Goal: Transaction & Acquisition: Book appointment/travel/reservation

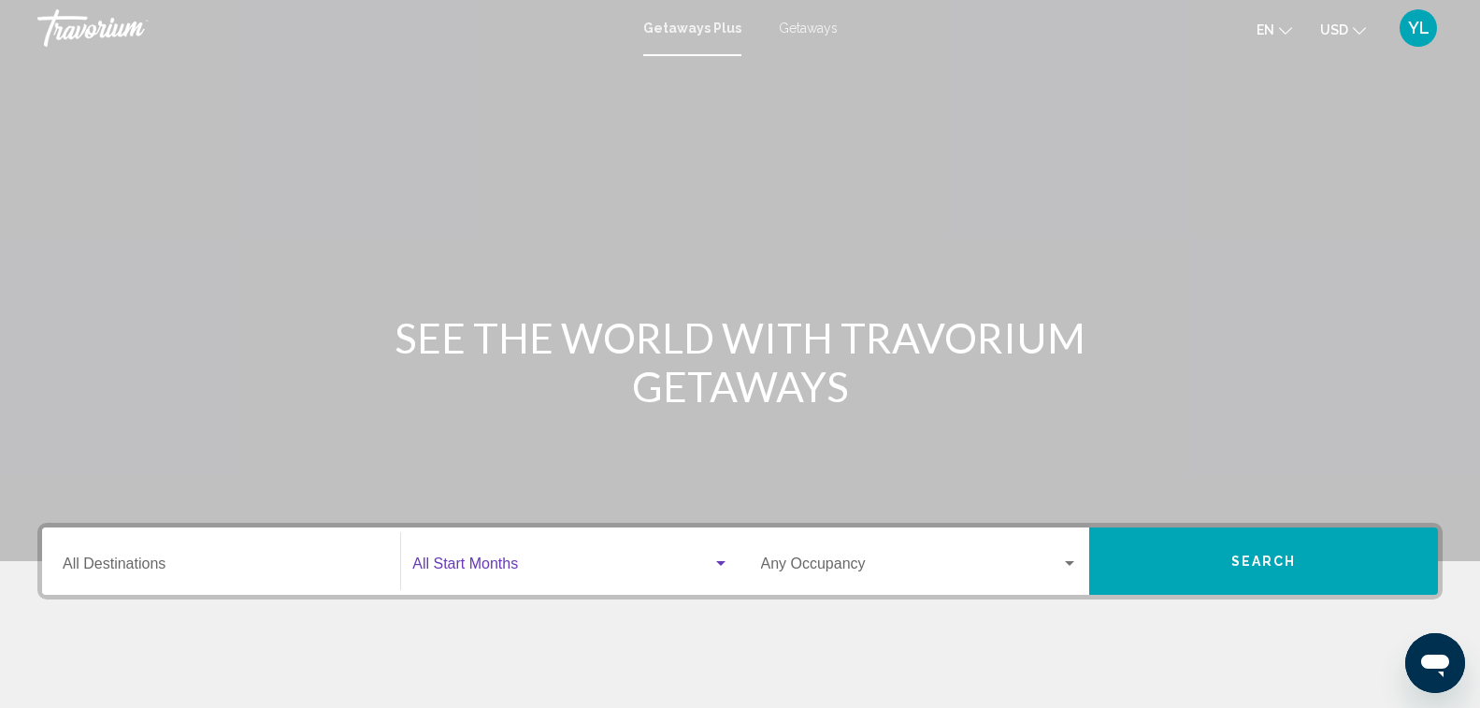
click at [719, 564] on div "Search widget" at bounding box center [720, 563] width 9 height 5
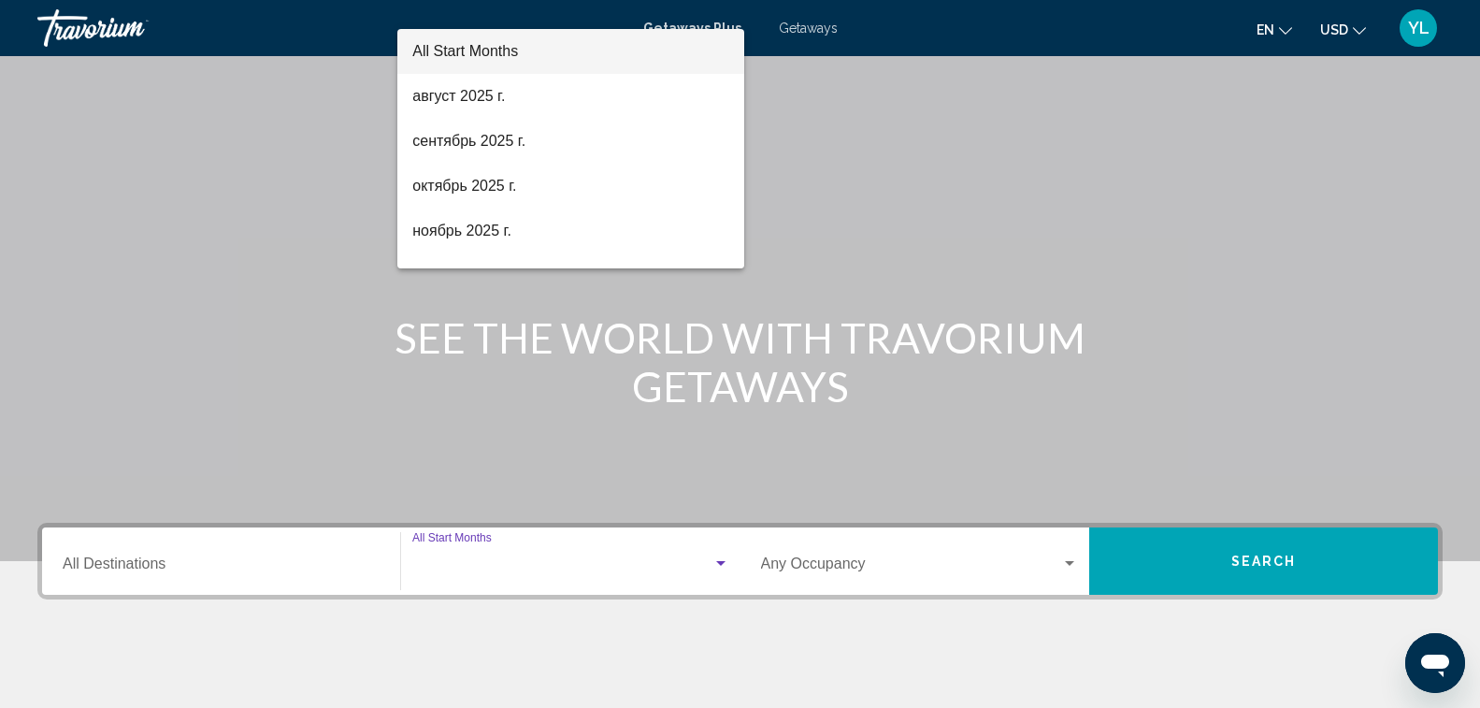
scroll to position [308, 0]
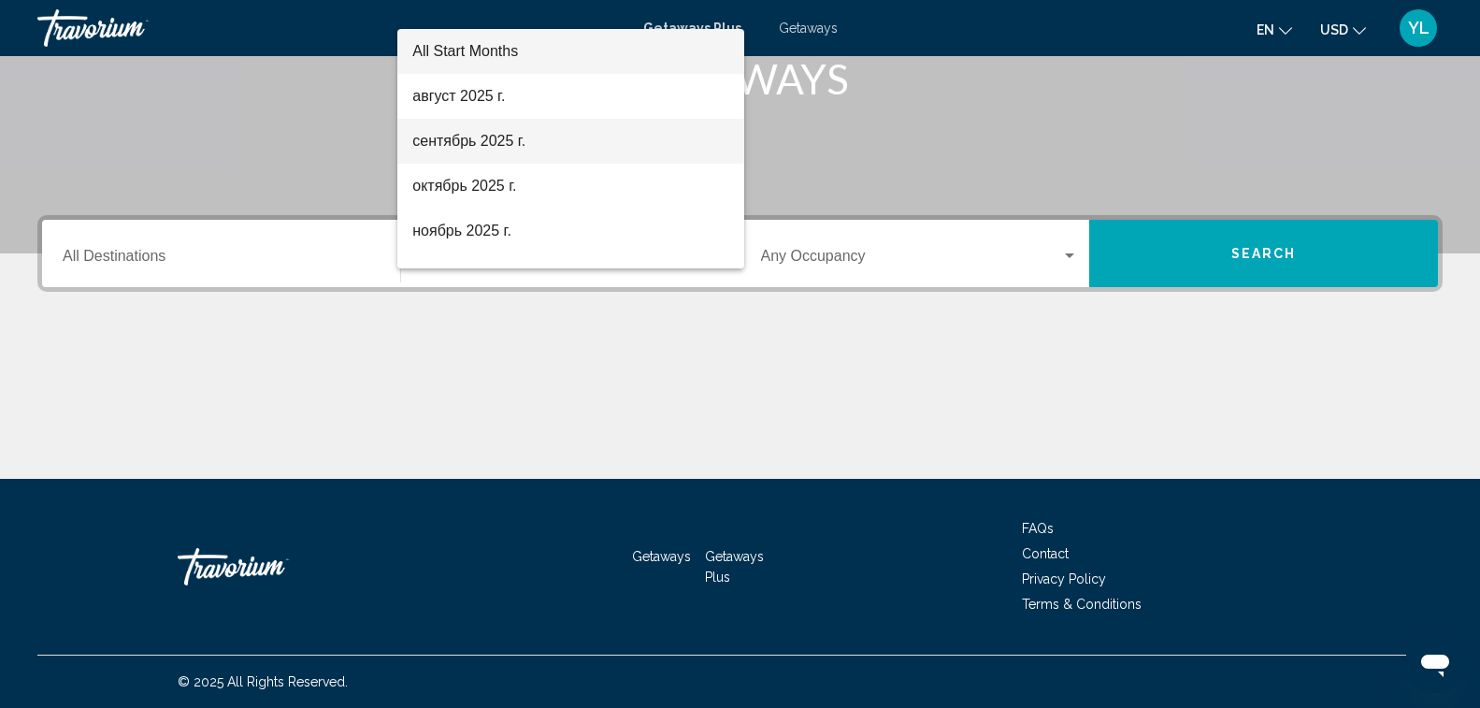
click at [605, 151] on span "сентябрь 2025 г." at bounding box center [570, 141] width 316 height 45
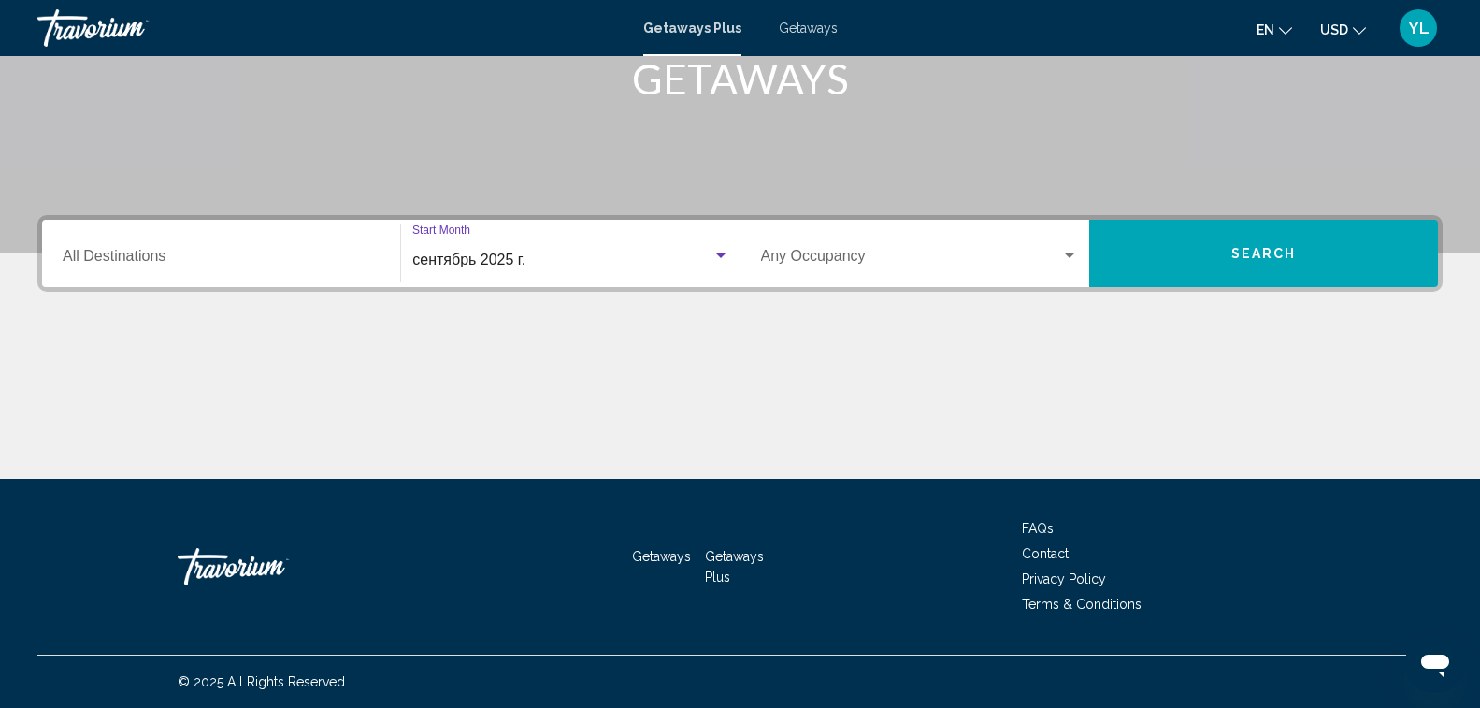
click at [1289, 248] on span "Search" at bounding box center [1263, 254] width 65 height 15
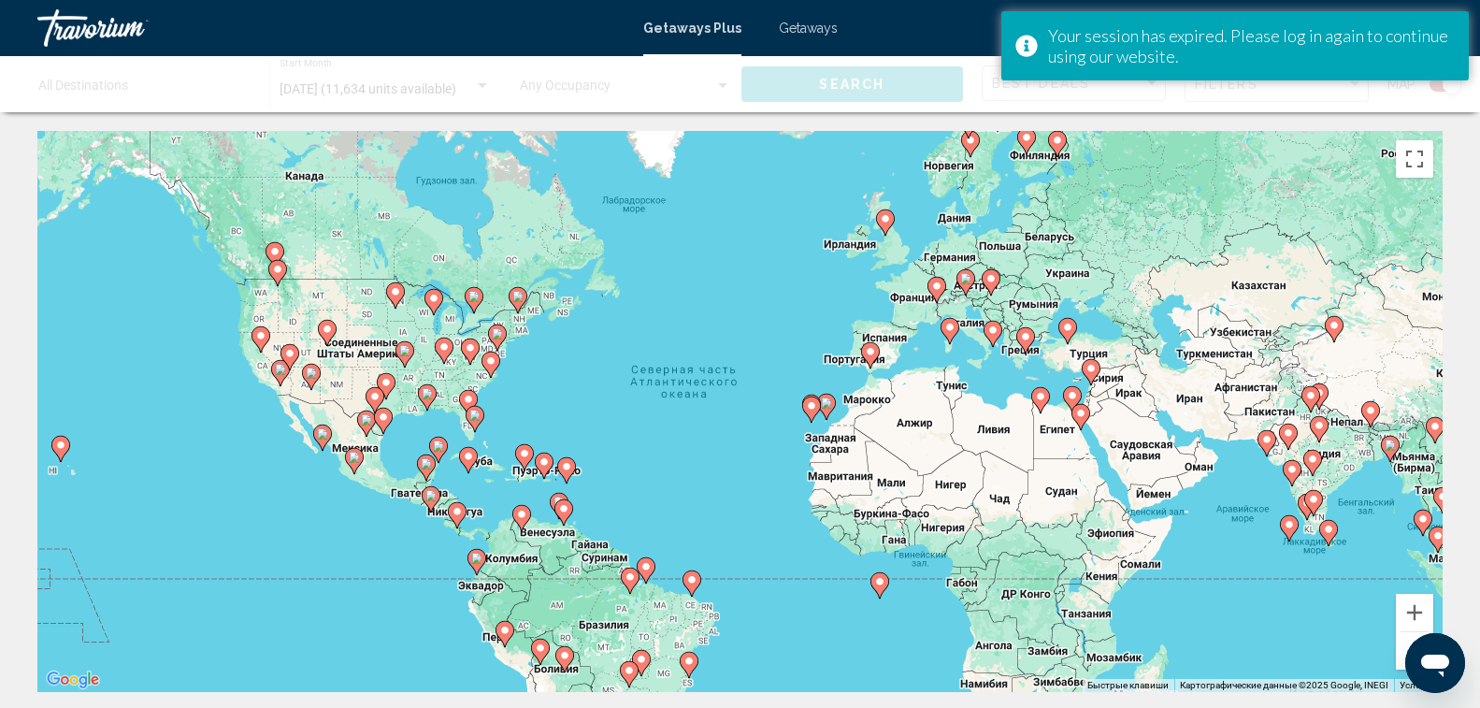
click at [870, 348] on image "Main content" at bounding box center [870, 351] width 11 height 11
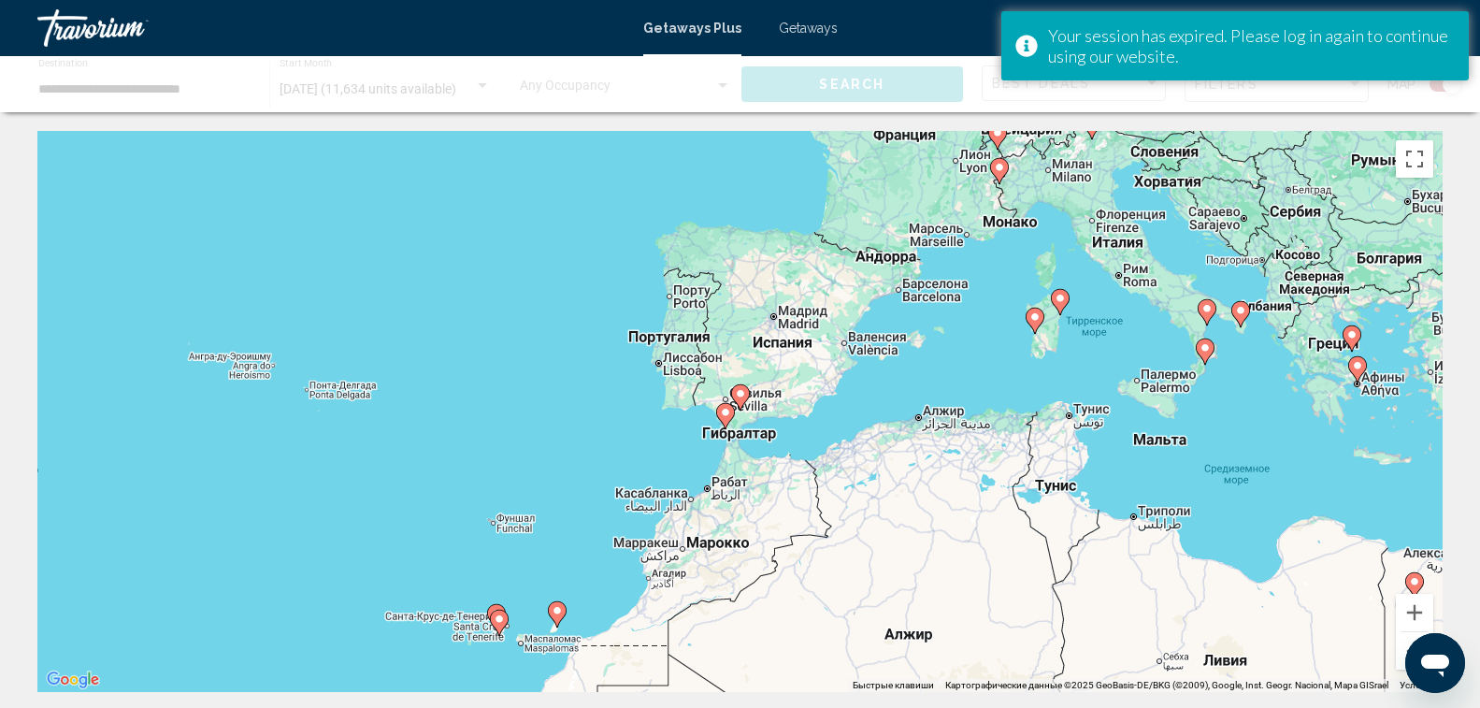
click at [727, 418] on icon "Main content" at bounding box center [724, 416] width 17 height 24
type input "**********"
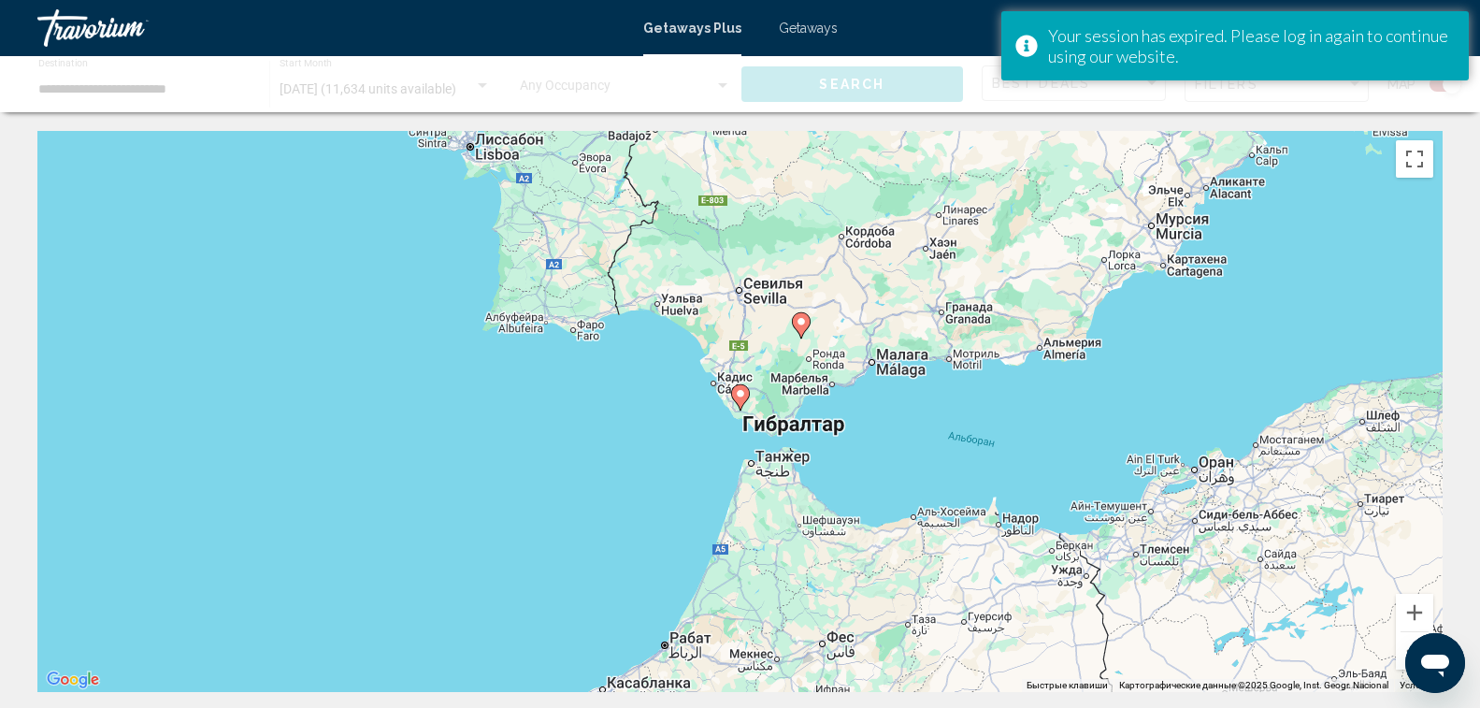
click at [742, 398] on image "Main content" at bounding box center [740, 393] width 11 height 11
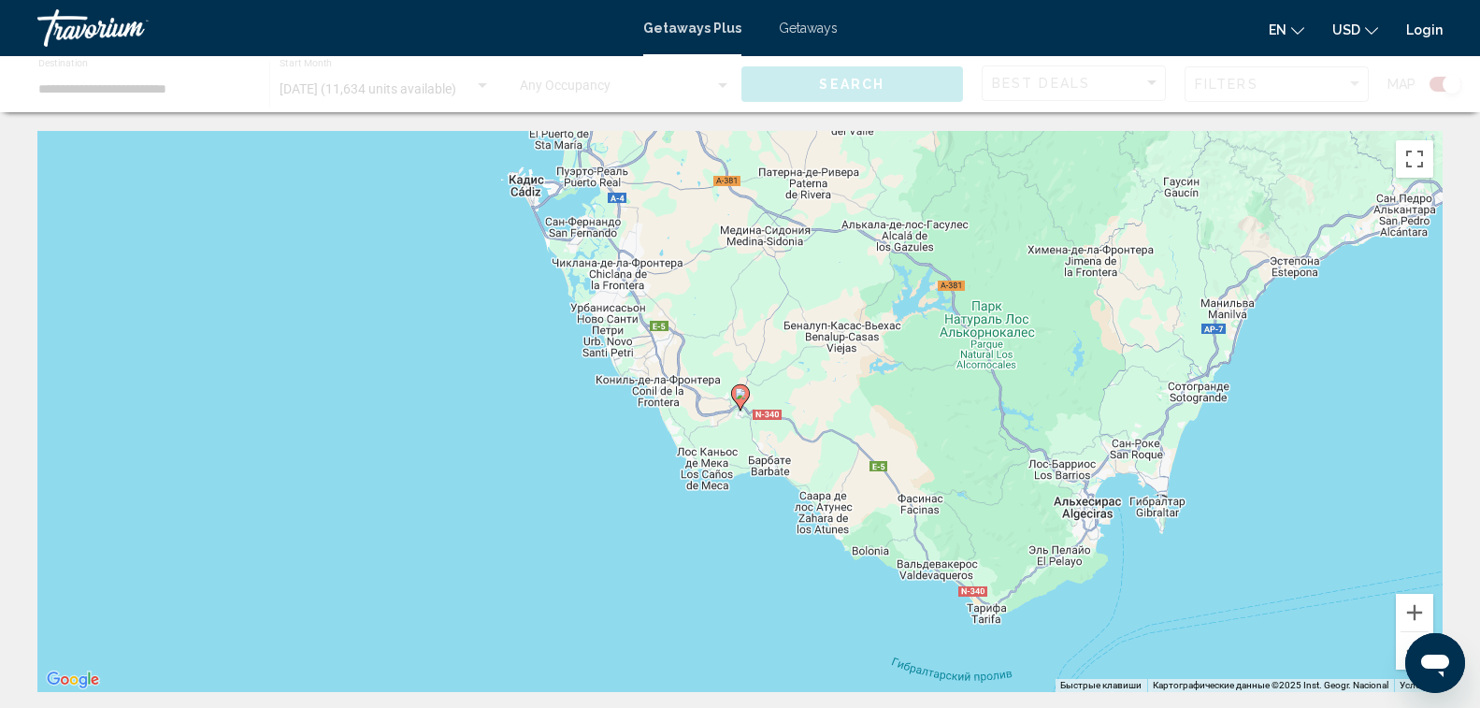
click at [738, 394] on image "Main content" at bounding box center [740, 393] width 11 height 11
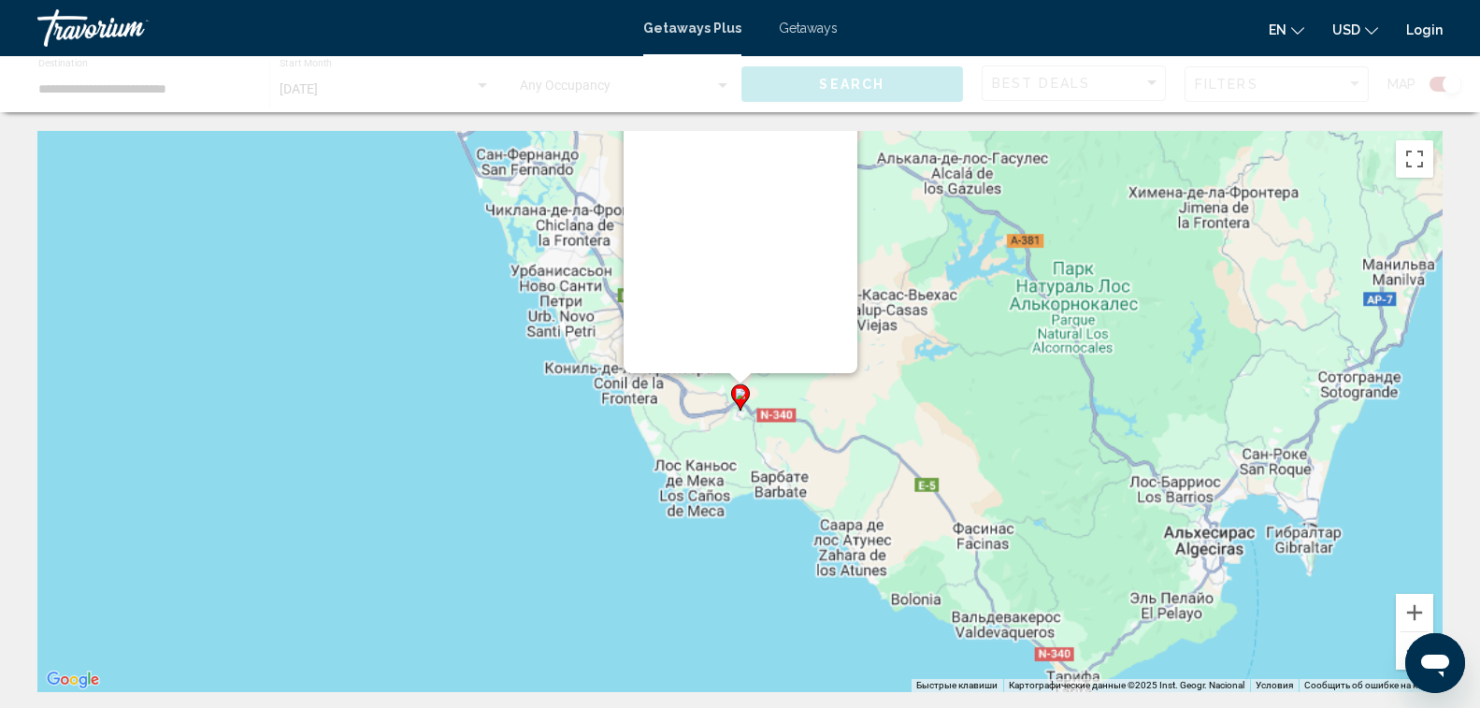
click at [738, 394] on image "Main content" at bounding box center [740, 393] width 11 height 11
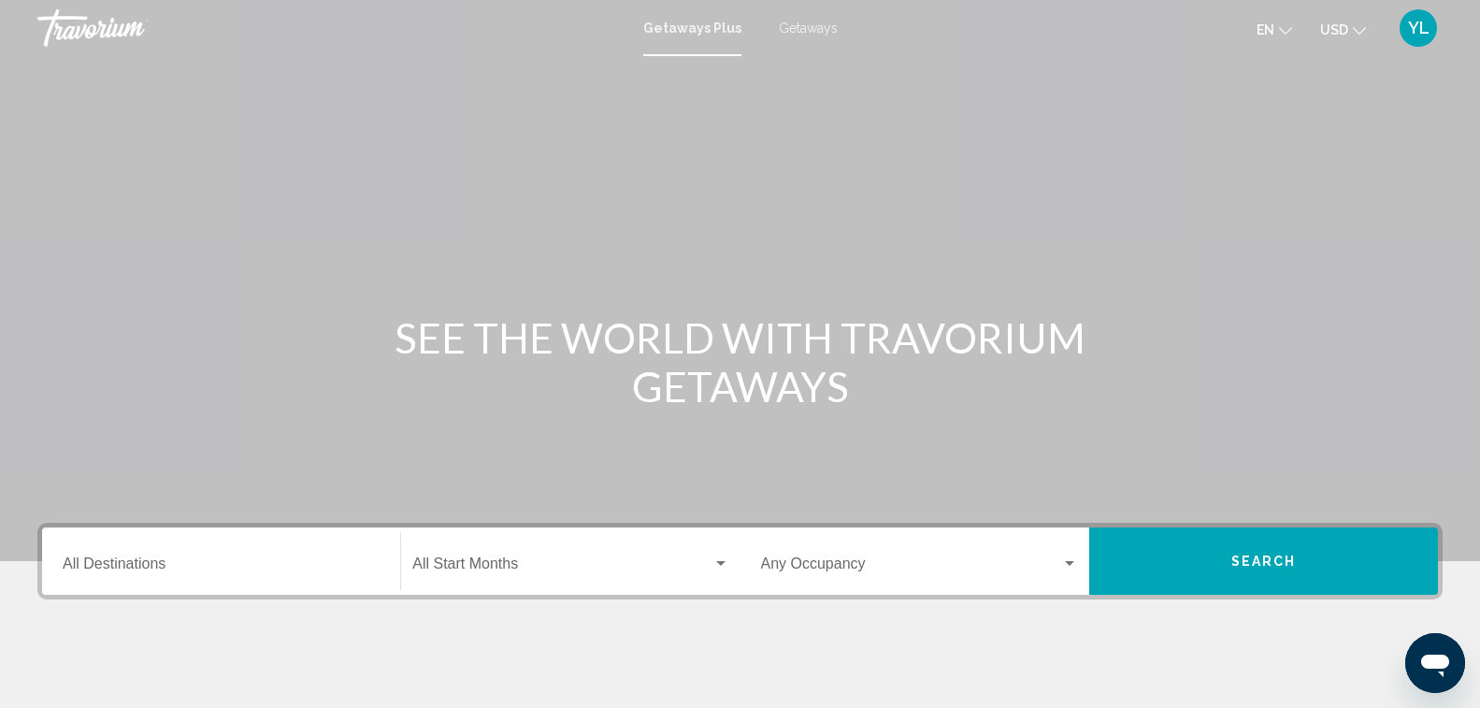
click at [722, 563] on div "Search widget" at bounding box center [720, 563] width 9 height 5
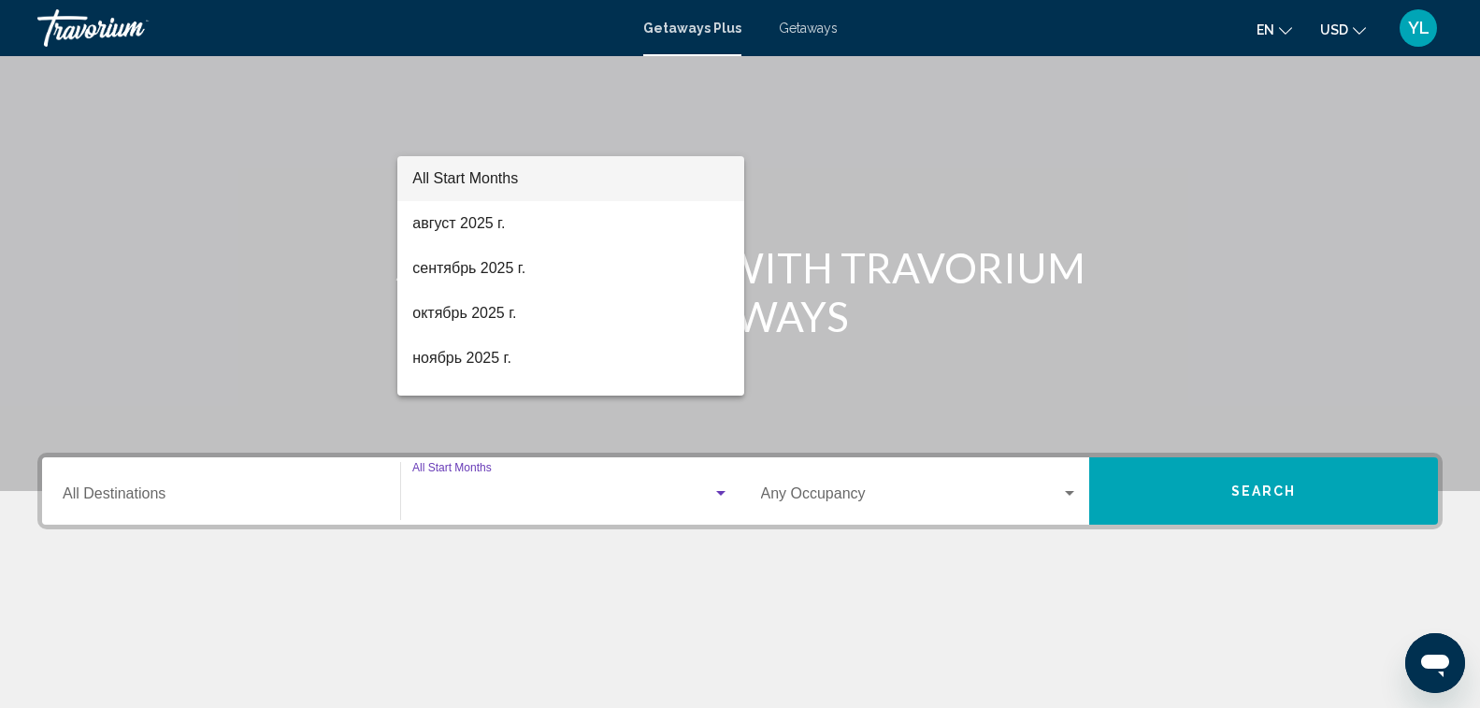
scroll to position [308, 0]
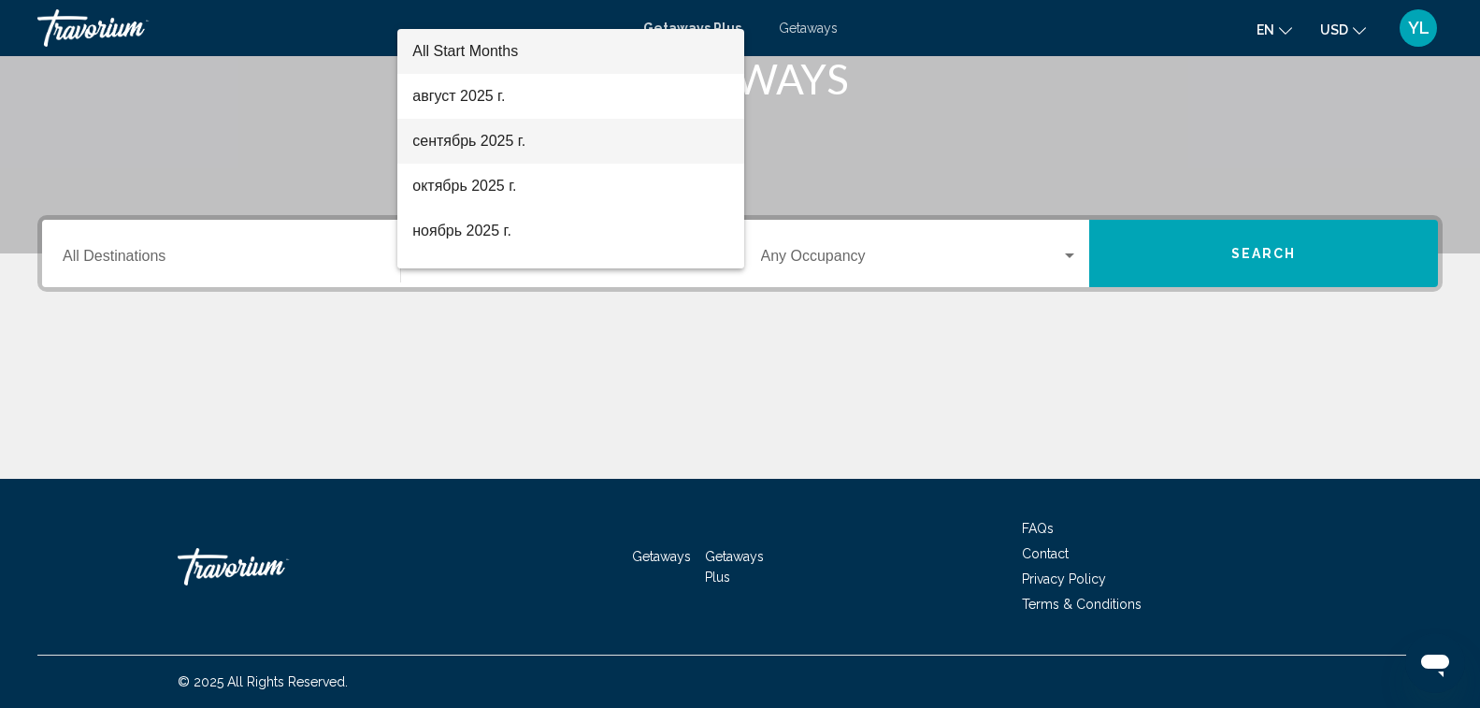
click at [521, 142] on span "сентябрь 2025 г." at bounding box center [570, 141] width 316 height 45
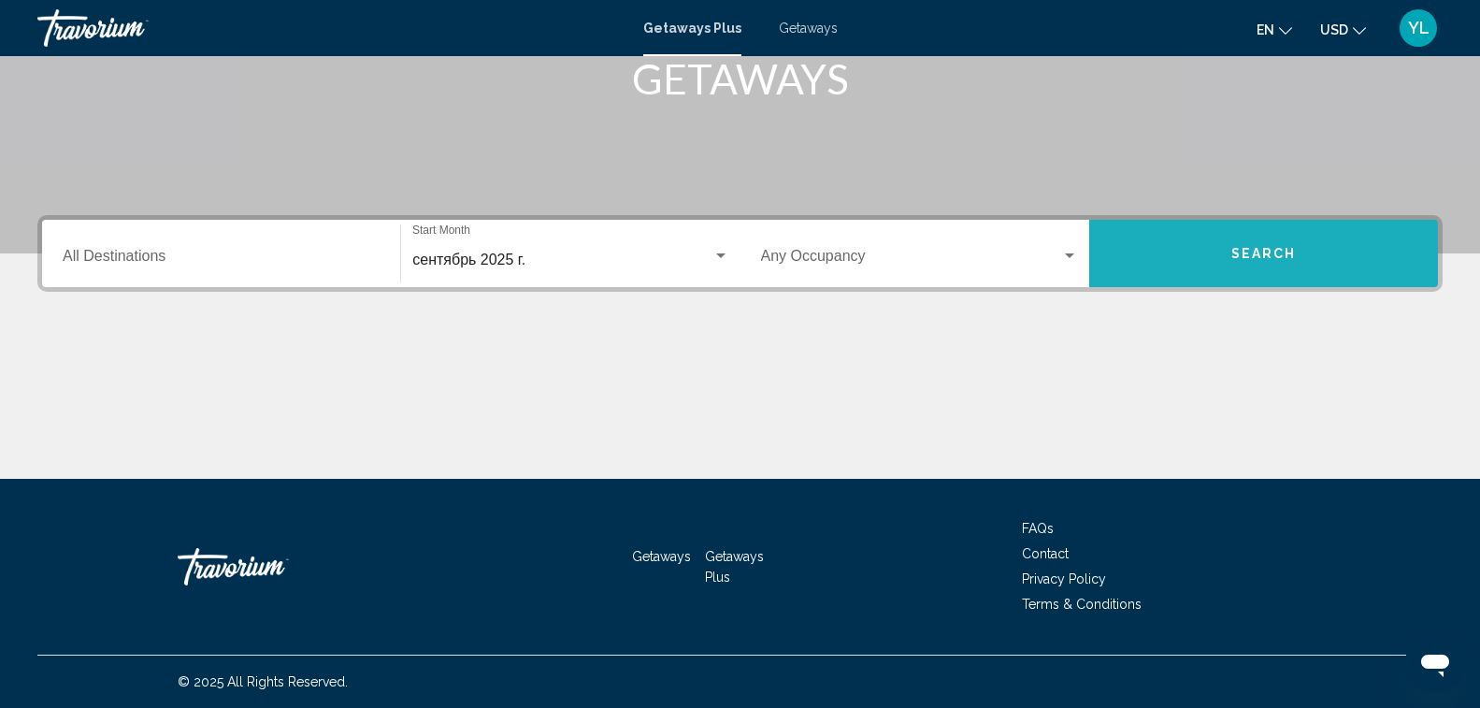
click at [1246, 257] on span "Search" at bounding box center [1263, 254] width 65 height 15
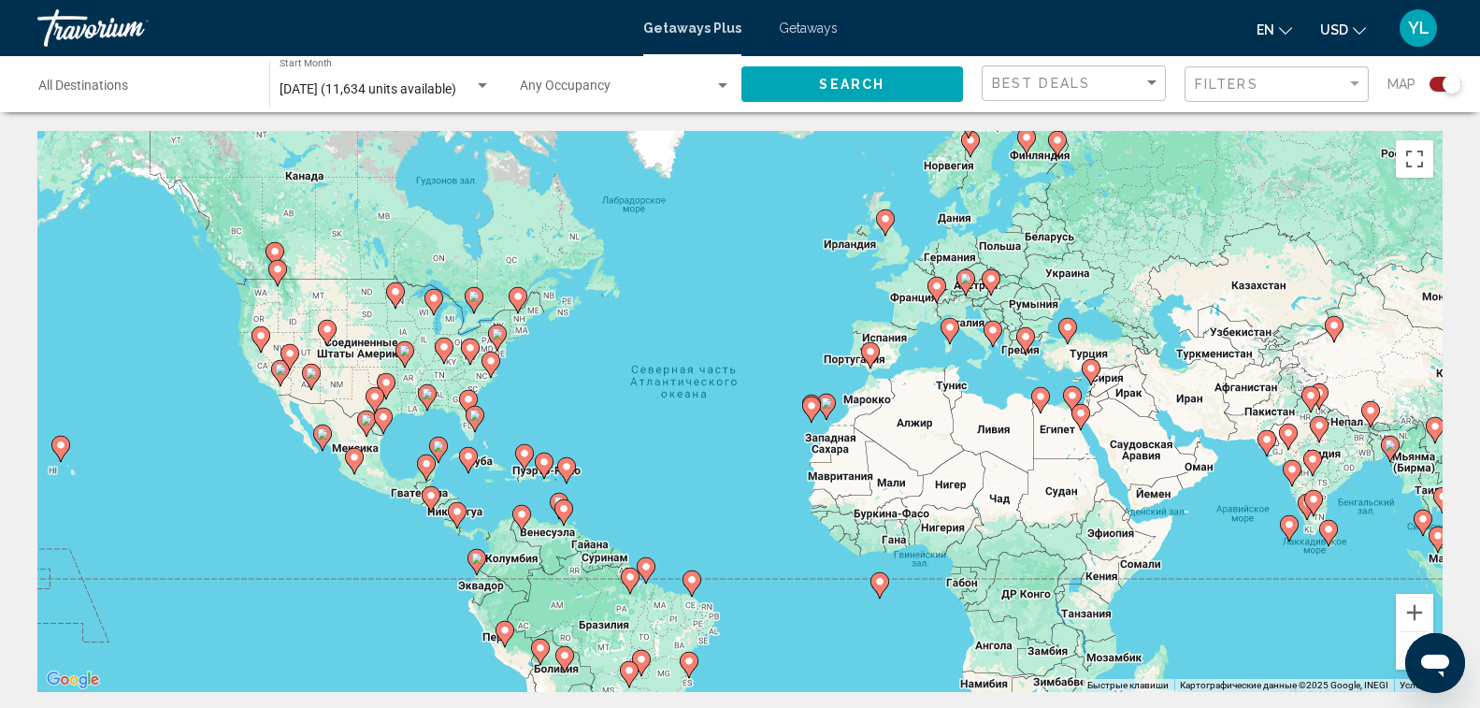
click at [872, 350] on image "Main content" at bounding box center [870, 351] width 11 height 11
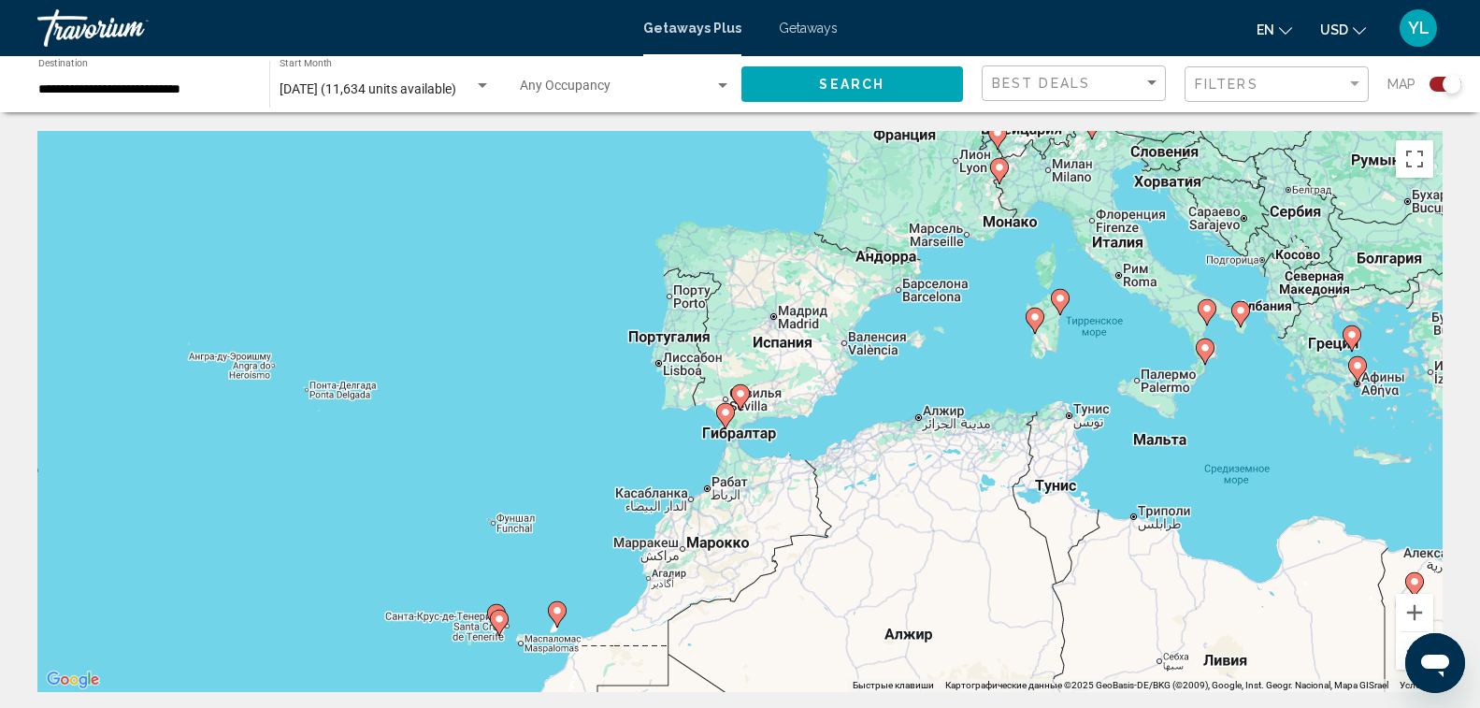
click at [723, 410] on image "Main content" at bounding box center [725, 412] width 11 height 11
type input "**********"
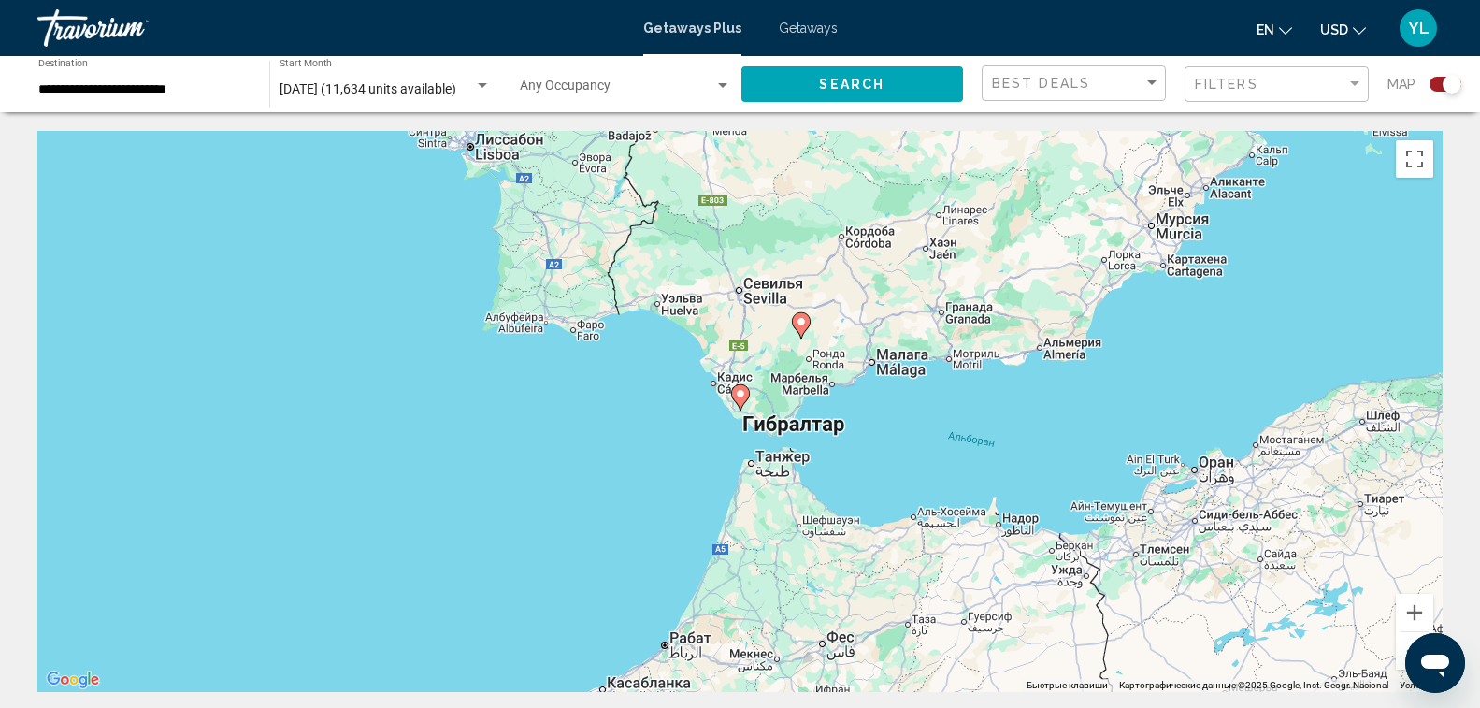
click at [739, 393] on image "Main content" at bounding box center [740, 393] width 11 height 11
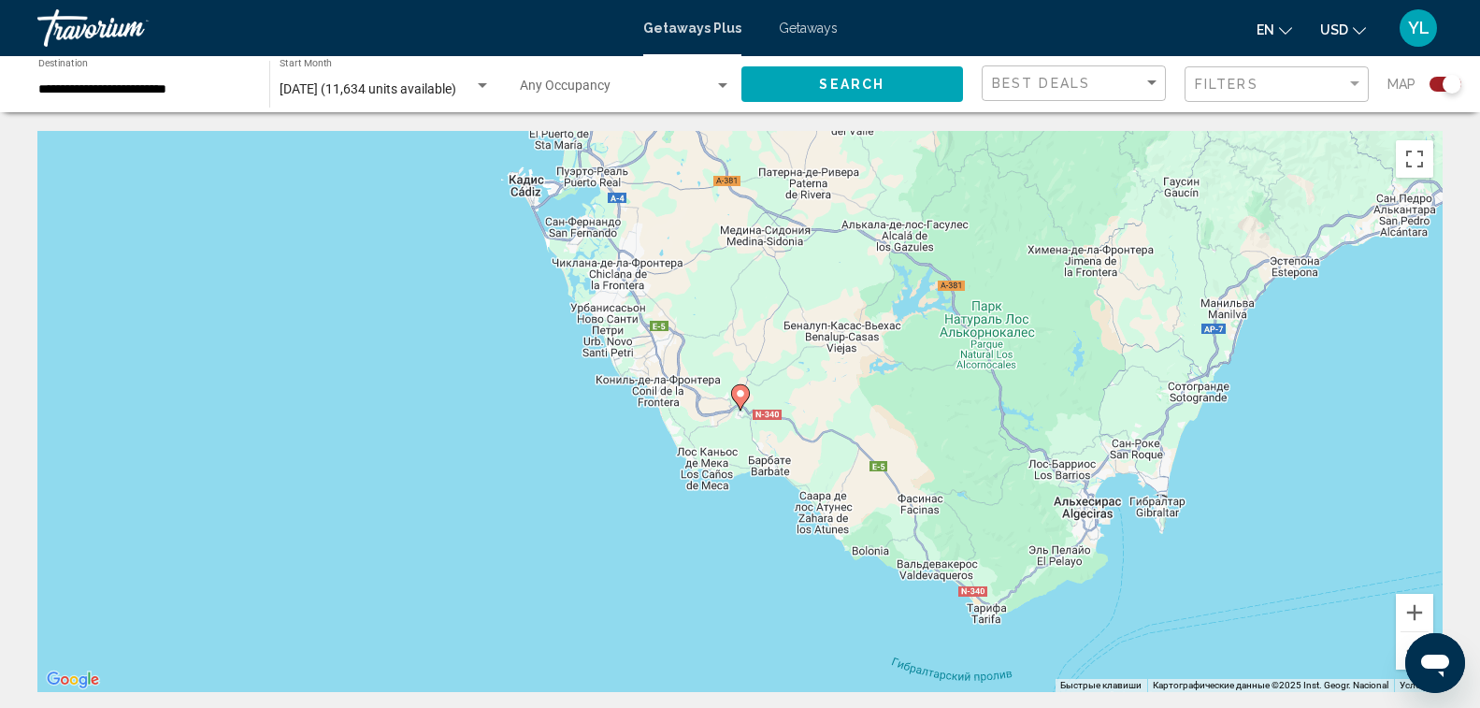
click at [739, 393] on image "Main content" at bounding box center [740, 393] width 11 height 11
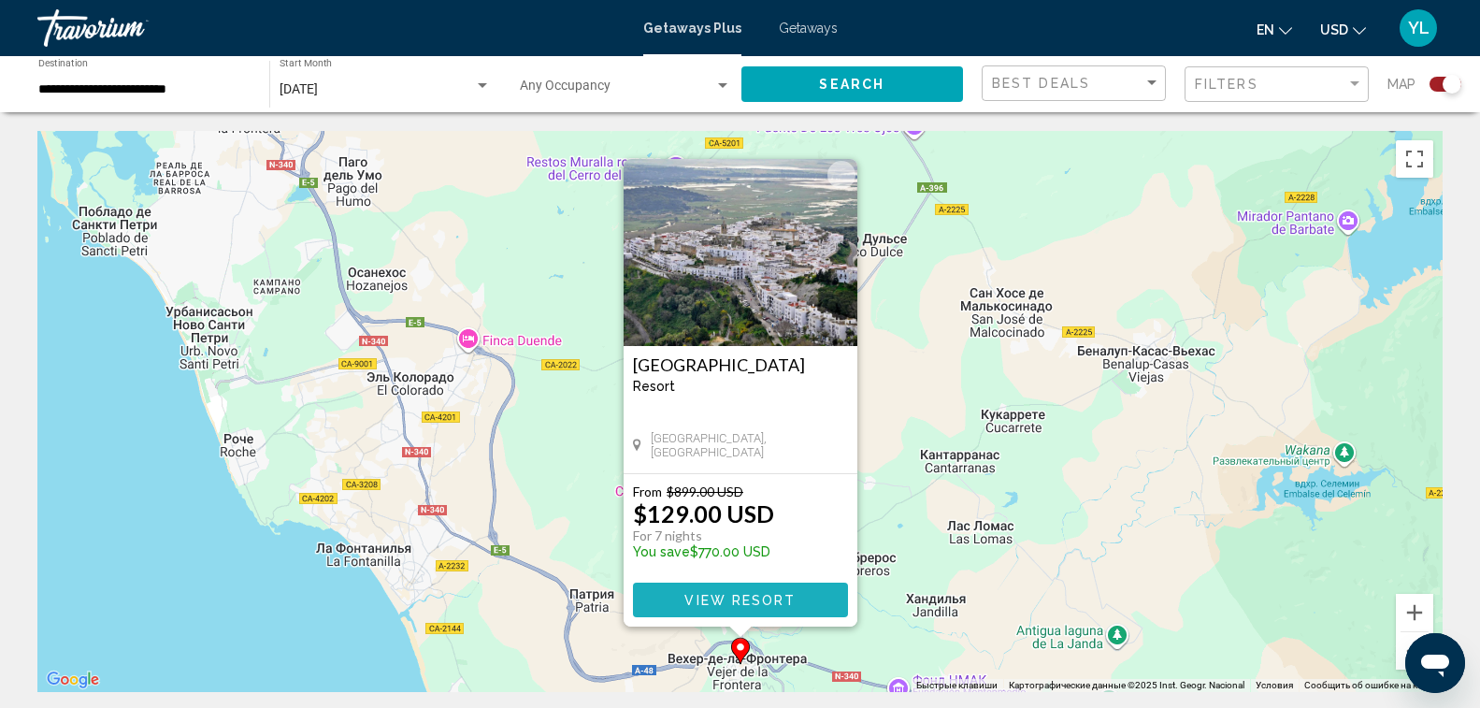
click at [742, 600] on span "View Resort" at bounding box center [739, 600] width 111 height 15
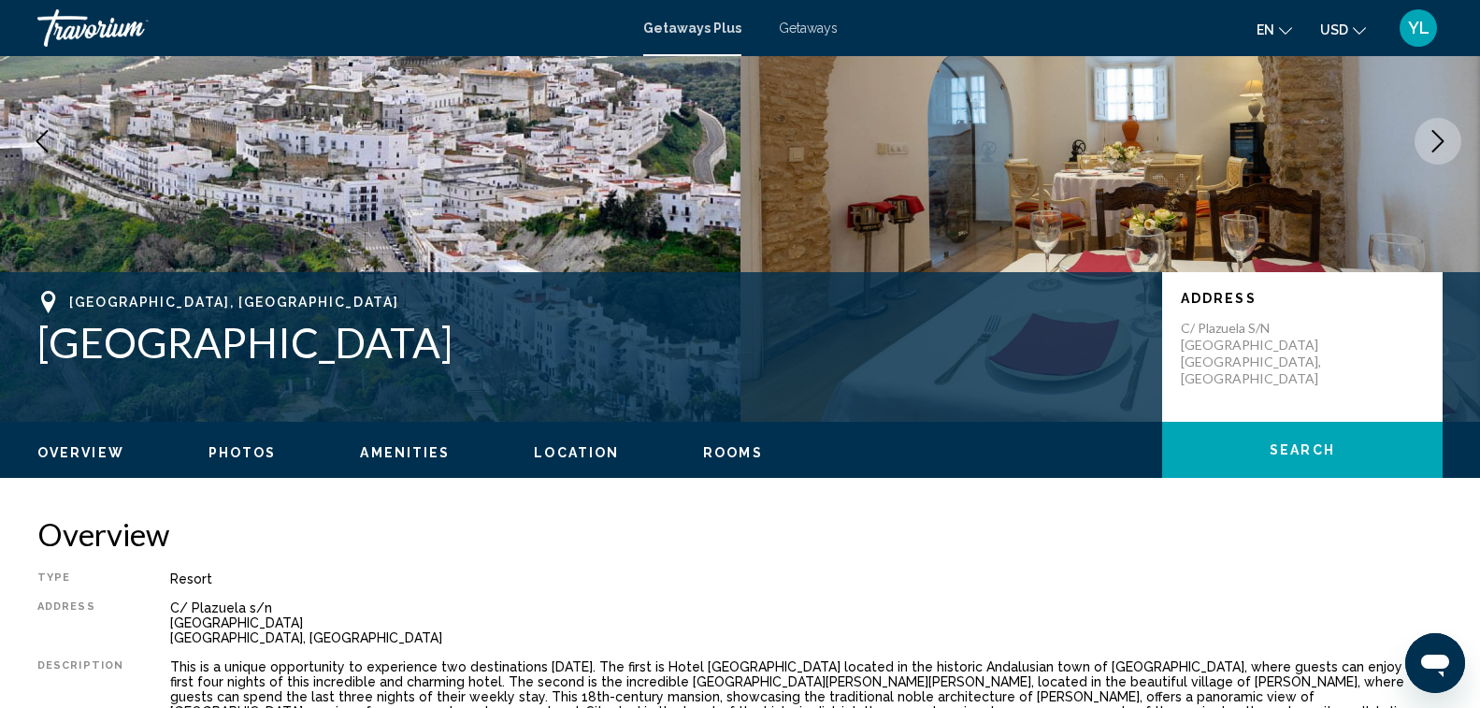
scroll to position [156, 0]
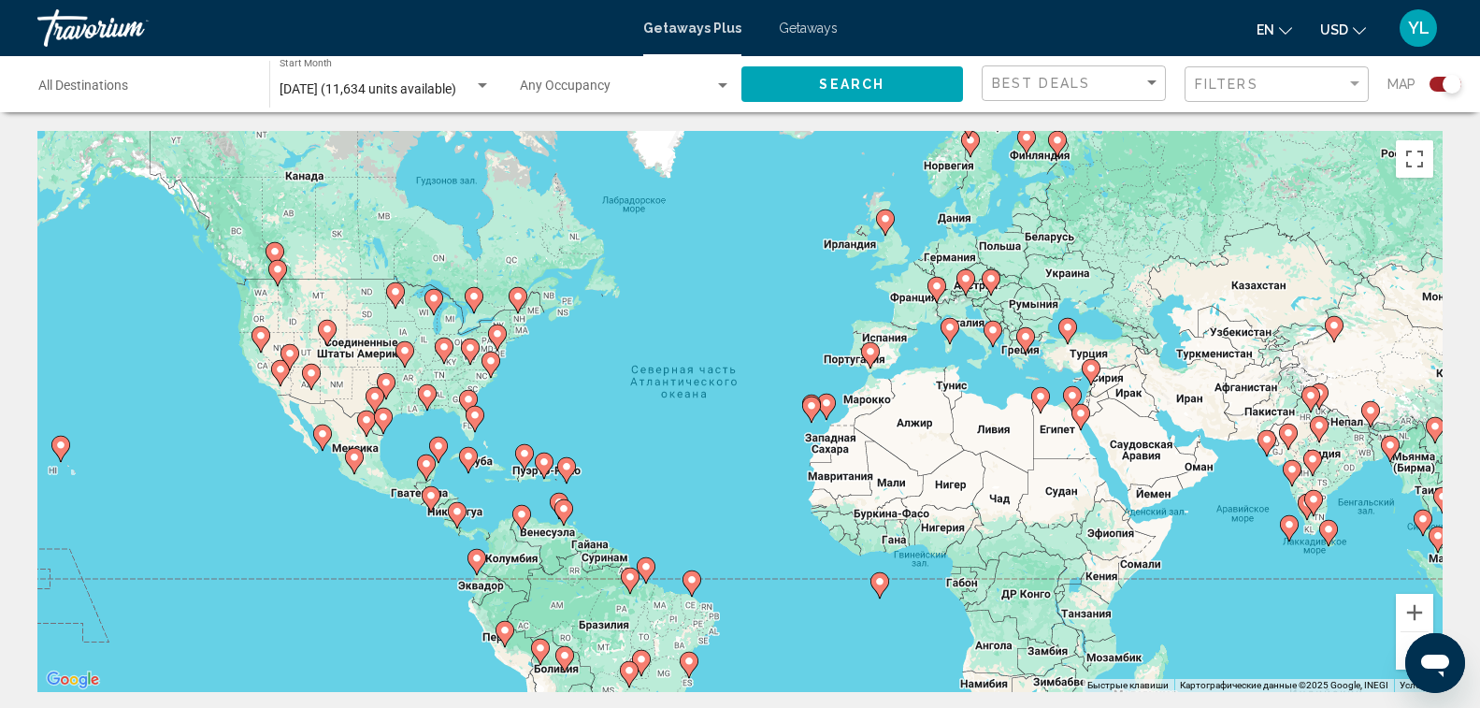
click at [954, 328] on image "Main content" at bounding box center [949, 327] width 11 height 11
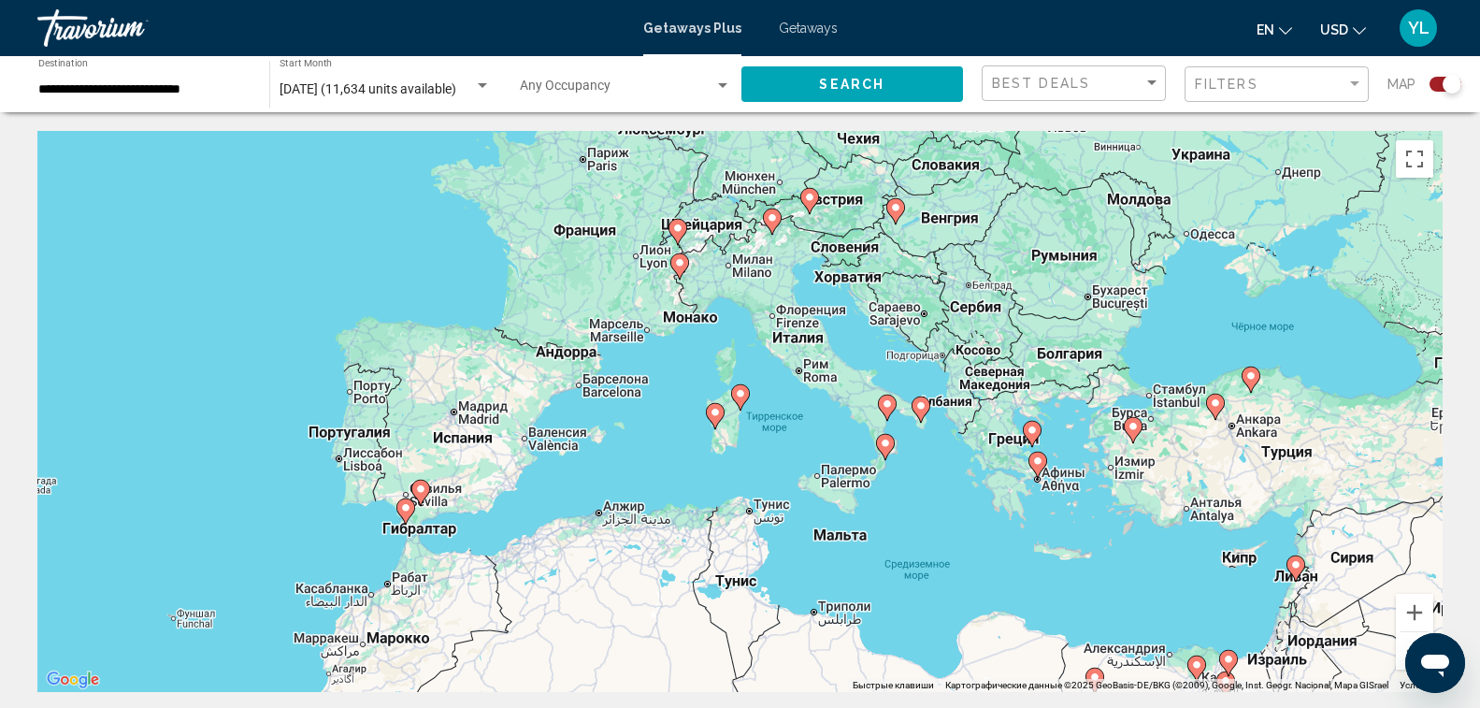
click at [717, 418] on icon "Main content" at bounding box center [714, 416] width 17 height 24
type input "**********"
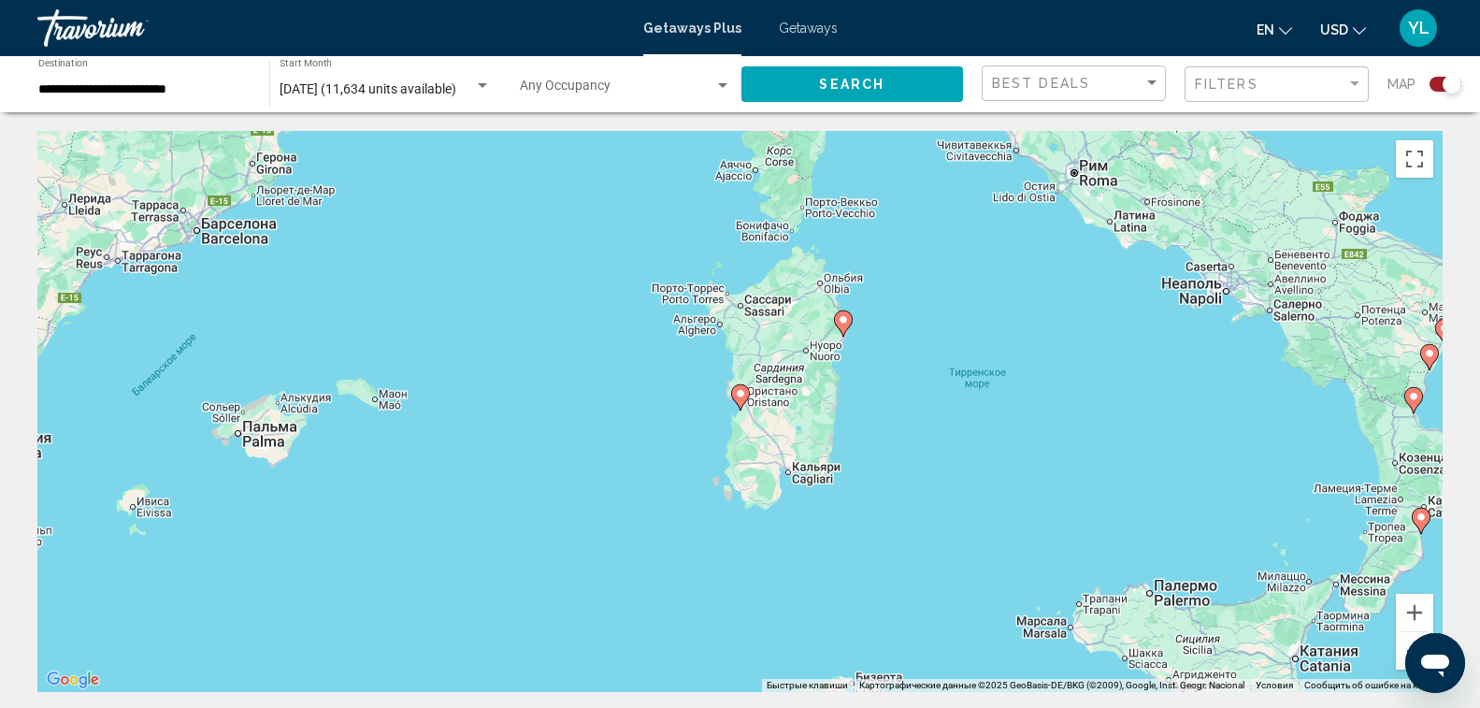
click at [743, 396] on image "Main content" at bounding box center [740, 393] width 11 height 11
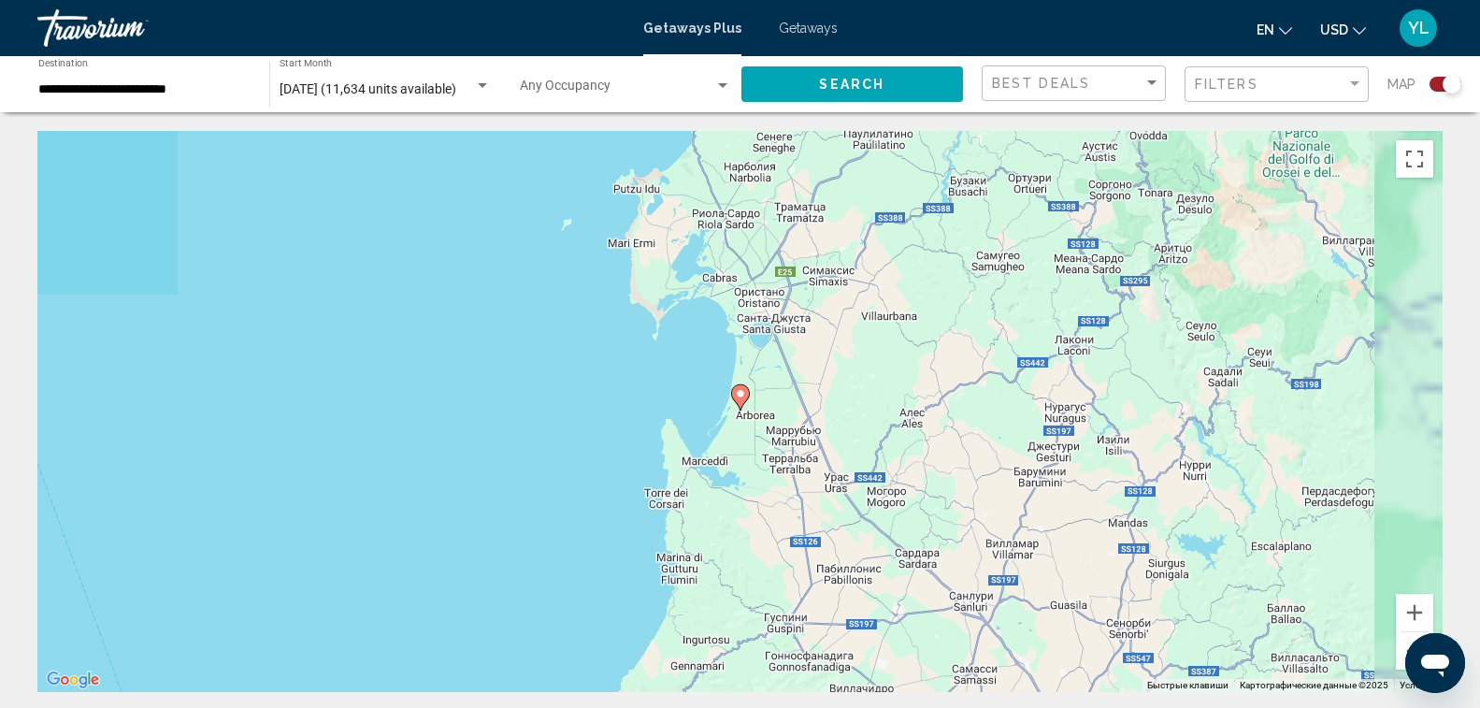
click at [742, 397] on image "Main content" at bounding box center [740, 393] width 11 height 11
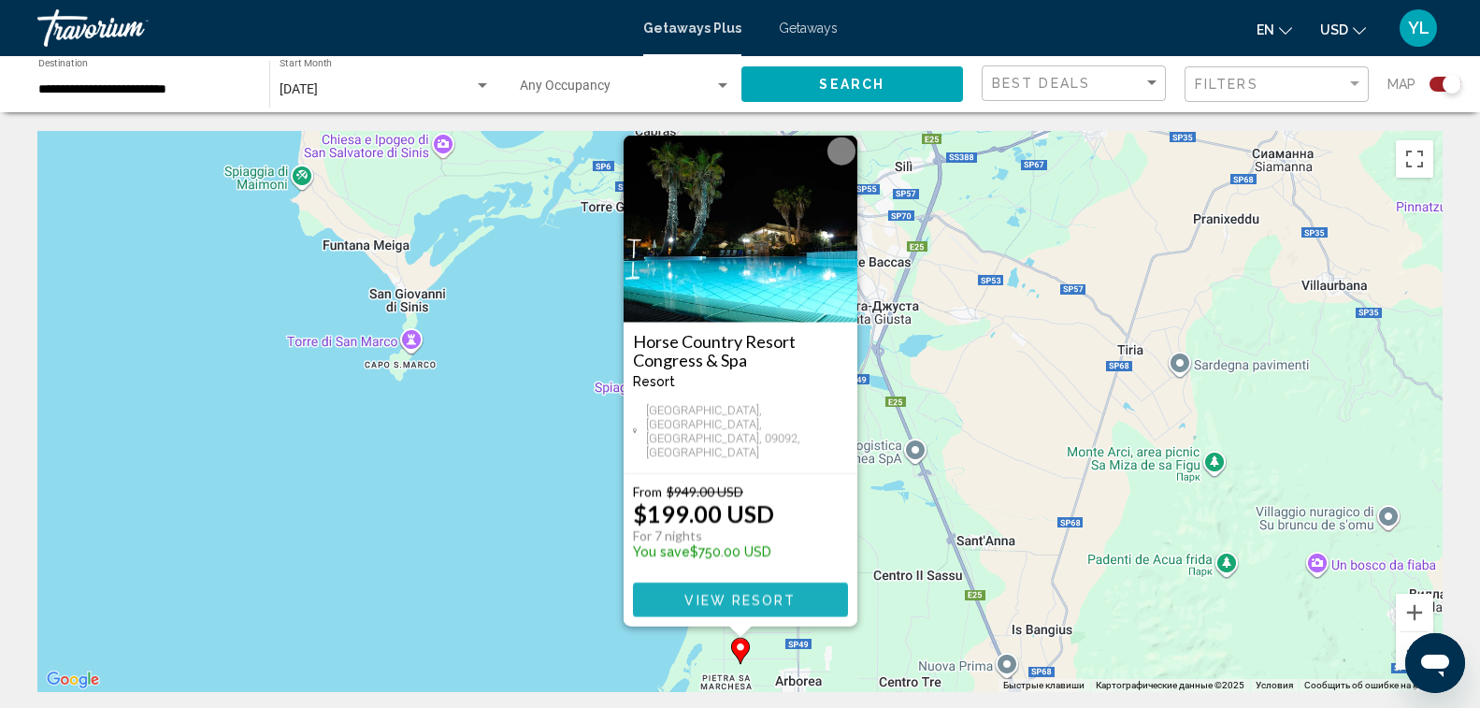
click at [762, 598] on span "View Resort" at bounding box center [739, 600] width 111 height 15
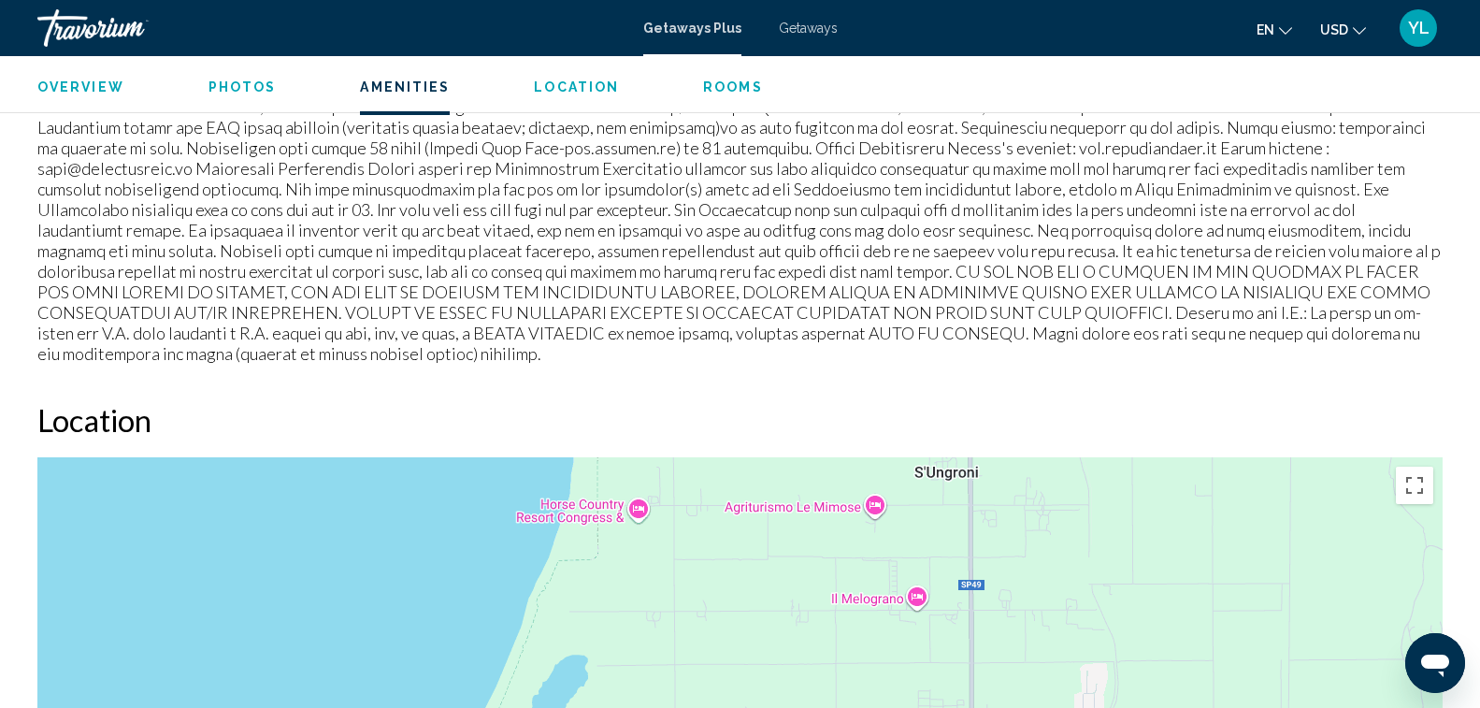
scroll to position [1870, 0]
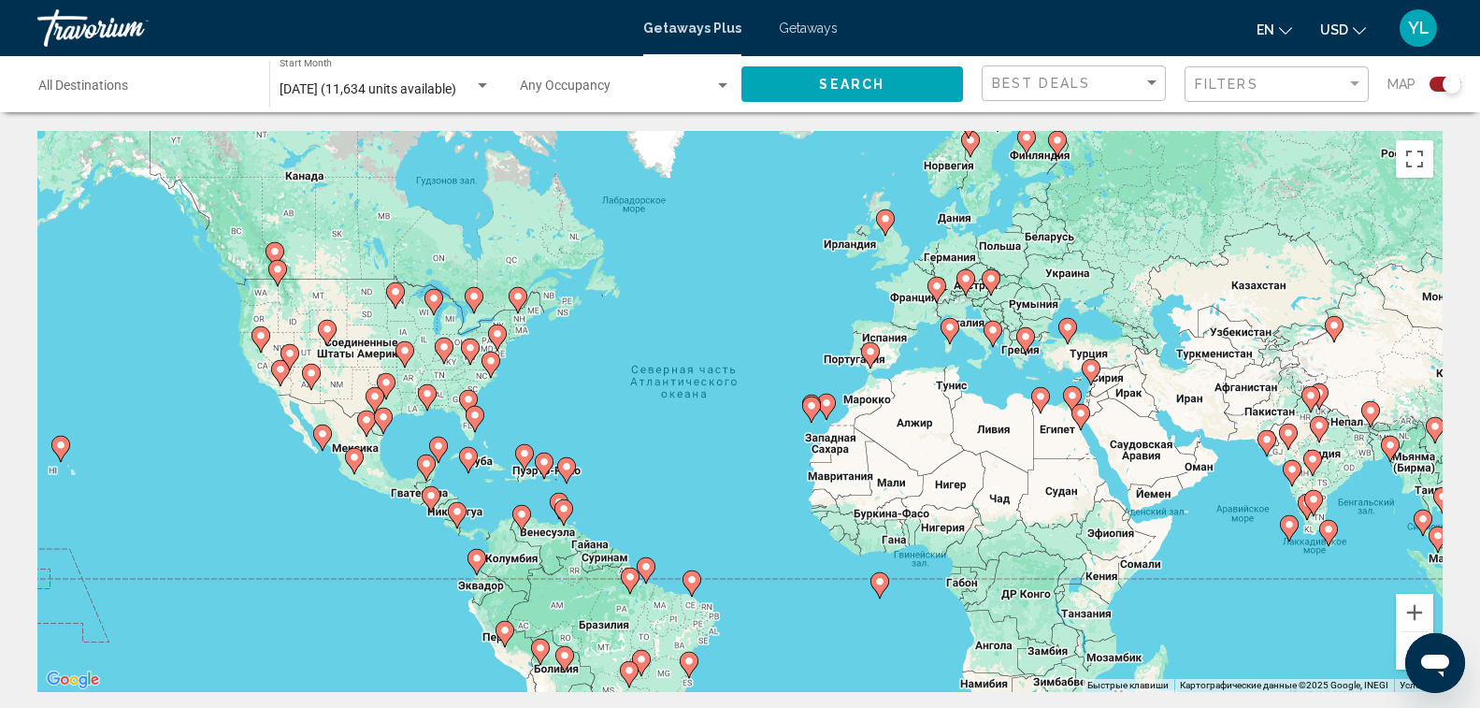
click at [1026, 381] on div "Чтобы активировать перетаскивание с помощью клавиатуры, нажмите Alt + Ввод. Пос…" at bounding box center [739, 411] width 1405 height 561
click at [1418, 606] on button "Увеличить" at bounding box center [1414, 612] width 37 height 37
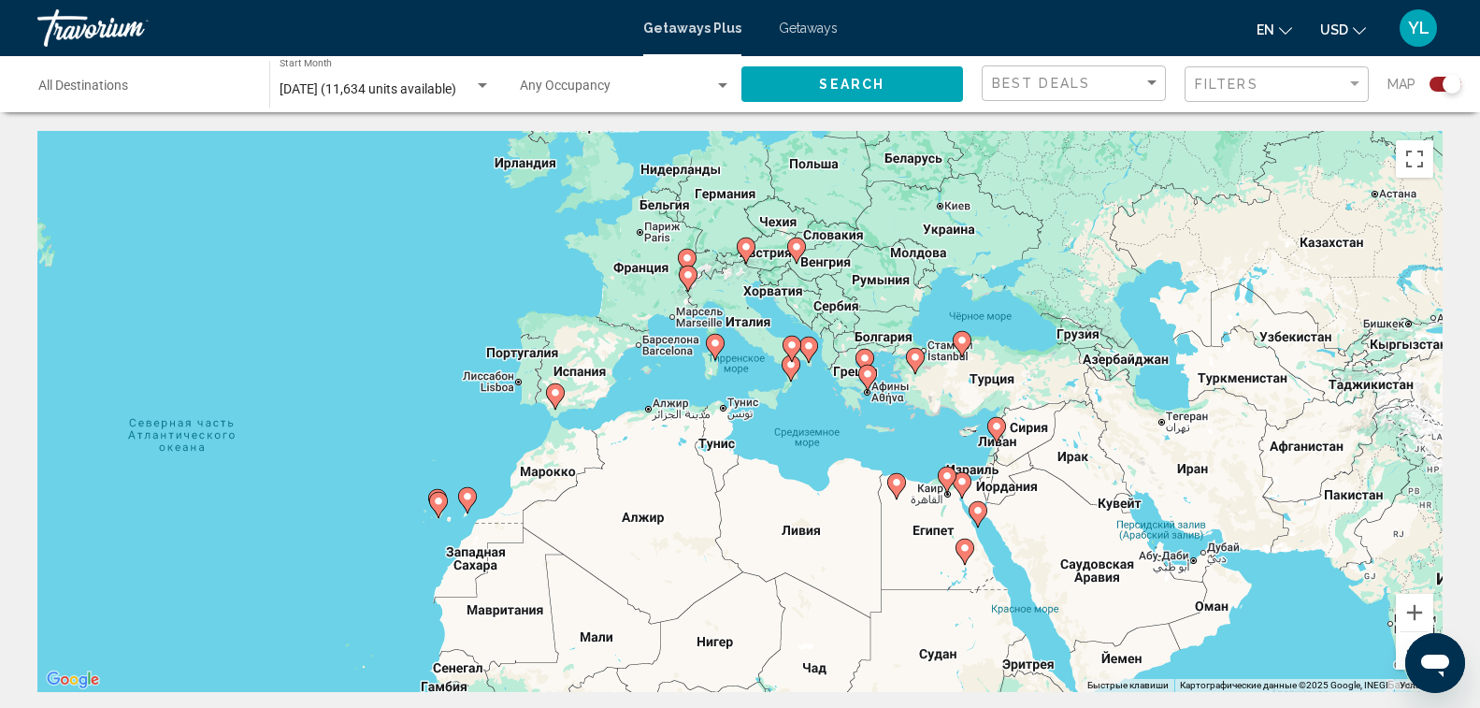
drag, startPoint x: 1218, startPoint y: 408, endPoint x: 748, endPoint y: 491, distance: 477.6
click at [748, 491] on div "Чтобы активировать перетаскивание с помощью клавиатуры, нажмите Alt + Ввод. Пос…" at bounding box center [739, 411] width 1405 height 561
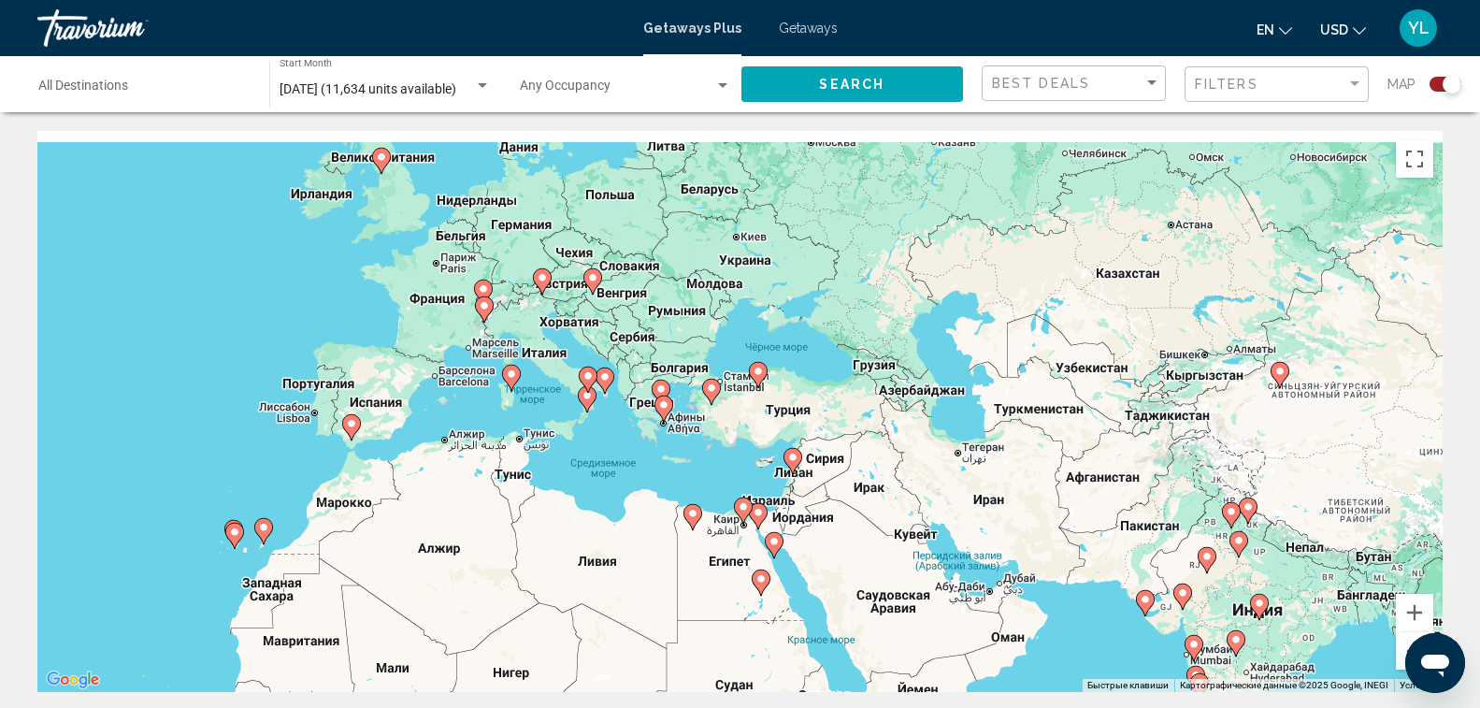
drag, startPoint x: 1263, startPoint y: 579, endPoint x: 1125, endPoint y: 622, distance: 144.9
click at [1125, 622] on div "Чтобы активировать перетаскивание с помощью клавиатуры, нажмите Alt + Ввод. Пос…" at bounding box center [739, 411] width 1405 height 561
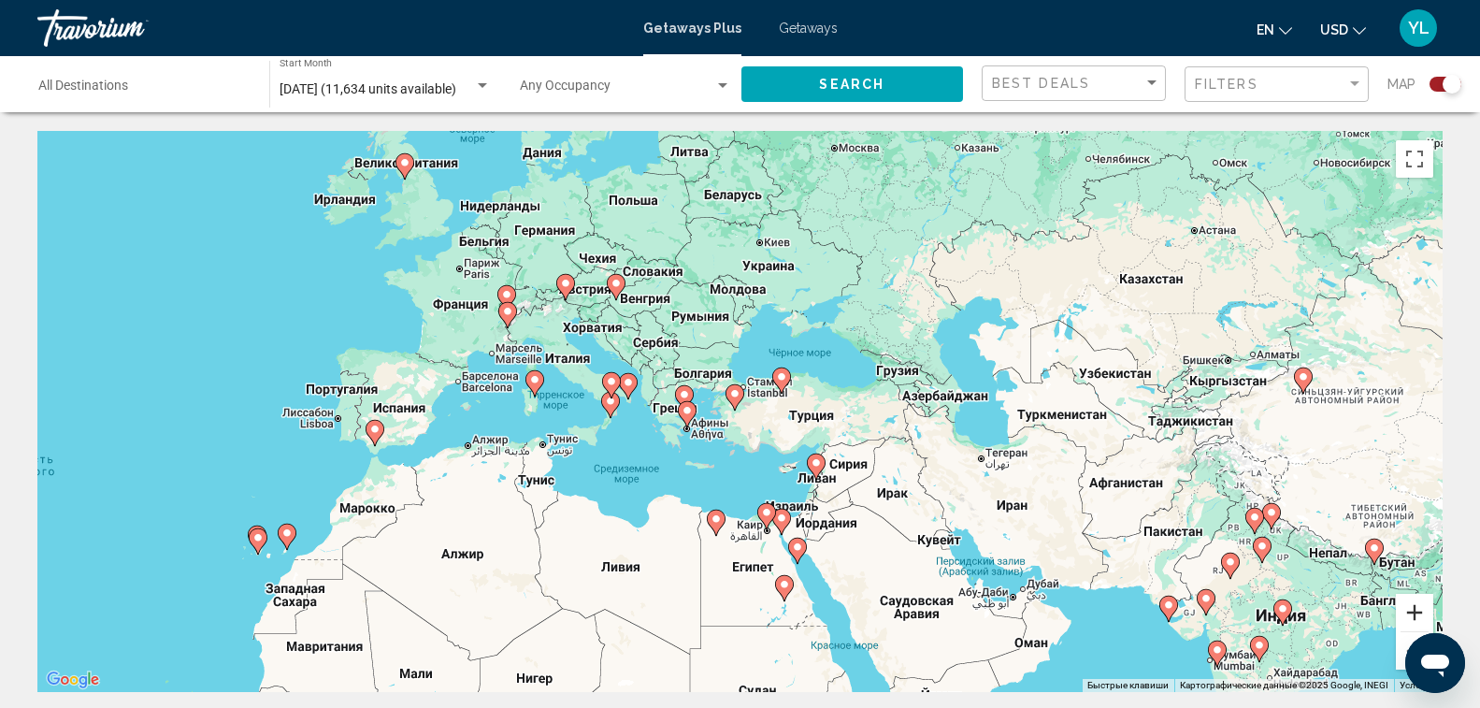
click at [1425, 608] on button "Увеличить" at bounding box center [1414, 612] width 37 height 37
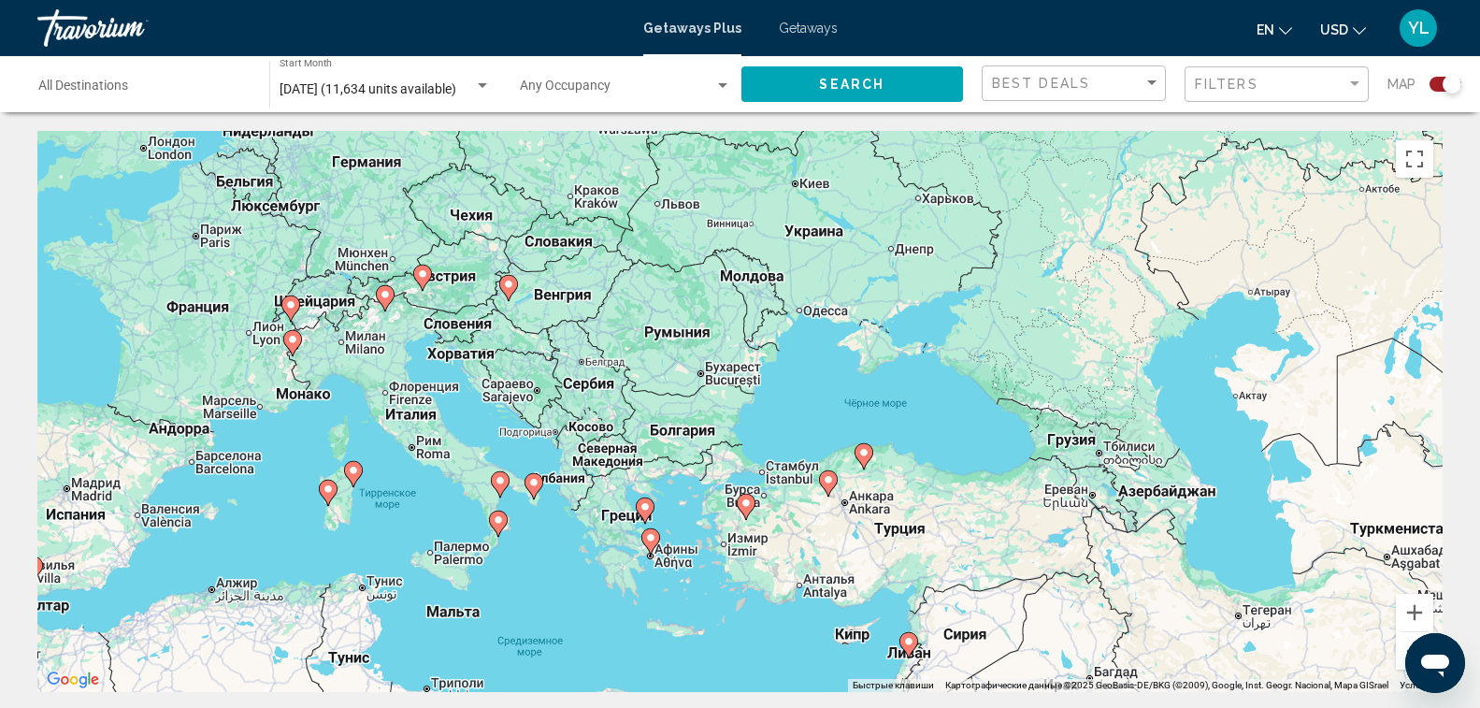
drag, startPoint x: 554, startPoint y: 485, endPoint x: 571, endPoint y: 561, distance: 77.6
click at [571, 561] on div "Чтобы активировать перетаскивание с помощью клавиатуры, нажмите Alt + Ввод. Пос…" at bounding box center [739, 411] width 1405 height 561
click at [292, 301] on image "Main content" at bounding box center [290, 304] width 11 height 11
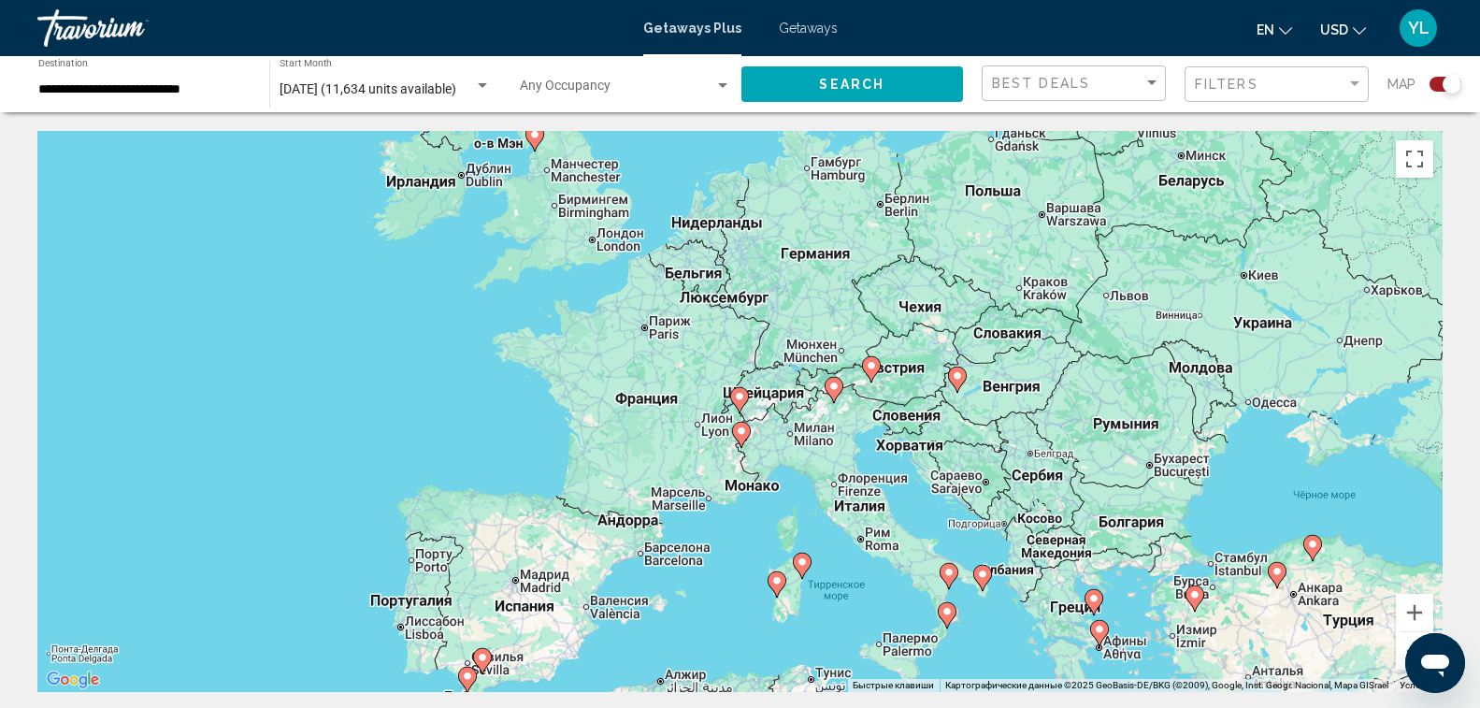
click at [742, 396] on image "Main content" at bounding box center [739, 396] width 11 height 11
type input "**********"
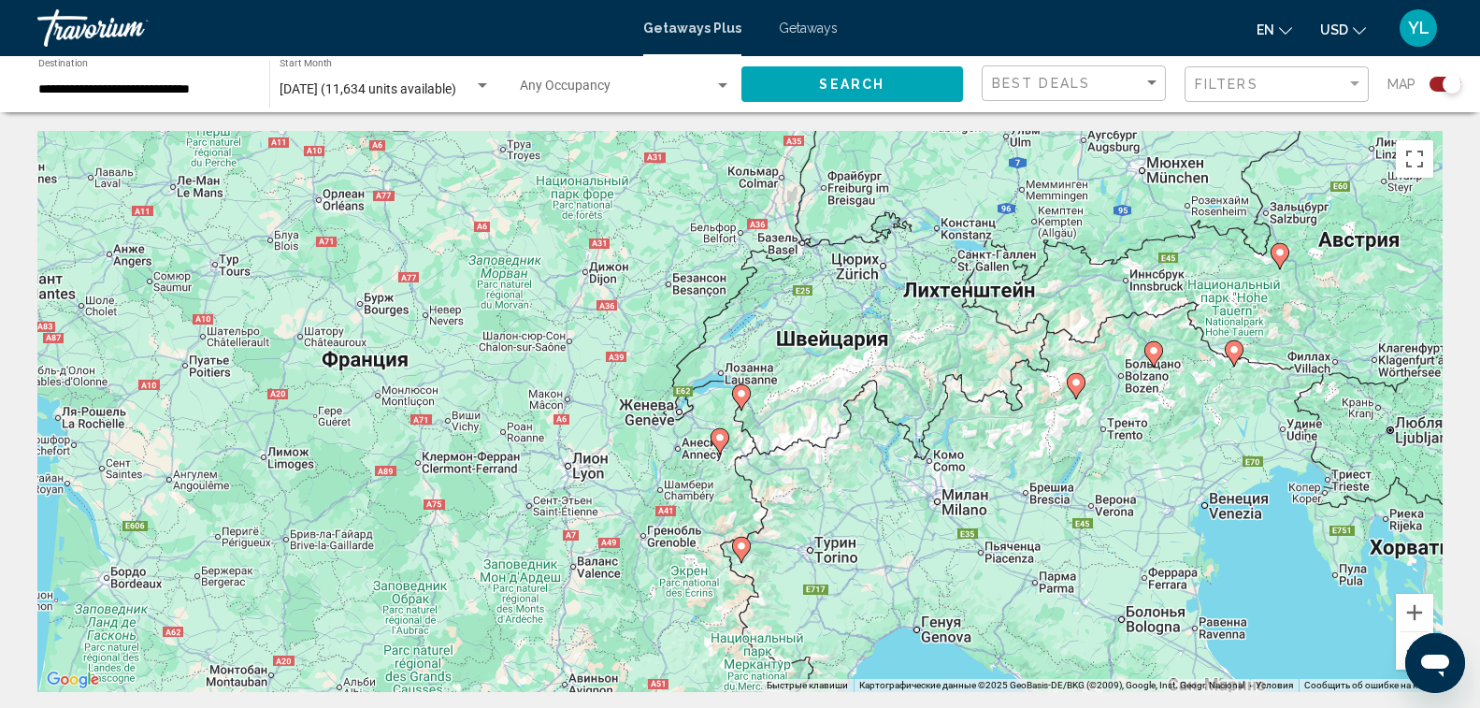
click at [742, 396] on image "Main content" at bounding box center [741, 393] width 11 height 11
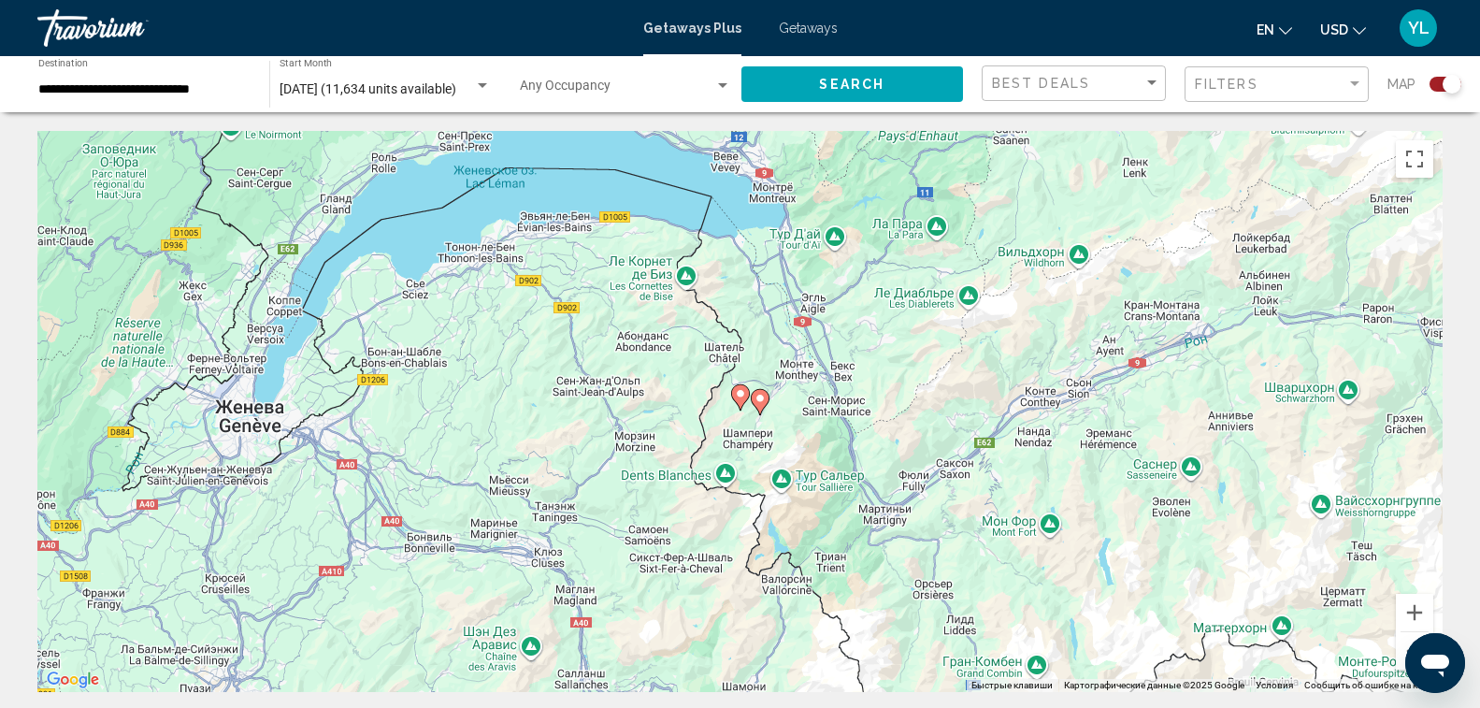
click at [741, 395] on image "Main content" at bounding box center [740, 393] width 11 height 11
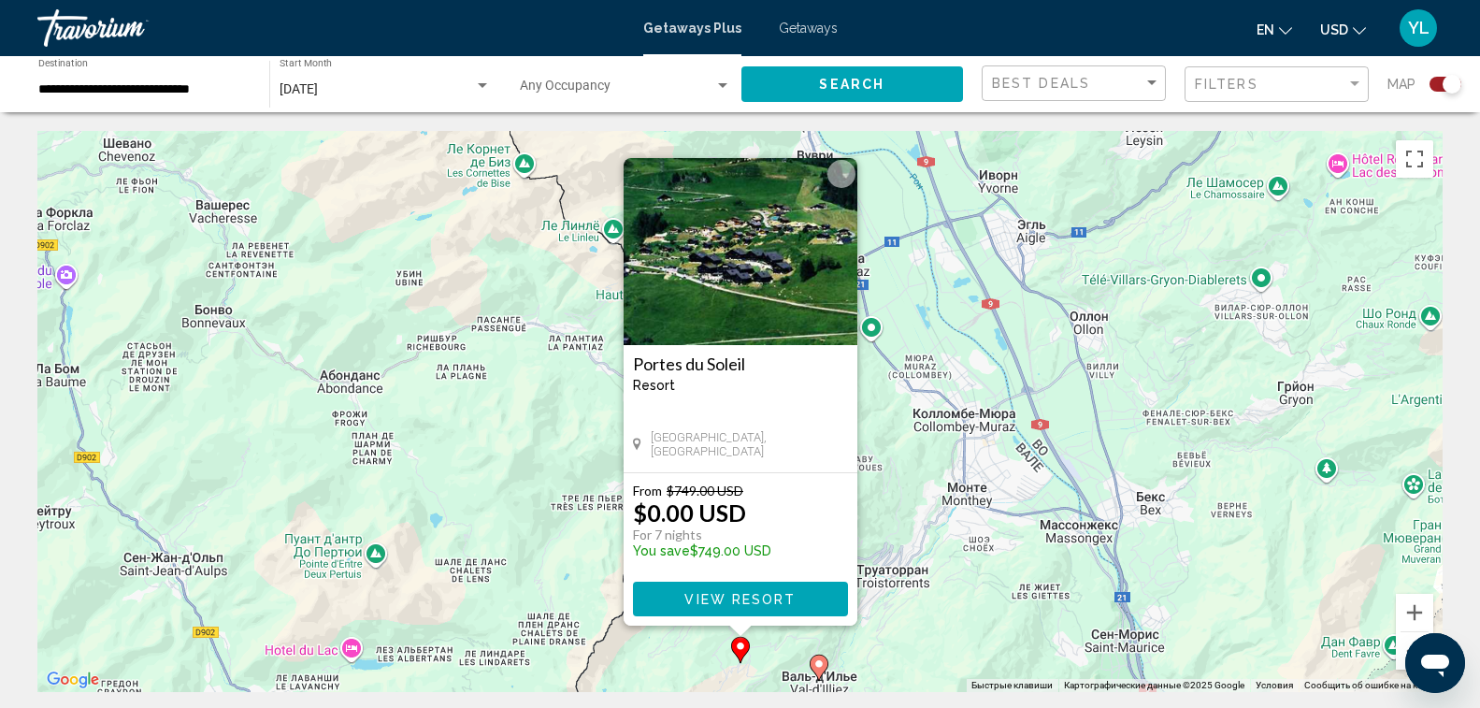
click at [740, 303] on img "Main content" at bounding box center [741, 251] width 234 height 187
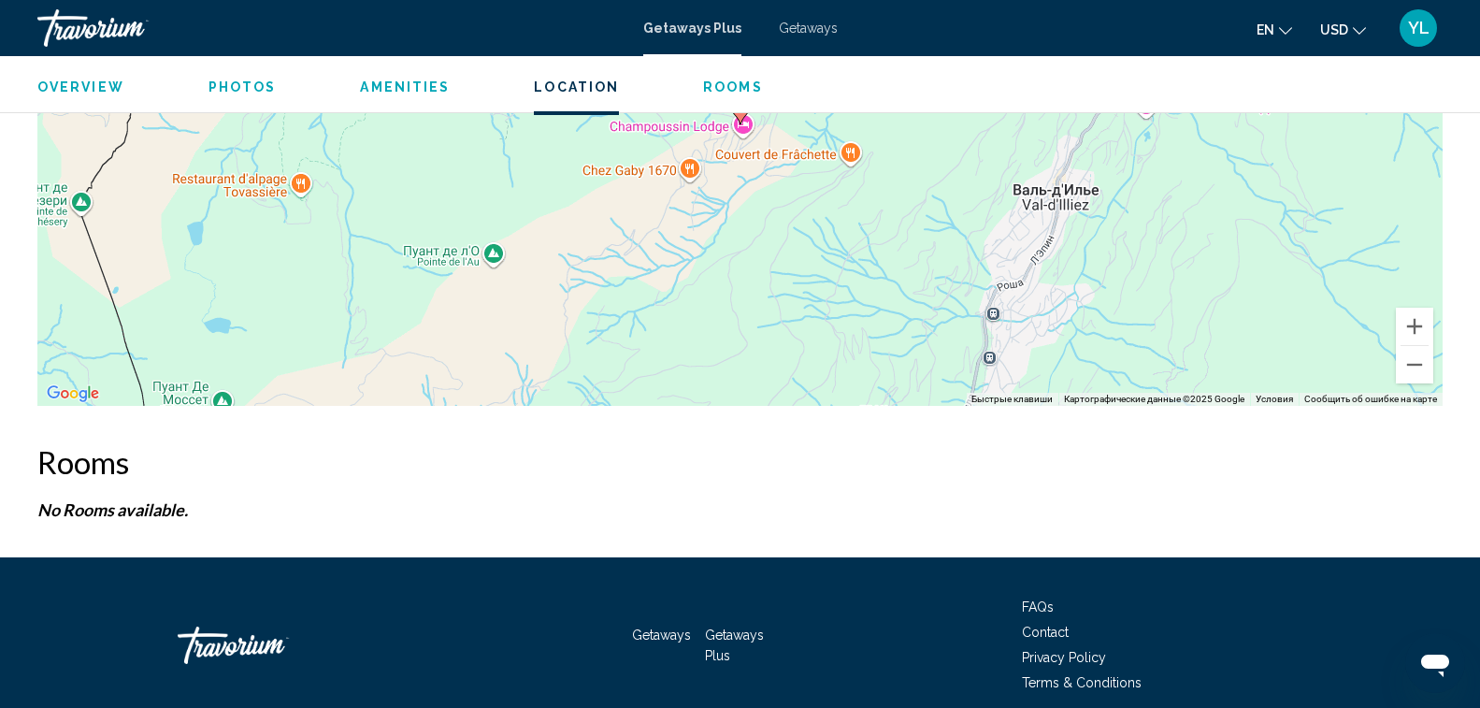
scroll to position [2908, 0]
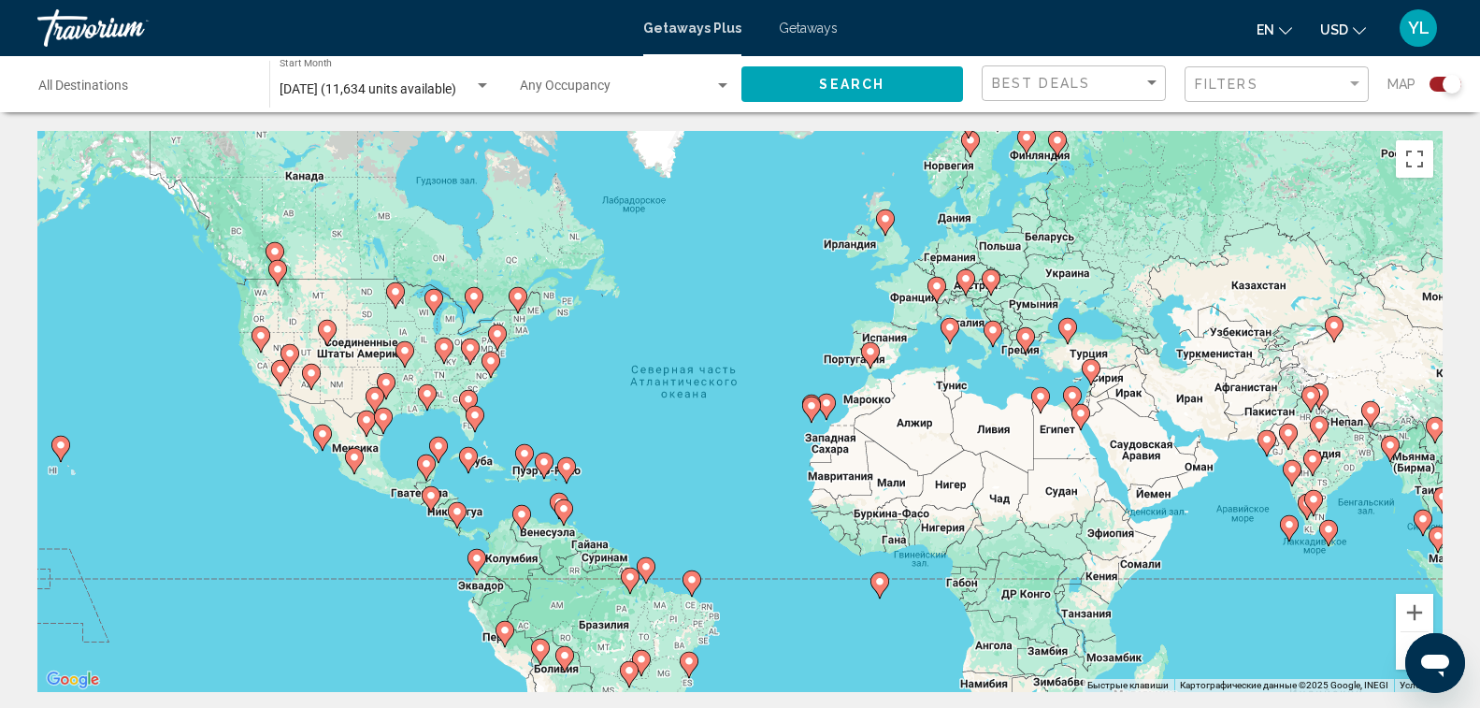
click at [472, 415] on image "Main content" at bounding box center [474, 415] width 11 height 11
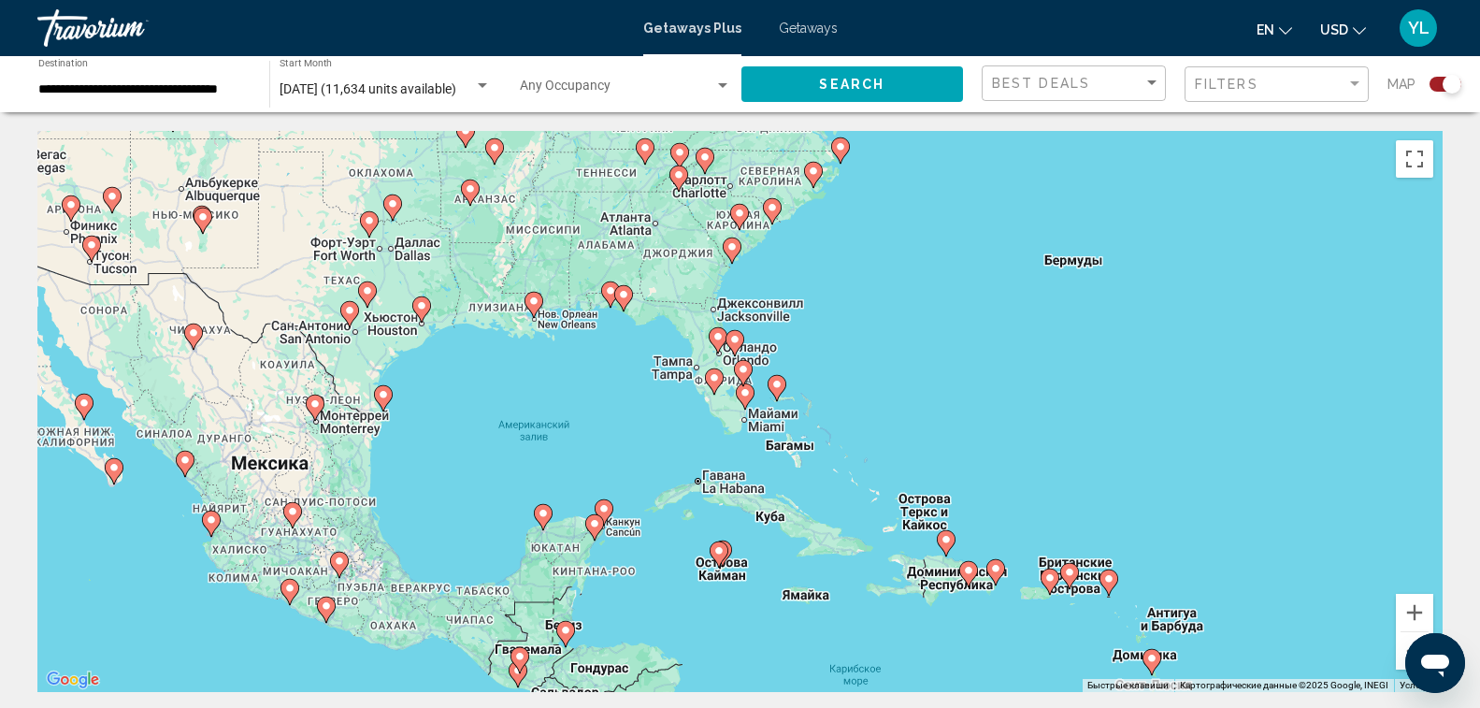
click at [748, 392] on image "Main content" at bounding box center [745, 392] width 11 height 11
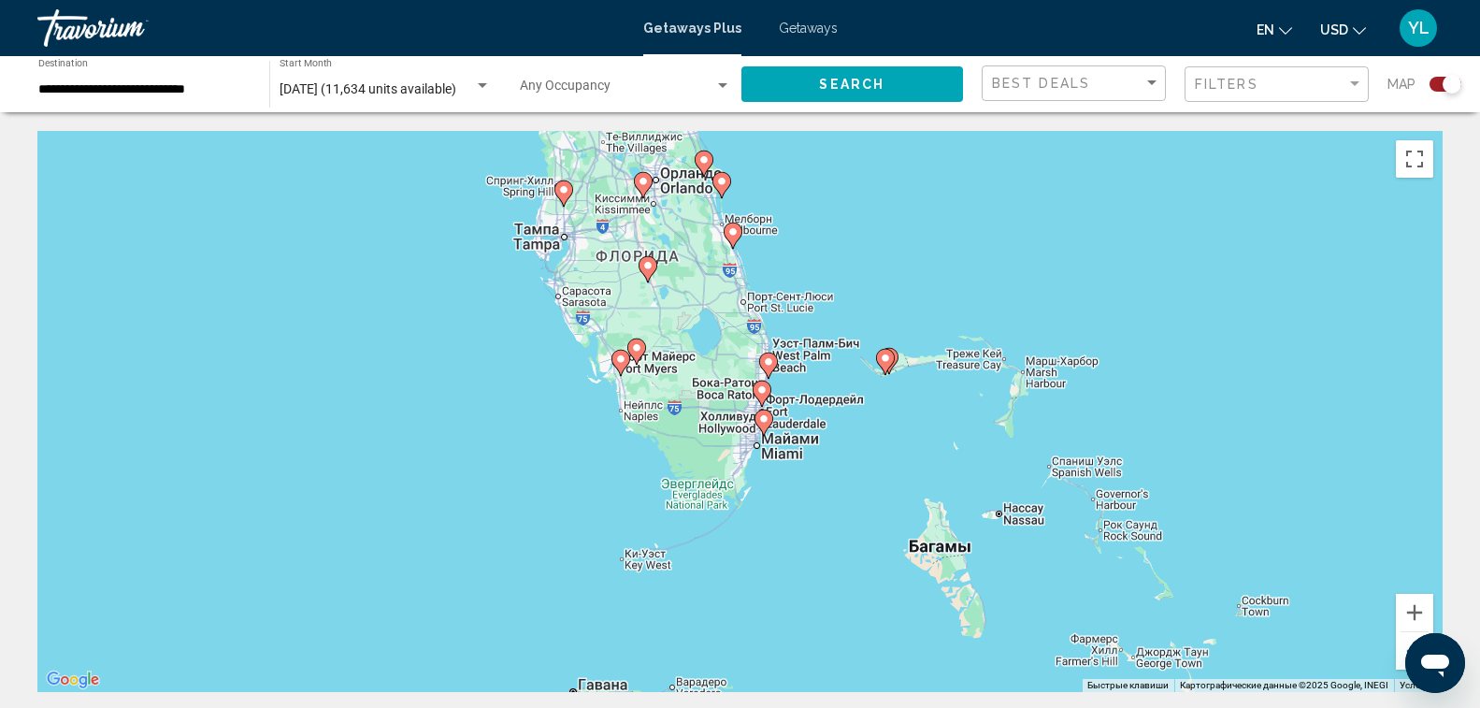
click at [764, 413] on icon "Main content" at bounding box center [763, 422] width 17 height 24
type input "**********"
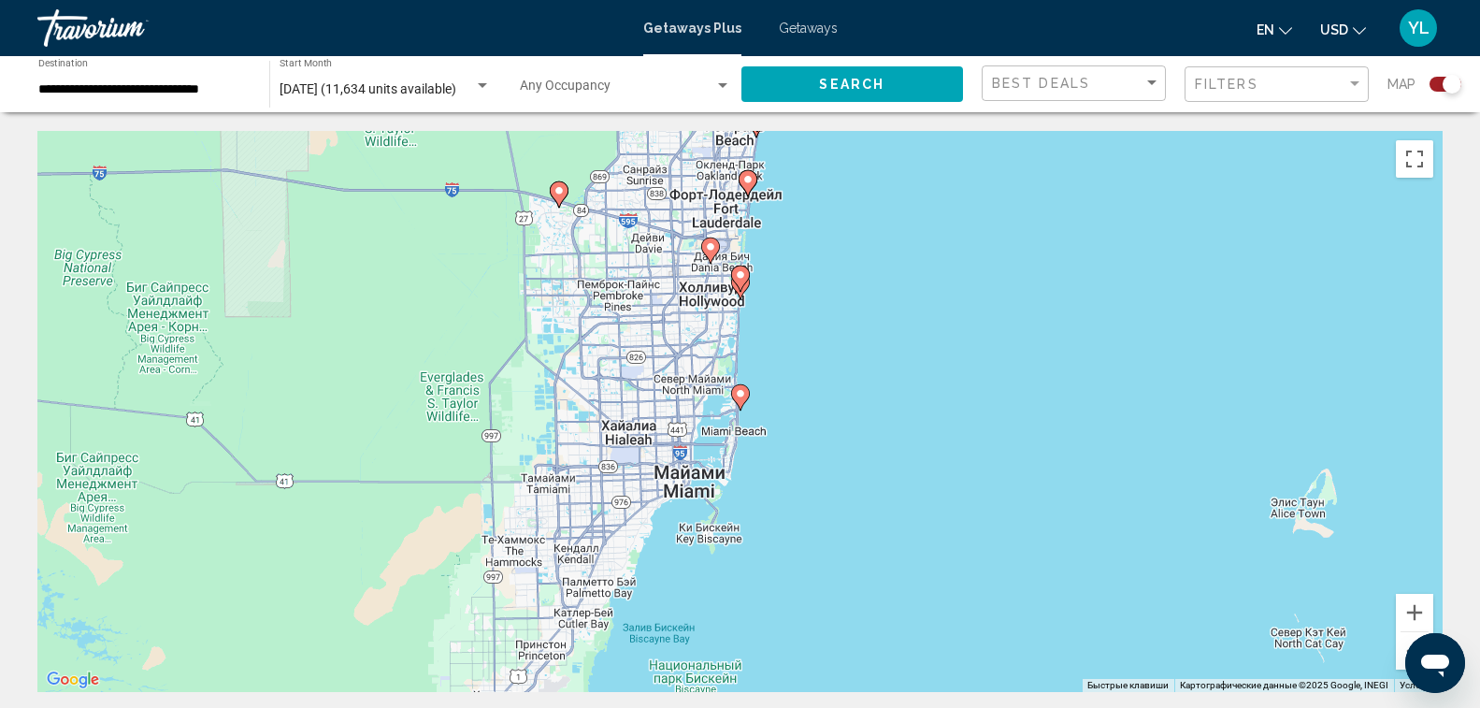
click at [739, 281] on icon "Main content" at bounding box center [739, 278] width 17 height 24
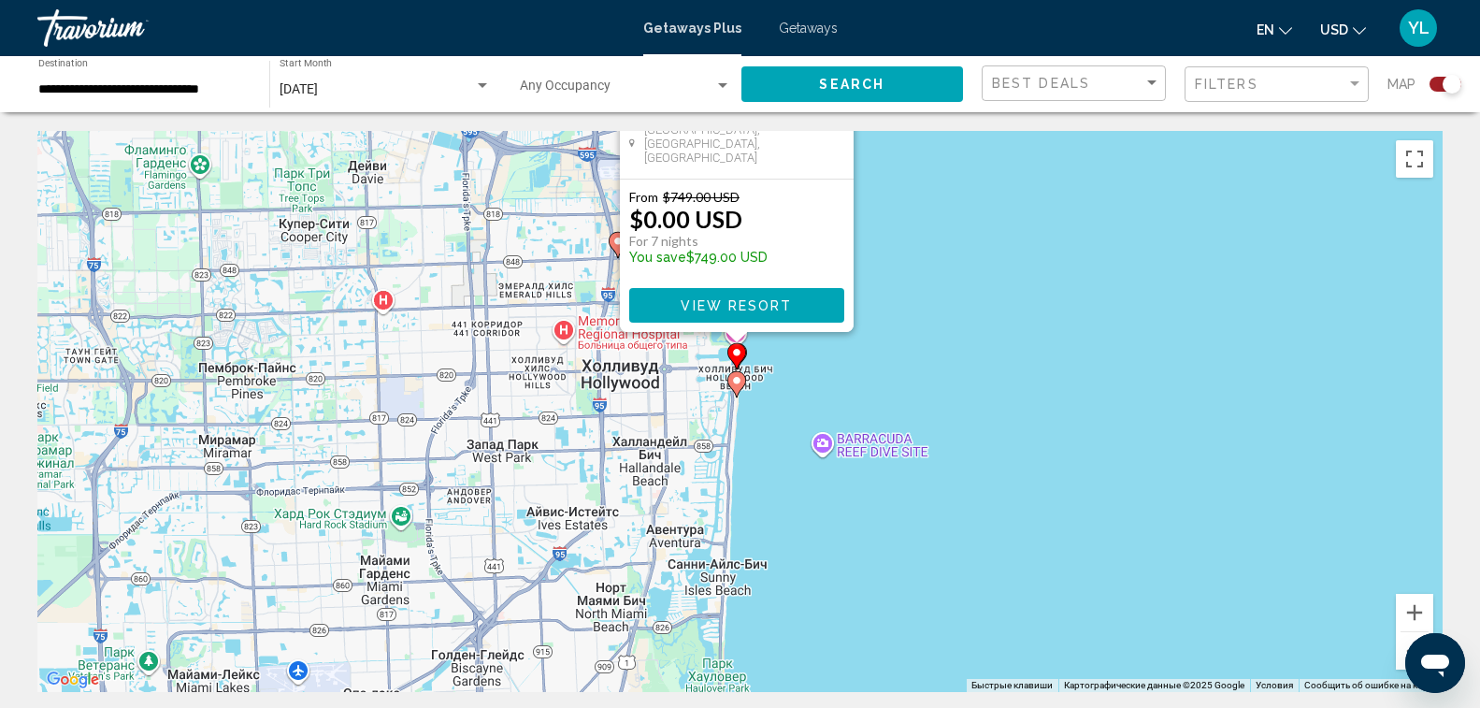
drag, startPoint x: 871, startPoint y: 621, endPoint x: 865, endPoint y: 308, distance: 313.3
click at [865, 308] on div "Чтобы активировать перетаскивание с помощью клавиатуры, нажмите Alt + Ввод. Пос…" at bounding box center [739, 411] width 1405 height 561
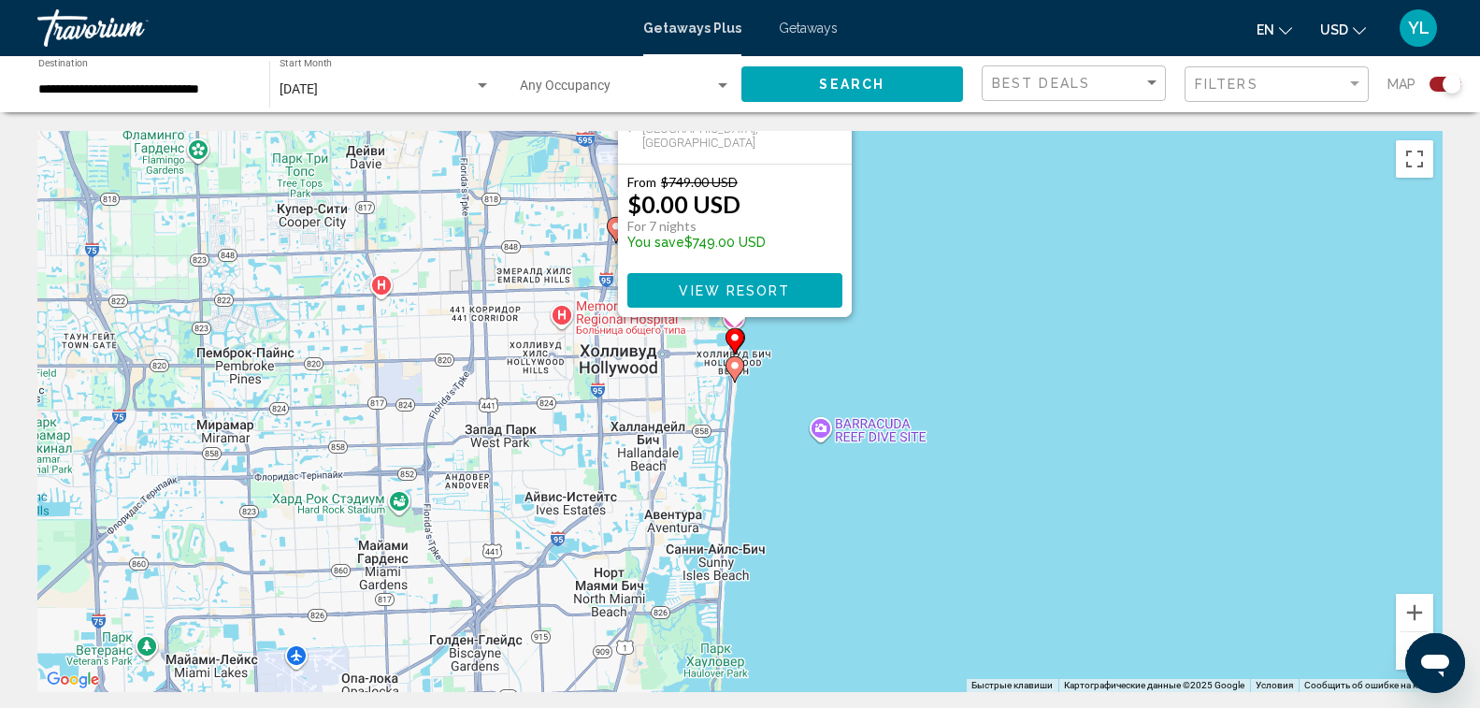
click at [738, 366] on image "Main content" at bounding box center [734, 365] width 11 height 11
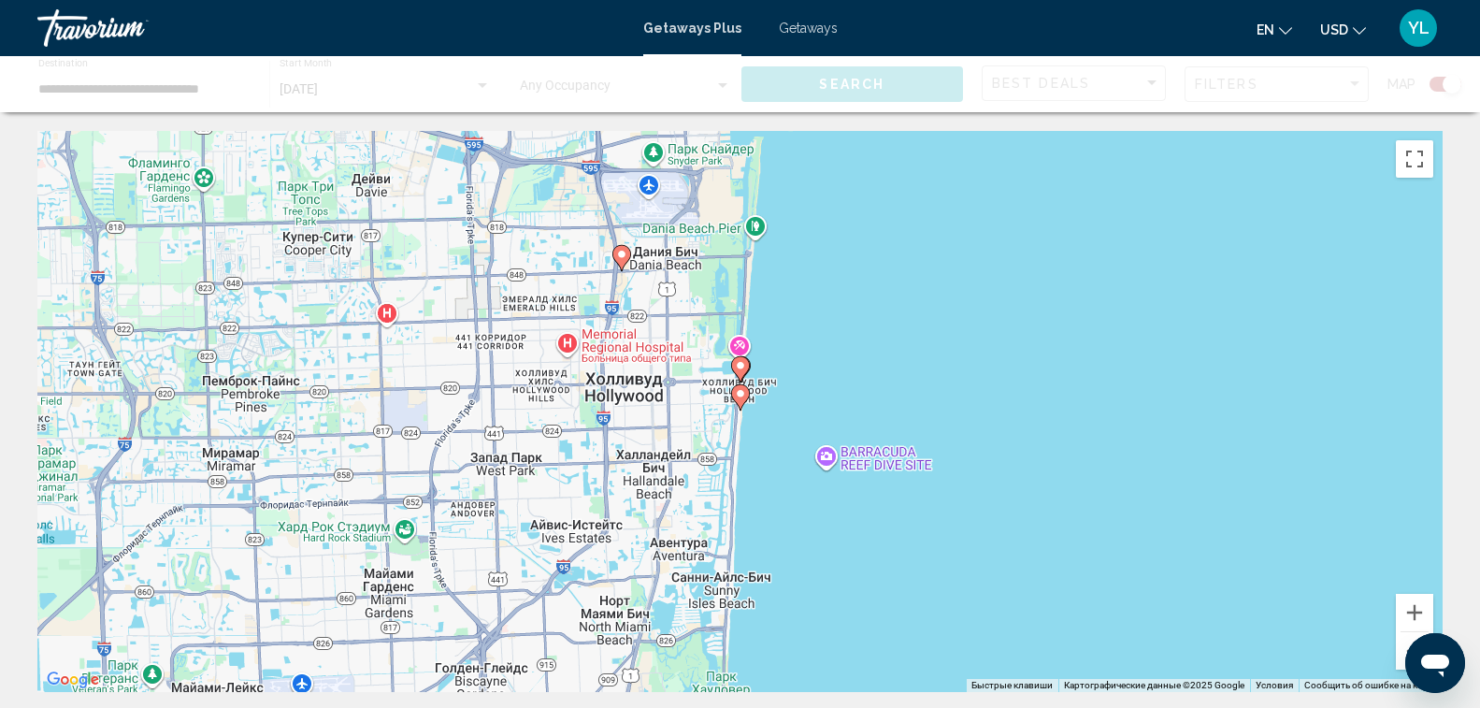
click at [742, 361] on image "Main content" at bounding box center [740, 365] width 11 height 11
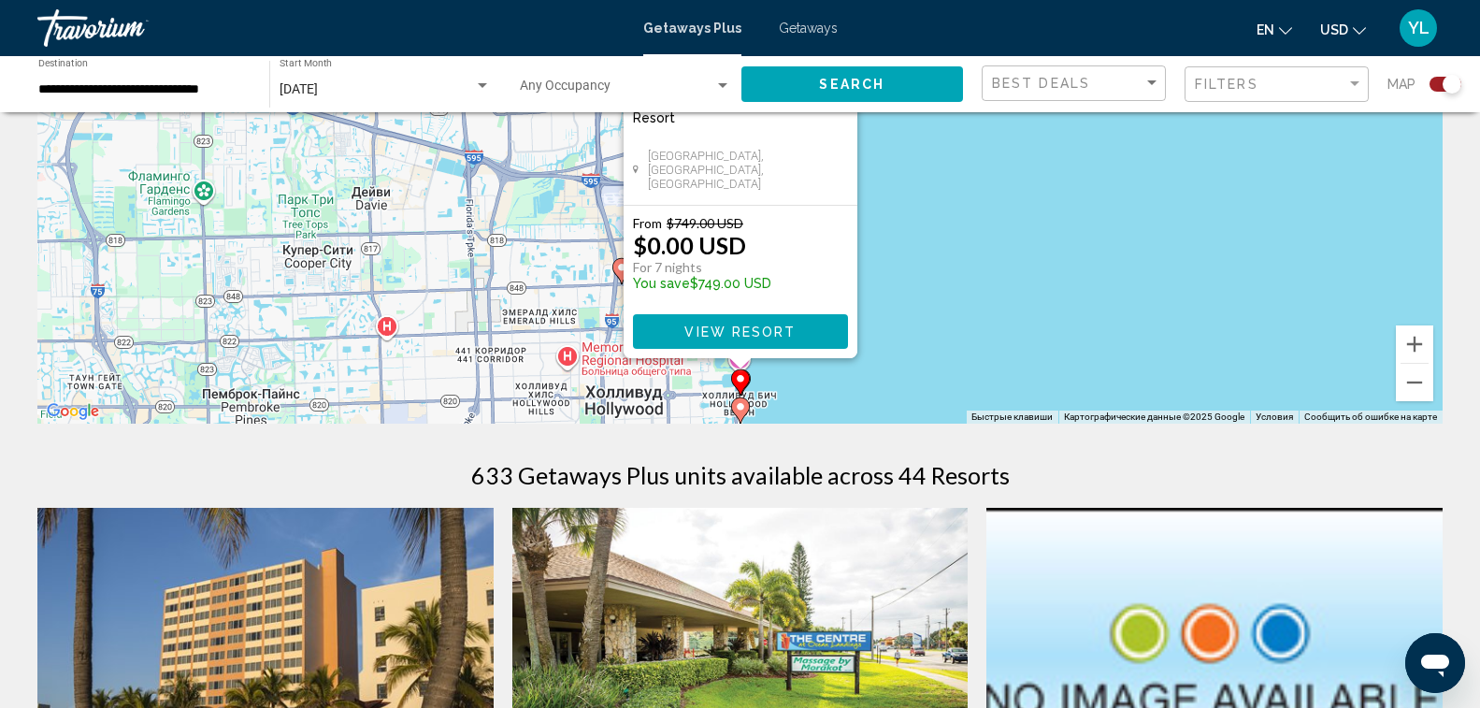
scroll to position [374, 0]
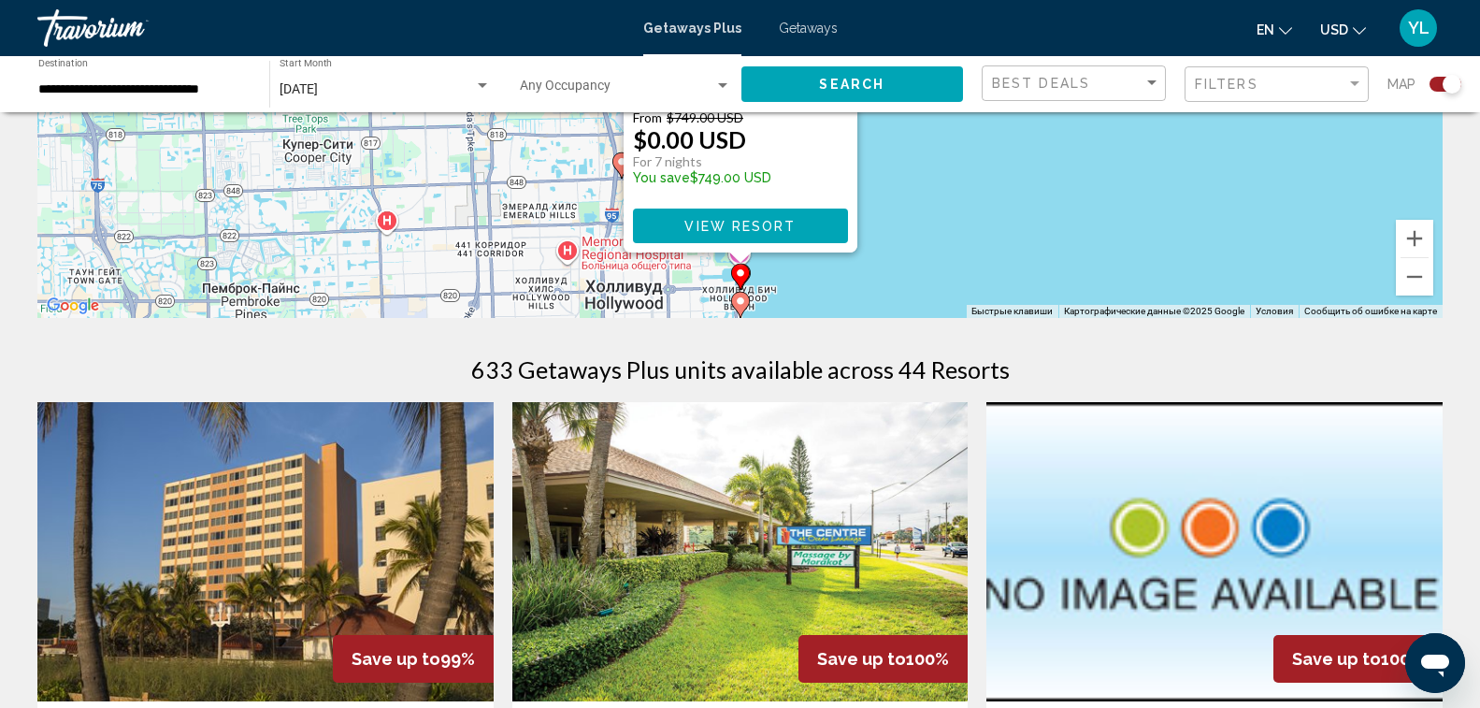
click at [742, 298] on image "Main content" at bounding box center [740, 300] width 11 height 11
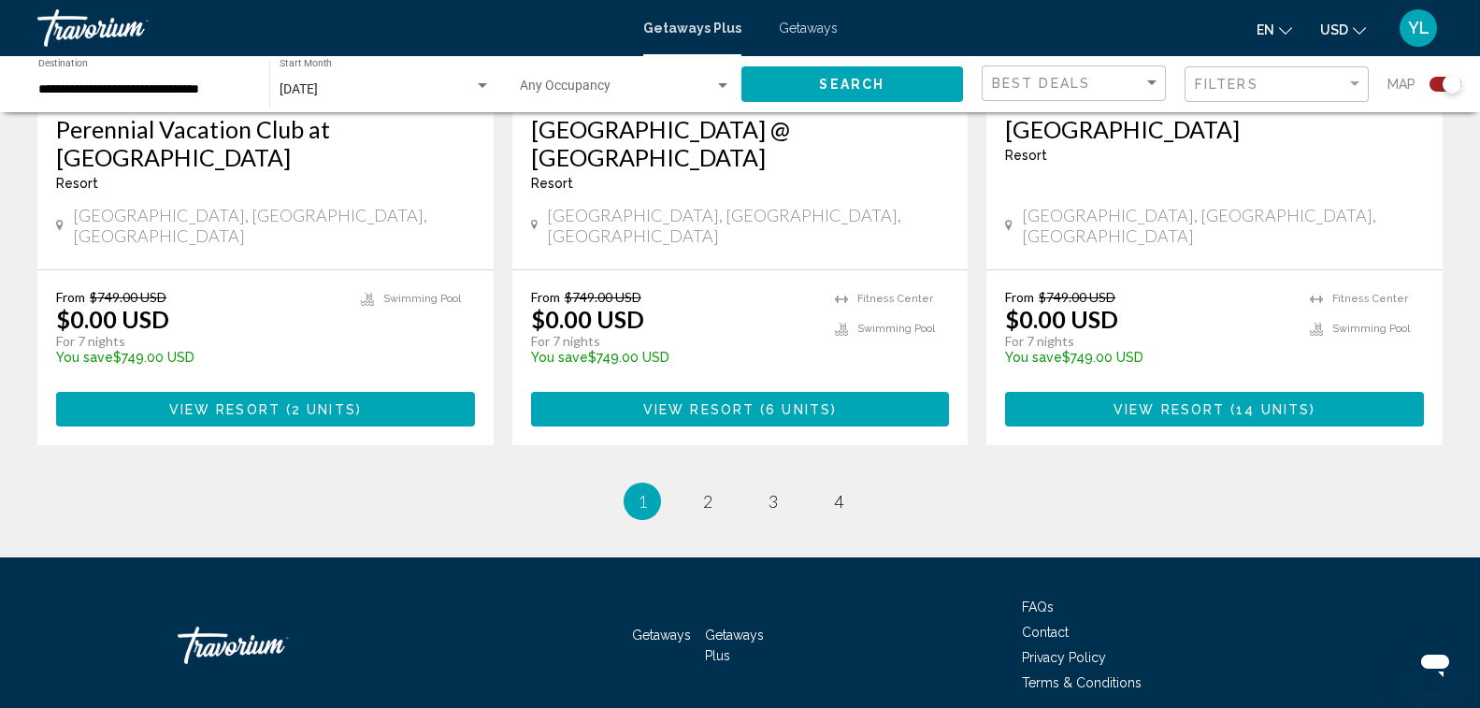
scroll to position [3004, 0]
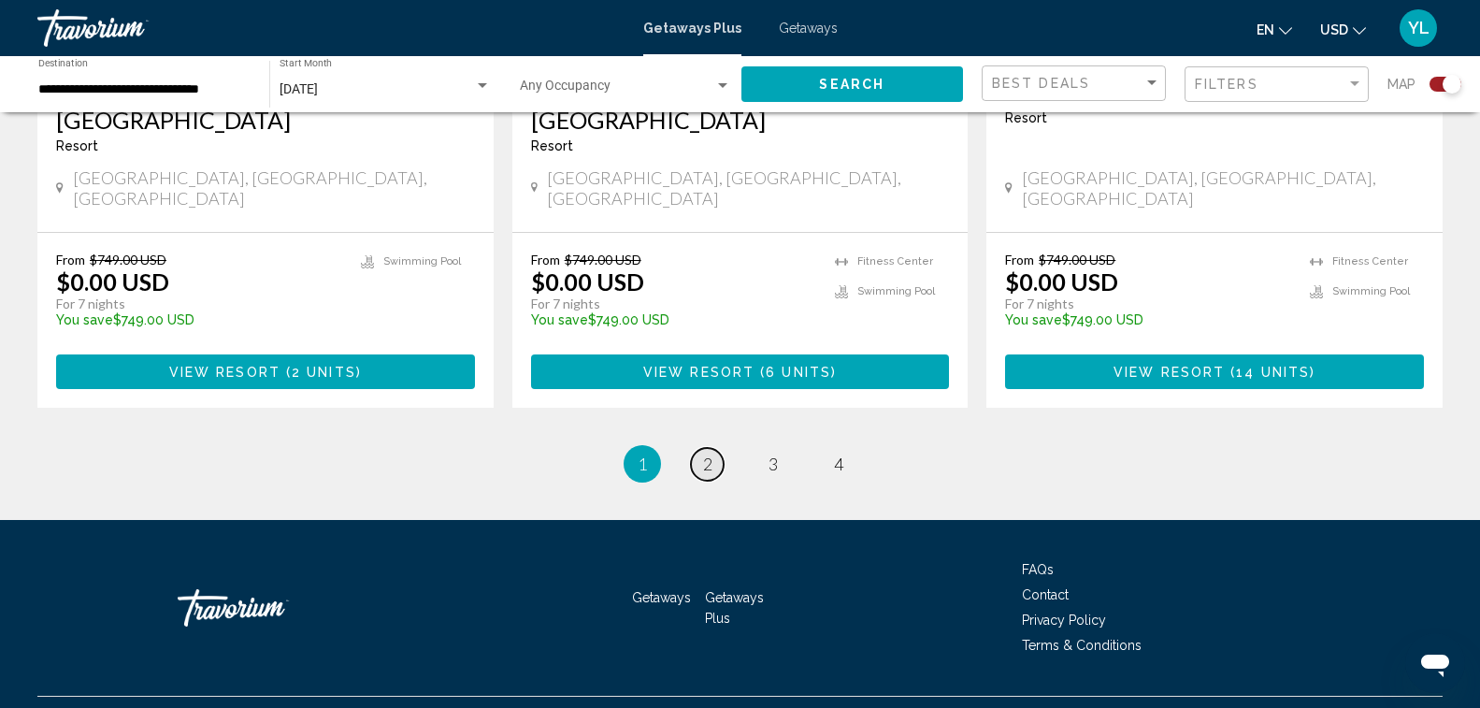
click at [698, 448] on link "page 2" at bounding box center [707, 464] width 33 height 33
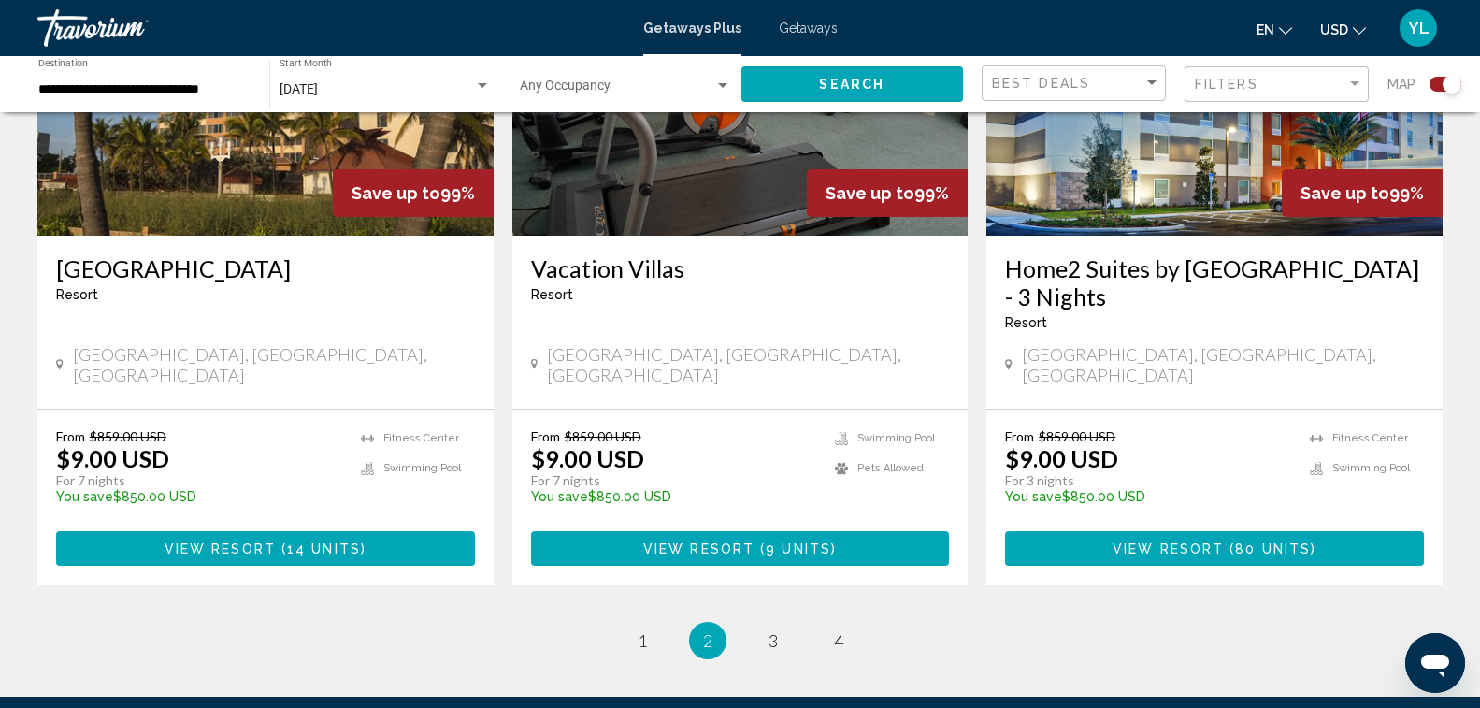
scroll to position [2899, 0]
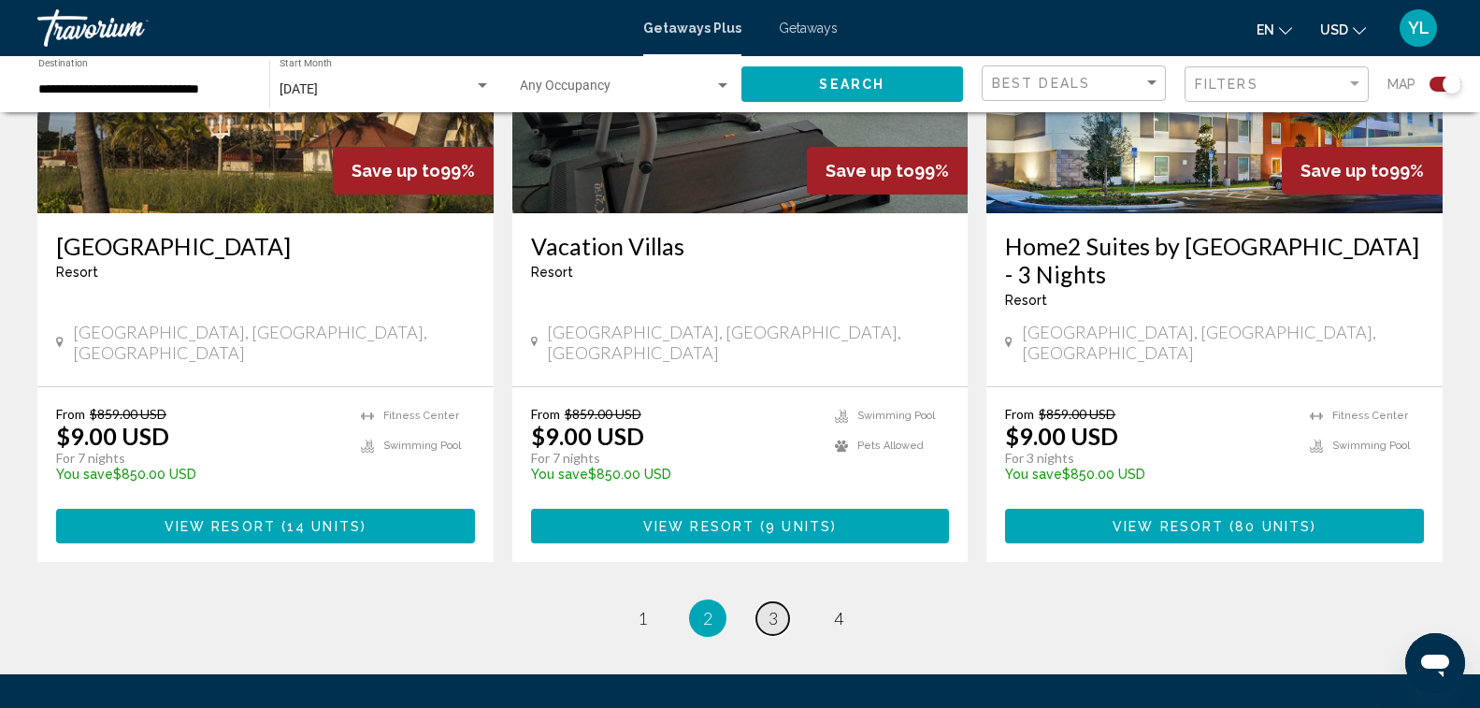
click at [776, 608] on span "3" at bounding box center [773, 618] width 9 height 21
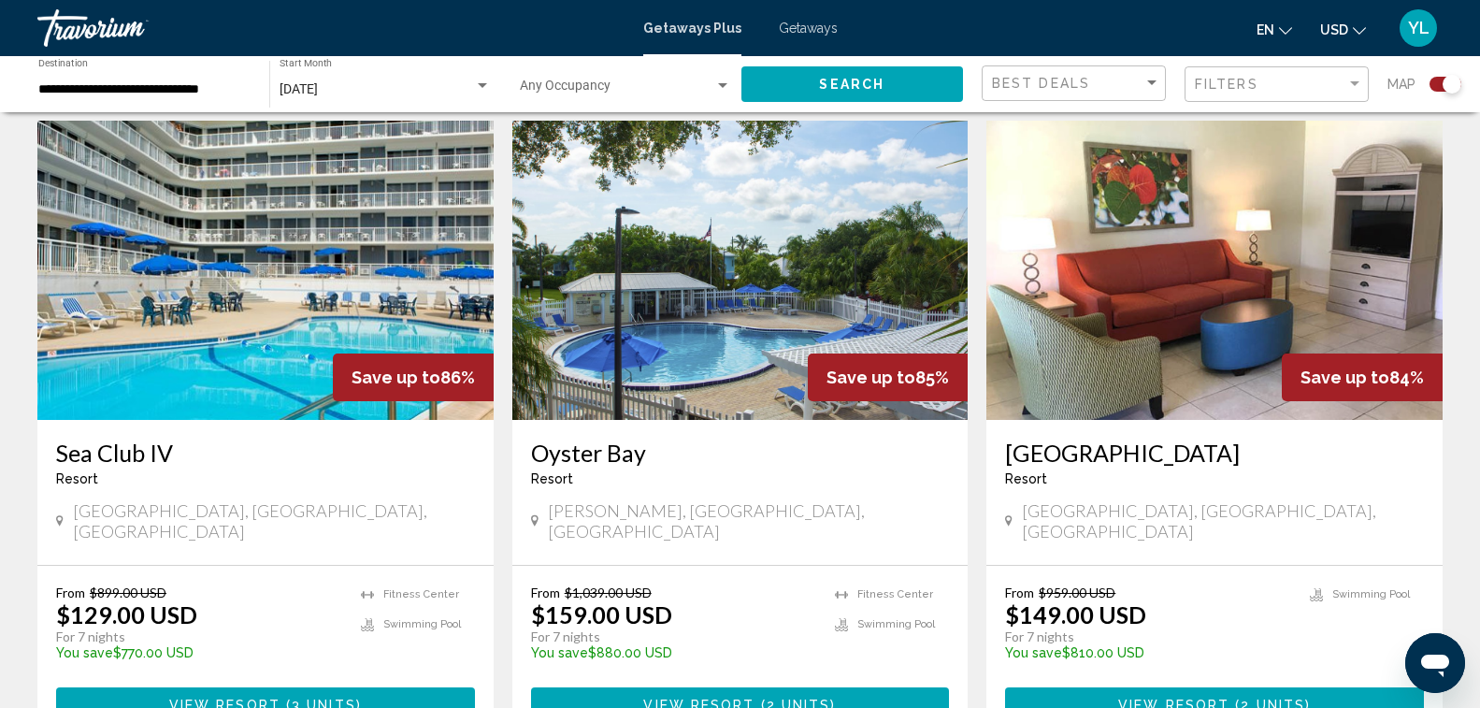
scroll to position [2712, 0]
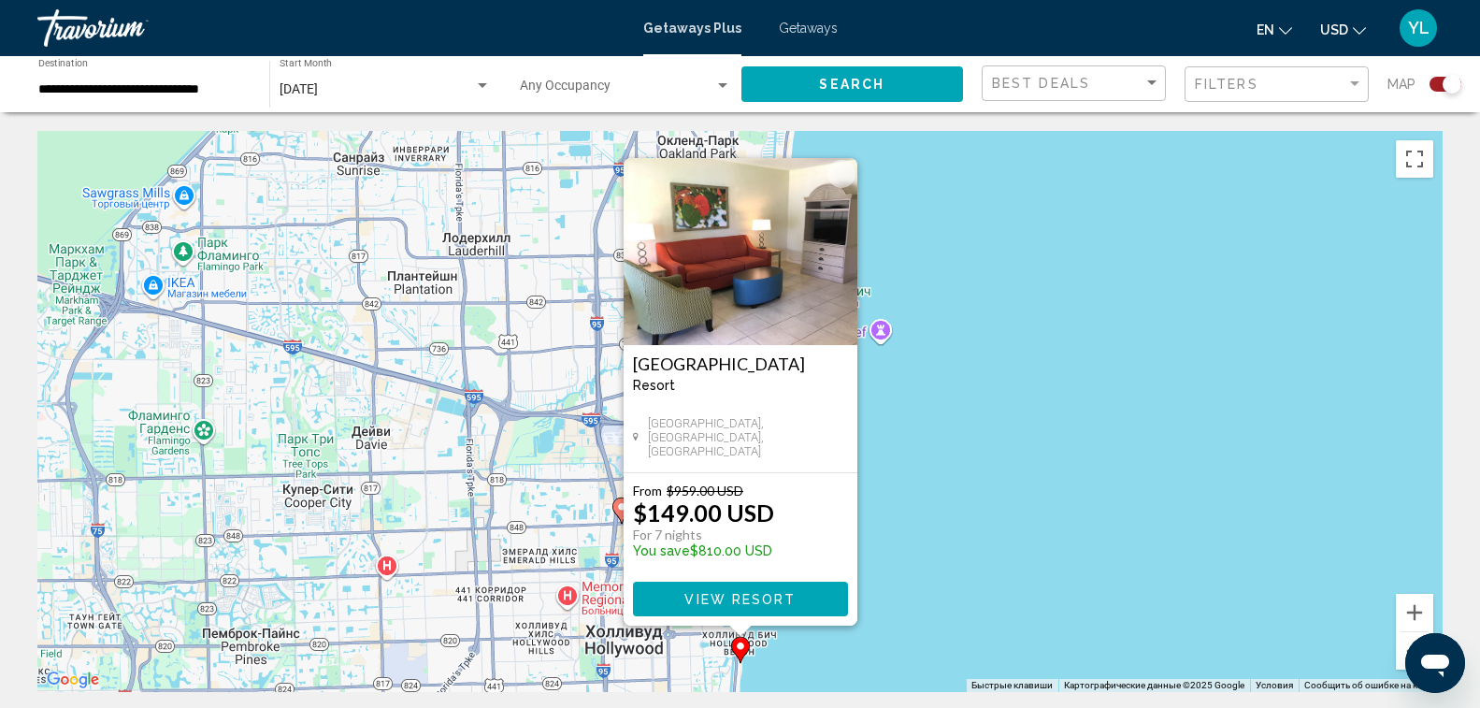
click at [970, 389] on div "Чтобы активировать перетаскивание с помощью клавиатуры, нажмите Alt + Ввод. Пос…" at bounding box center [739, 411] width 1405 height 561
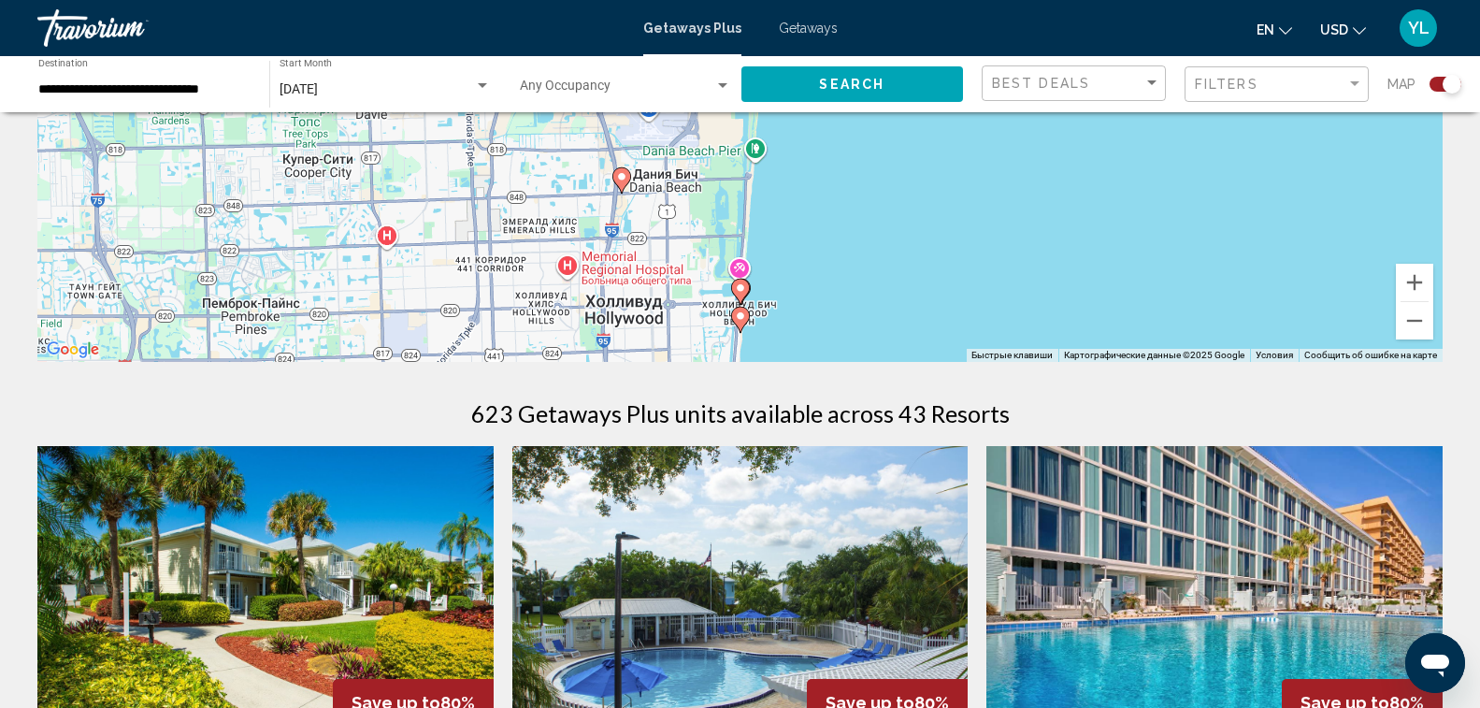
scroll to position [374, 0]
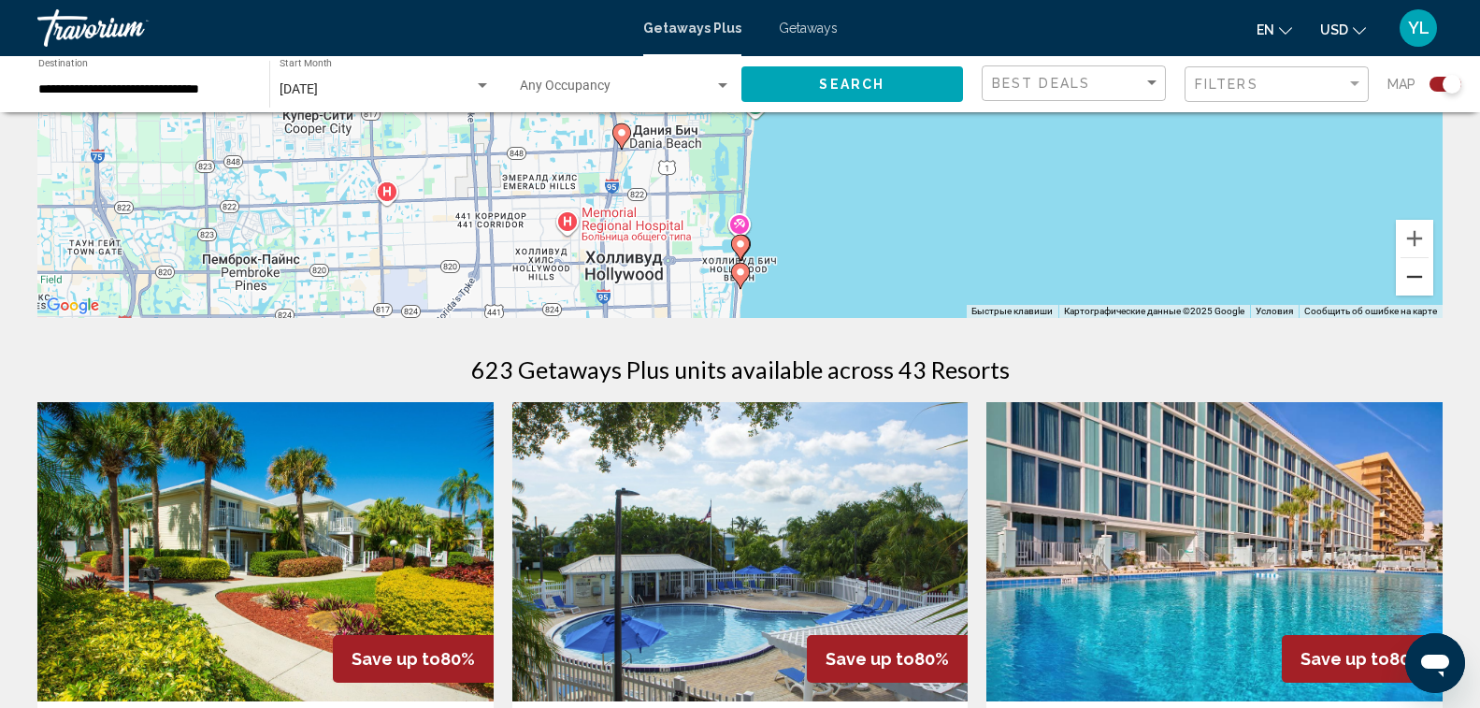
click at [1414, 275] on button "Уменьшить" at bounding box center [1414, 276] width 37 height 37
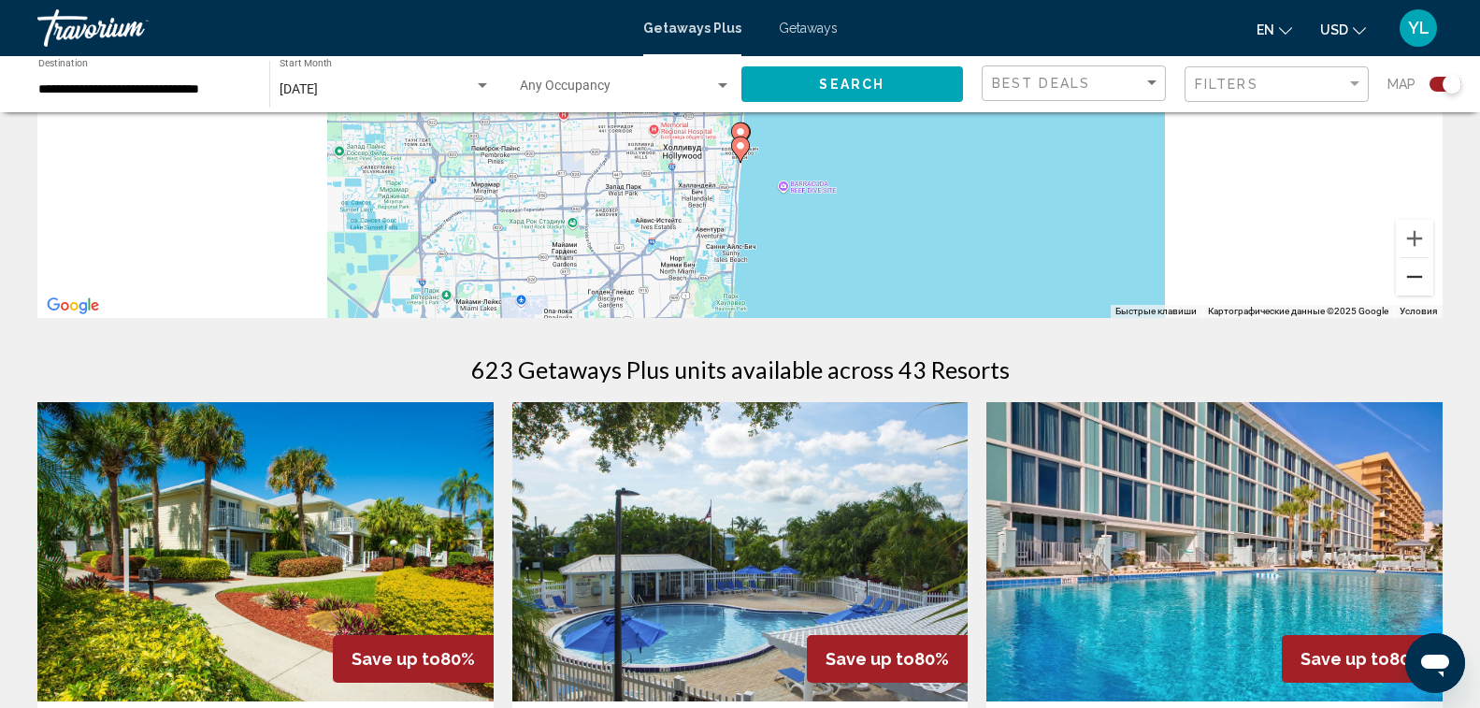
click at [1414, 275] on button "Уменьшить" at bounding box center [1414, 276] width 37 height 37
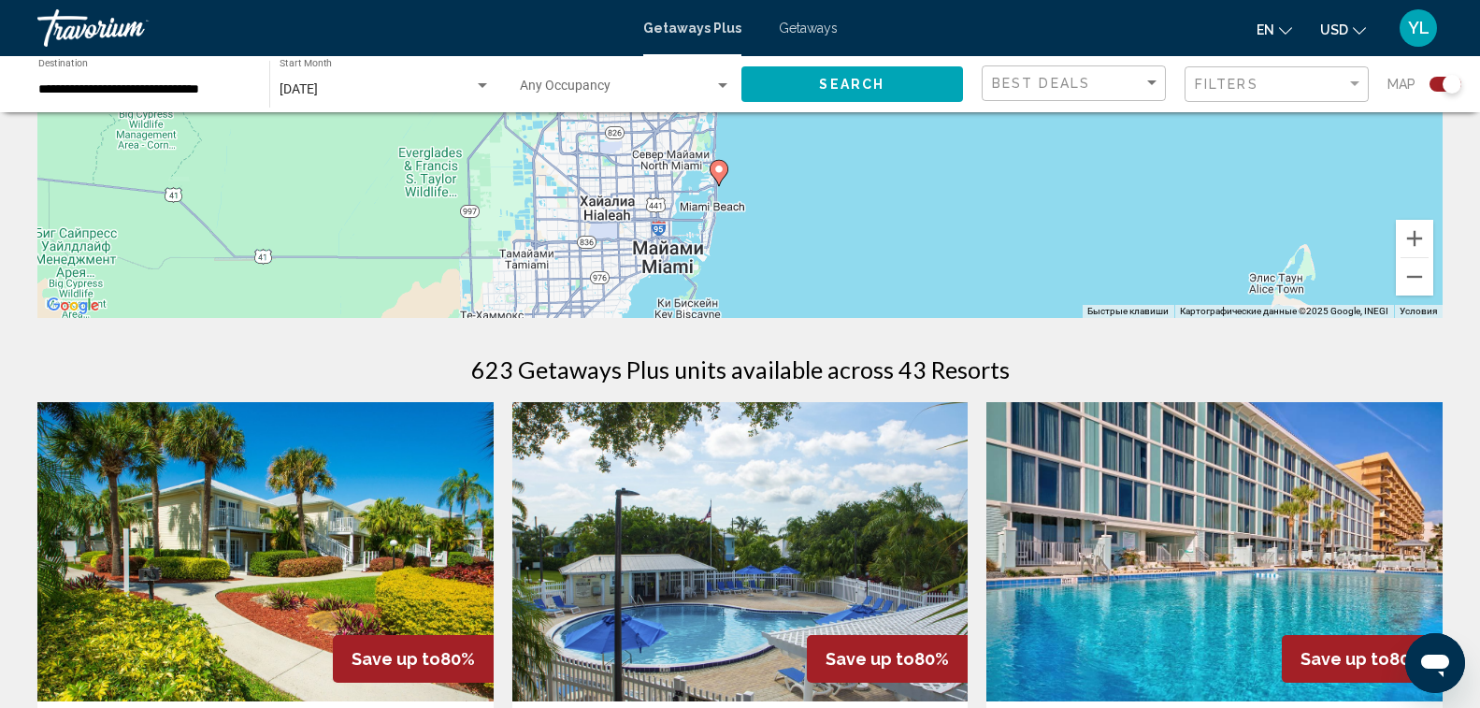
drag, startPoint x: 889, startPoint y: 209, endPoint x: 866, endPoint y: 182, distance: 35.1
click at [866, 182] on div "Чтобы активировать перетаскивание с помощью клавиатуры, нажмите Alt + Ввод. Пос…" at bounding box center [739, 37] width 1405 height 561
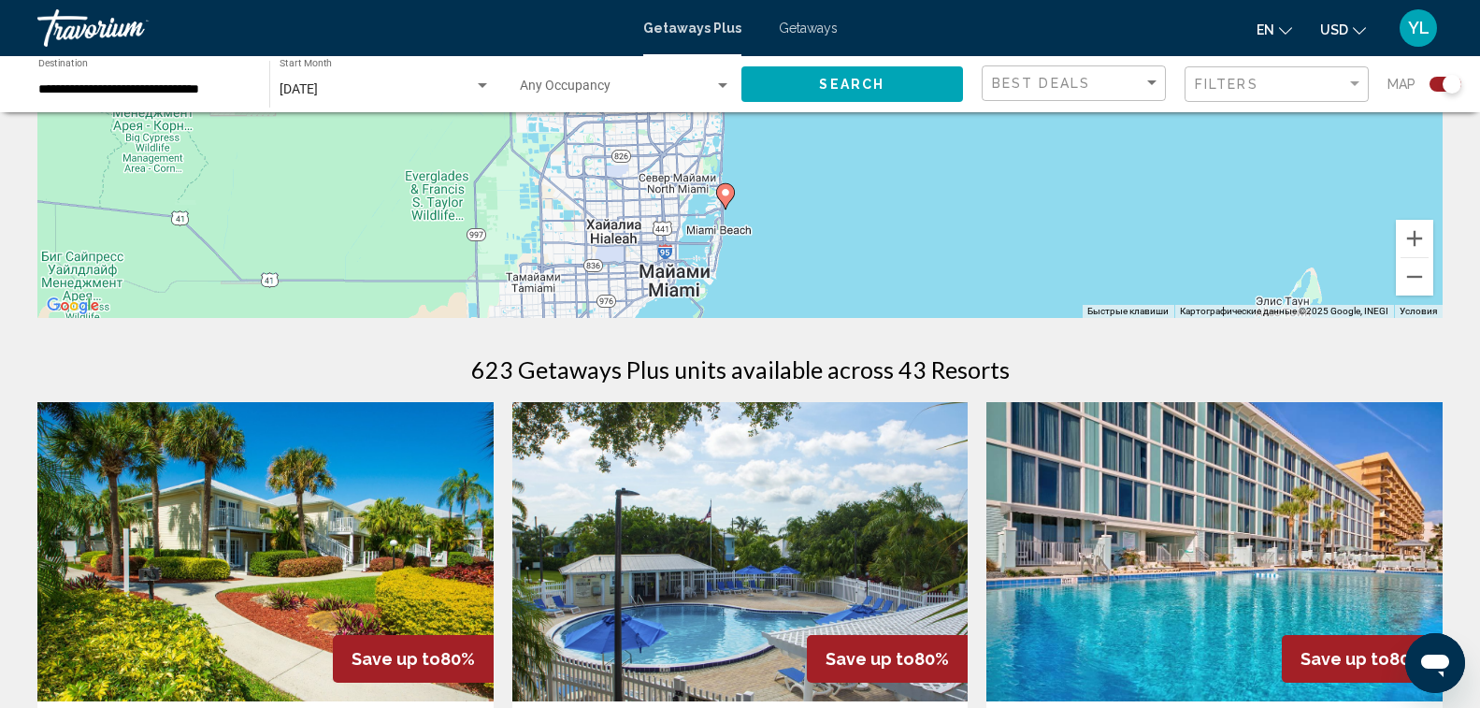
drag, startPoint x: 850, startPoint y: 221, endPoint x: 857, endPoint y: 246, distance: 26.1
click at [857, 246] on div "Чтобы активировать перетаскивание с помощью клавиатуры, нажмите Alt + Ввод. Пос…" at bounding box center [739, 37] width 1405 height 561
click at [483, 82] on div "Search widget" at bounding box center [482, 86] width 17 height 15
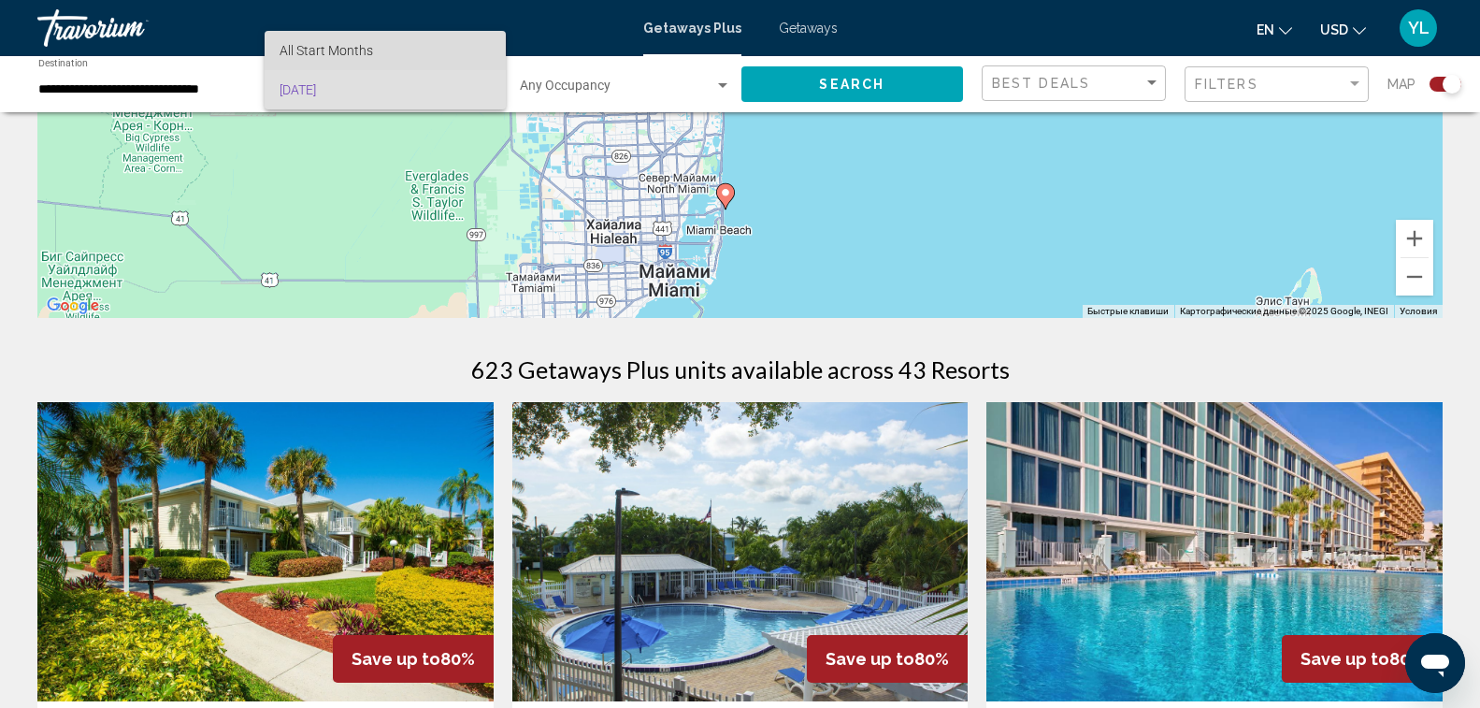
click at [385, 59] on span "All Start Months" at bounding box center [385, 50] width 211 height 39
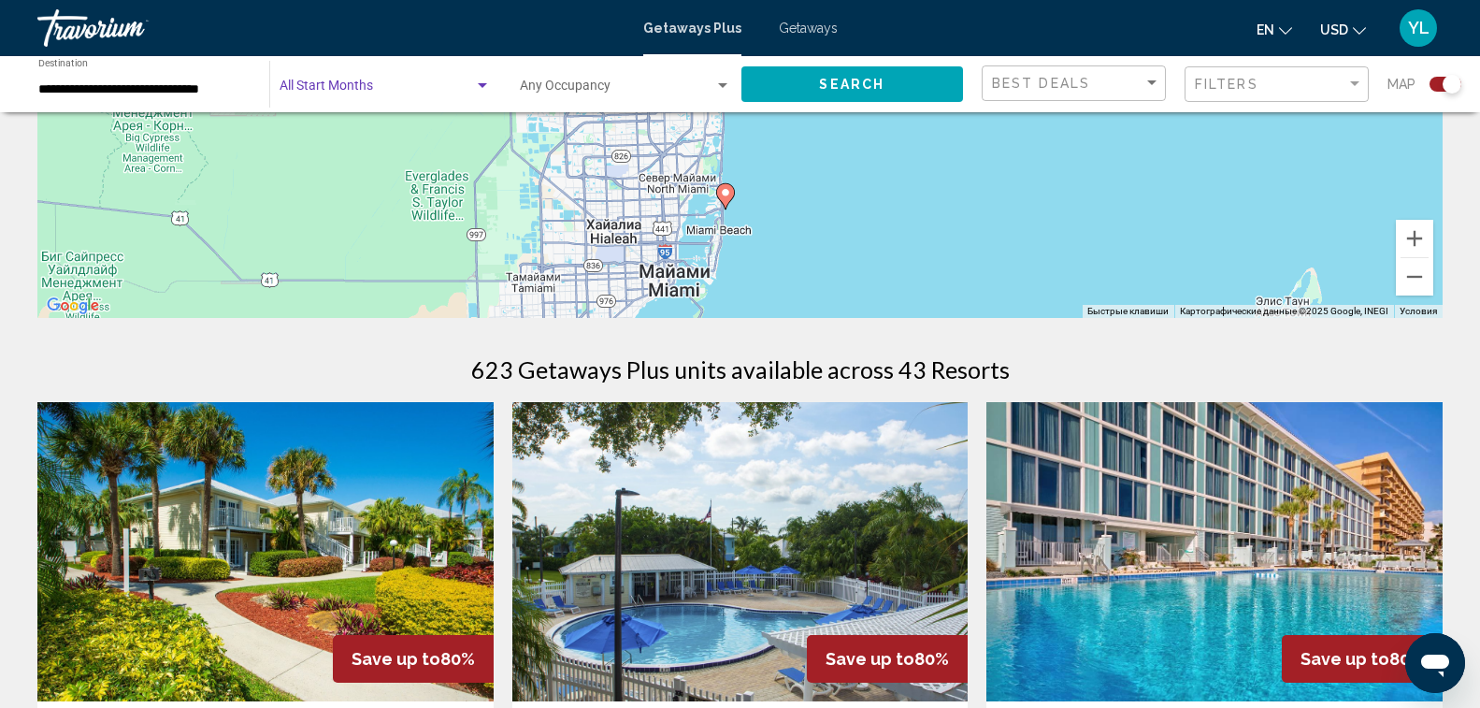
click at [867, 76] on span "Search" at bounding box center [851, 83] width 65 height 15
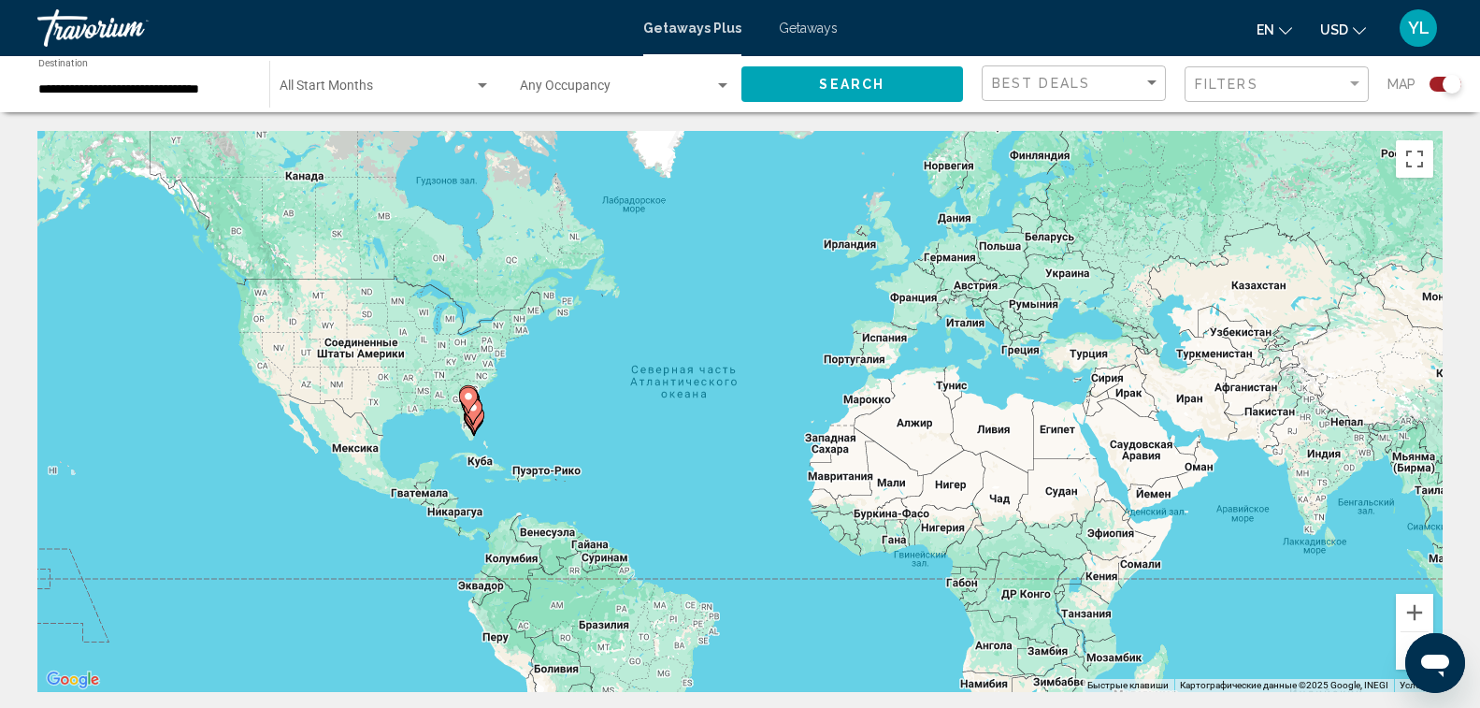
click at [473, 412] on gmp-advanced-marker "Main content" at bounding box center [468, 400] width 19 height 28
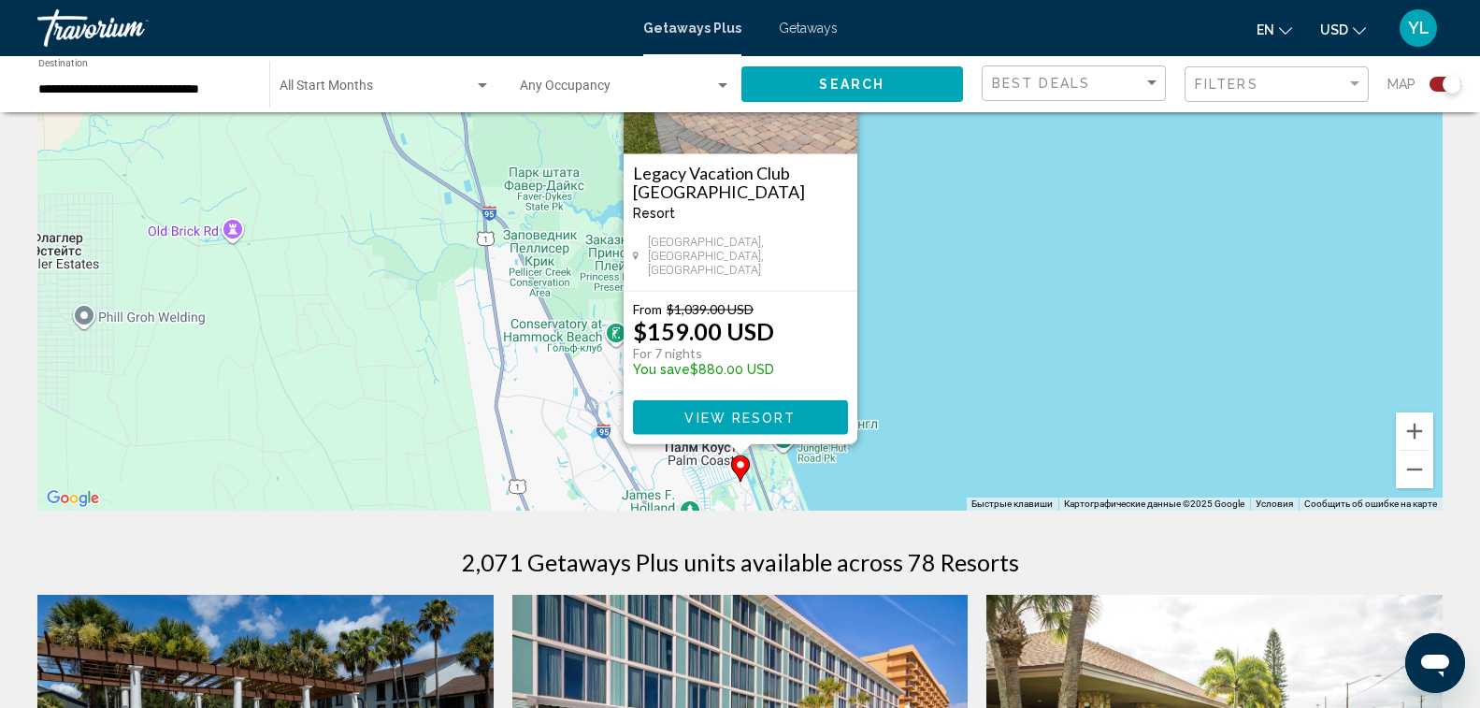
scroll to position [187, 0]
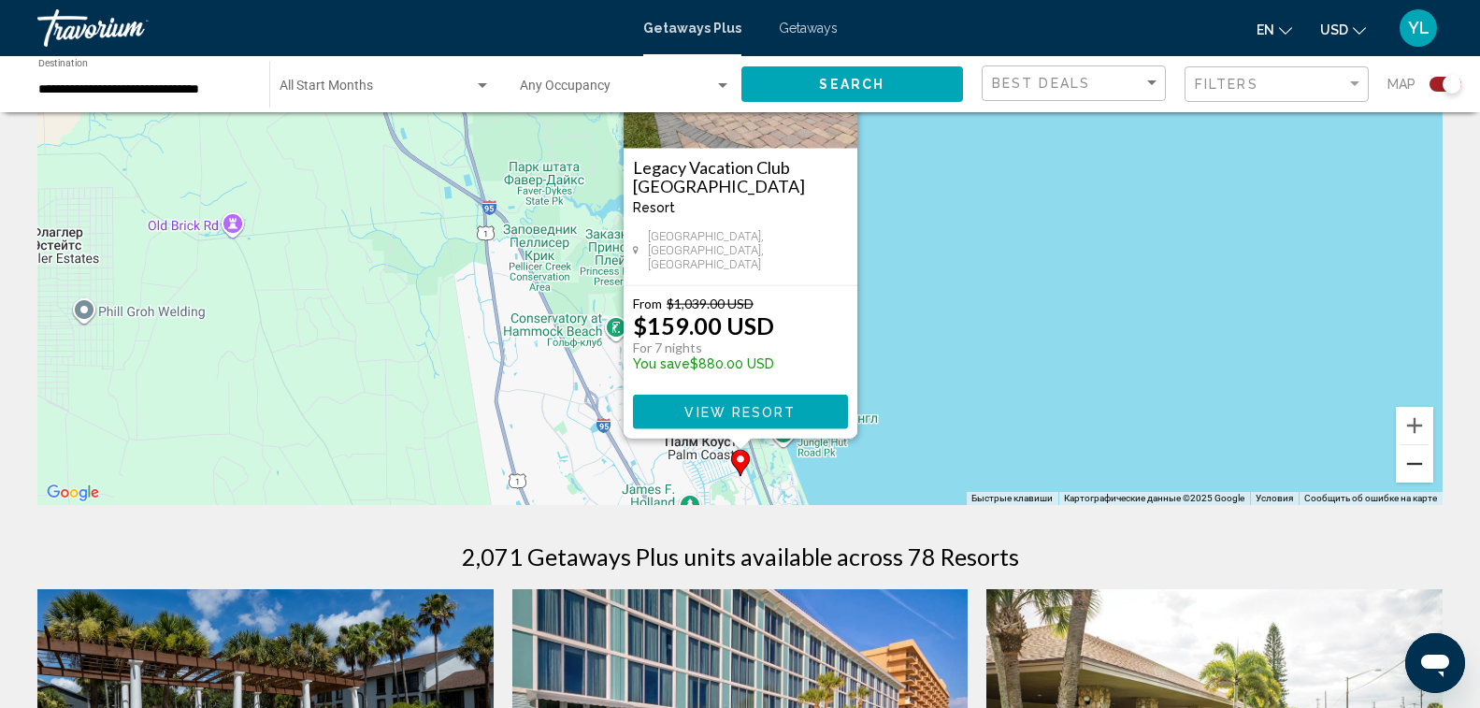
click at [1413, 468] on button "Уменьшить" at bounding box center [1414, 463] width 37 height 37
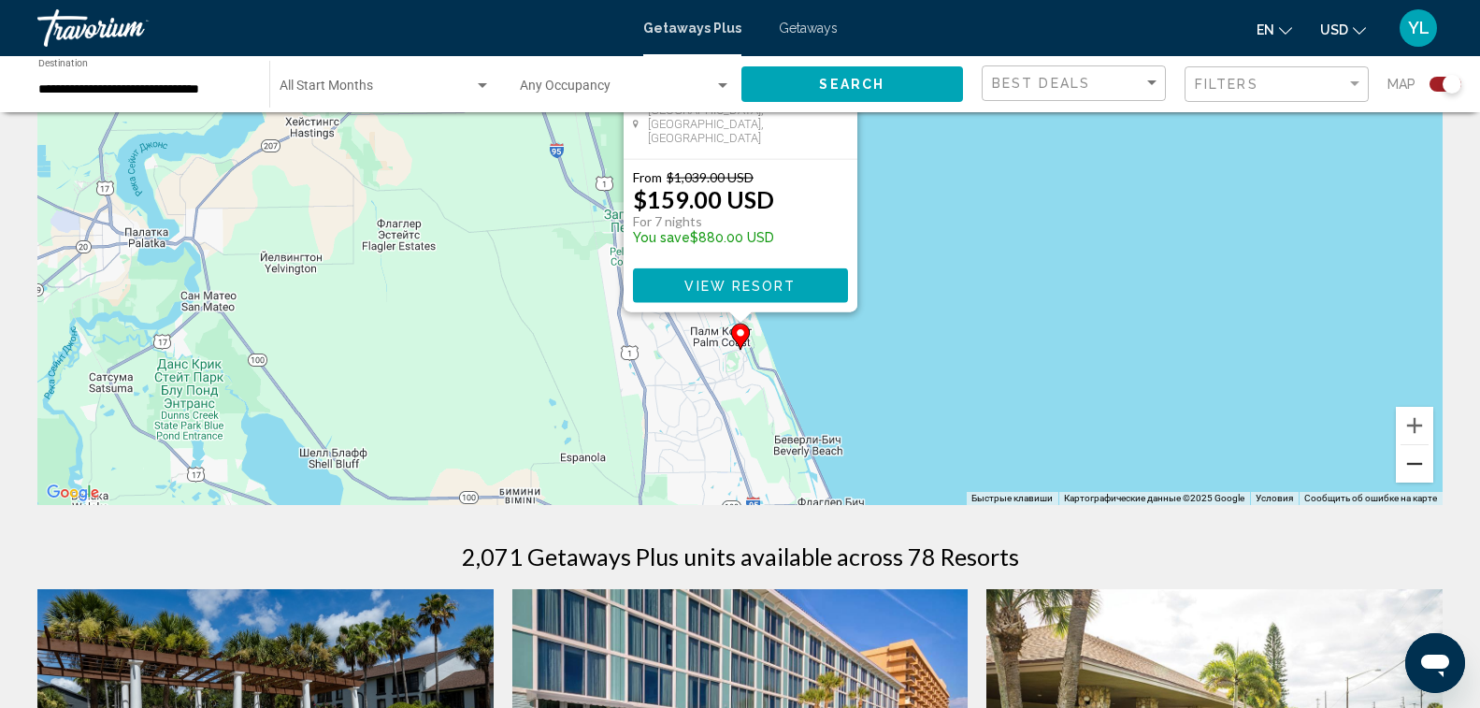
click at [1413, 468] on button "Уменьшить" at bounding box center [1414, 463] width 37 height 37
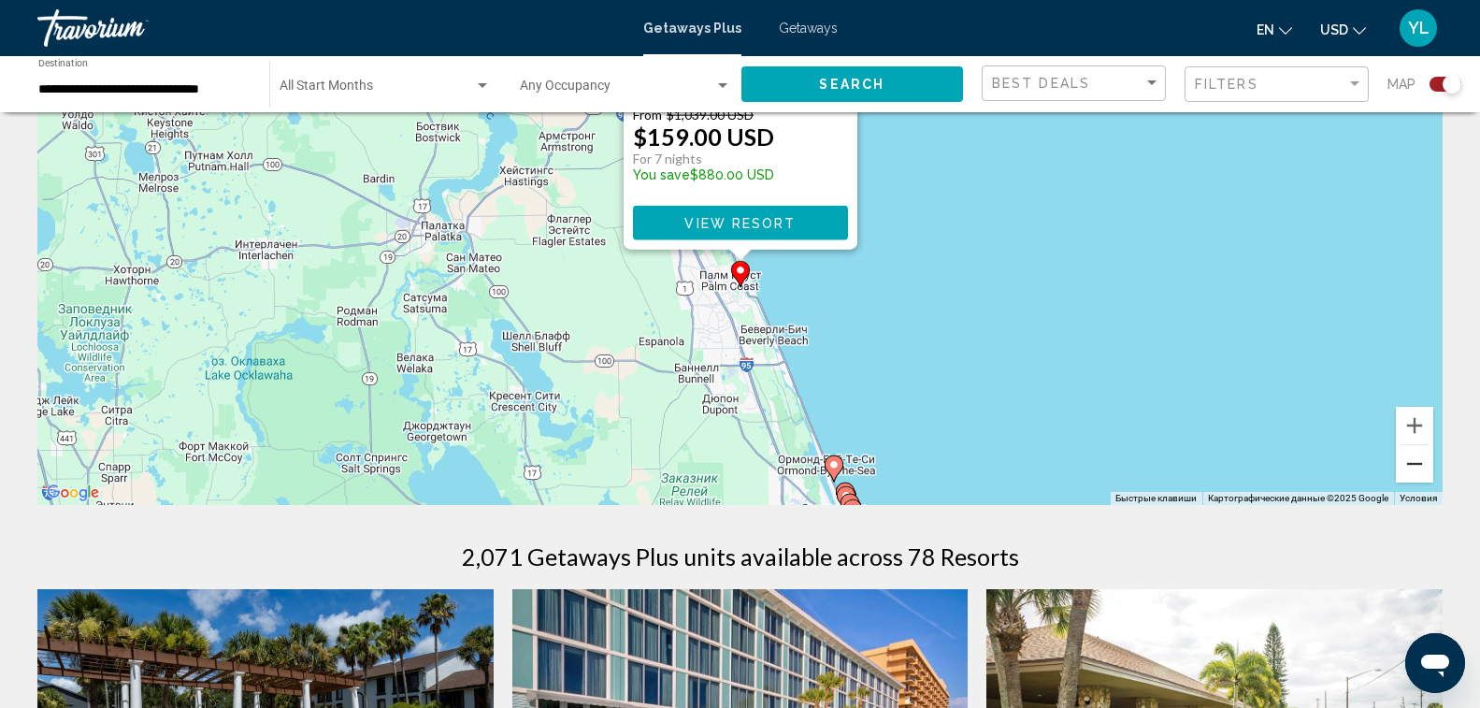
scroll to position [281, 0]
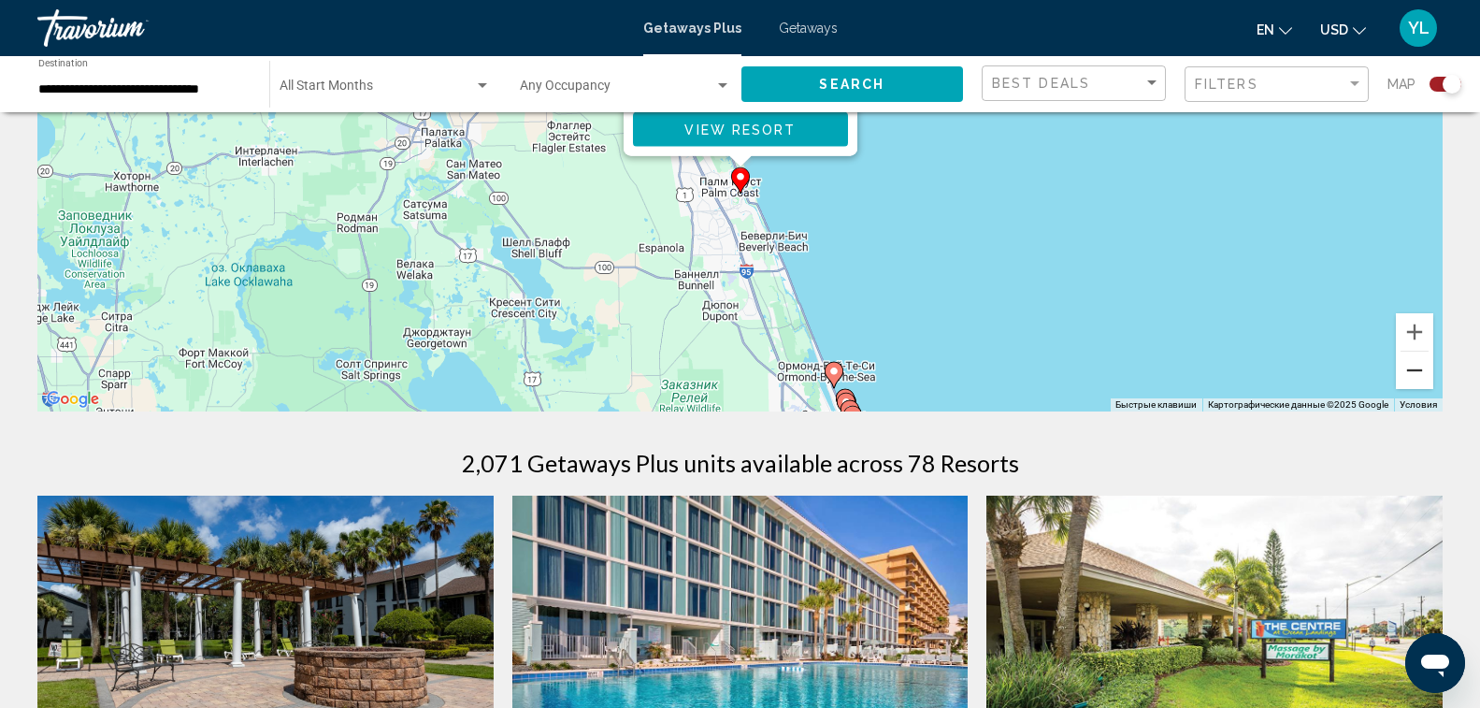
click at [1419, 373] on button "Уменьшить" at bounding box center [1414, 370] width 37 height 37
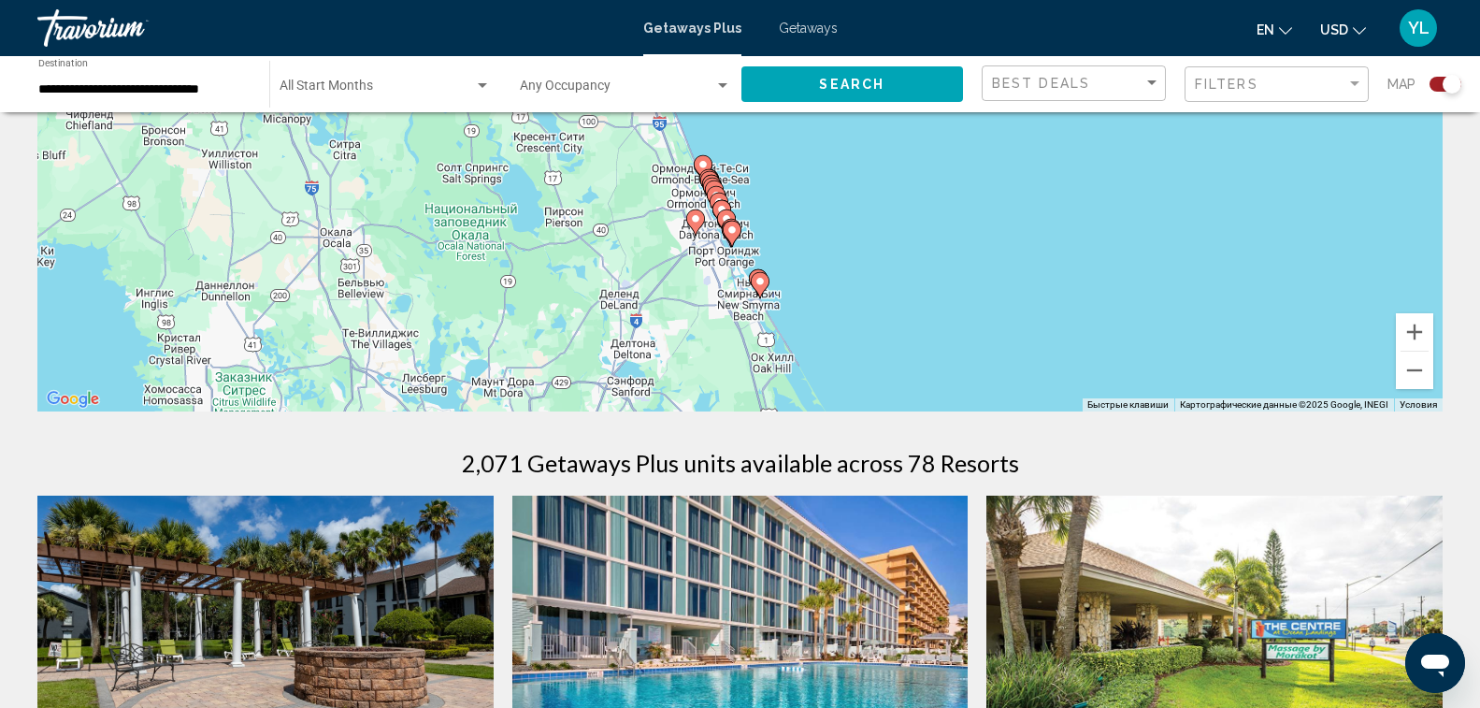
drag, startPoint x: 1021, startPoint y: 296, endPoint x: 935, endPoint y: 219, distance: 115.9
click at [935, 219] on div "Чтобы активировать перетаскивание с помощью клавиатуры, нажмите Alt + Ввод. Пос…" at bounding box center [739, 130] width 1405 height 561
click at [1408, 377] on button "Уменьшить" at bounding box center [1414, 370] width 37 height 37
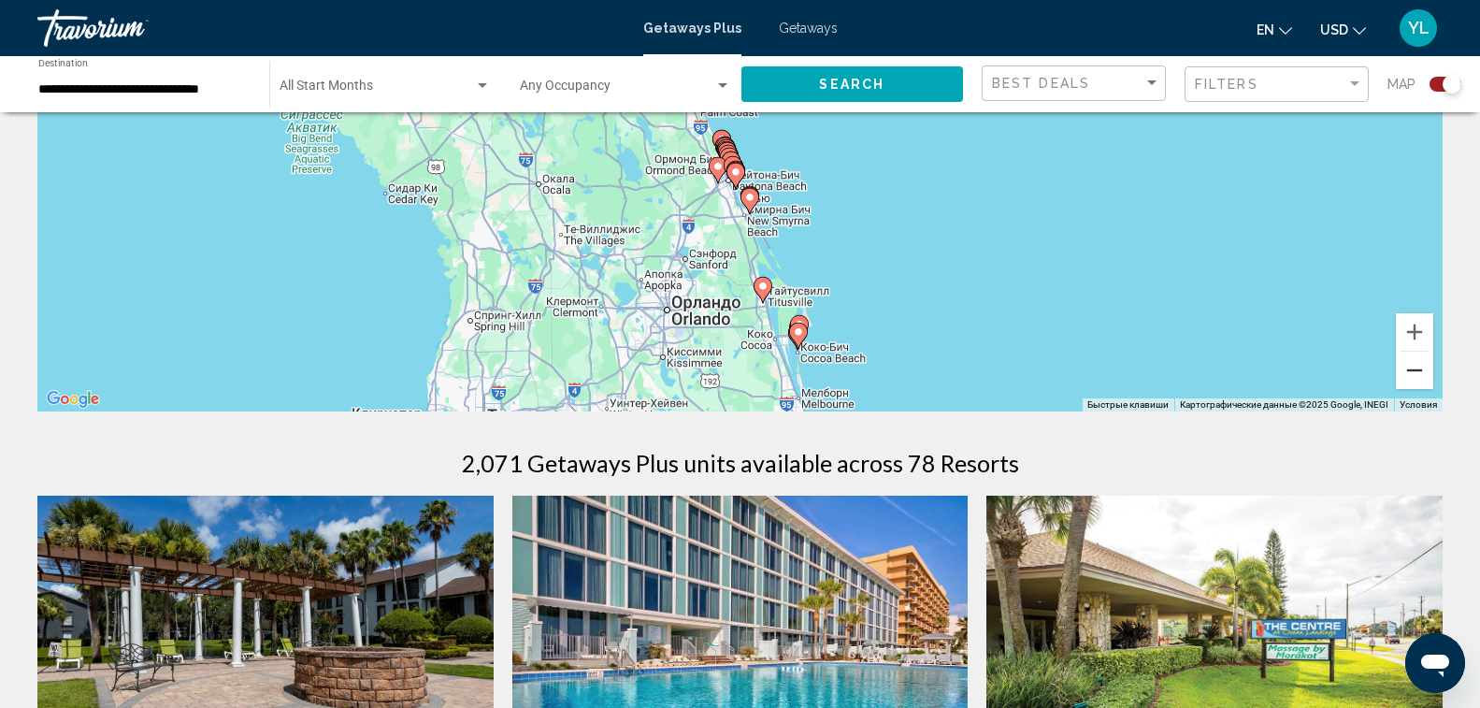
click at [1408, 377] on button "Уменьшить" at bounding box center [1414, 370] width 37 height 37
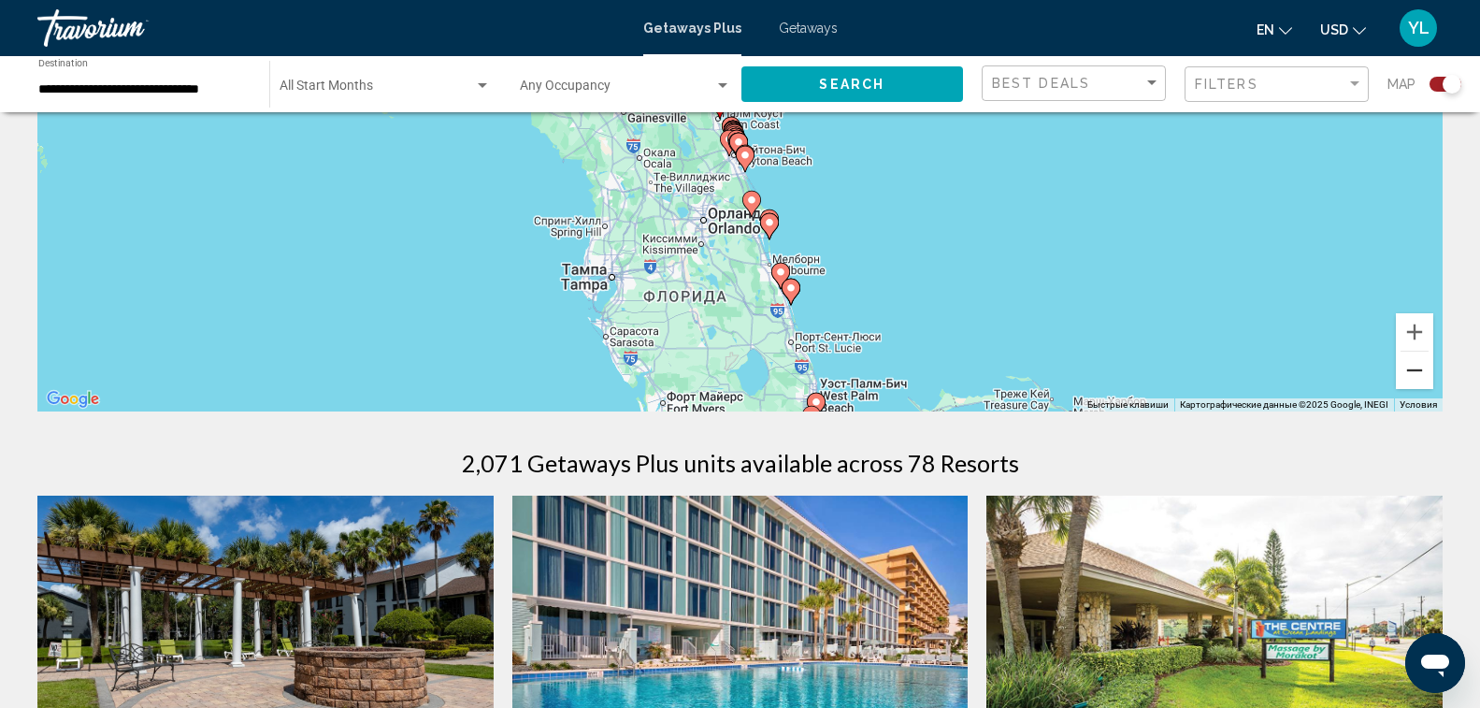
click at [1408, 377] on button "Уменьшить" at bounding box center [1414, 370] width 37 height 37
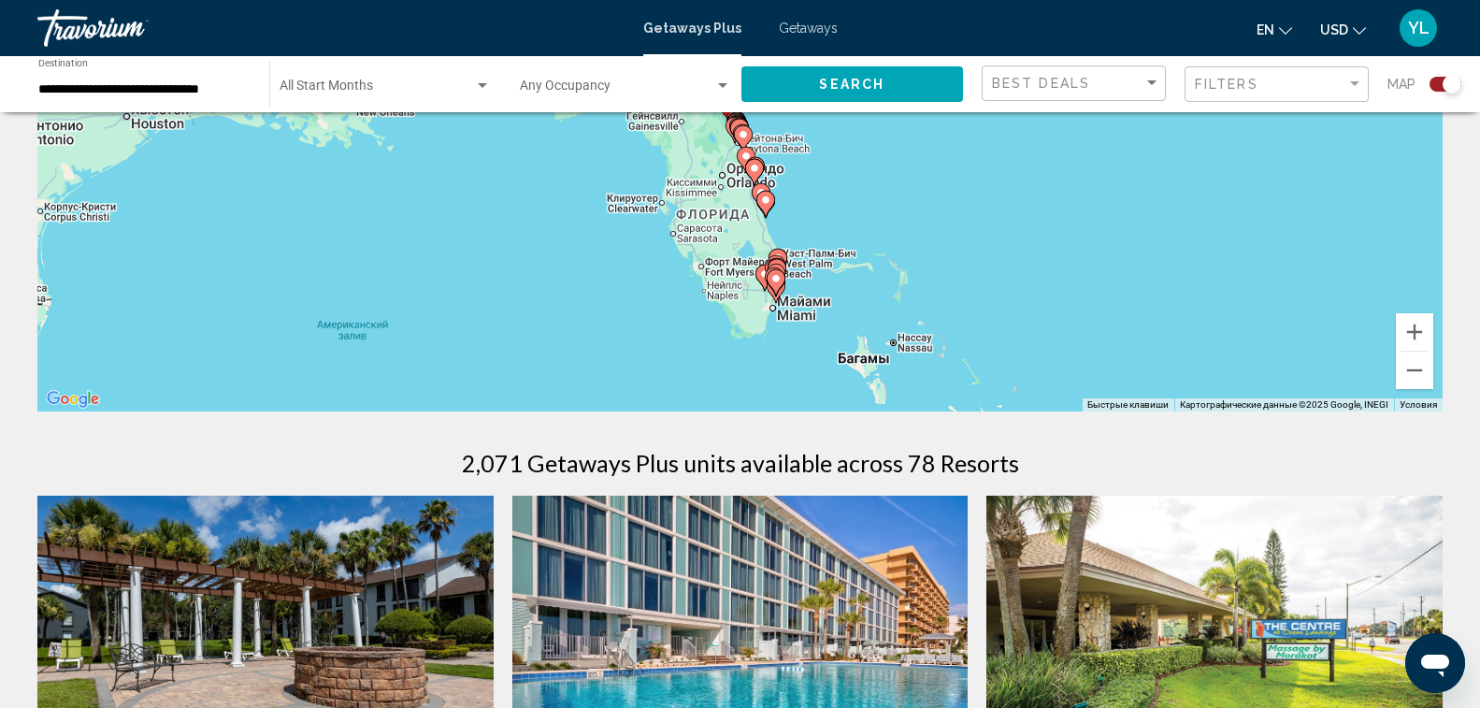
click at [772, 280] on image "Main content" at bounding box center [775, 278] width 11 height 11
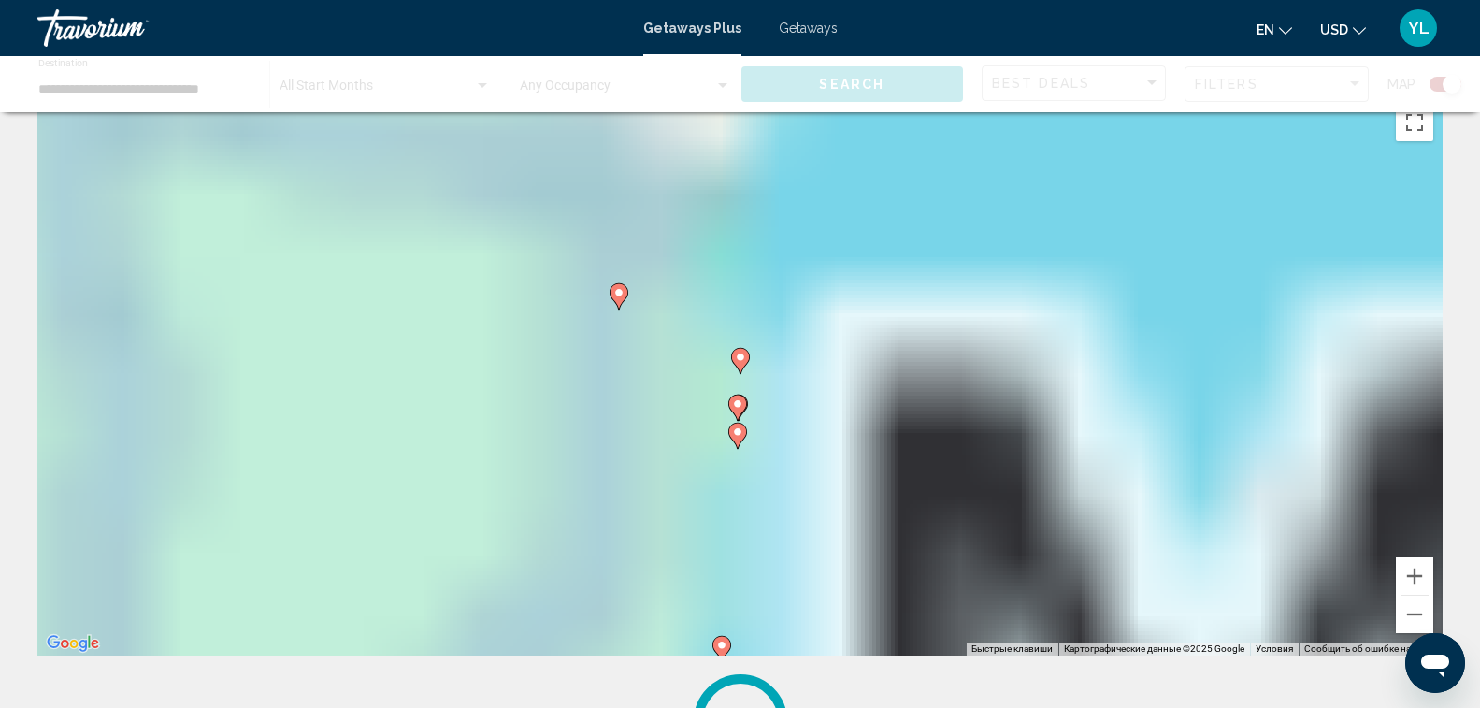
scroll to position [0, 0]
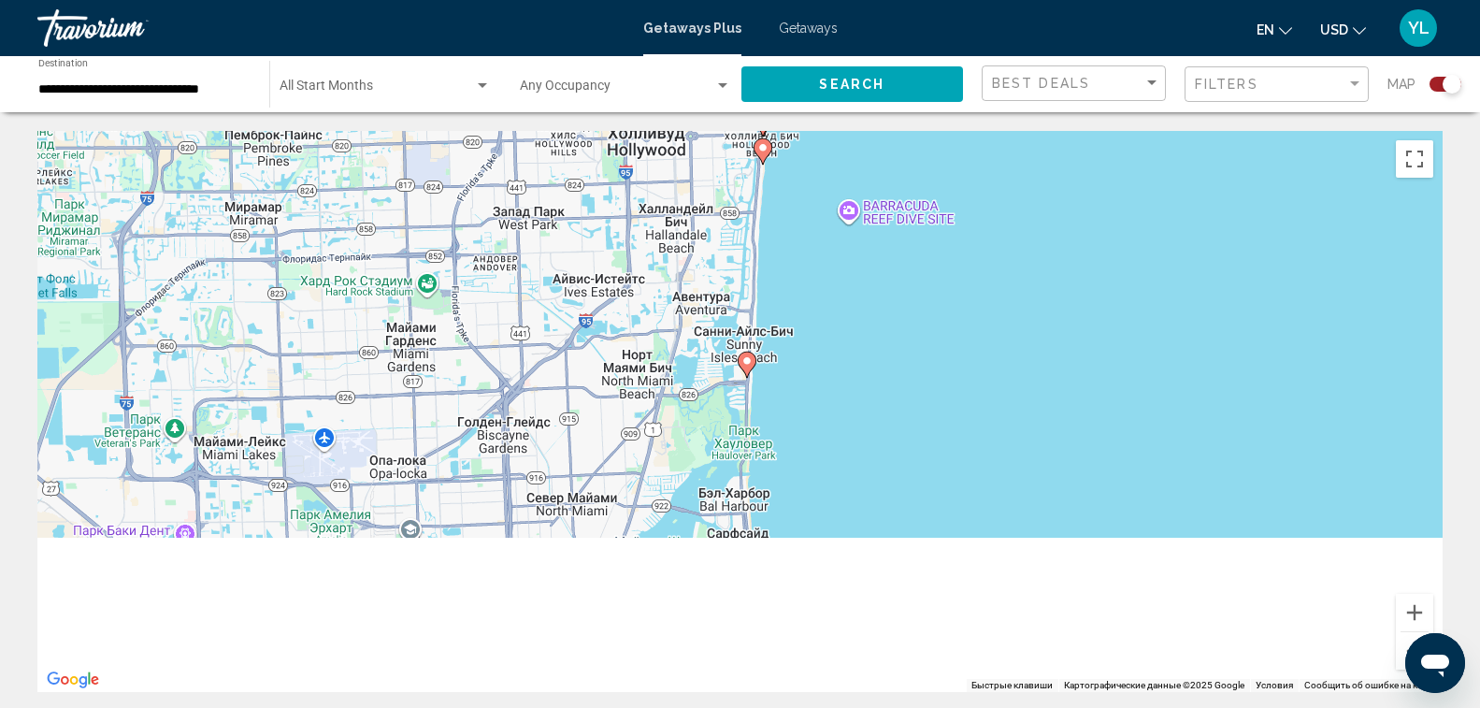
drag, startPoint x: 822, startPoint y: 608, endPoint x: 846, endPoint y: 278, distance: 331.0
click at [846, 278] on div "Чтобы активировать перетаскивание с помощью клавиатуры, нажмите Alt + Ввод. Пос…" at bounding box center [739, 411] width 1405 height 561
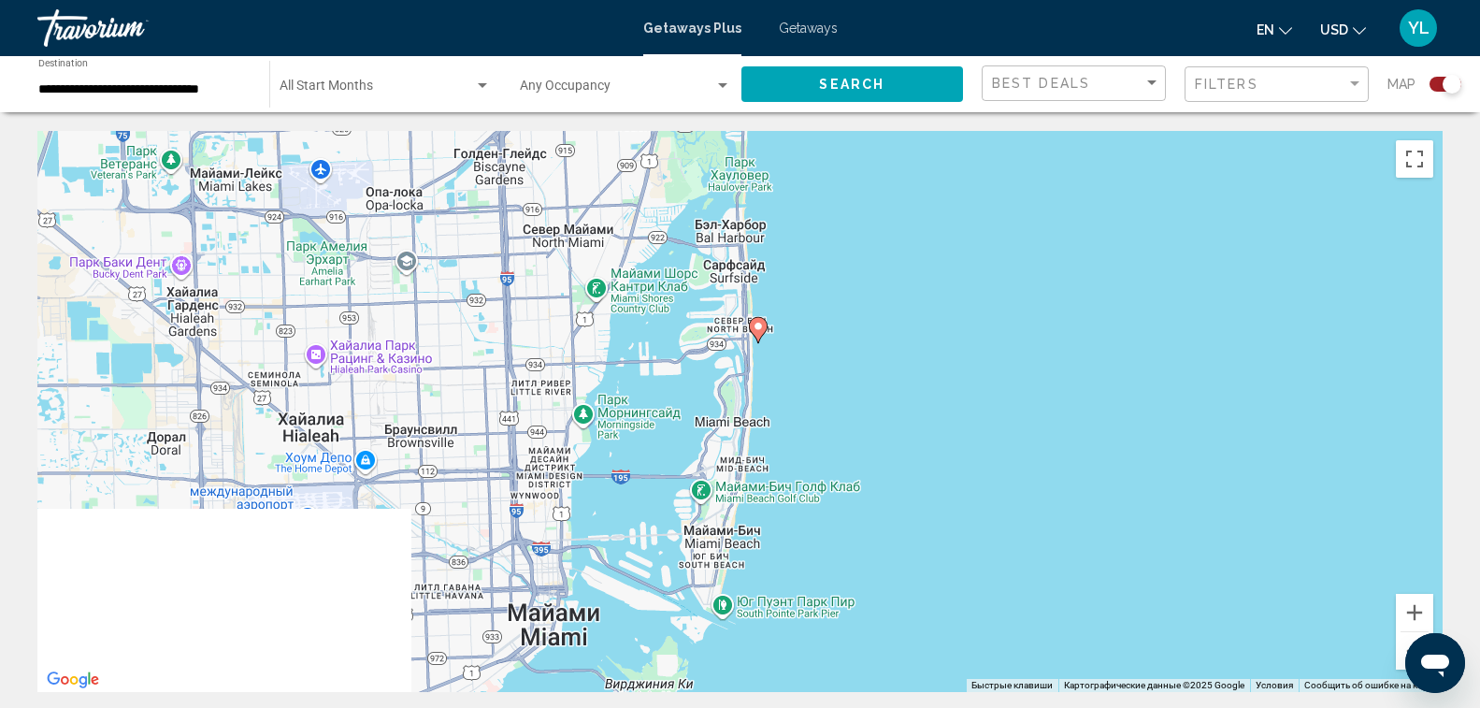
drag, startPoint x: 912, startPoint y: 621, endPoint x: 907, endPoint y: 359, distance: 261.9
click at [907, 359] on div "Чтобы активировать перетаскивание с помощью клавиатуры, нажмите Alt + Ввод. Пос…" at bounding box center [739, 411] width 1405 height 561
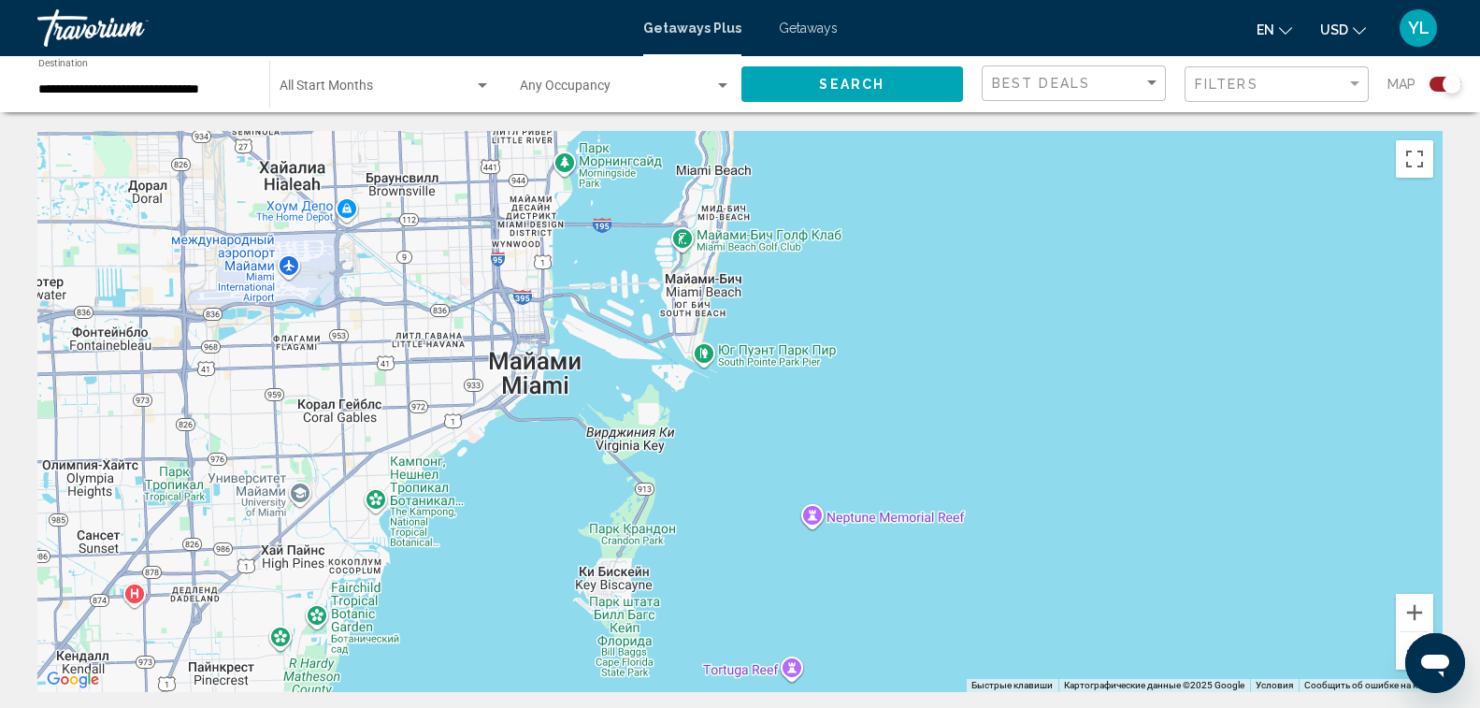
drag, startPoint x: 874, startPoint y: 610, endPoint x: 856, endPoint y: 360, distance: 250.4
click at [856, 360] on div "Чтобы активировать перетаскивание с помощью клавиатуры, нажмите Alt + Ввод. Пос…" at bounding box center [739, 411] width 1405 height 561
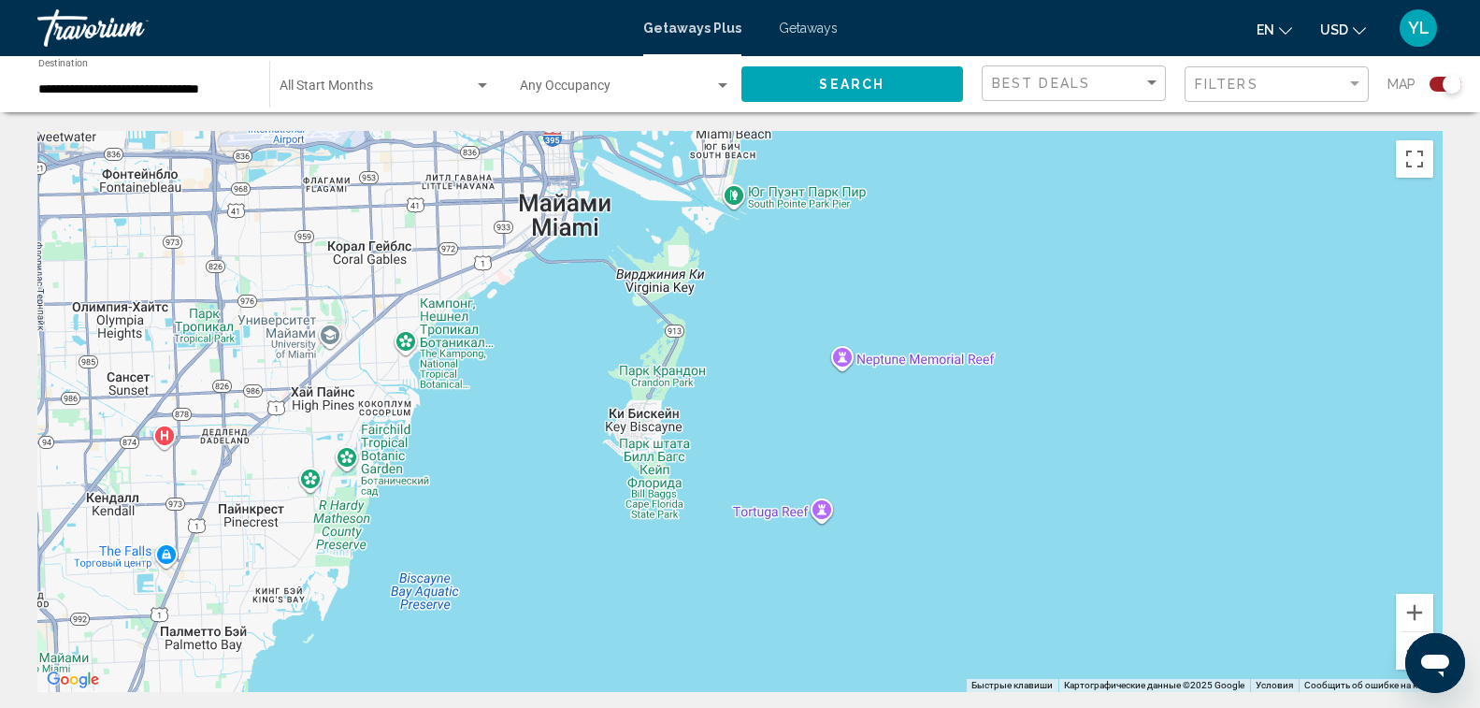
drag, startPoint x: 869, startPoint y: 579, endPoint x: 900, endPoint y: 416, distance: 165.8
click at [900, 416] on div "Чтобы активировать перетаскивание с помощью клавиатуры, нажмите Alt + Ввод. Пос…" at bounding box center [739, 411] width 1405 height 561
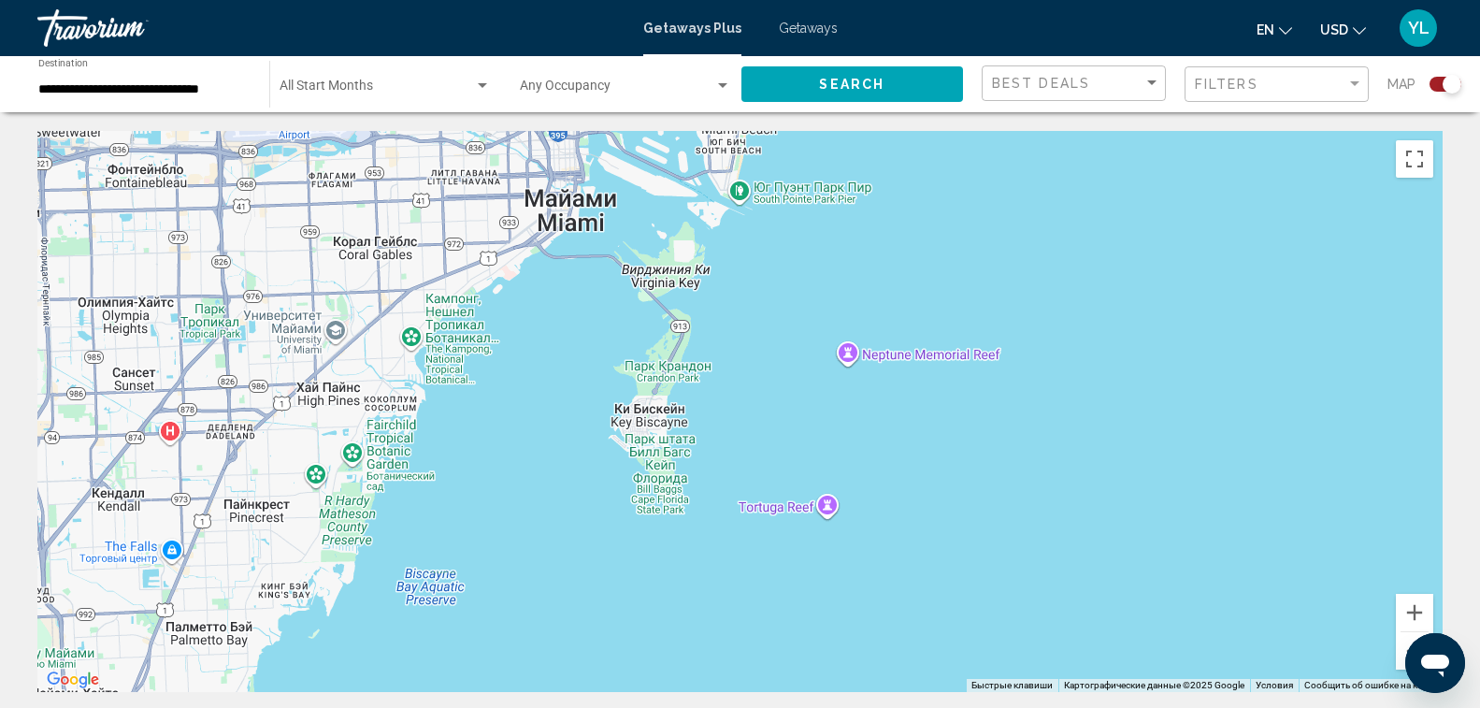
scroll to position [94, 0]
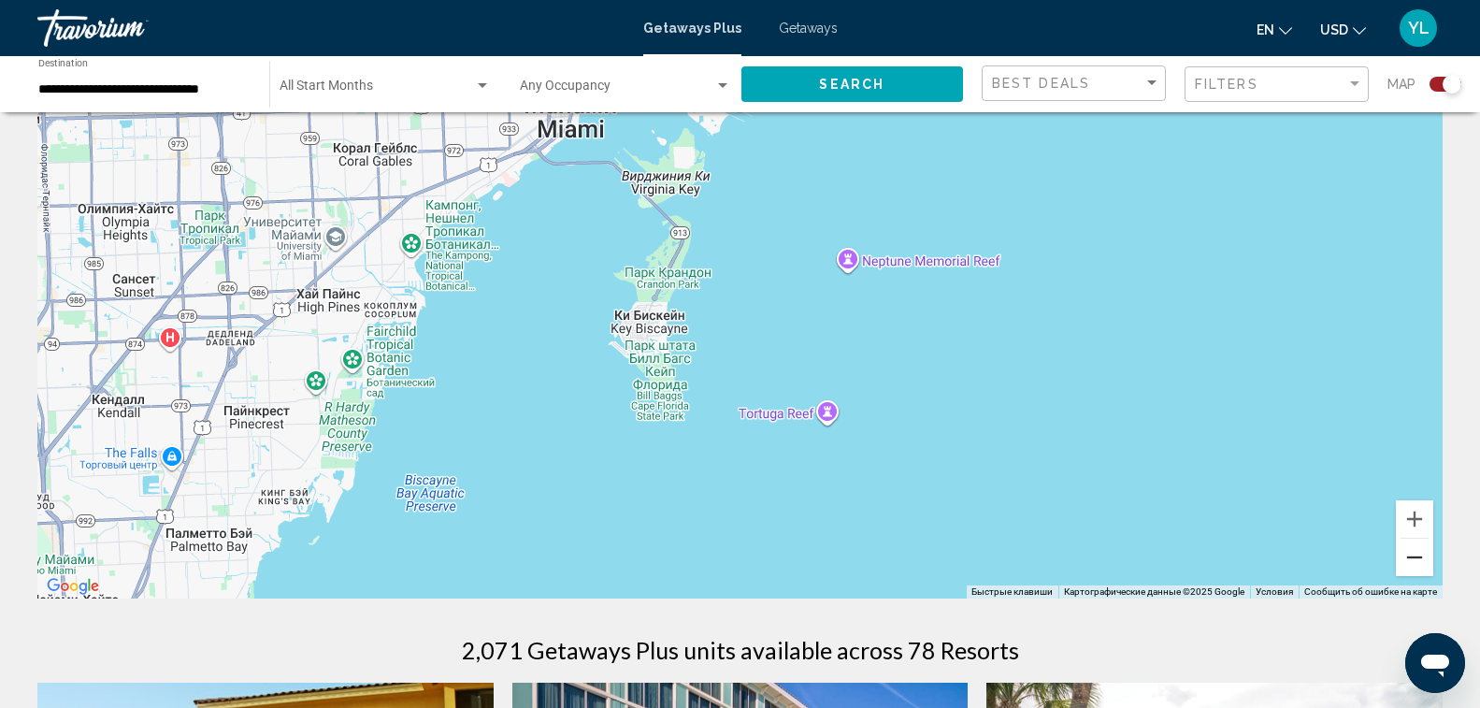
click at [1423, 557] on button "Уменьшить" at bounding box center [1414, 557] width 37 height 37
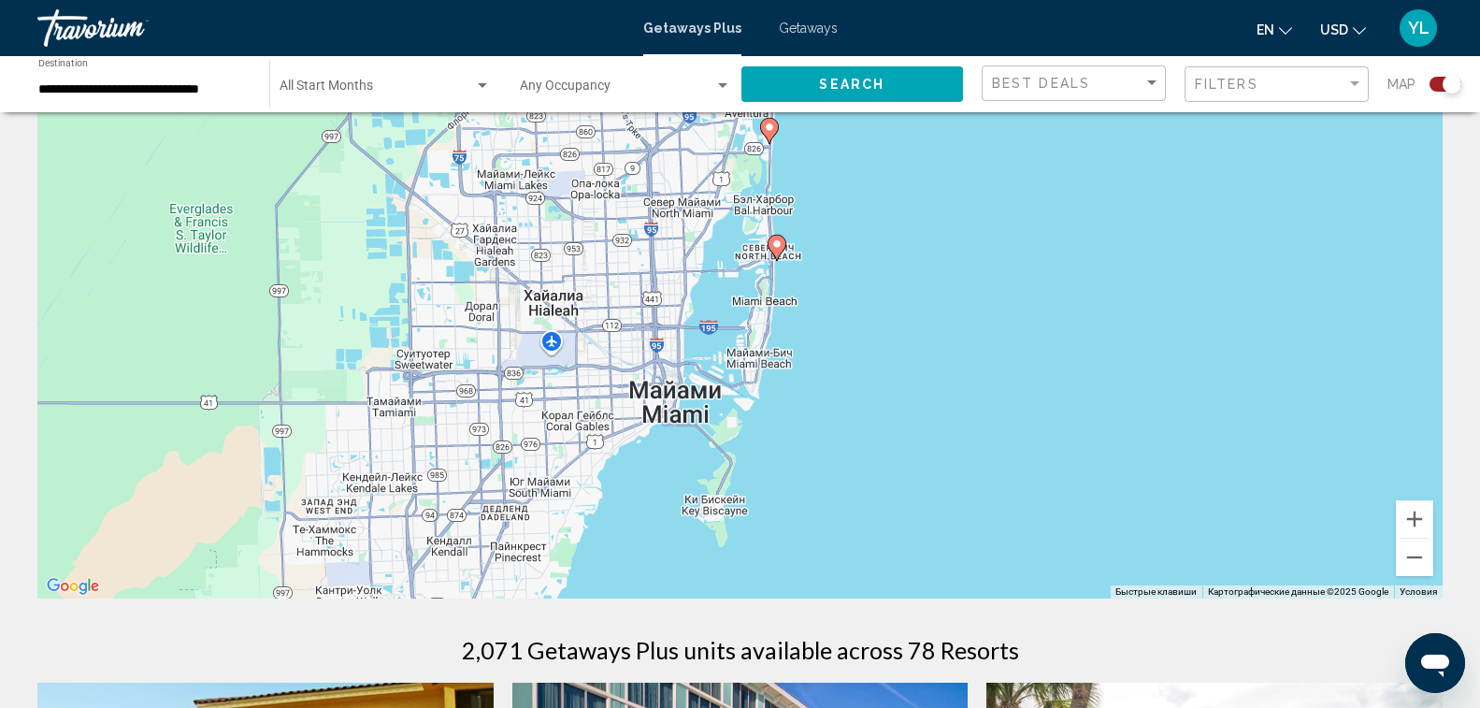
drag, startPoint x: 987, startPoint y: 367, endPoint x: 1007, endPoint y: 554, distance: 188.0
click at [1007, 554] on div "Чтобы активировать перетаскивание с помощью клавиатуры, нажмите Alt + Ввод. Пос…" at bounding box center [739, 317] width 1405 height 561
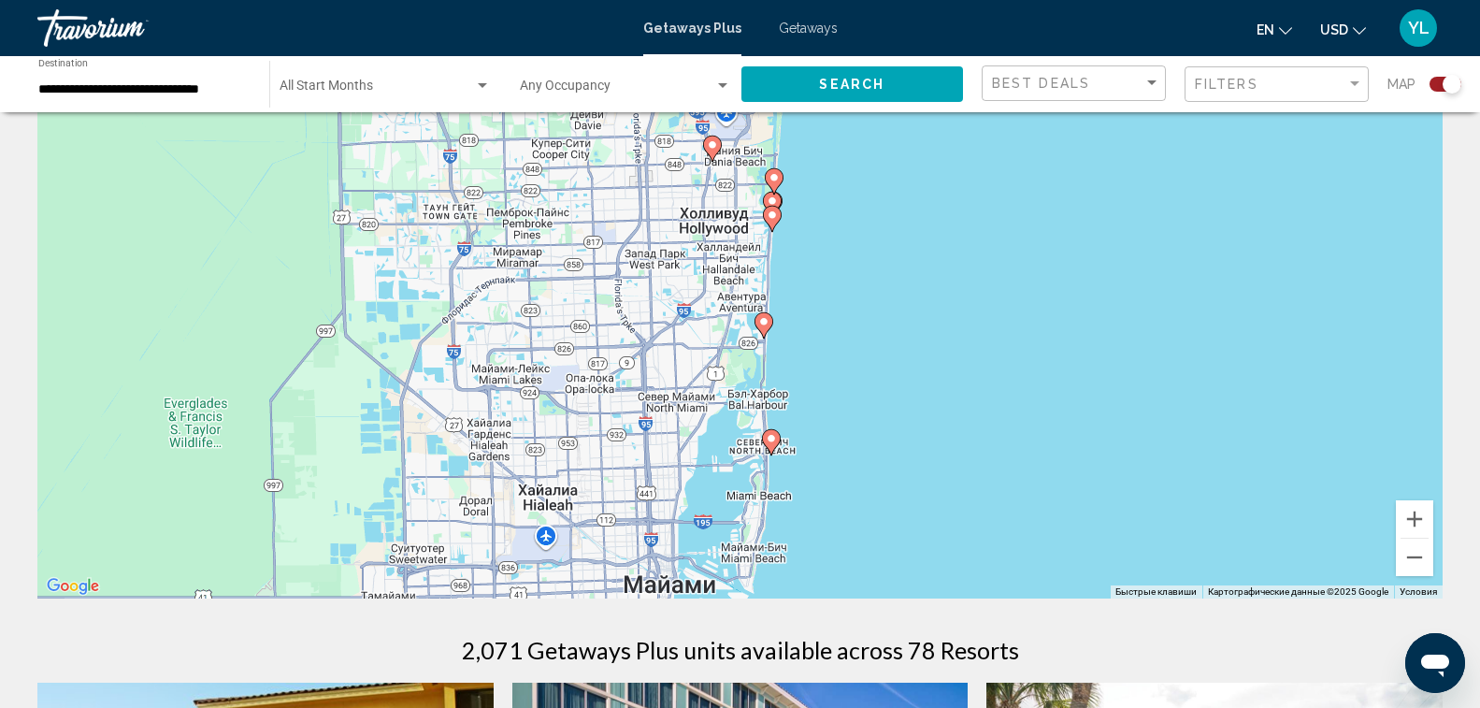
drag, startPoint x: 856, startPoint y: 335, endPoint x: 850, endPoint y: 532, distance: 197.4
click at [850, 532] on div "Чтобы активировать перетаскивание с помощью клавиатуры, нажмите Alt + Ввод. Пос…" at bounding box center [739, 317] width 1405 height 561
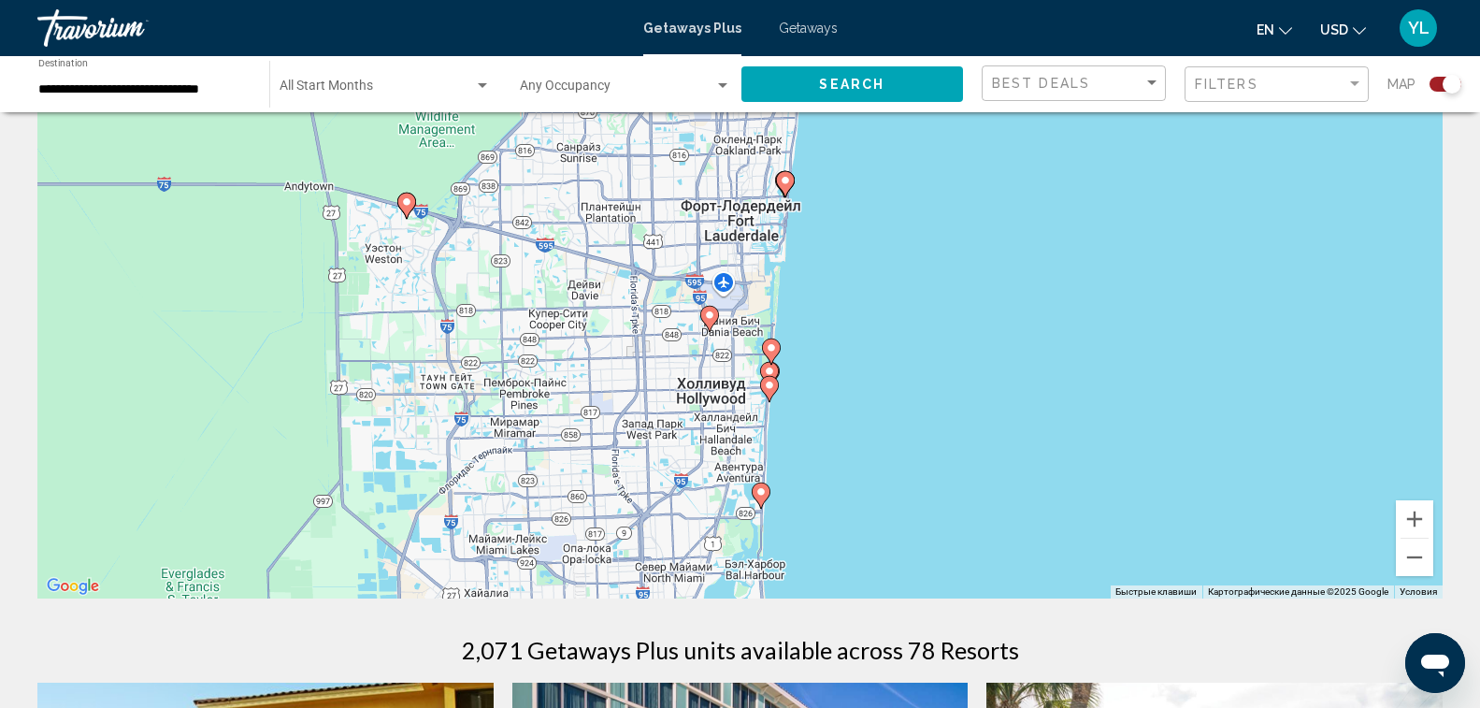
drag, startPoint x: 830, startPoint y: 322, endPoint x: 828, endPoint y: 495, distance: 173.0
click at [828, 495] on div "Чтобы активировать перетаскивание с помощью клавиатуры, нажмите Alt + Ввод. Пос…" at bounding box center [739, 317] width 1405 height 561
click at [767, 385] on image "Main content" at bounding box center [769, 385] width 11 height 11
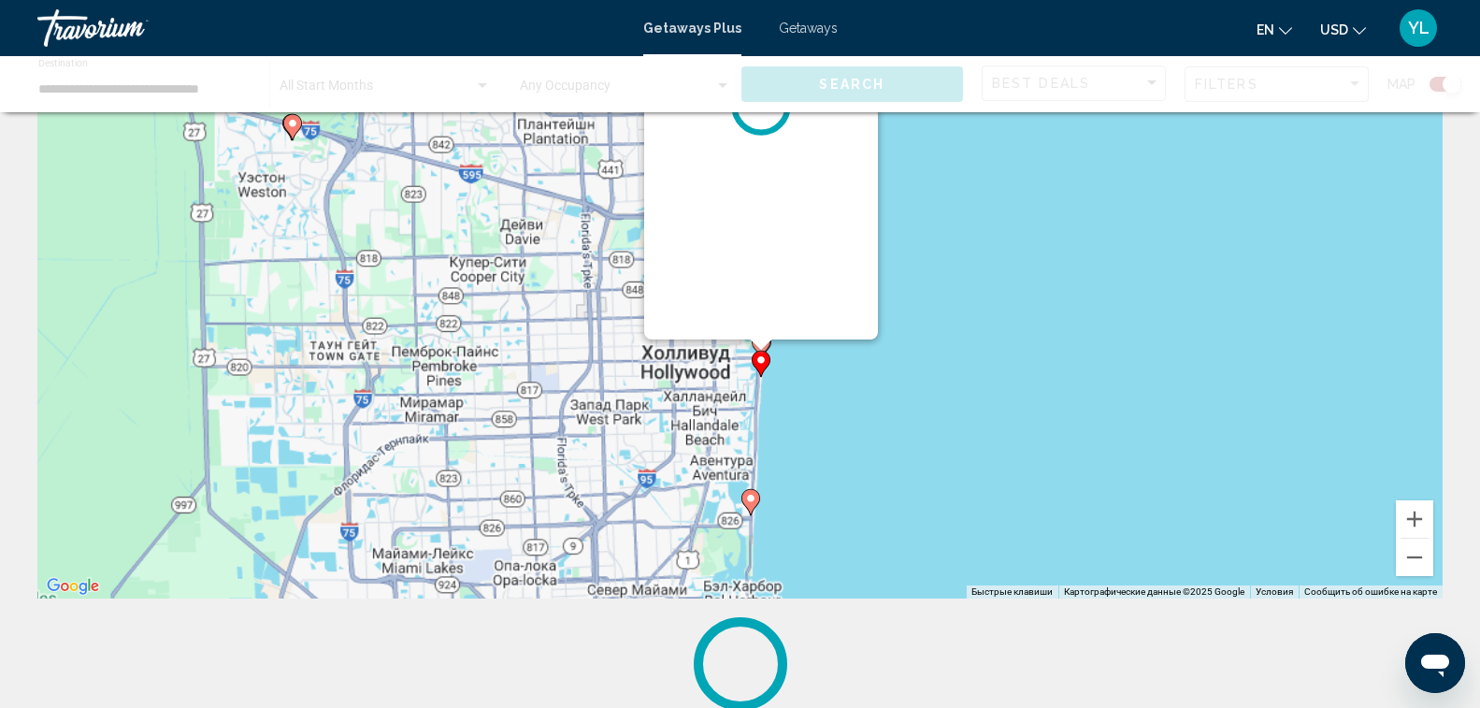
scroll to position [0, 0]
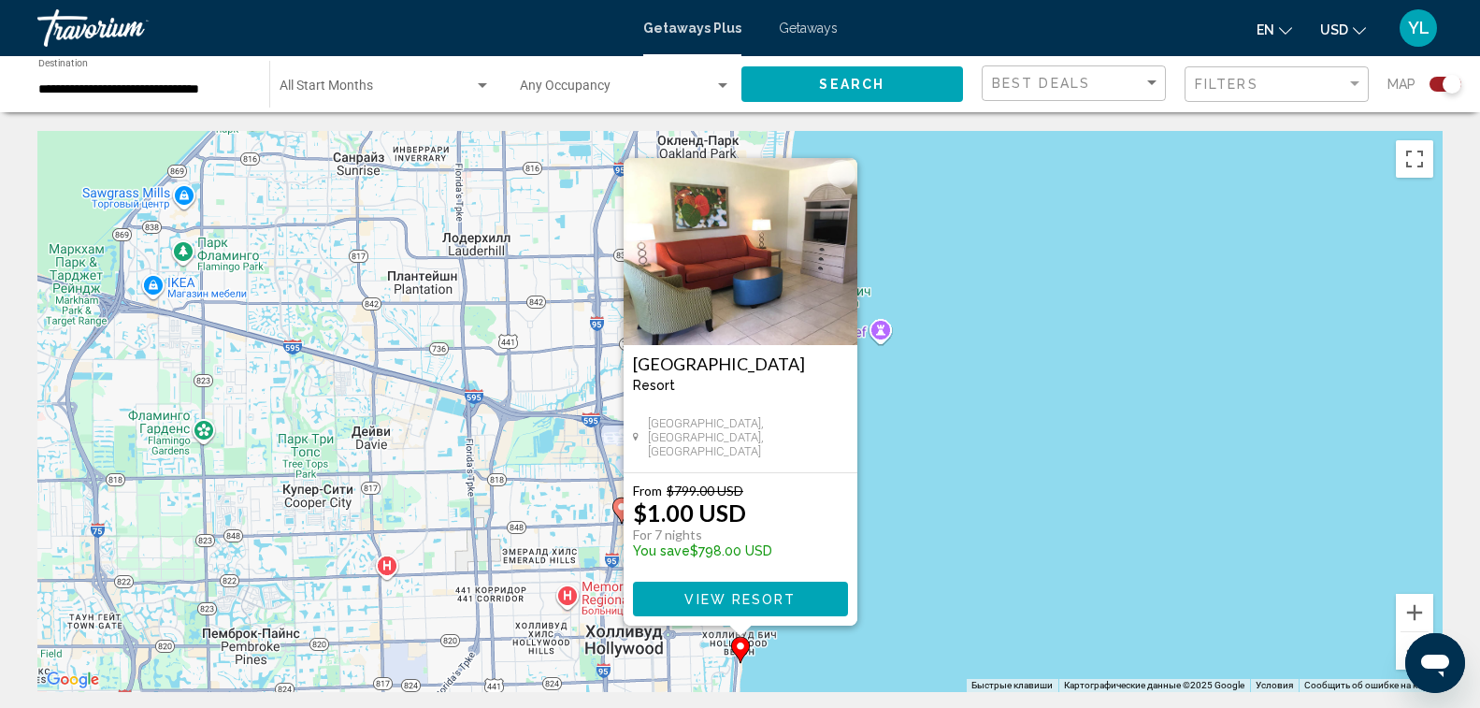
click at [947, 512] on div "Чтобы активировать перетаскивание с помощью клавиатуры, нажмите Alt + Ввод. Пос…" at bounding box center [739, 411] width 1405 height 561
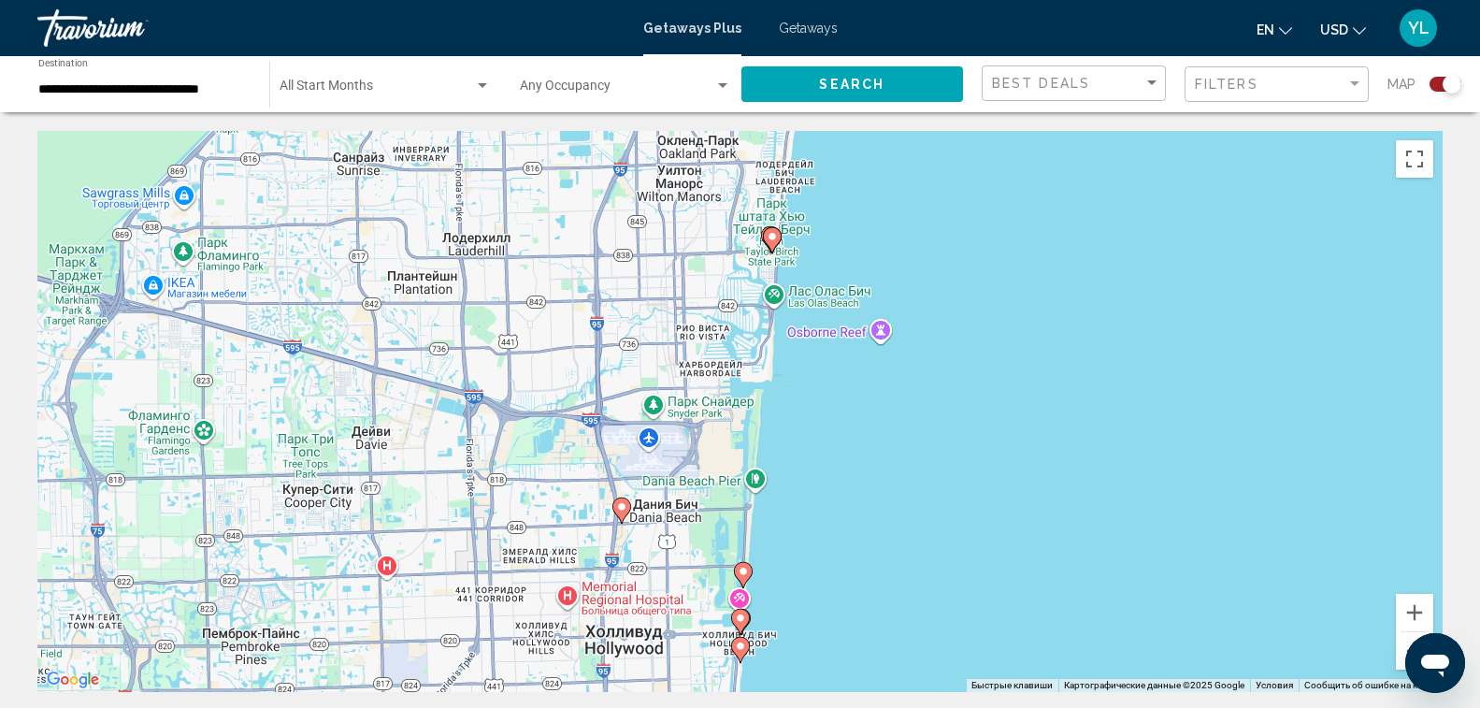
click at [744, 572] on image "Main content" at bounding box center [743, 571] width 11 height 11
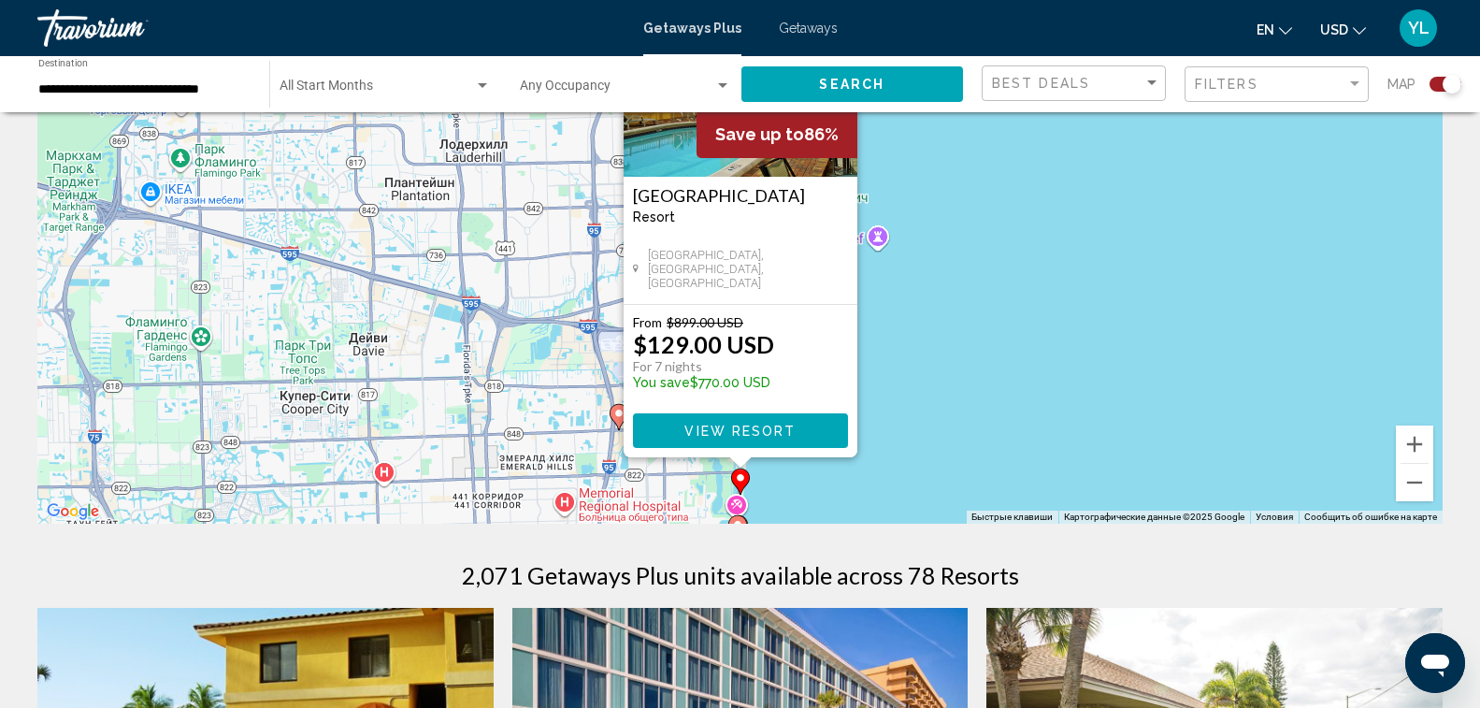
scroll to position [187, 0]
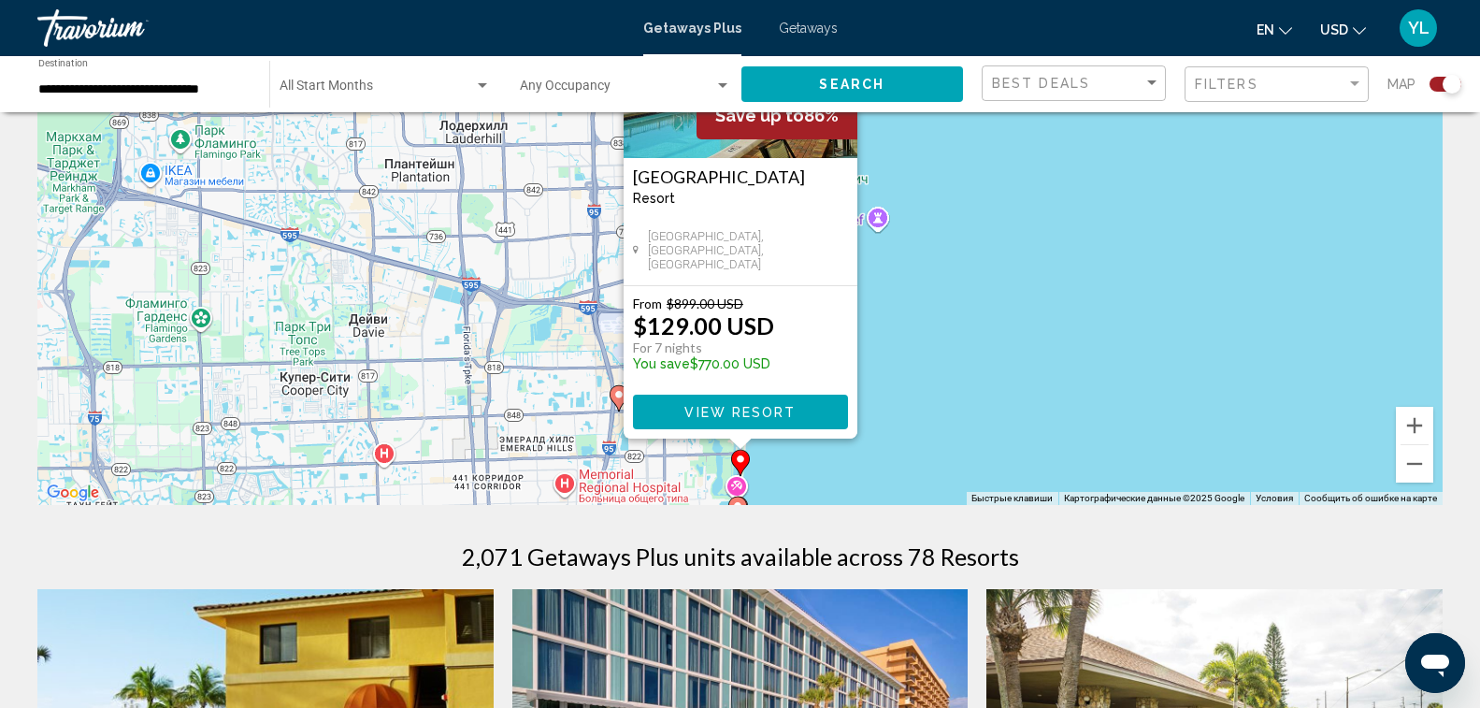
click at [763, 416] on span "View Resort" at bounding box center [739, 412] width 111 height 15
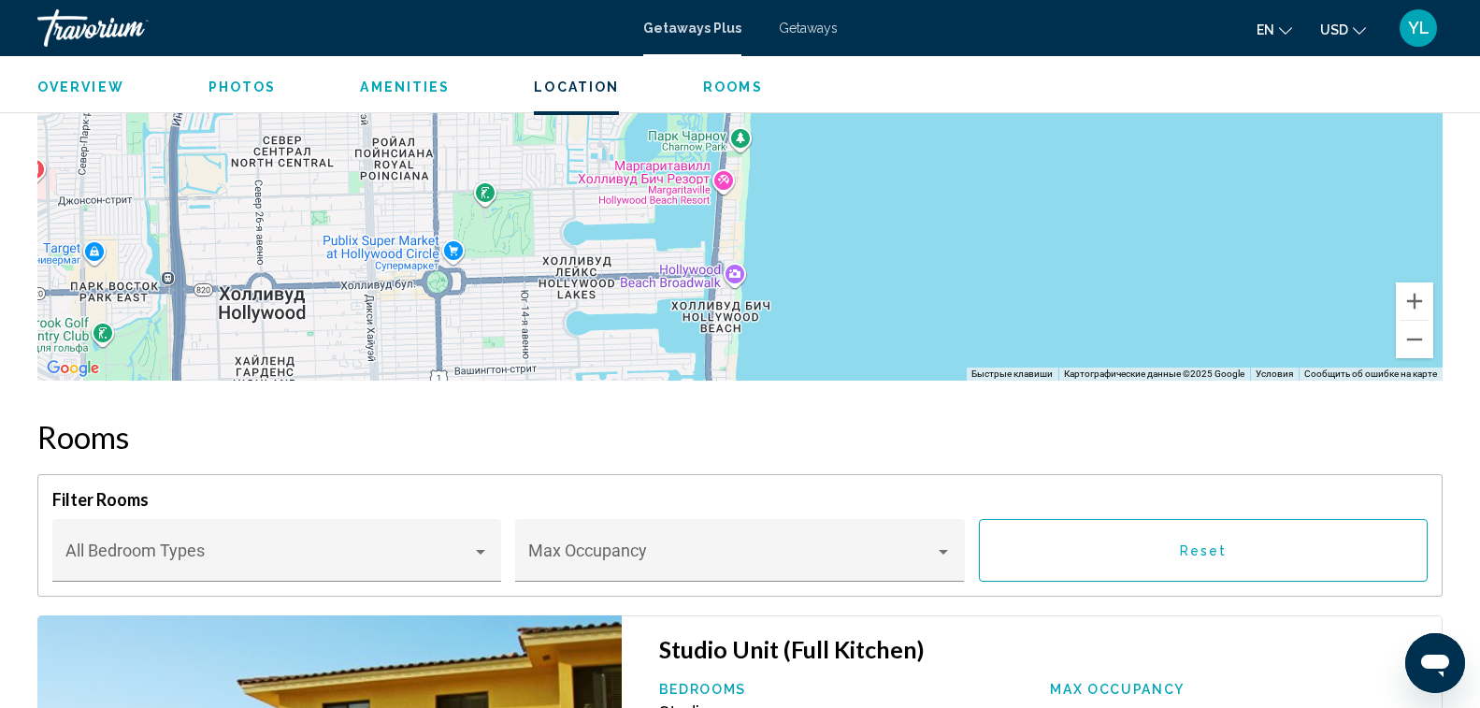
scroll to position [2459, 0]
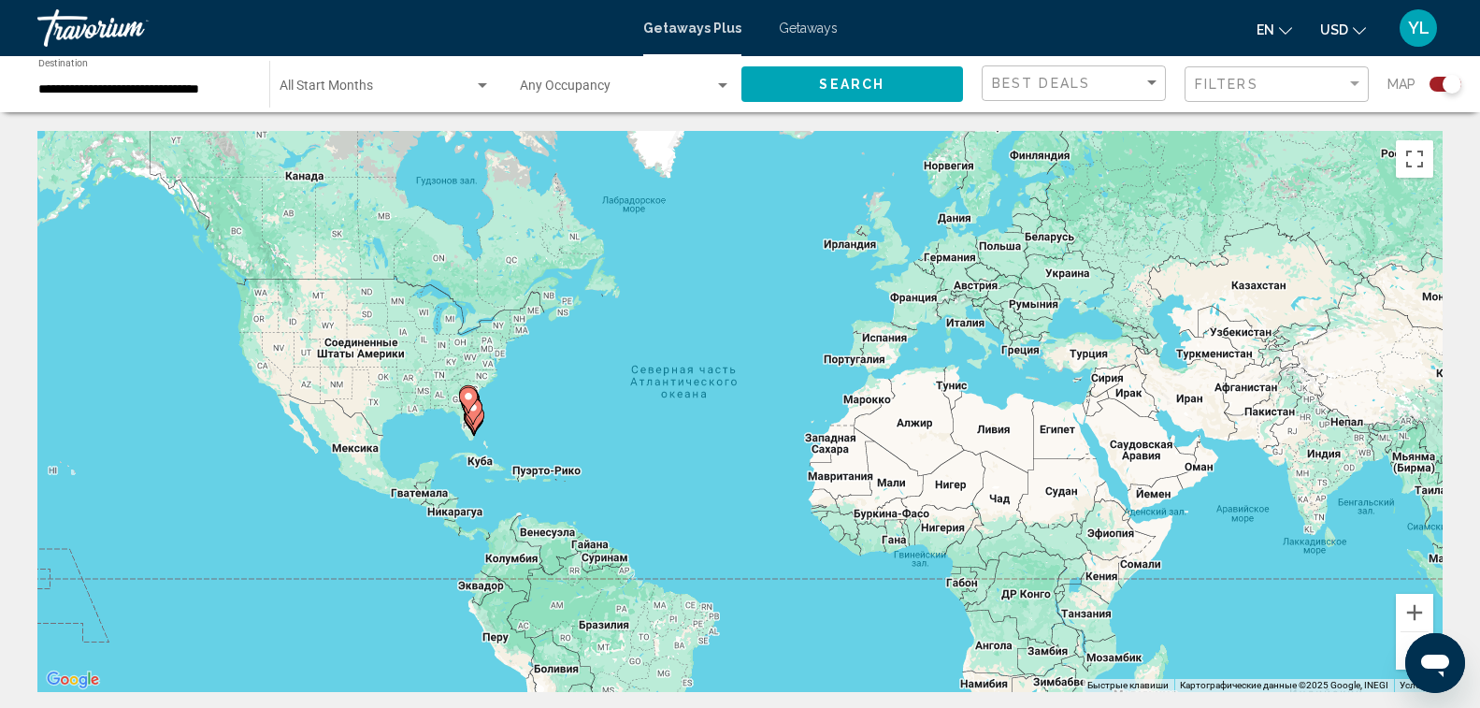
click at [472, 410] on gmp-advanced-marker "Main content" at bounding box center [468, 400] width 19 height 28
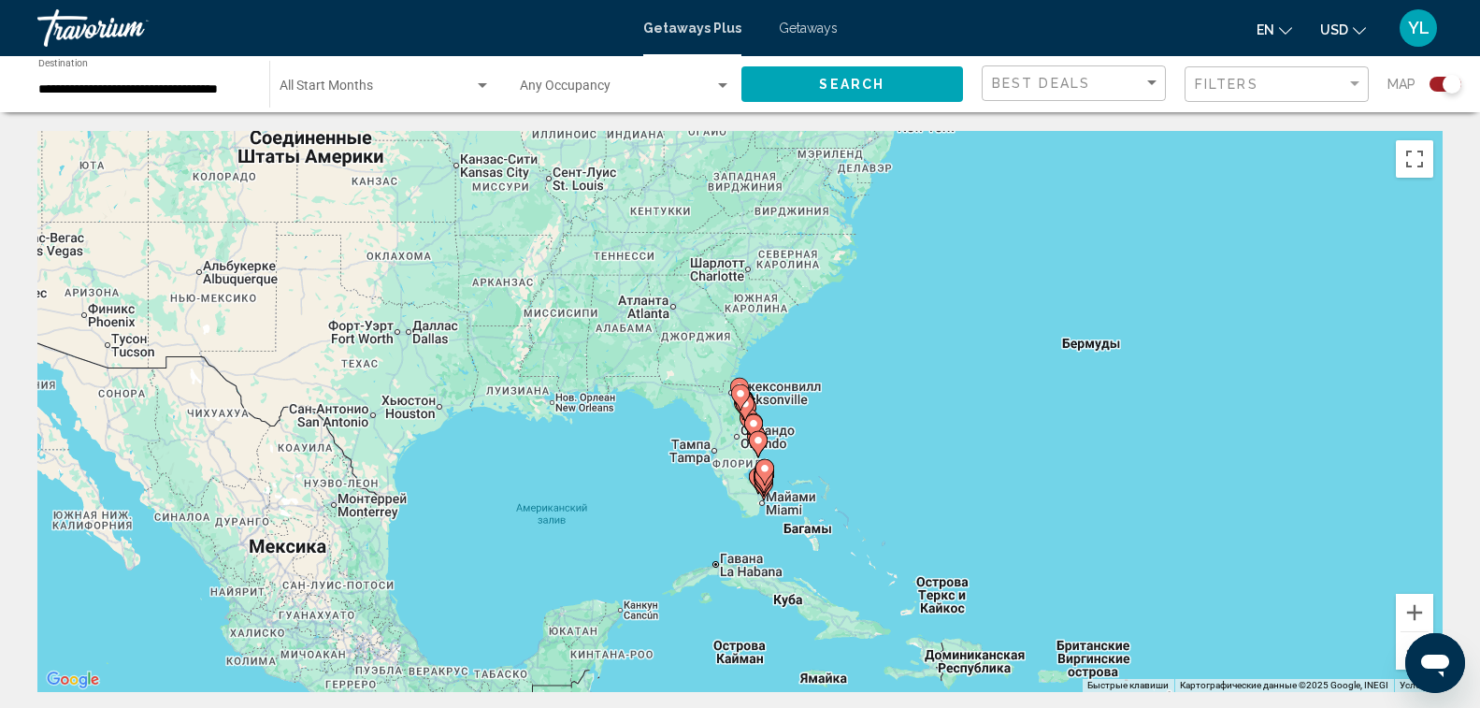
click at [766, 477] on icon "Main content" at bounding box center [764, 472] width 17 height 24
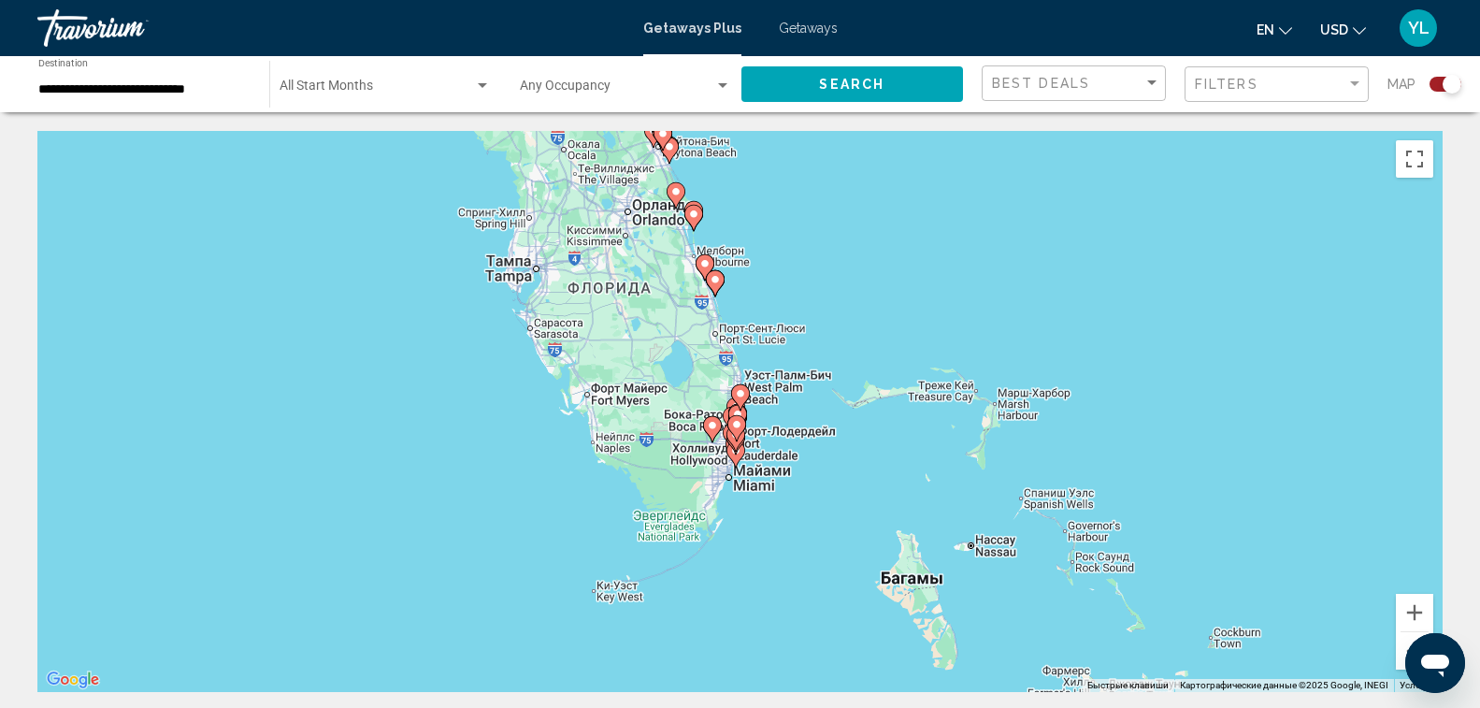
click at [739, 439] on gmp-advanced-marker "Main content" at bounding box center [736, 428] width 19 height 28
type input "**********"
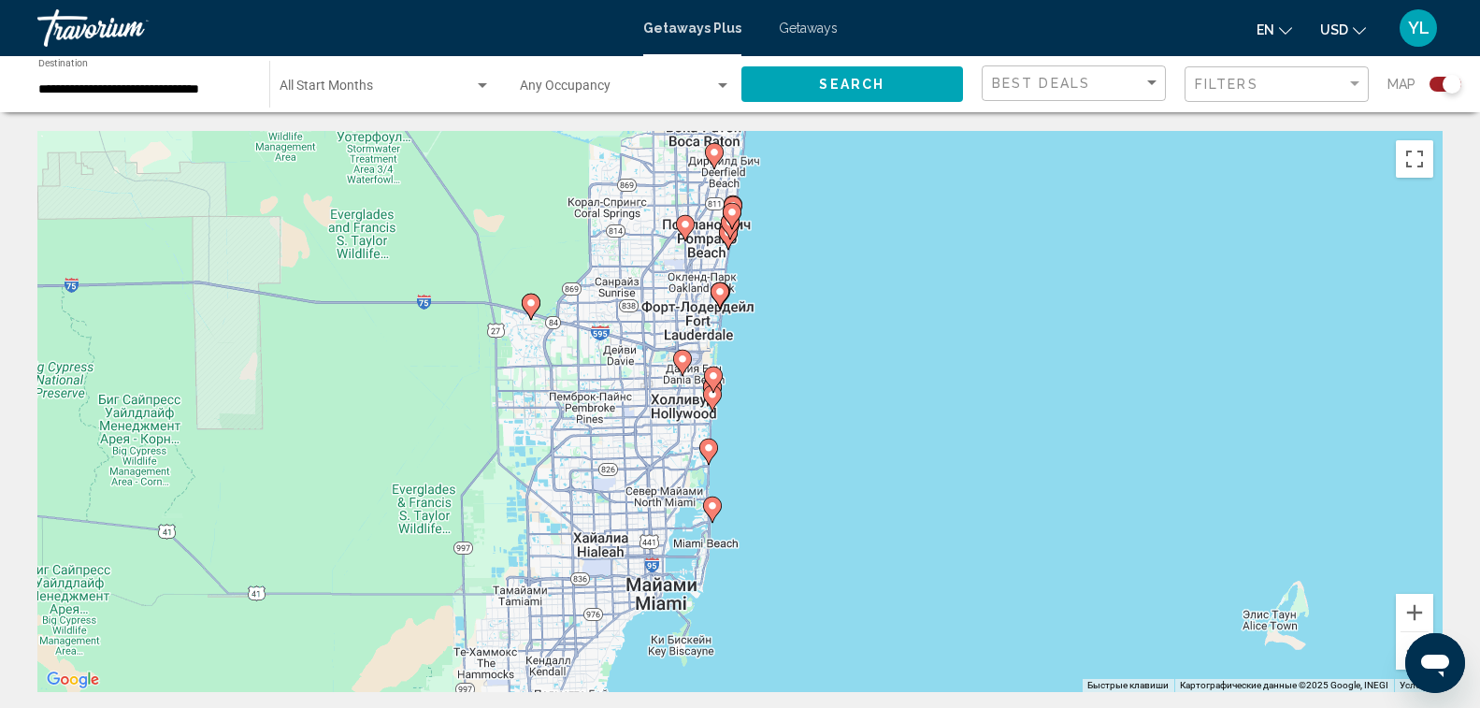
drag, startPoint x: 817, startPoint y: 552, endPoint x: 797, endPoint y: 448, distance: 105.8
click at [797, 448] on div "Чтобы активировать перетаскивание с помощью клавиатуры, нажмите Alt + Ввод. Пос…" at bounding box center [739, 411] width 1405 height 561
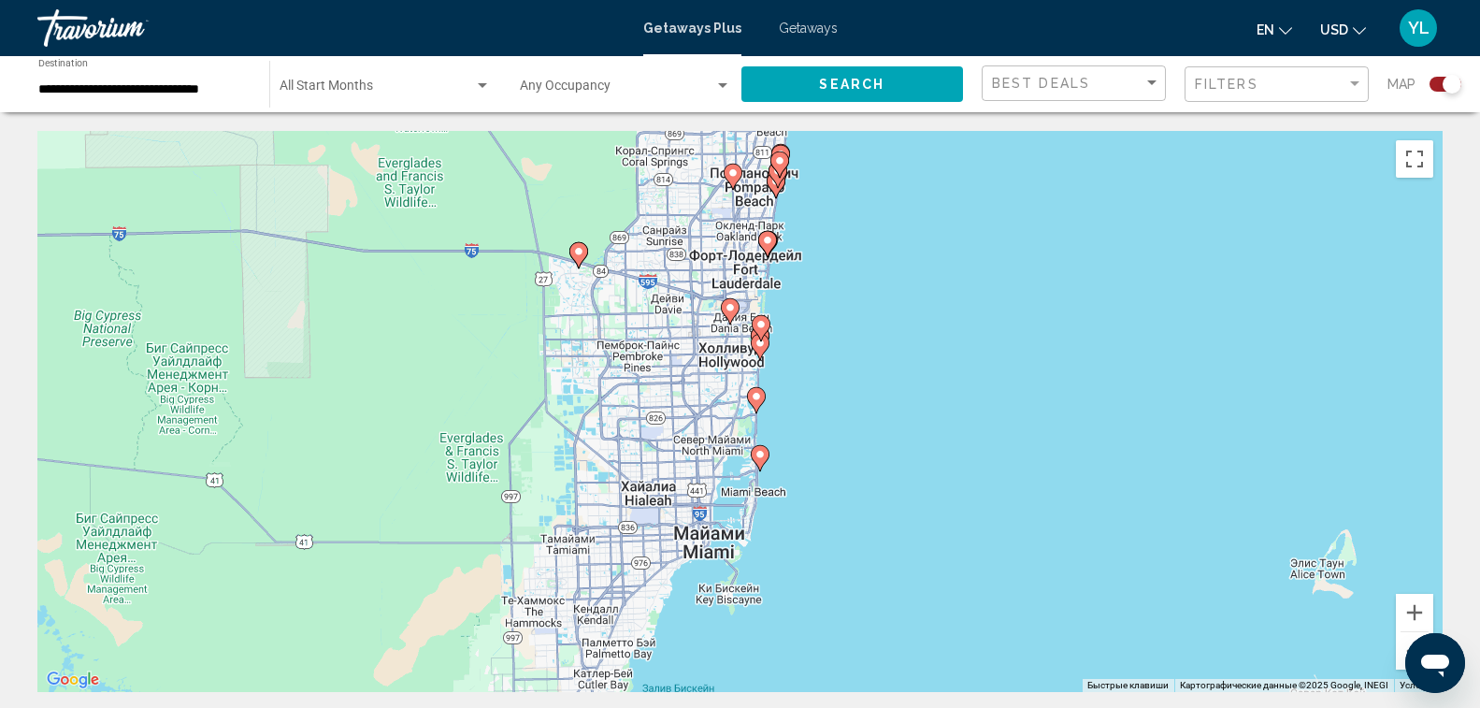
drag, startPoint x: 789, startPoint y: 496, endPoint x: 830, endPoint y: 453, distance: 59.5
click at [830, 453] on div "Чтобы активировать перетаскивание с помощью клавиатуры, нажмите Alt + Ввод. Пос…" at bounding box center [739, 411] width 1405 height 561
click at [760, 453] on image "Main content" at bounding box center [760, 452] width 11 height 11
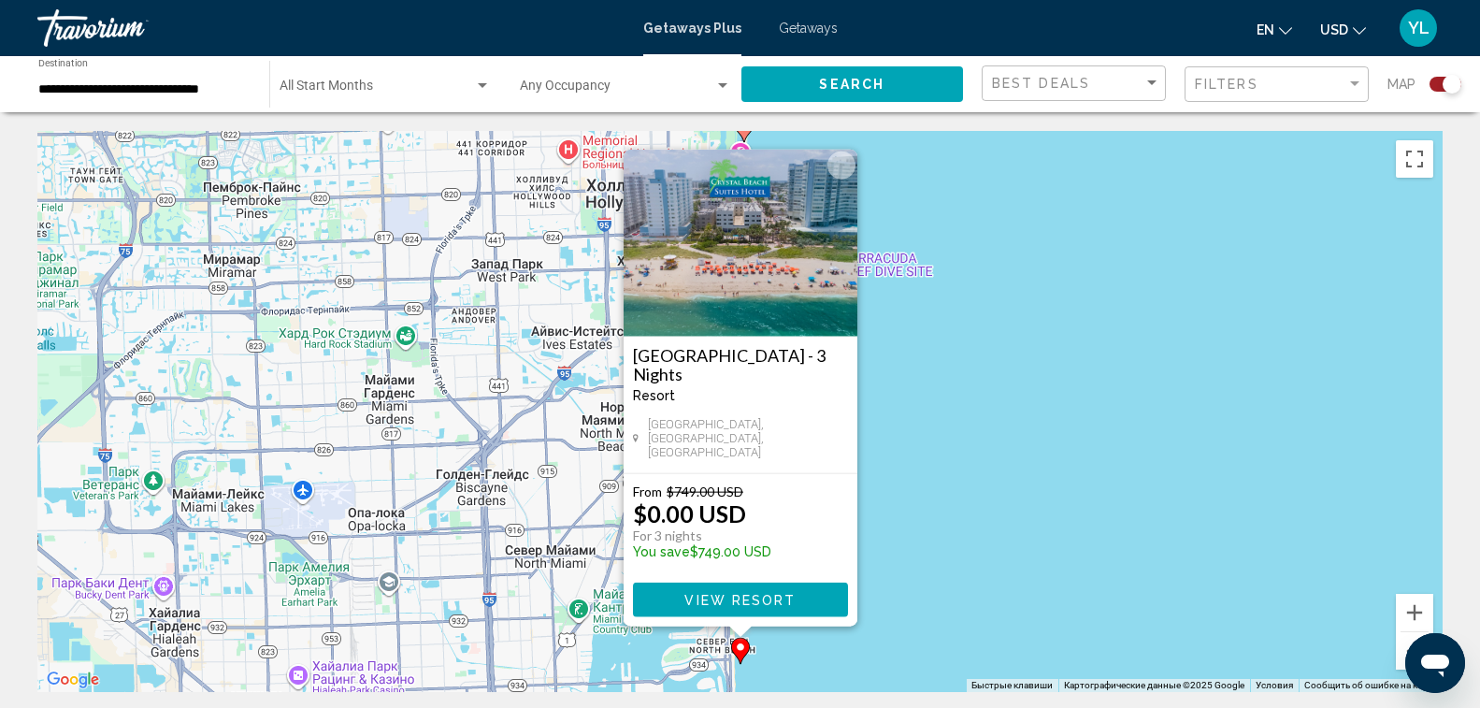
click at [947, 564] on div "Чтобы активировать перетаскивание с помощью клавиатуры, нажмите Alt + Ввод. Пос…" at bounding box center [739, 411] width 1405 height 561
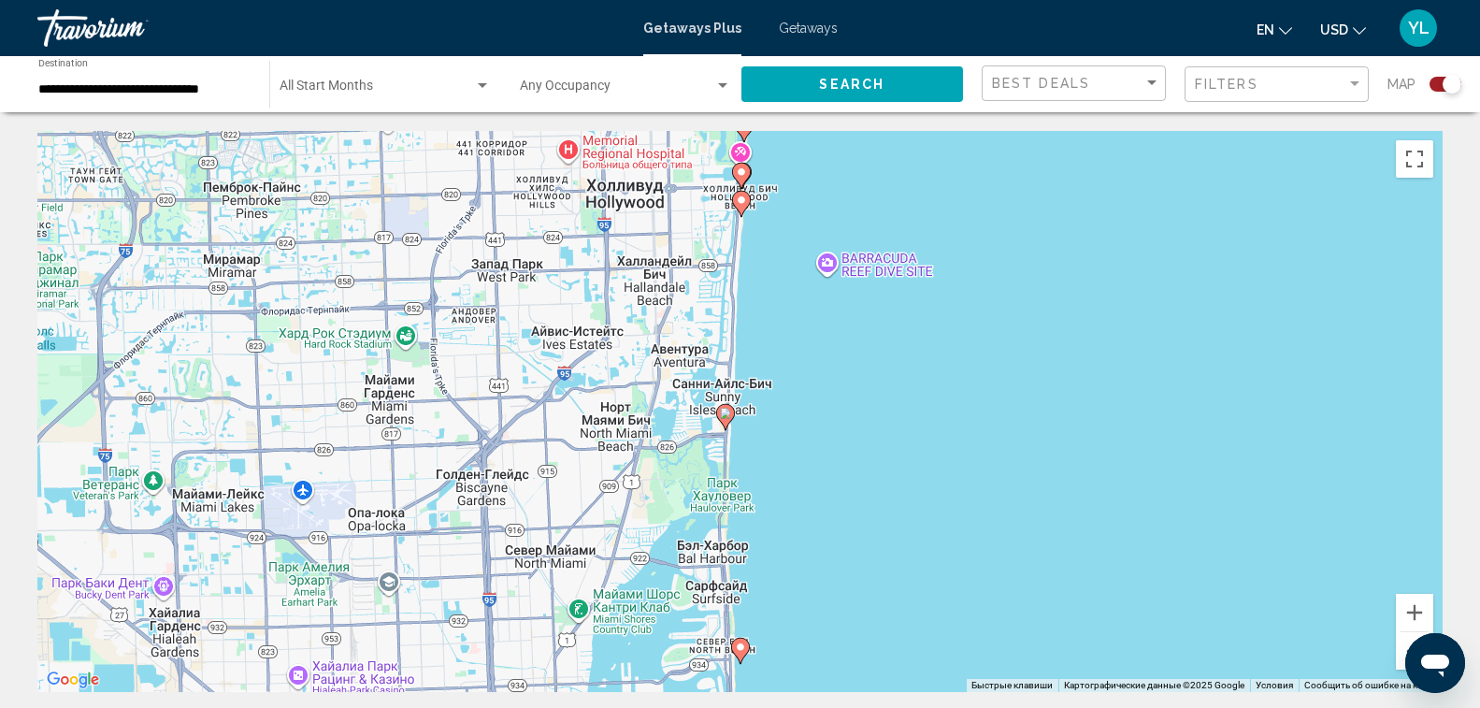
click at [728, 410] on image "Main content" at bounding box center [725, 413] width 11 height 11
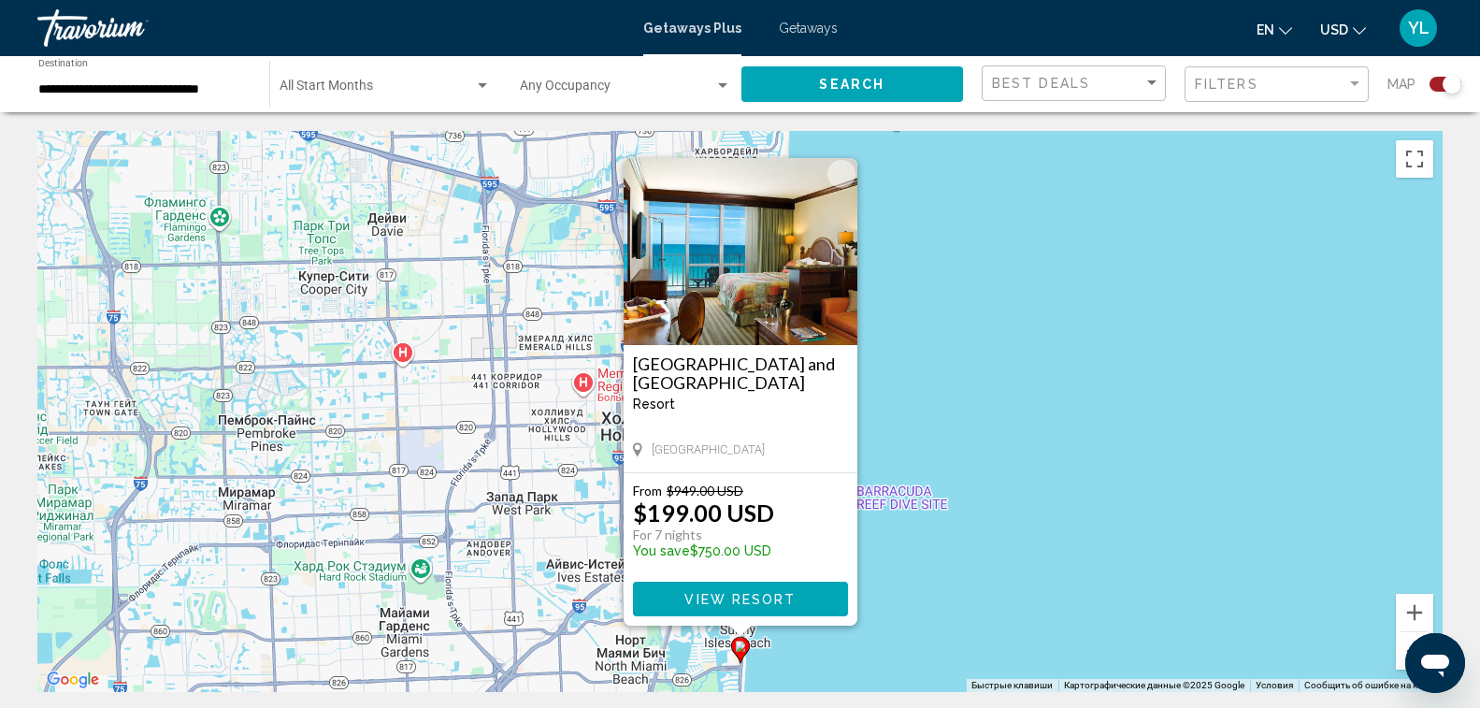
click at [752, 302] on img "Main content" at bounding box center [741, 251] width 234 height 187
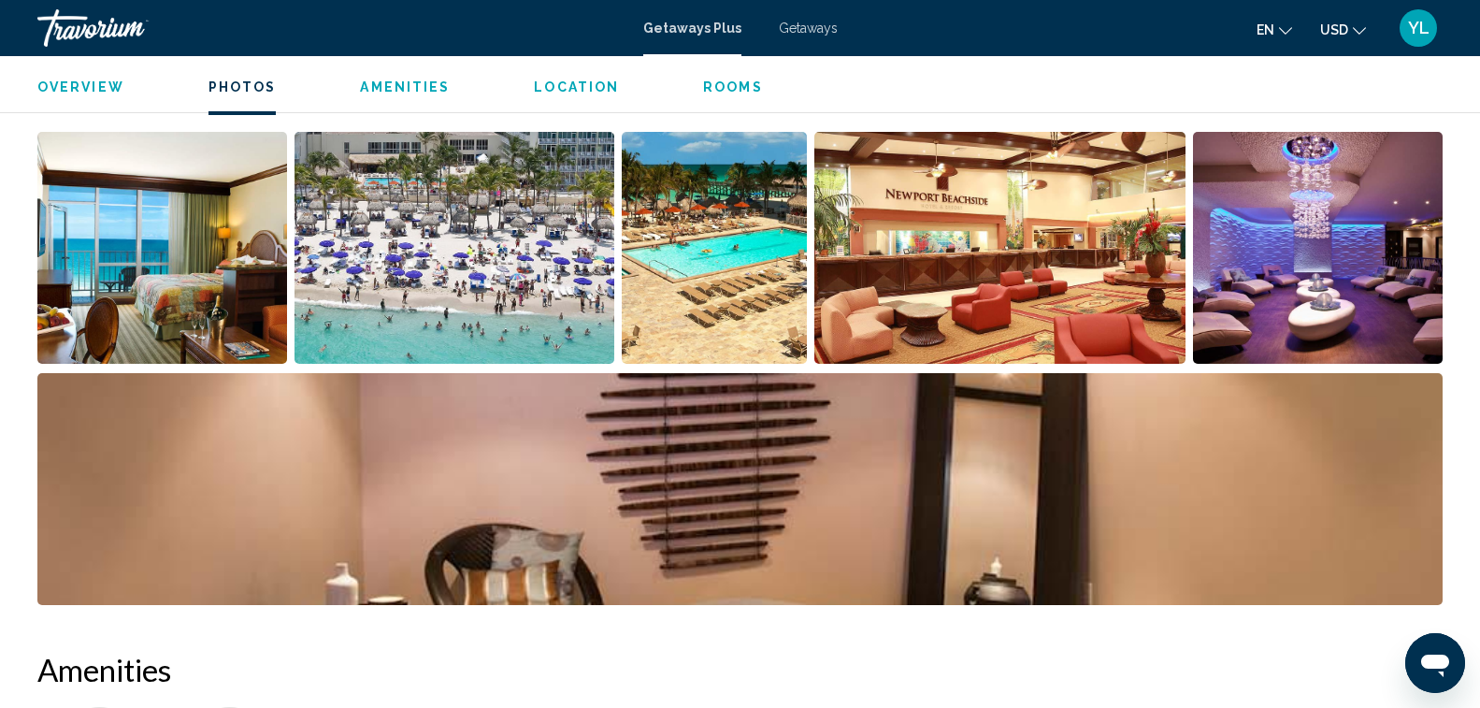
scroll to position [864, 0]
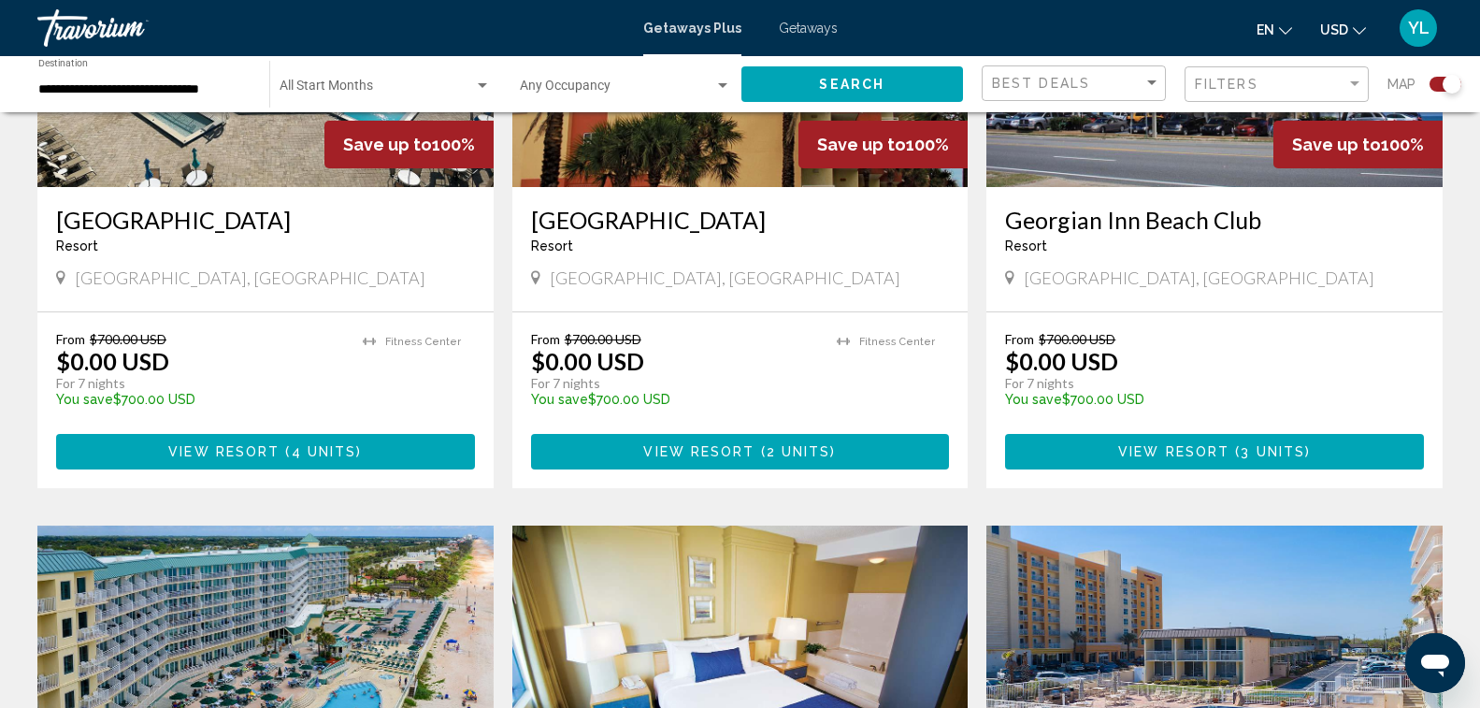
scroll to position [1309, 0]
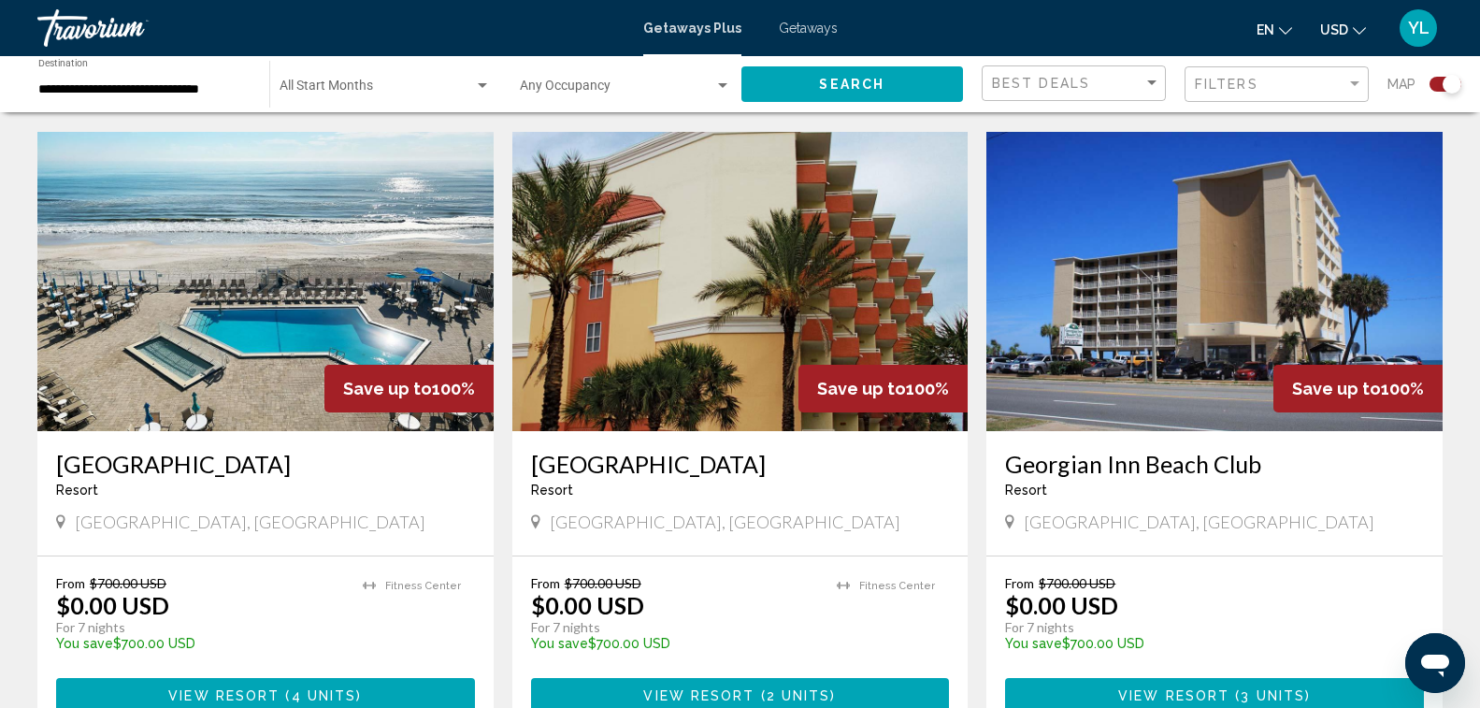
click at [483, 85] on div "Search widget" at bounding box center [482, 85] width 9 height 5
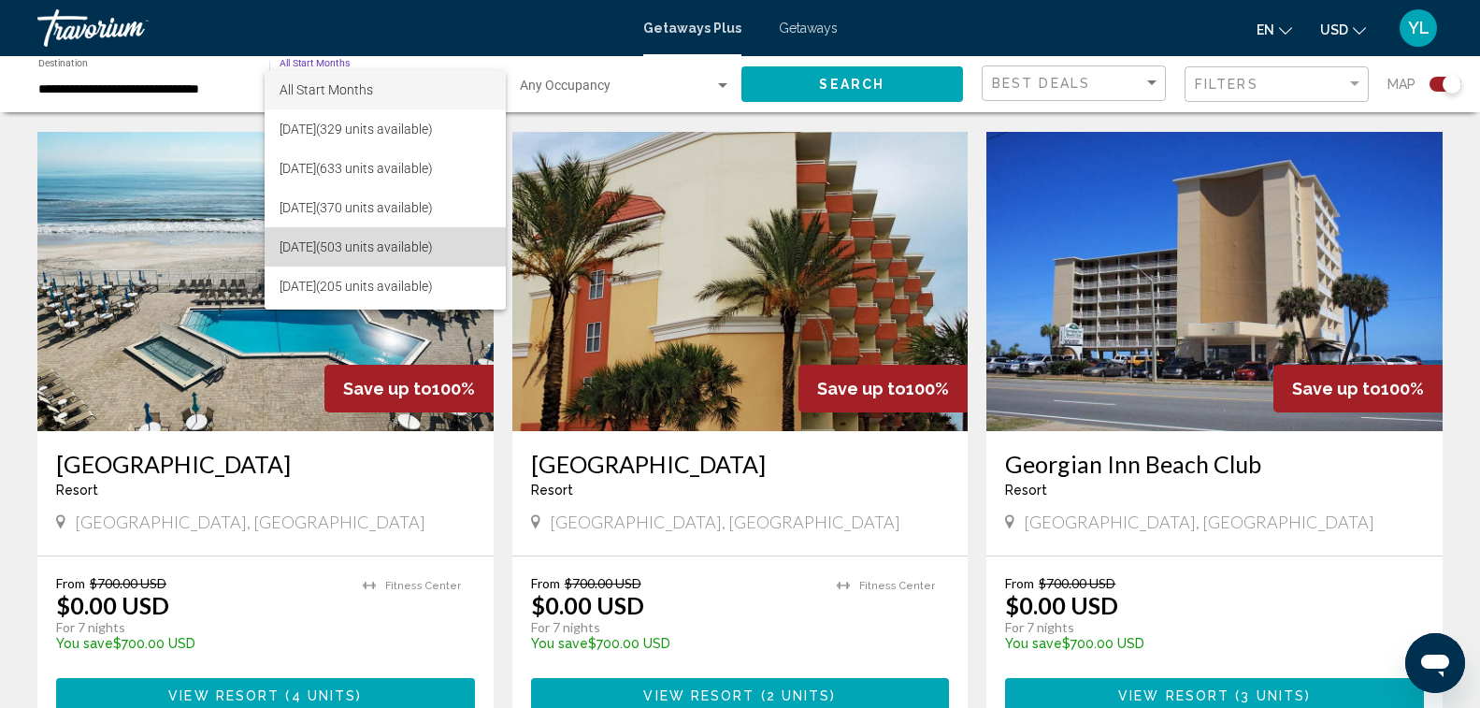
click at [400, 252] on span "[DATE] (503 units available)" at bounding box center [385, 246] width 211 height 39
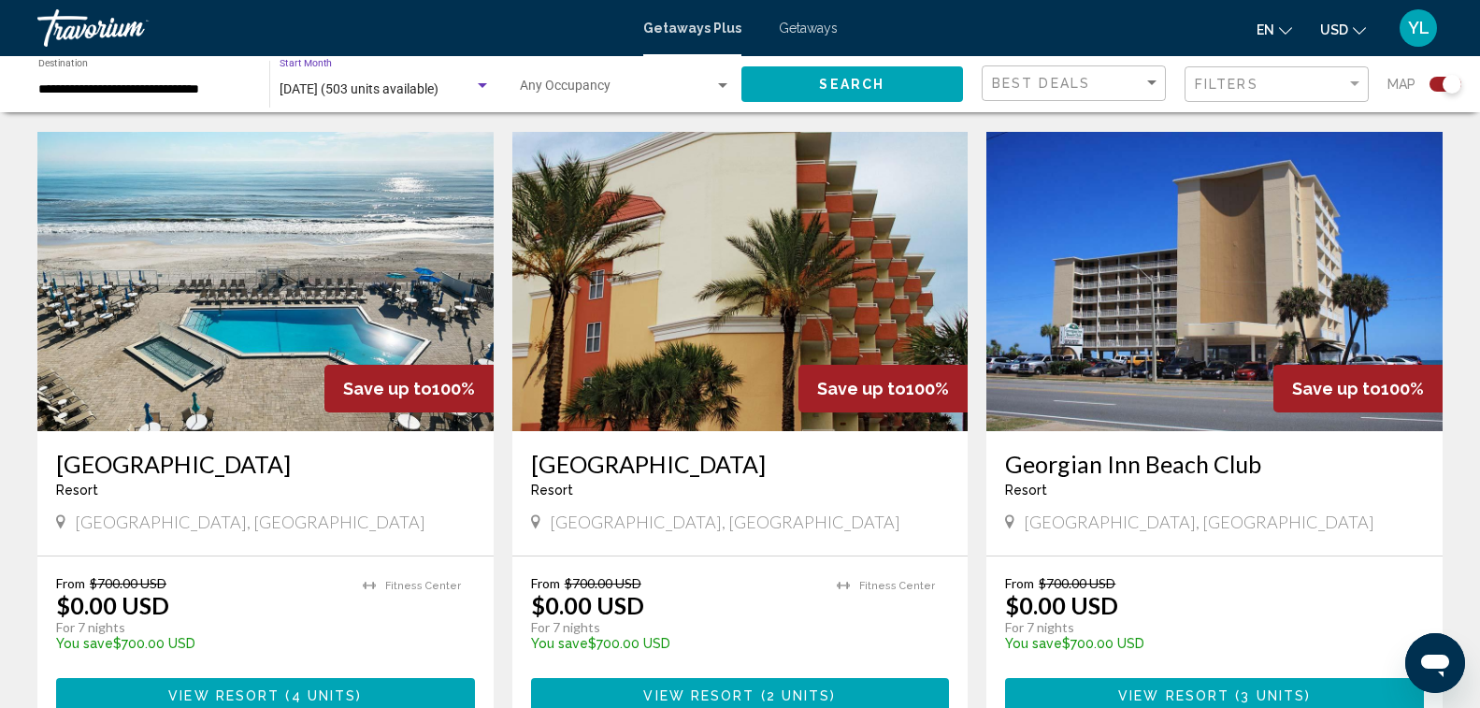
click at [233, 84] on input "**********" at bounding box center [144, 89] width 212 height 15
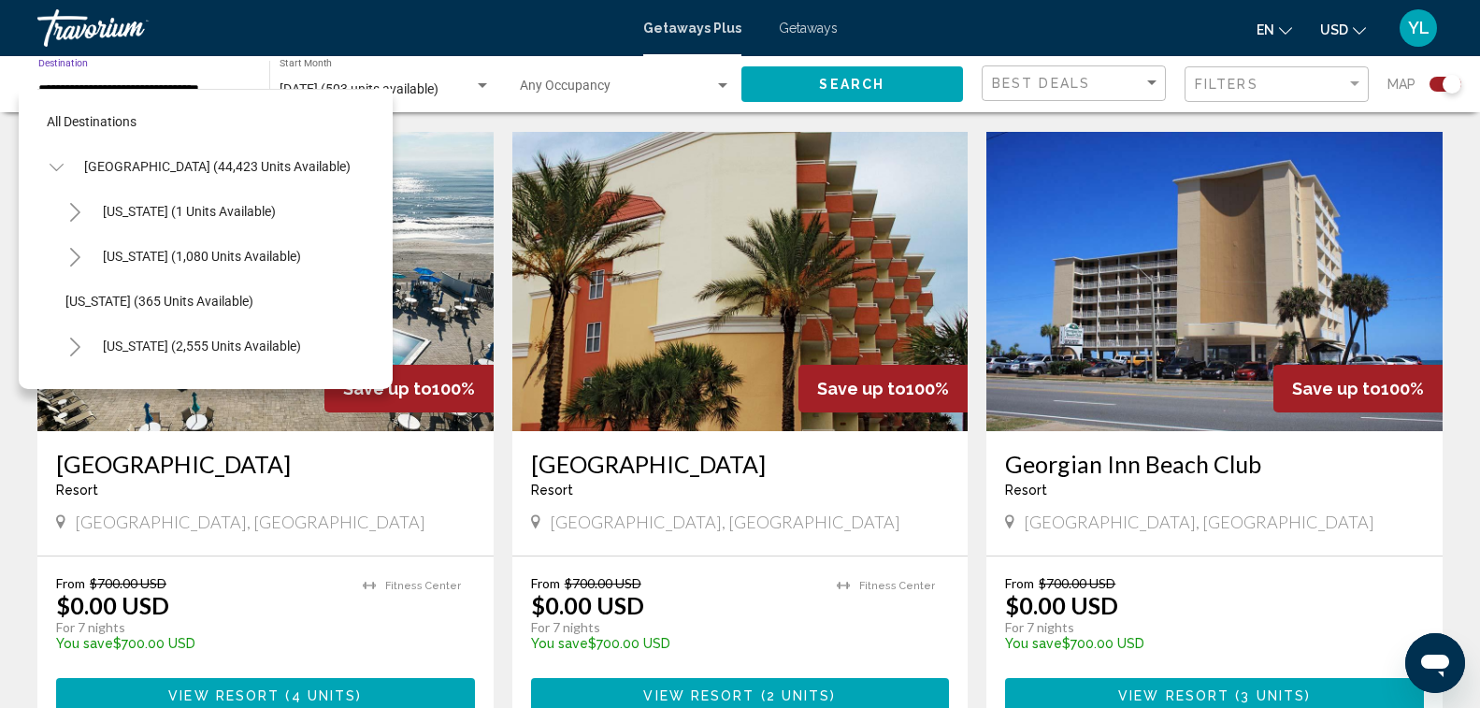
scroll to position [344, 0]
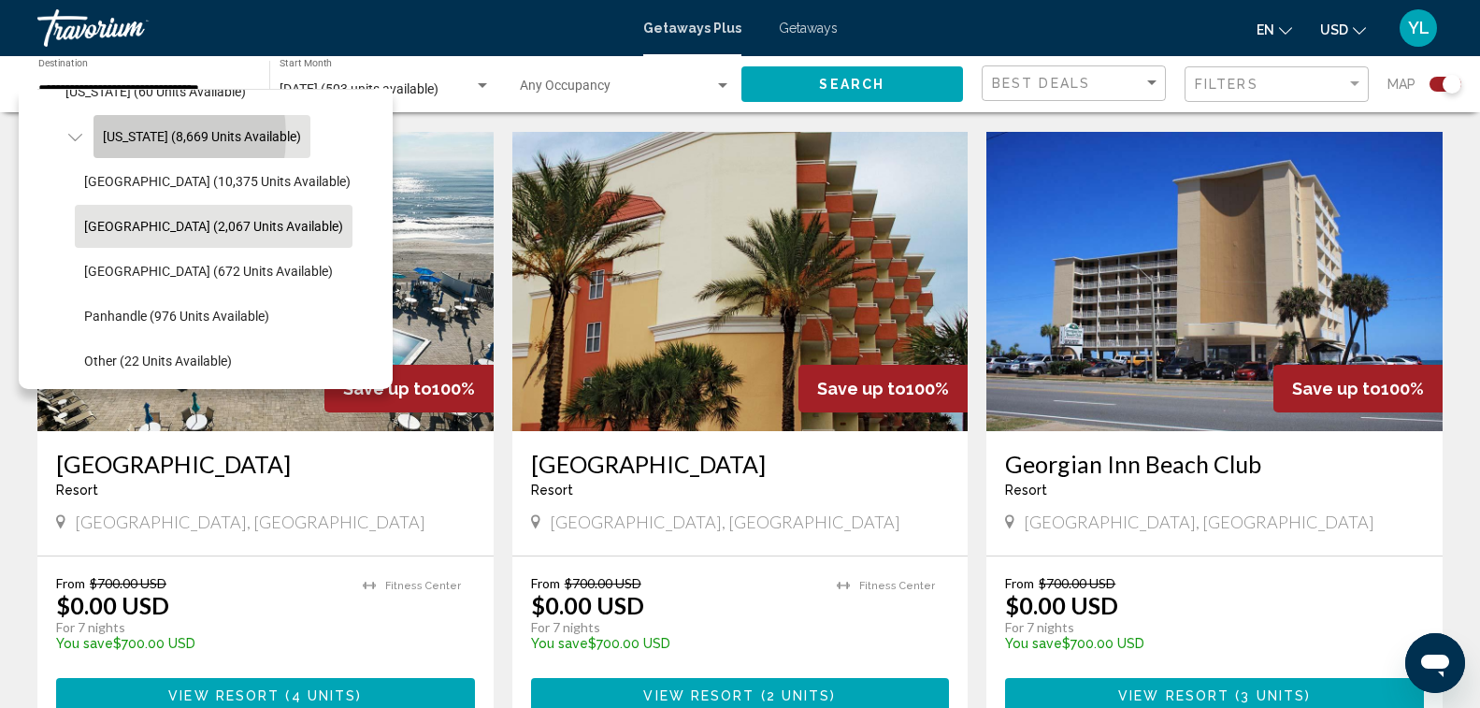
click at [128, 136] on span "[US_STATE] (8,669 units available)" at bounding box center [202, 136] width 198 height 15
type input "**********"
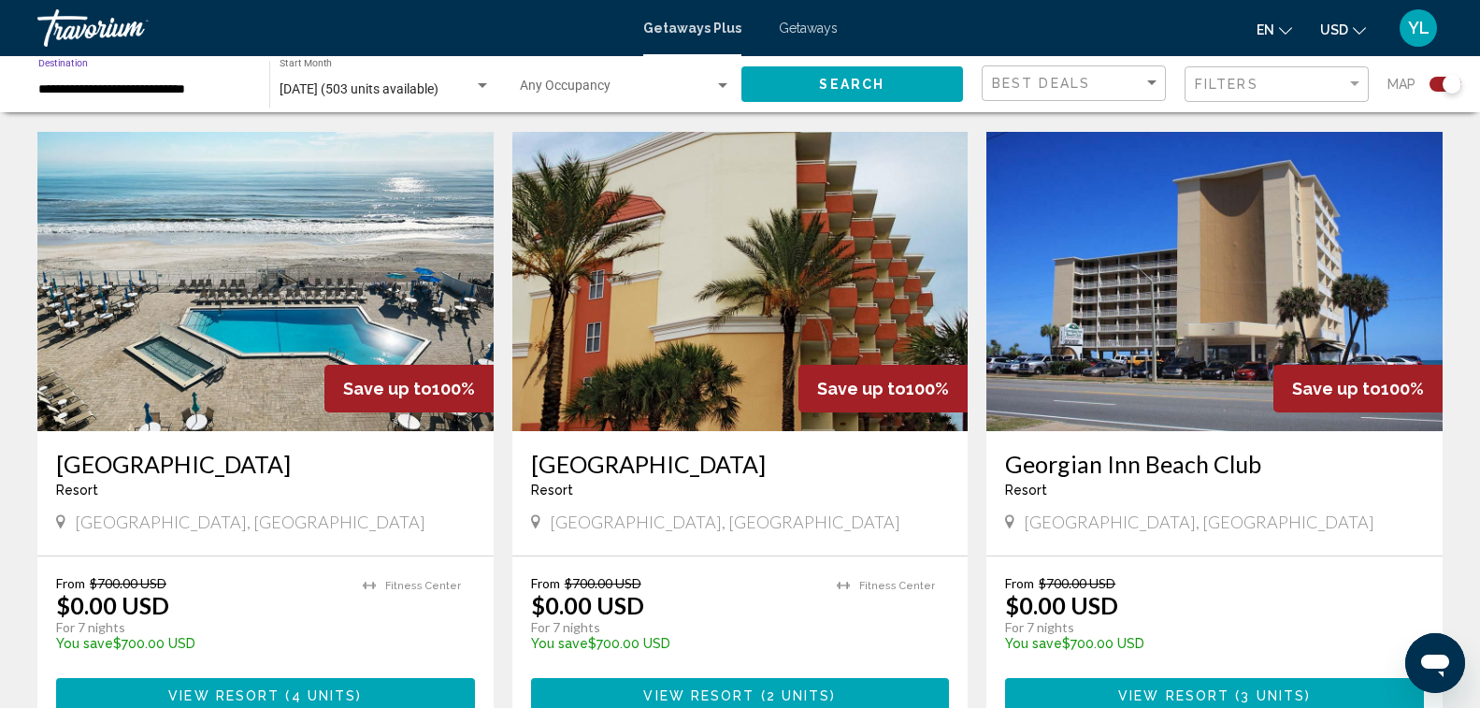
click at [826, 78] on span "Search" at bounding box center [851, 85] width 65 height 15
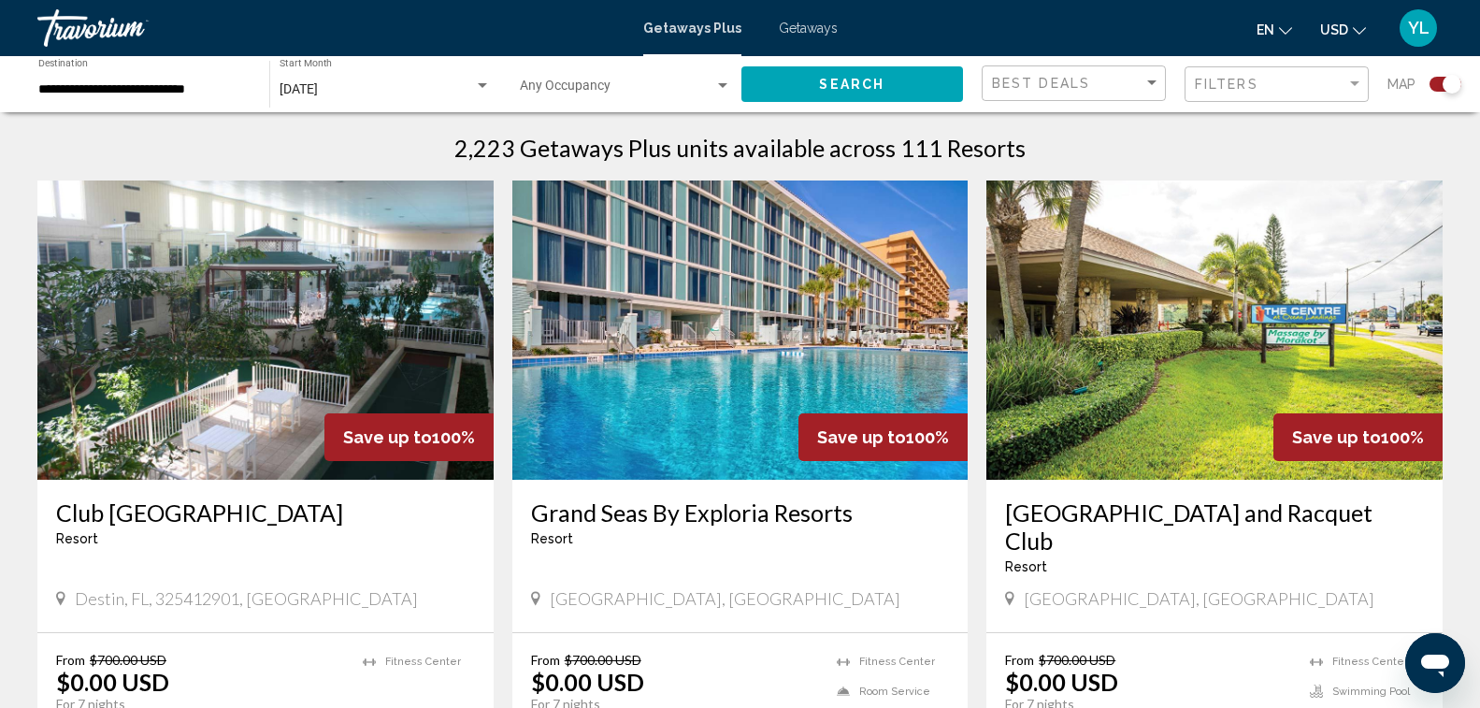
scroll to position [561, 0]
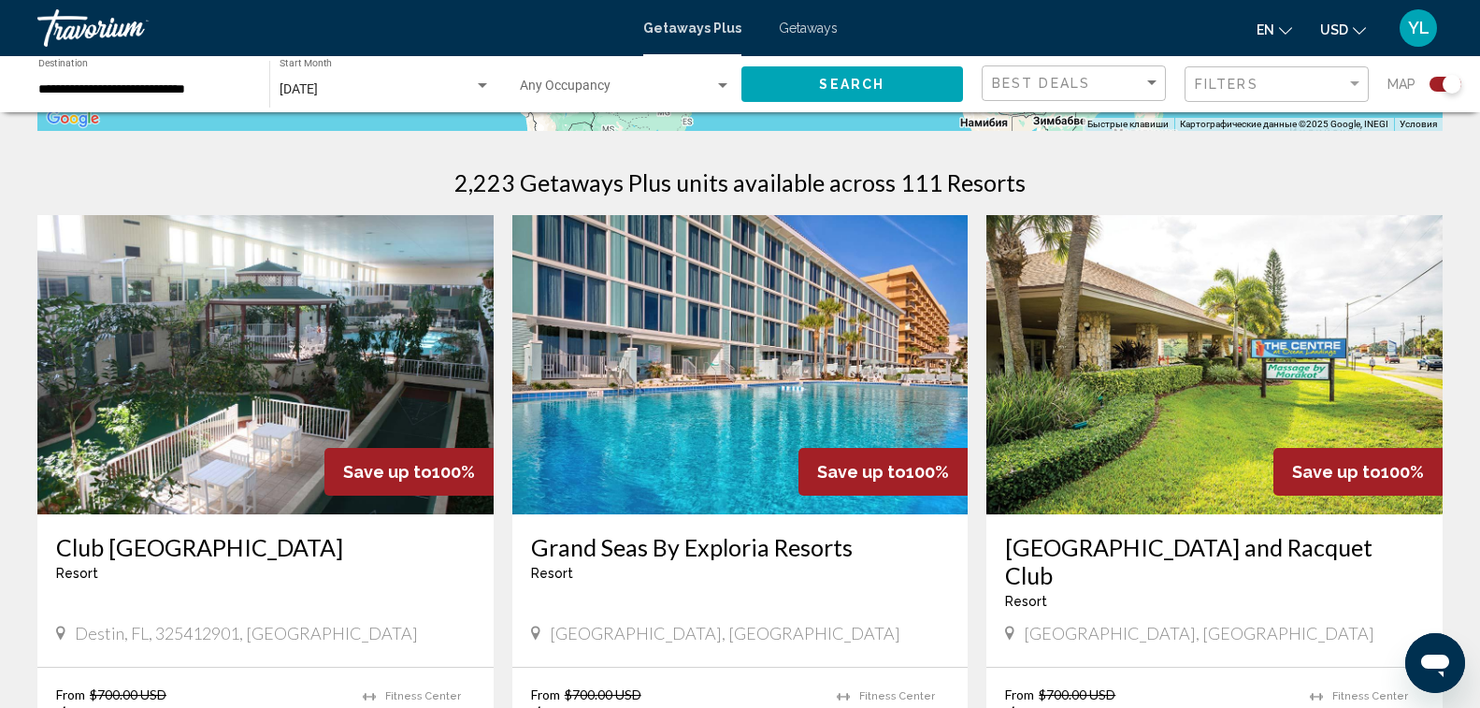
click at [266, 396] on img "Main content" at bounding box center [265, 364] width 456 height 299
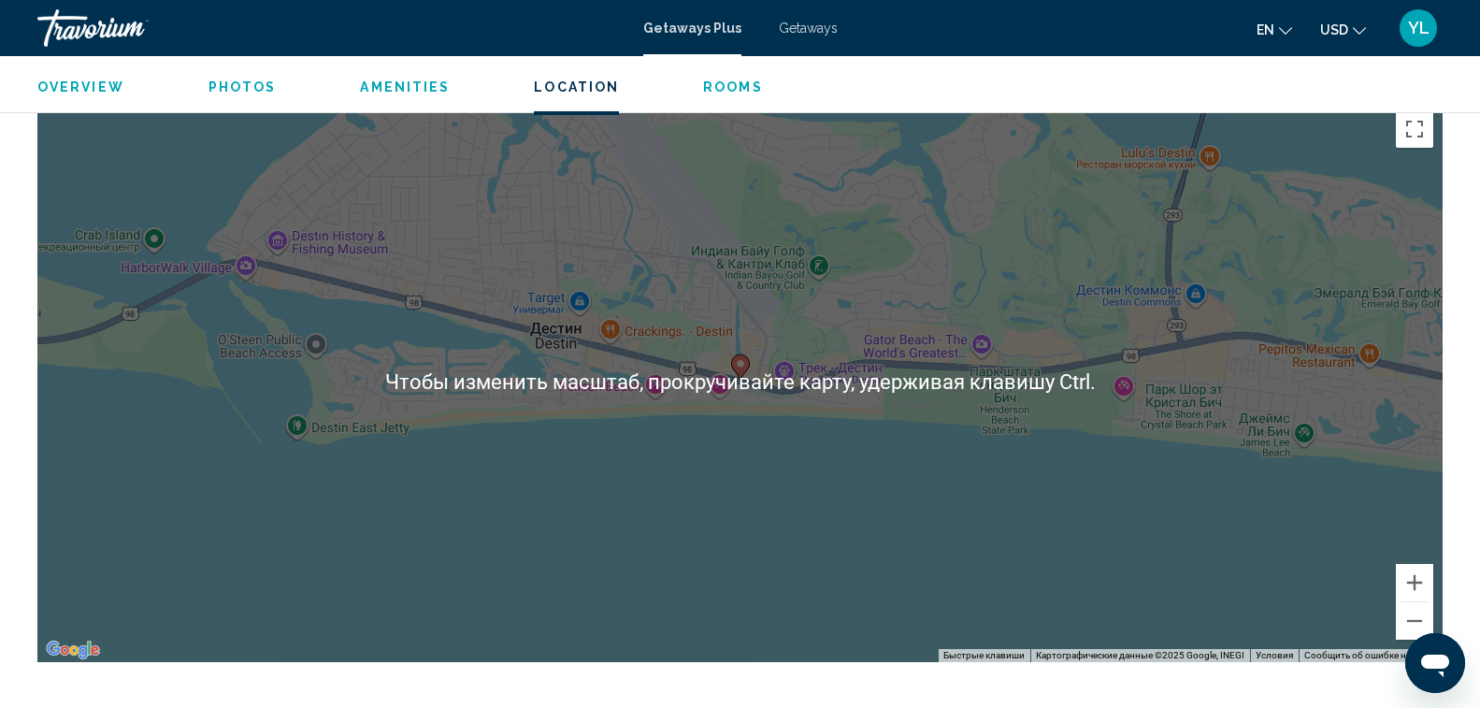
scroll to position [2338, 0]
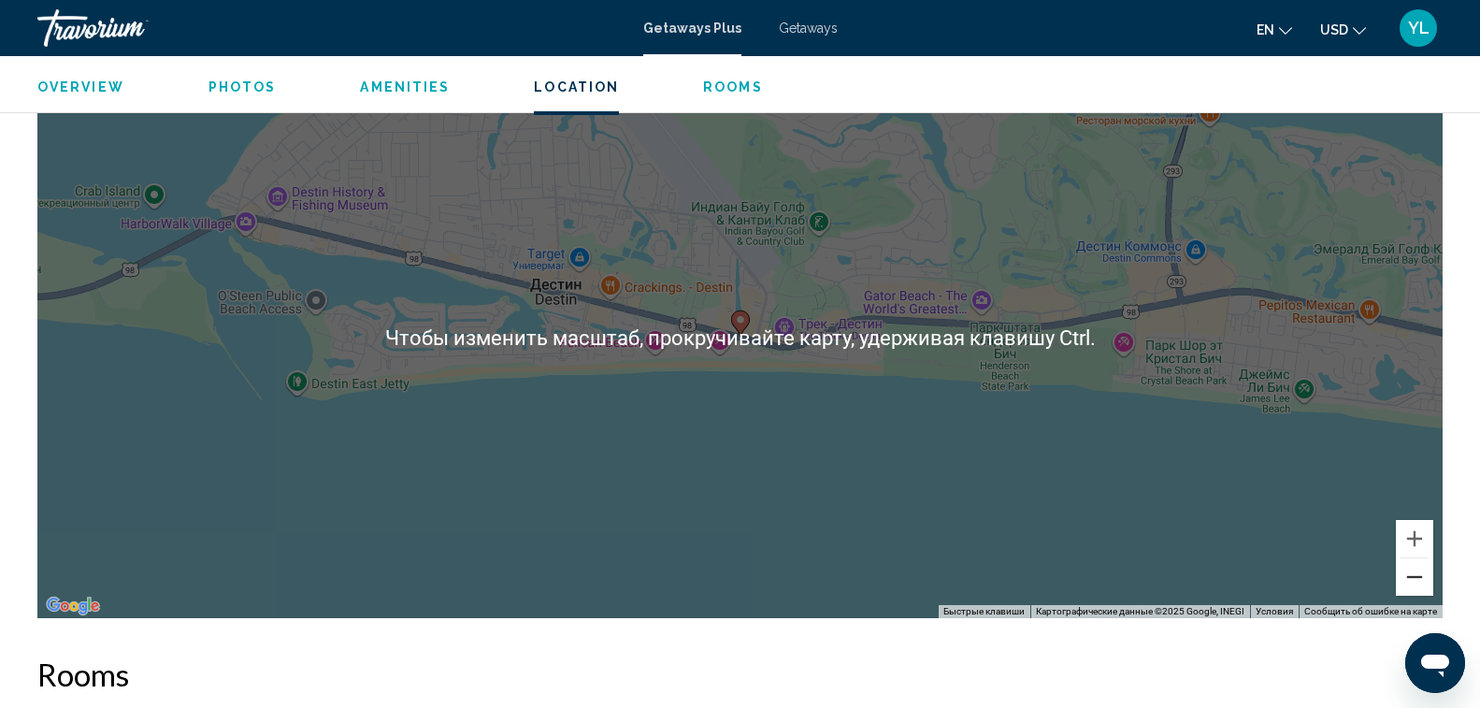
click at [1414, 558] on button "Уменьшить" at bounding box center [1414, 576] width 37 height 37
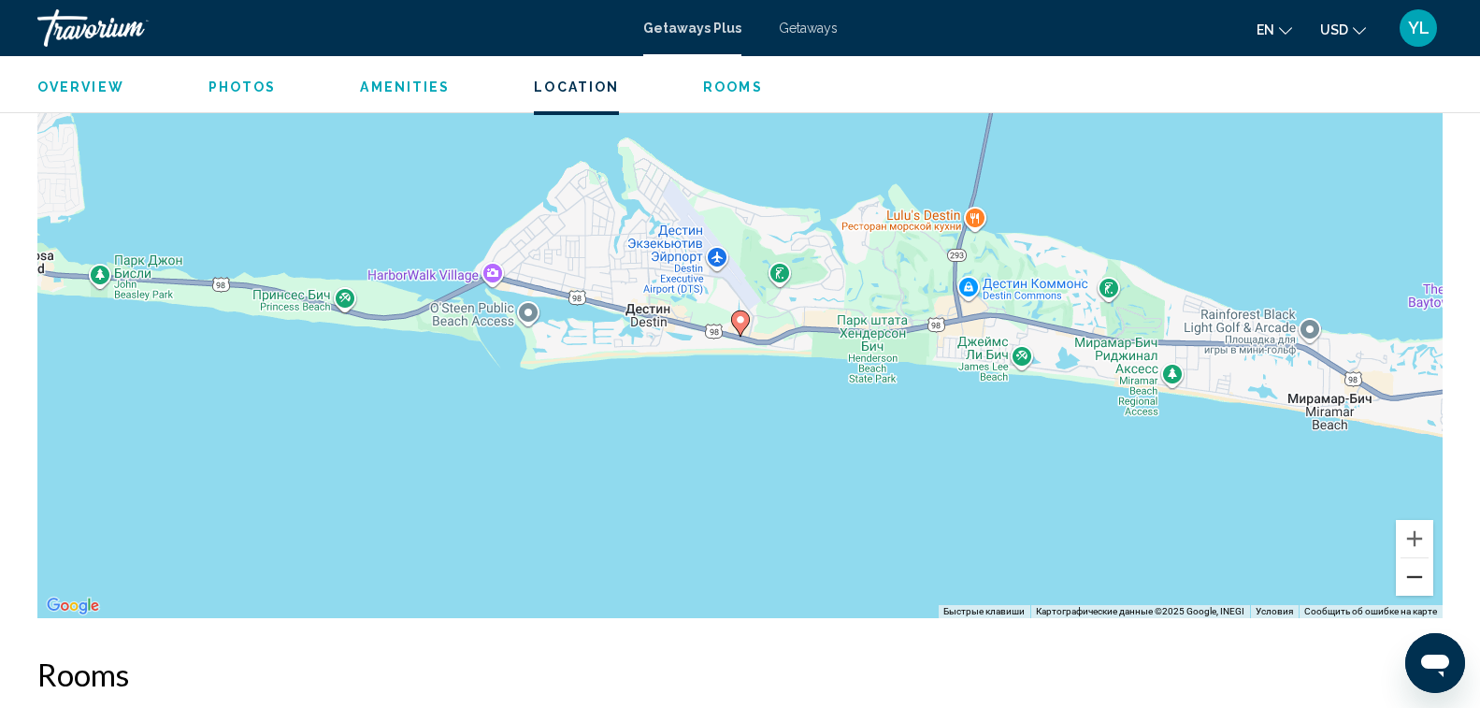
click at [1414, 558] on button "Уменьшить" at bounding box center [1414, 576] width 37 height 37
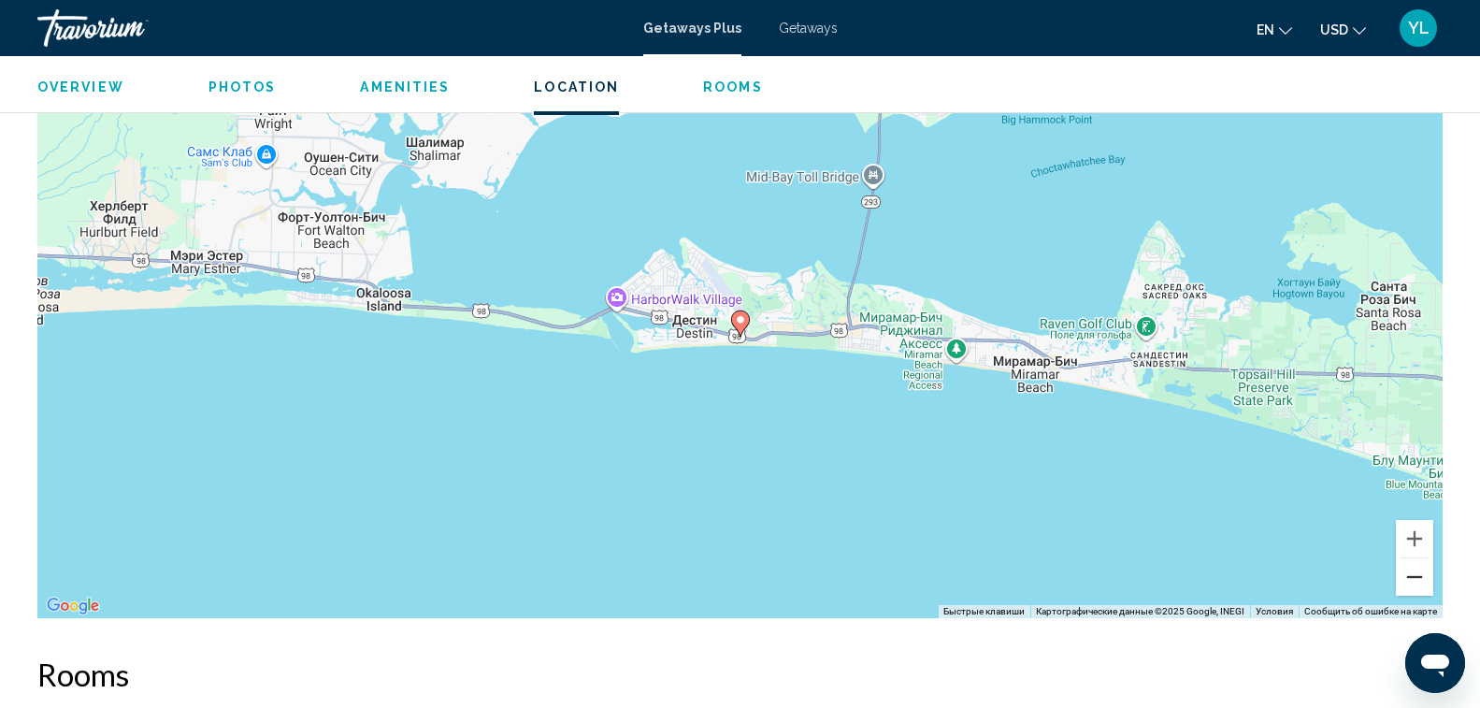
click at [1414, 558] on button "Уменьшить" at bounding box center [1414, 576] width 37 height 37
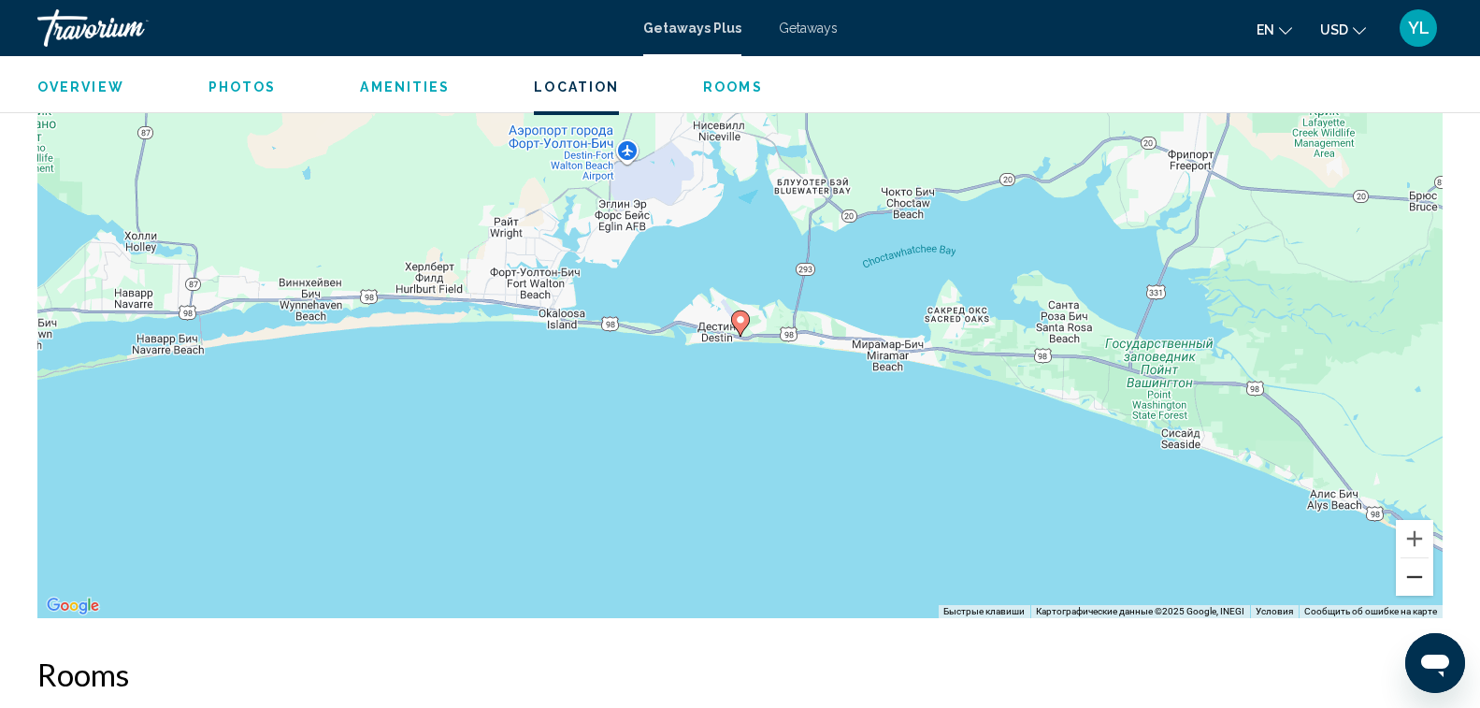
click at [1414, 558] on button "Уменьшить" at bounding box center [1414, 576] width 37 height 37
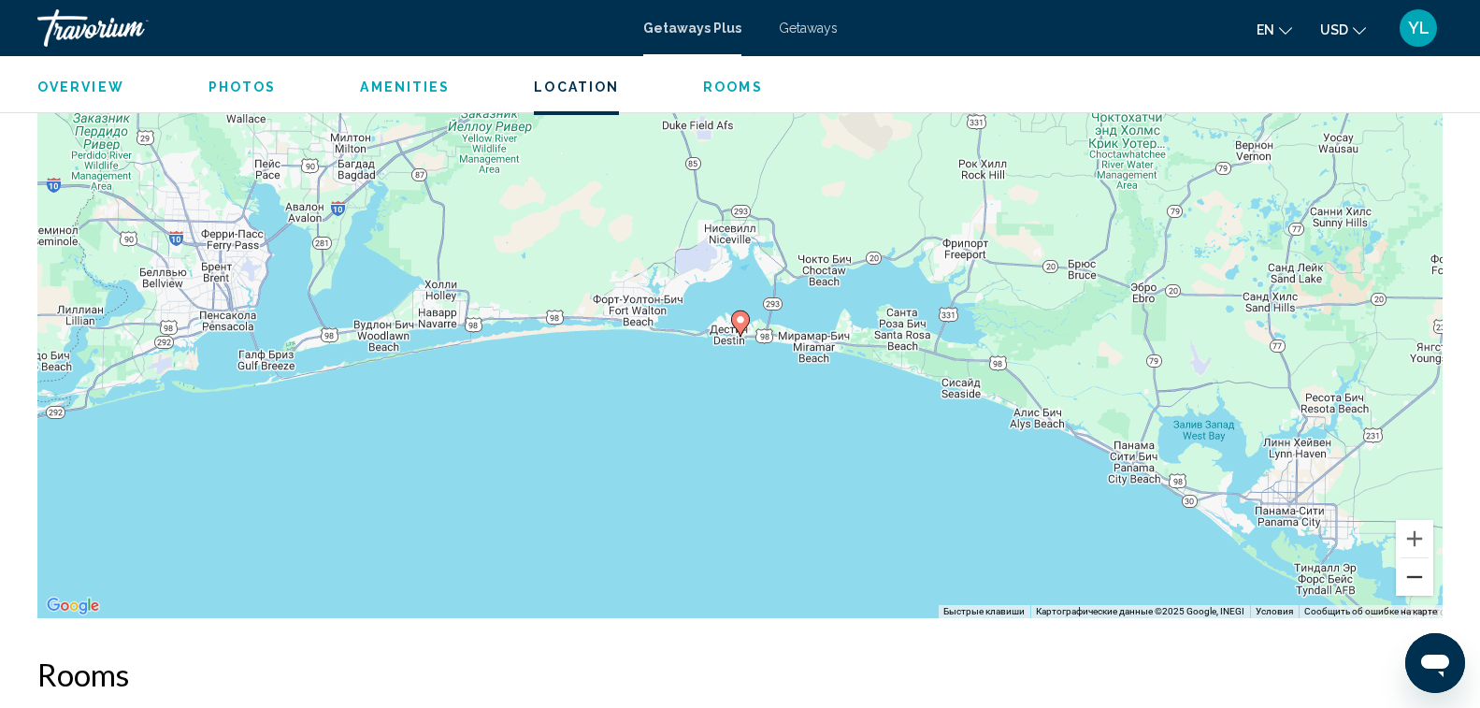
click at [1414, 558] on button "Уменьшить" at bounding box center [1414, 576] width 37 height 37
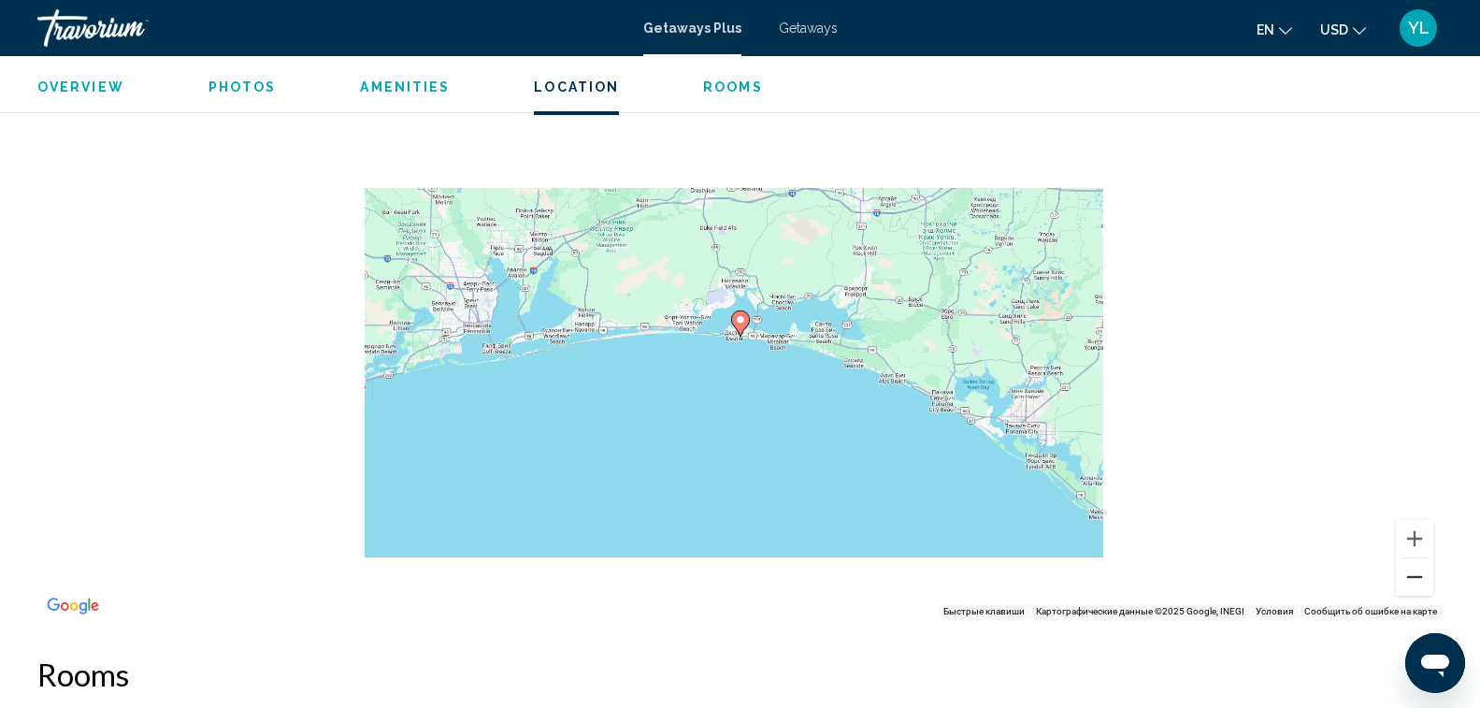
click at [1414, 558] on button "Уменьшить" at bounding box center [1414, 576] width 37 height 37
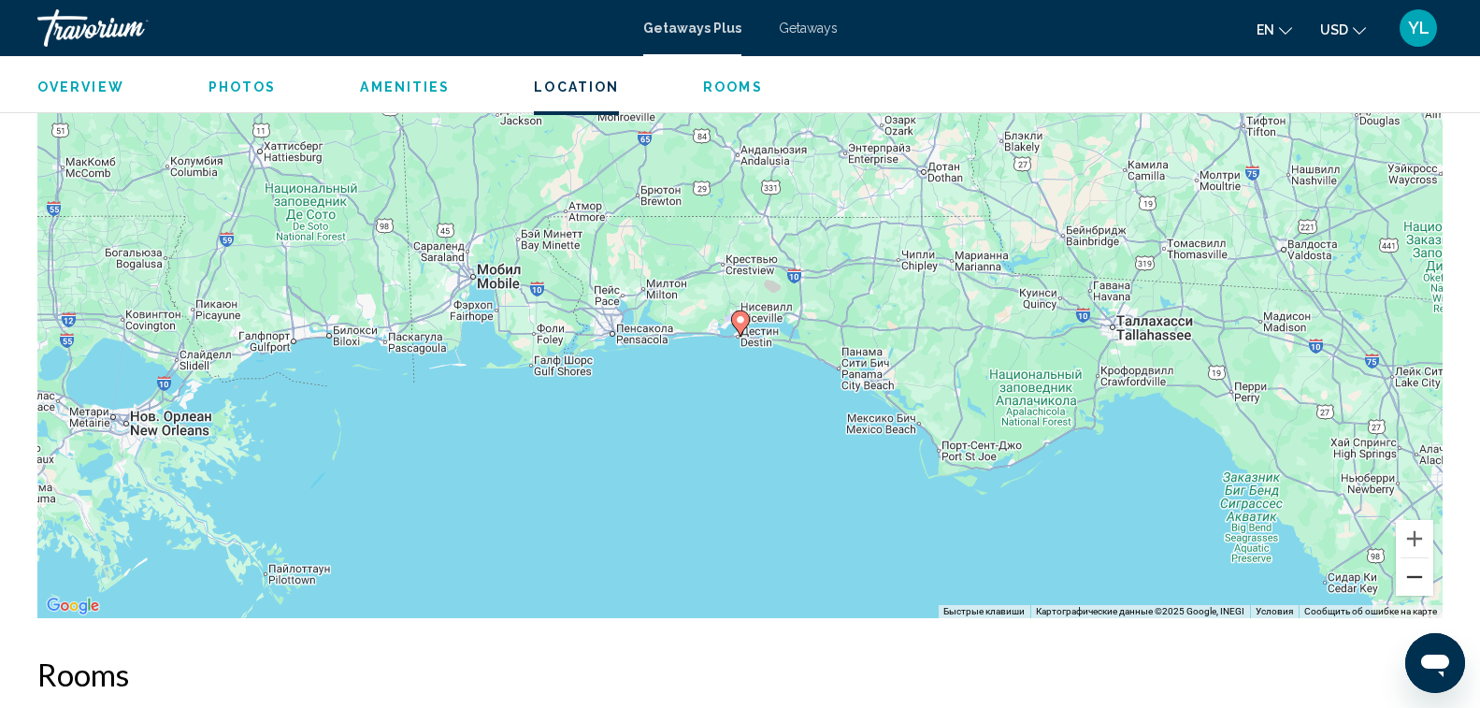
click at [1414, 558] on button "Уменьшить" at bounding box center [1414, 576] width 37 height 37
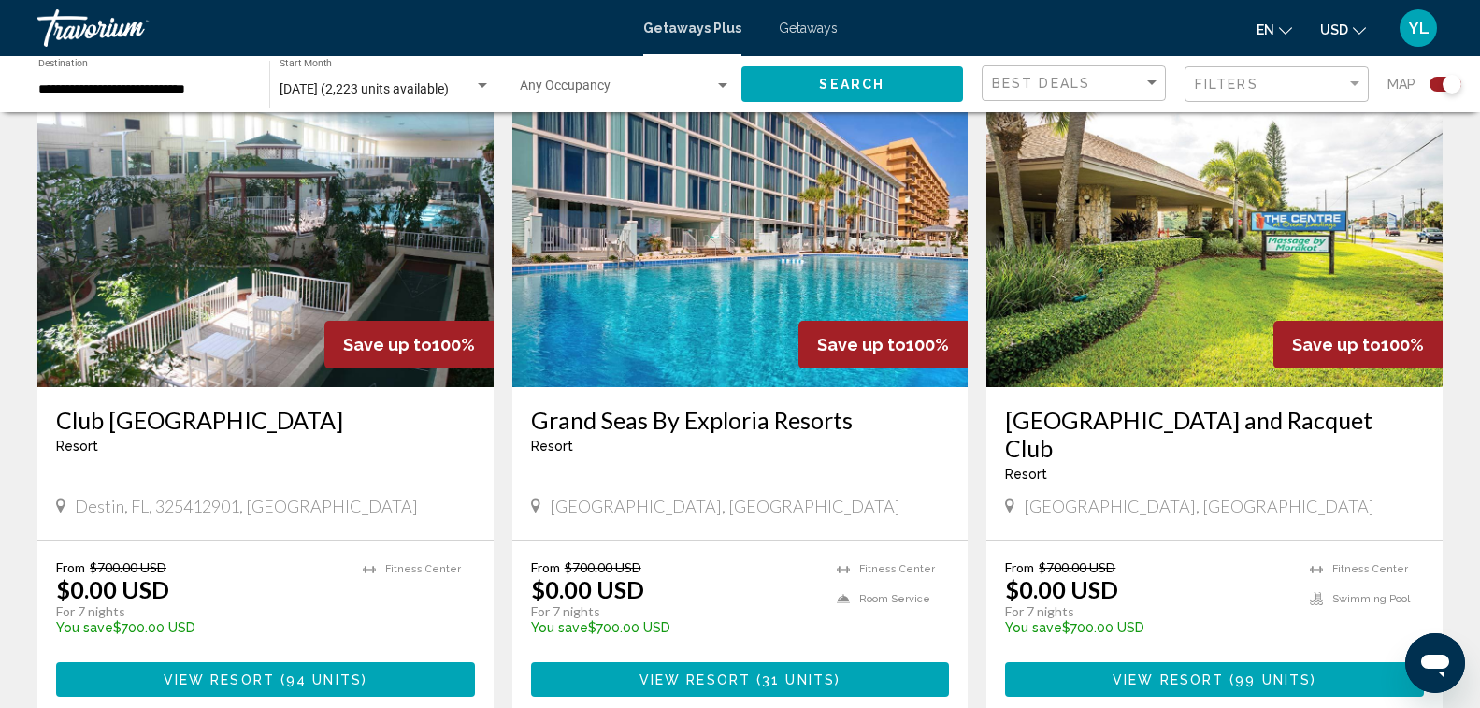
scroll to position [655, 0]
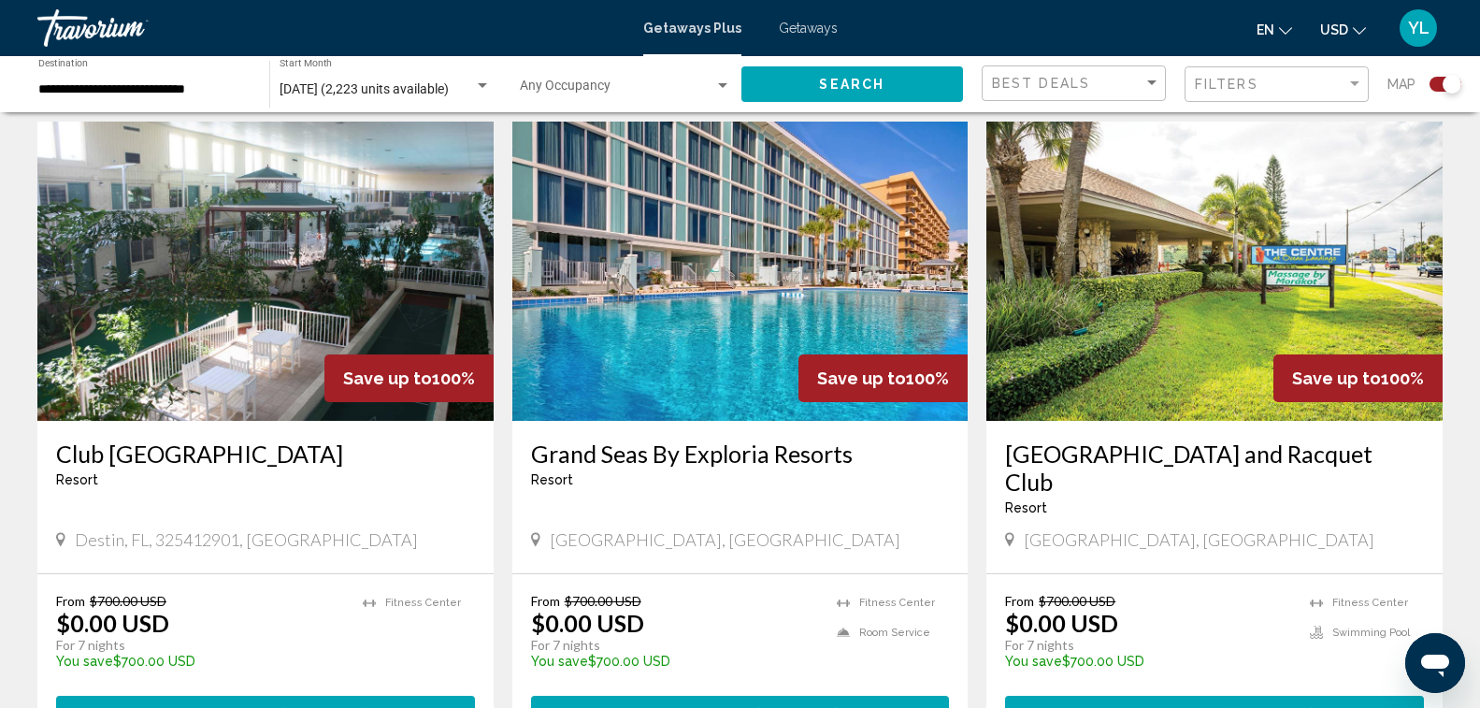
click at [779, 235] on img "Main content" at bounding box center [740, 271] width 456 height 299
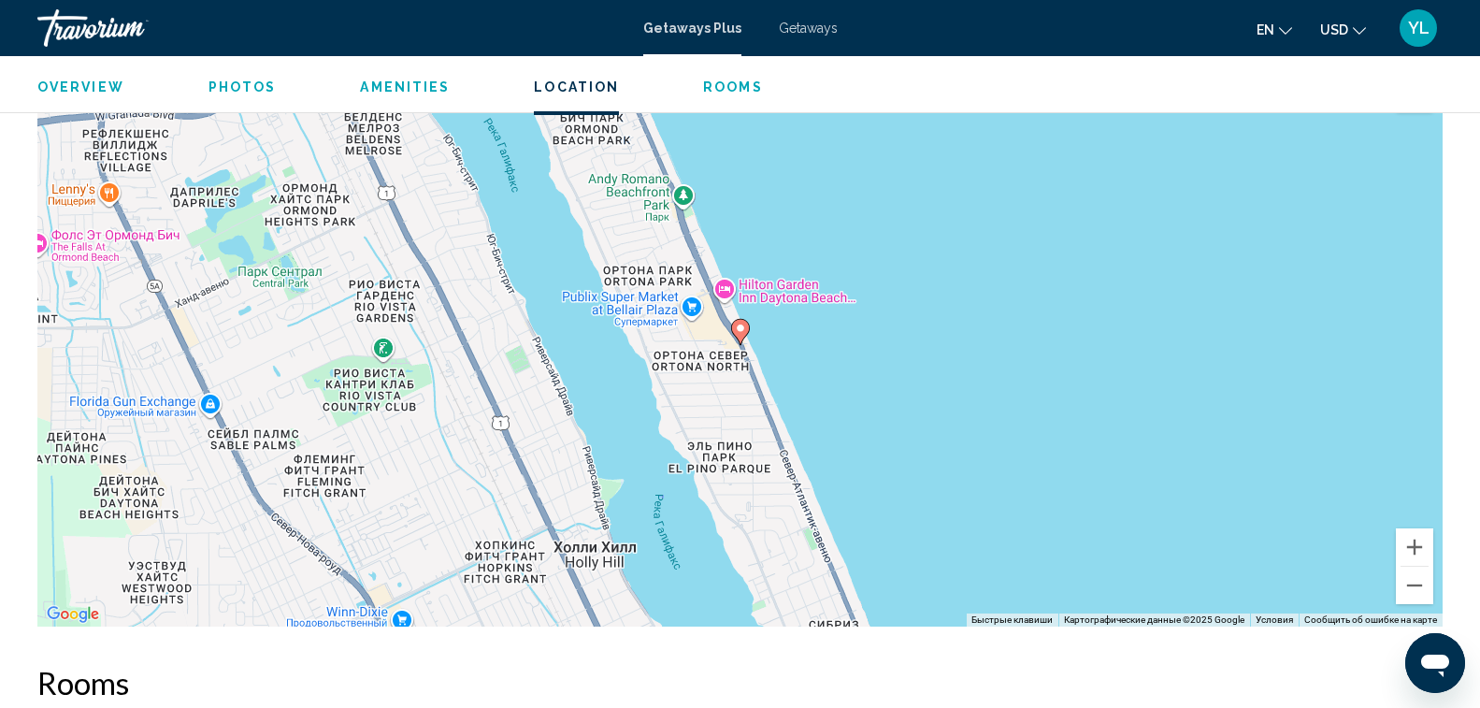
scroll to position [2525, 0]
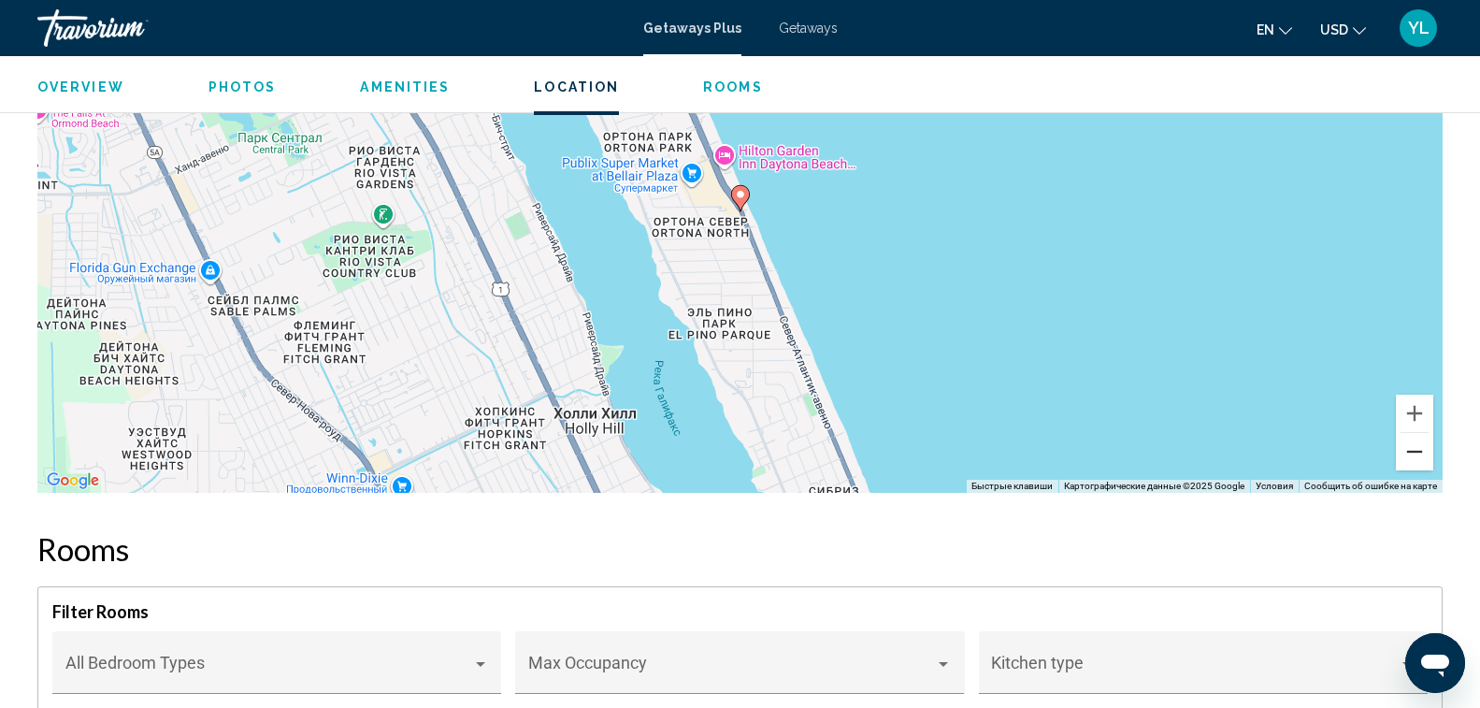
click at [1424, 455] on button "Уменьшить" at bounding box center [1414, 451] width 37 height 37
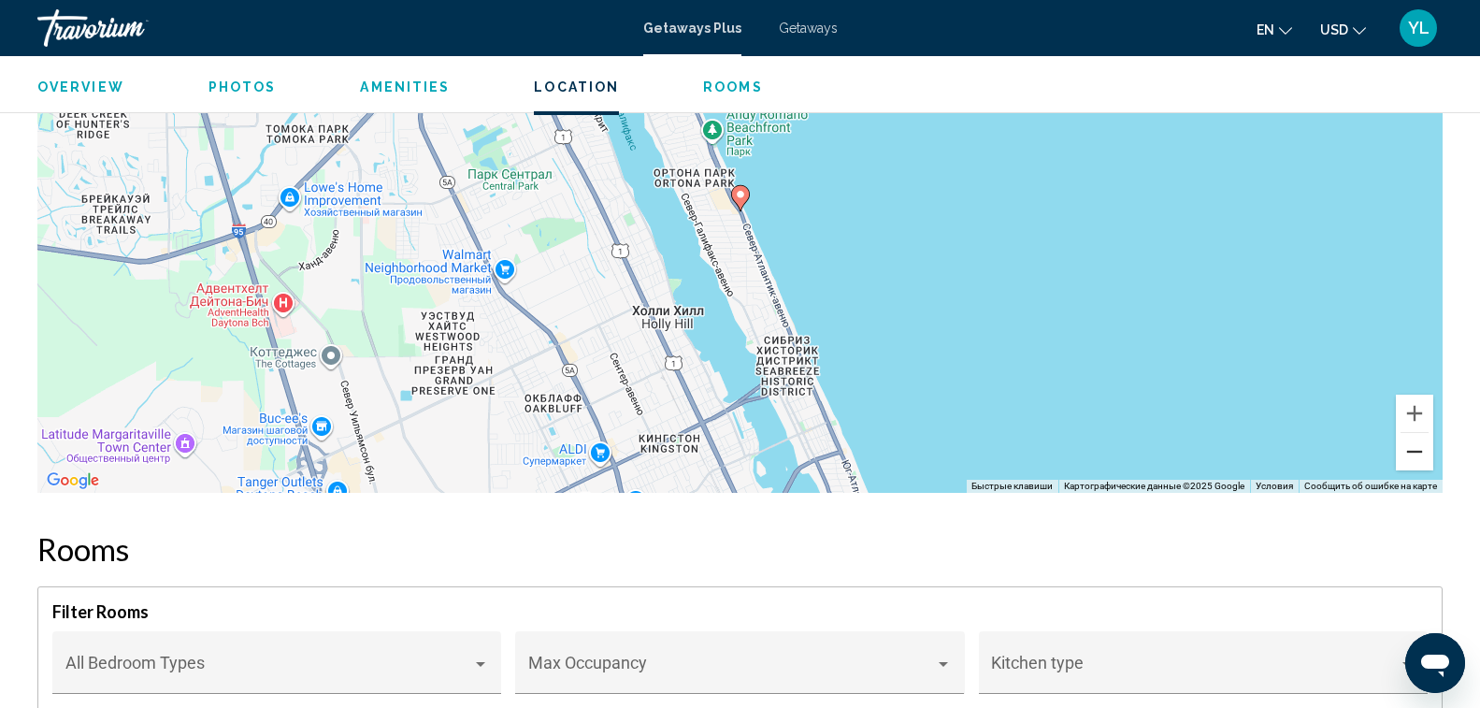
click at [1424, 455] on button "Уменьшить" at bounding box center [1414, 451] width 37 height 37
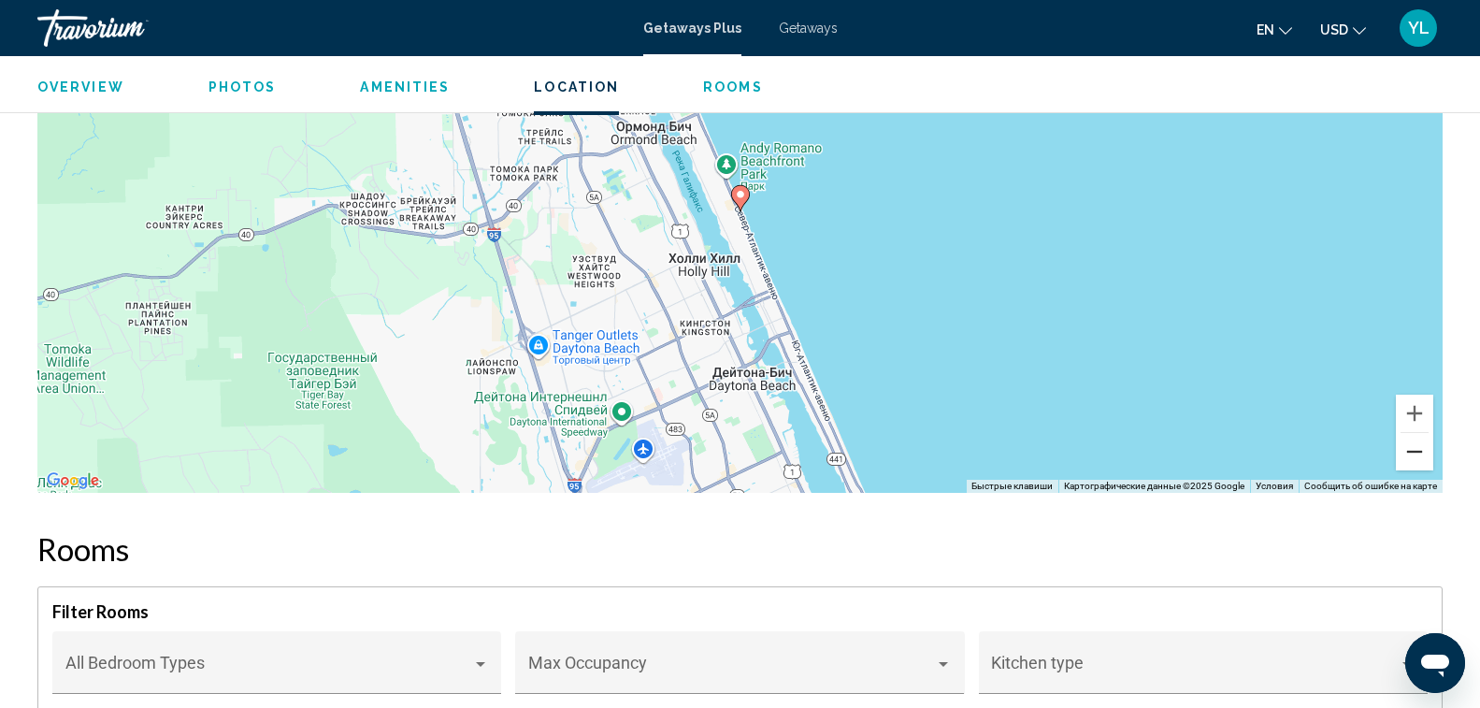
click at [1424, 455] on button "Уменьшить" at bounding box center [1414, 451] width 37 height 37
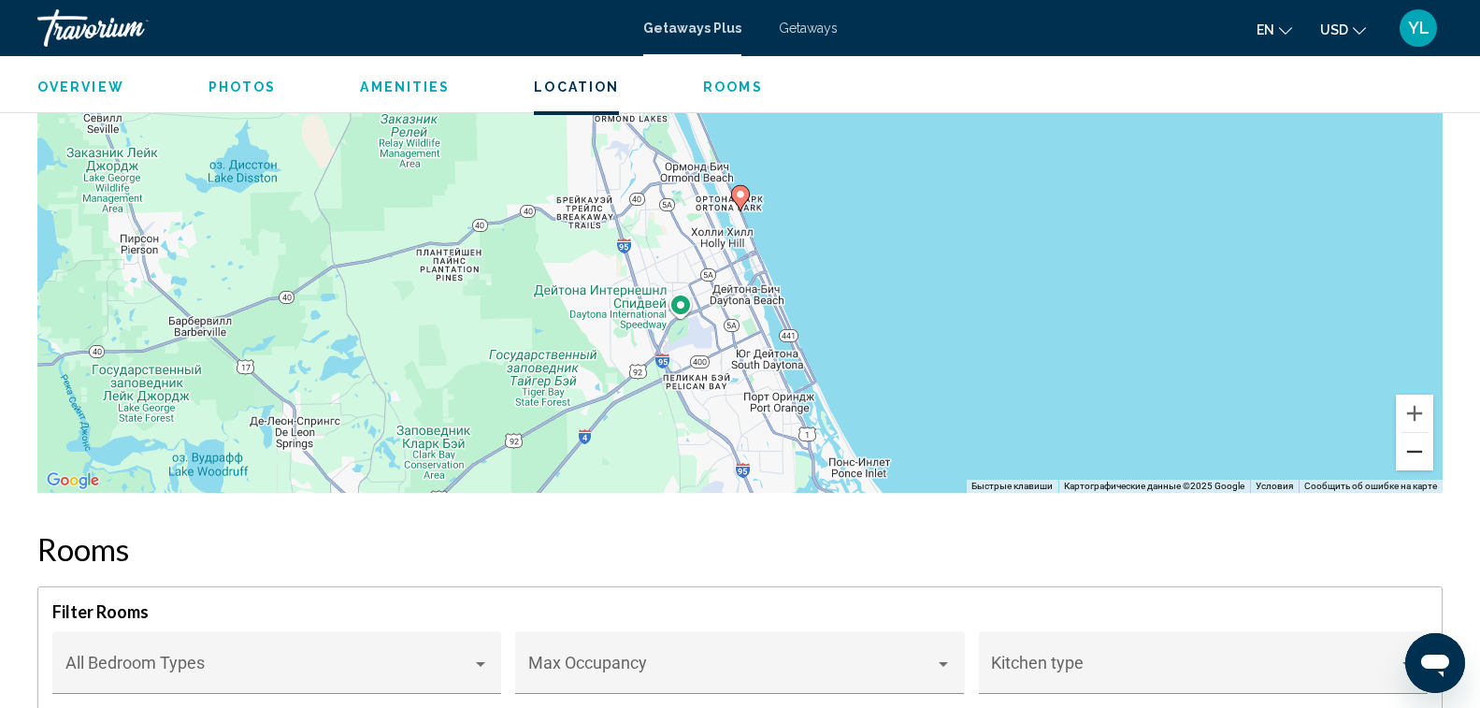
click at [1424, 455] on button "Уменьшить" at bounding box center [1414, 451] width 37 height 37
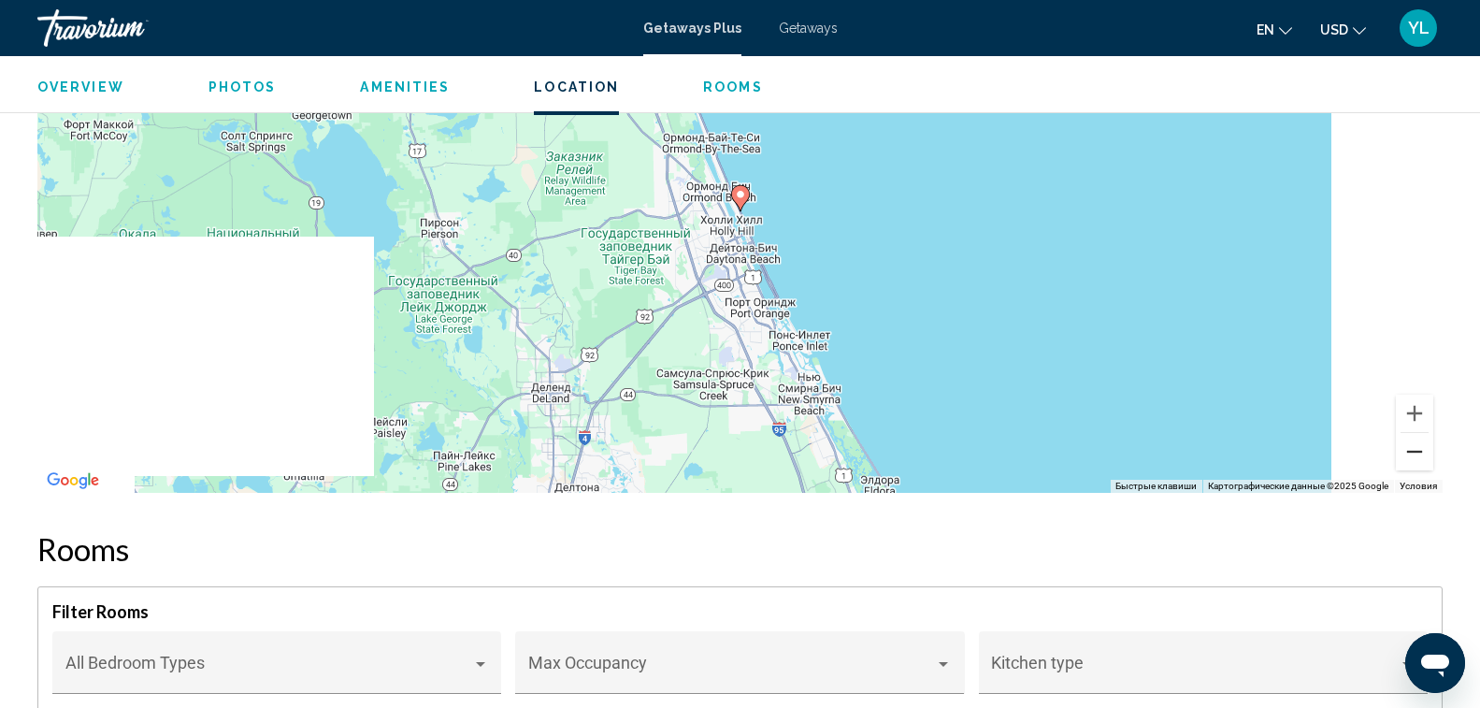
click at [1424, 455] on button "Уменьшить" at bounding box center [1414, 451] width 37 height 37
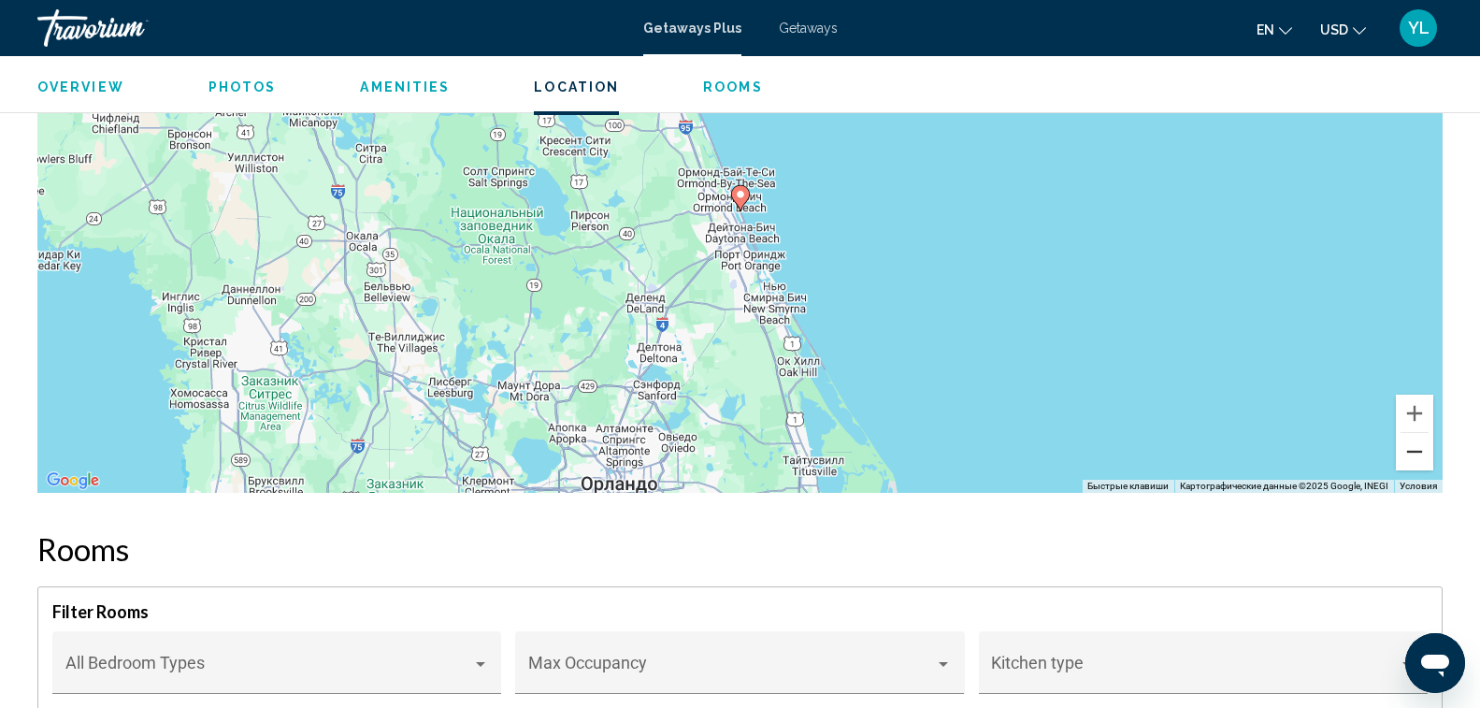
click at [1424, 455] on button "Уменьшить" at bounding box center [1414, 451] width 37 height 37
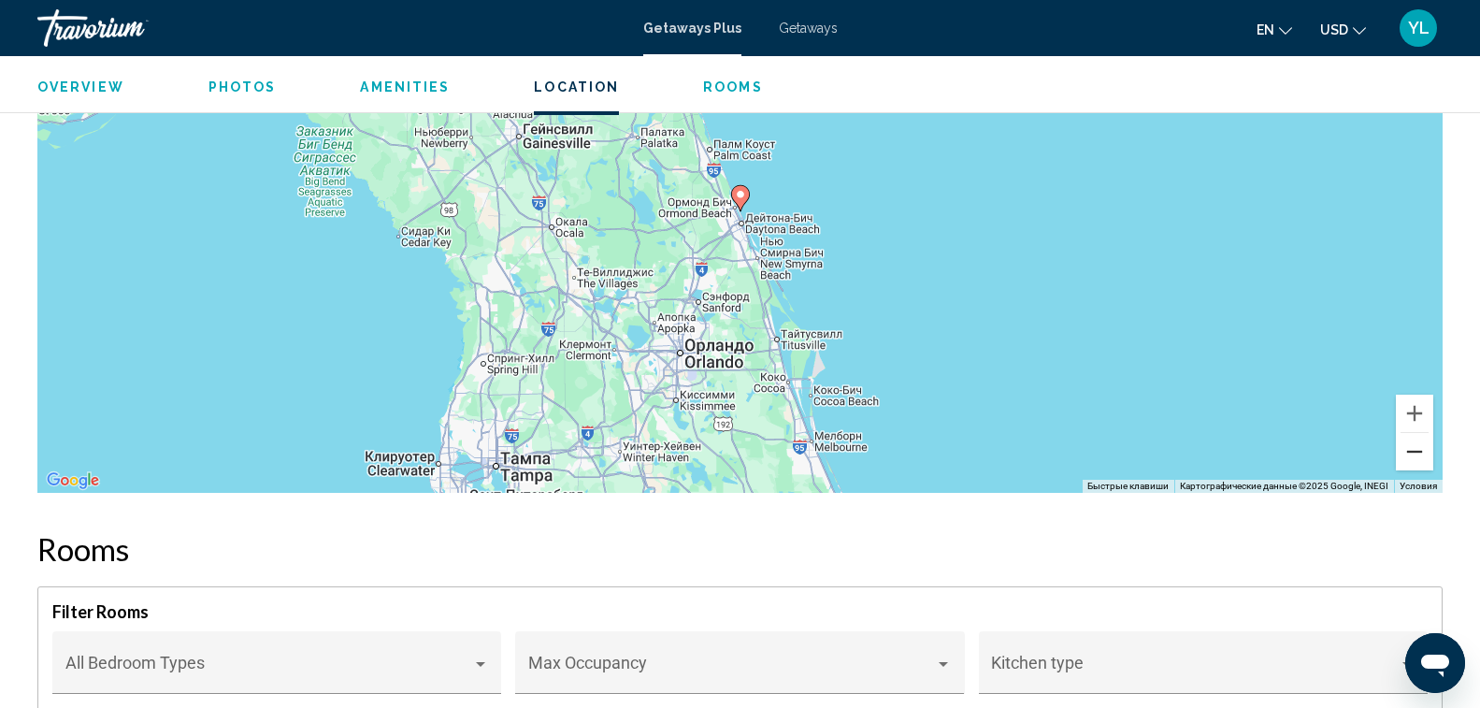
click at [1424, 455] on button "Уменьшить" at bounding box center [1414, 451] width 37 height 37
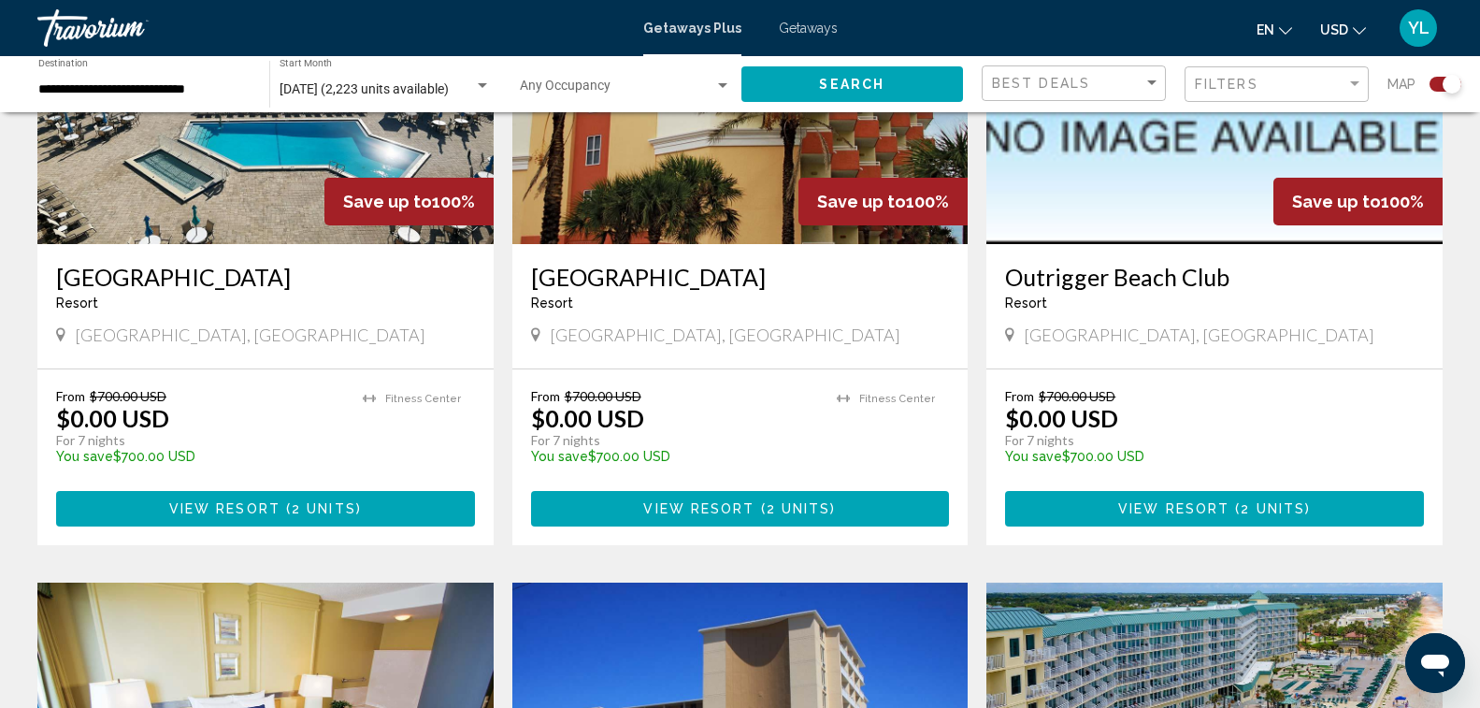
scroll to position [1309, 0]
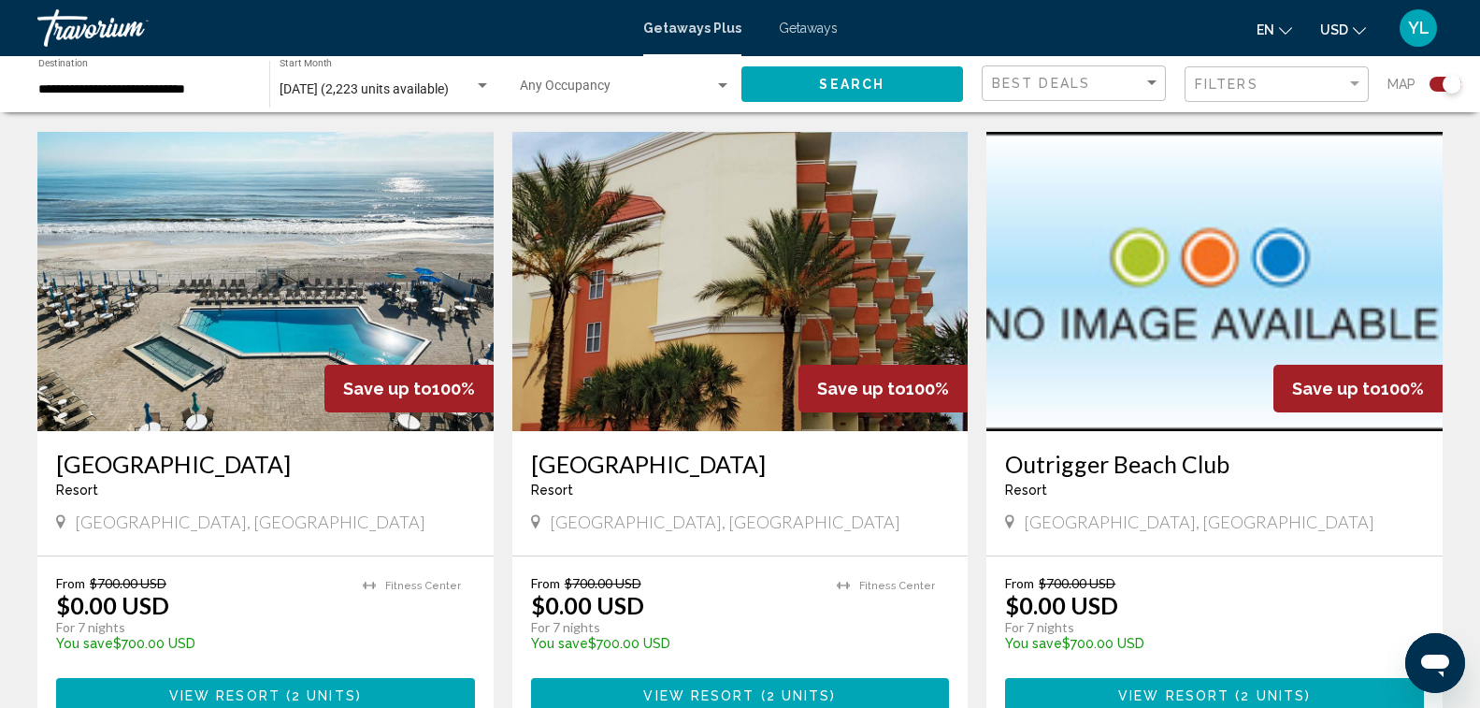
click at [216, 333] on img "Main content" at bounding box center [265, 281] width 456 height 299
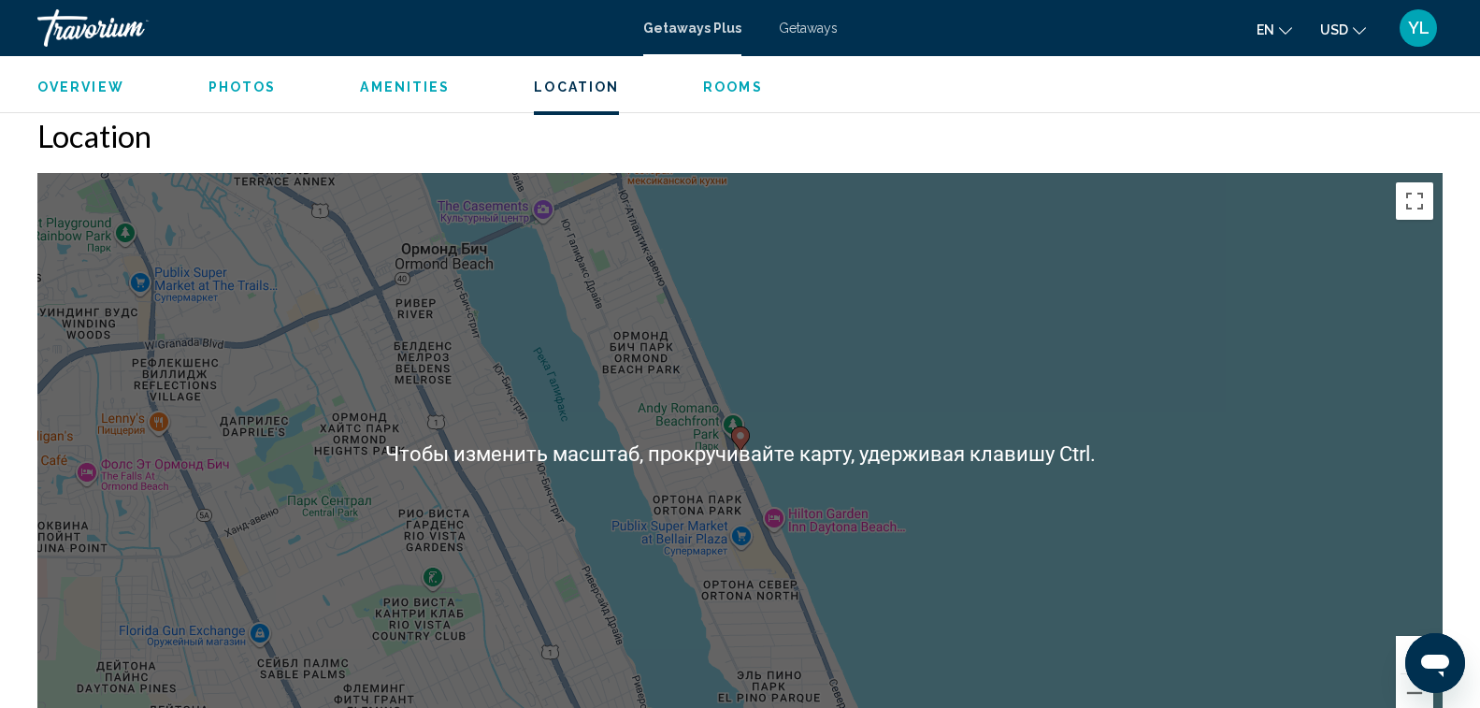
scroll to position [2057, 0]
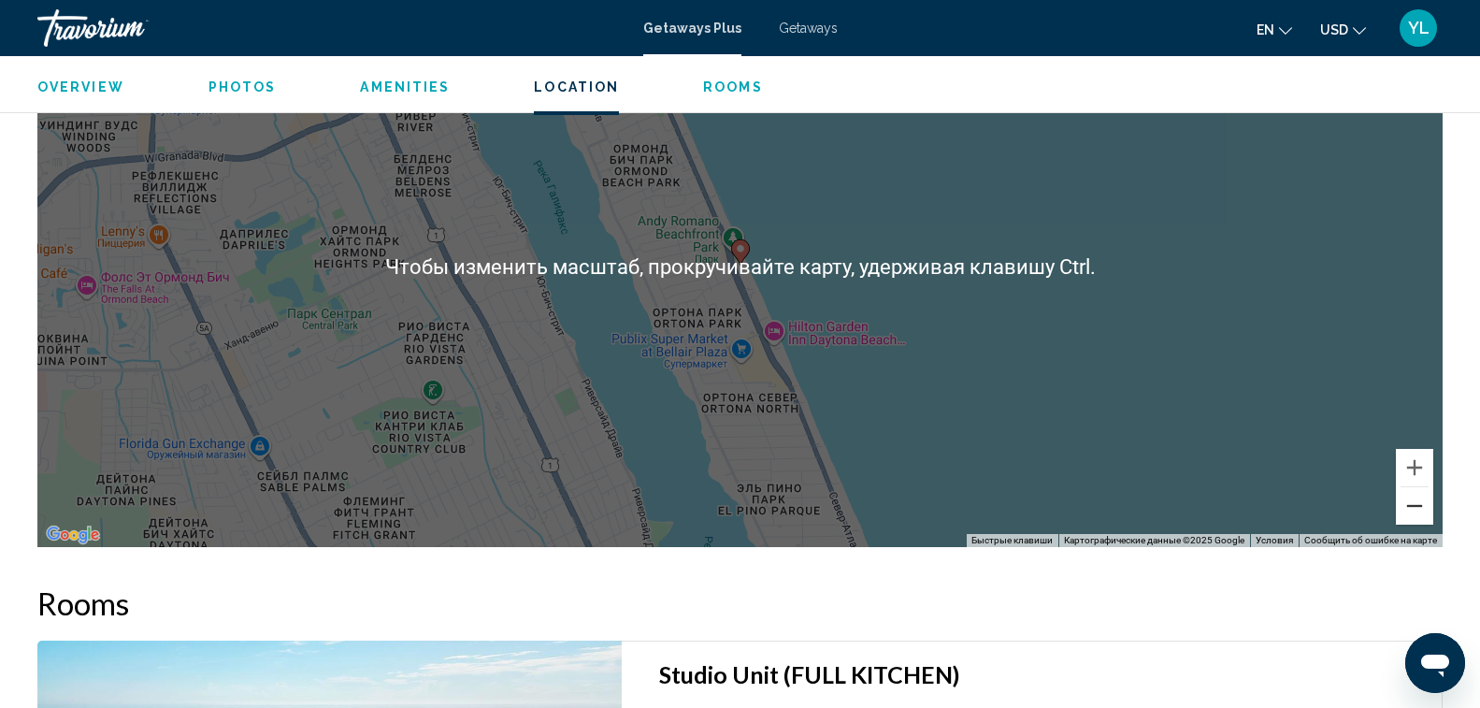
click at [1417, 492] on button "Уменьшить" at bounding box center [1414, 505] width 37 height 37
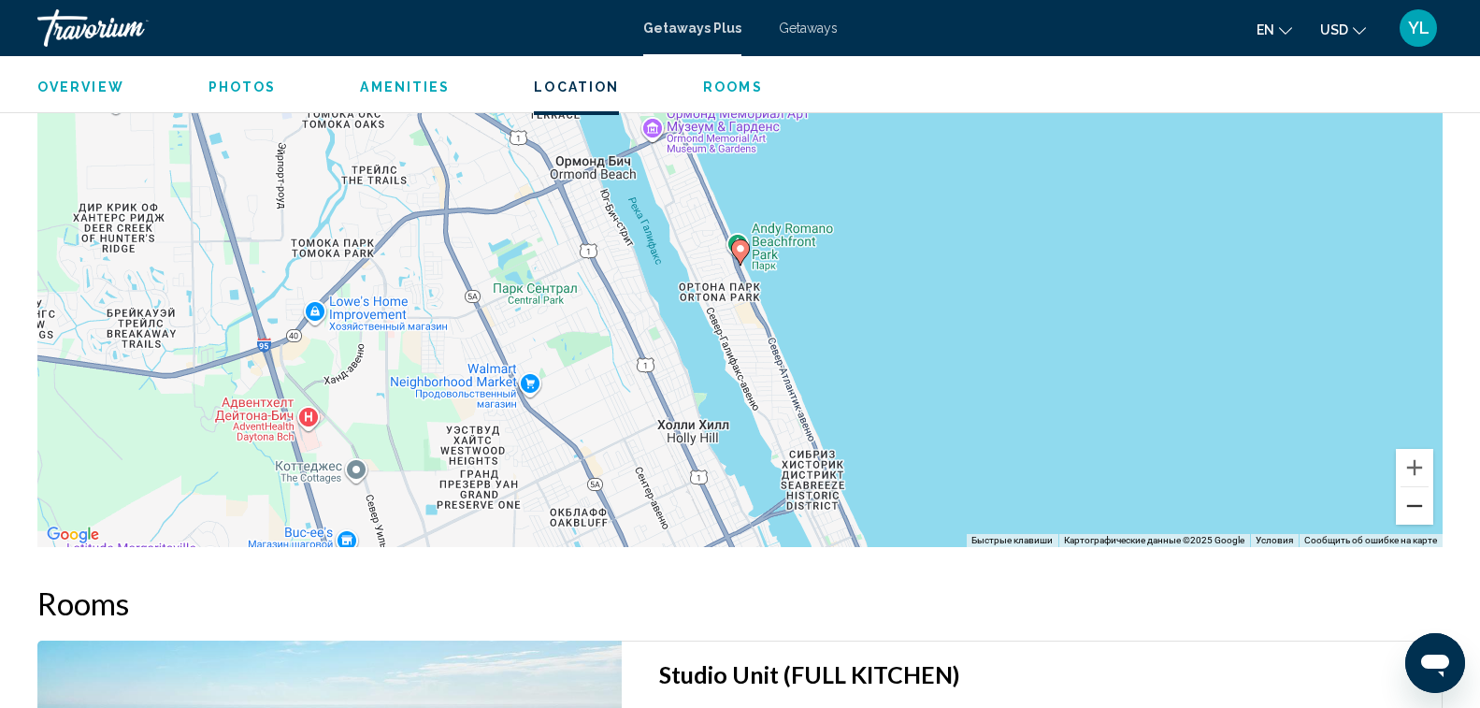
click at [1417, 492] on button "Уменьшить" at bounding box center [1414, 505] width 37 height 37
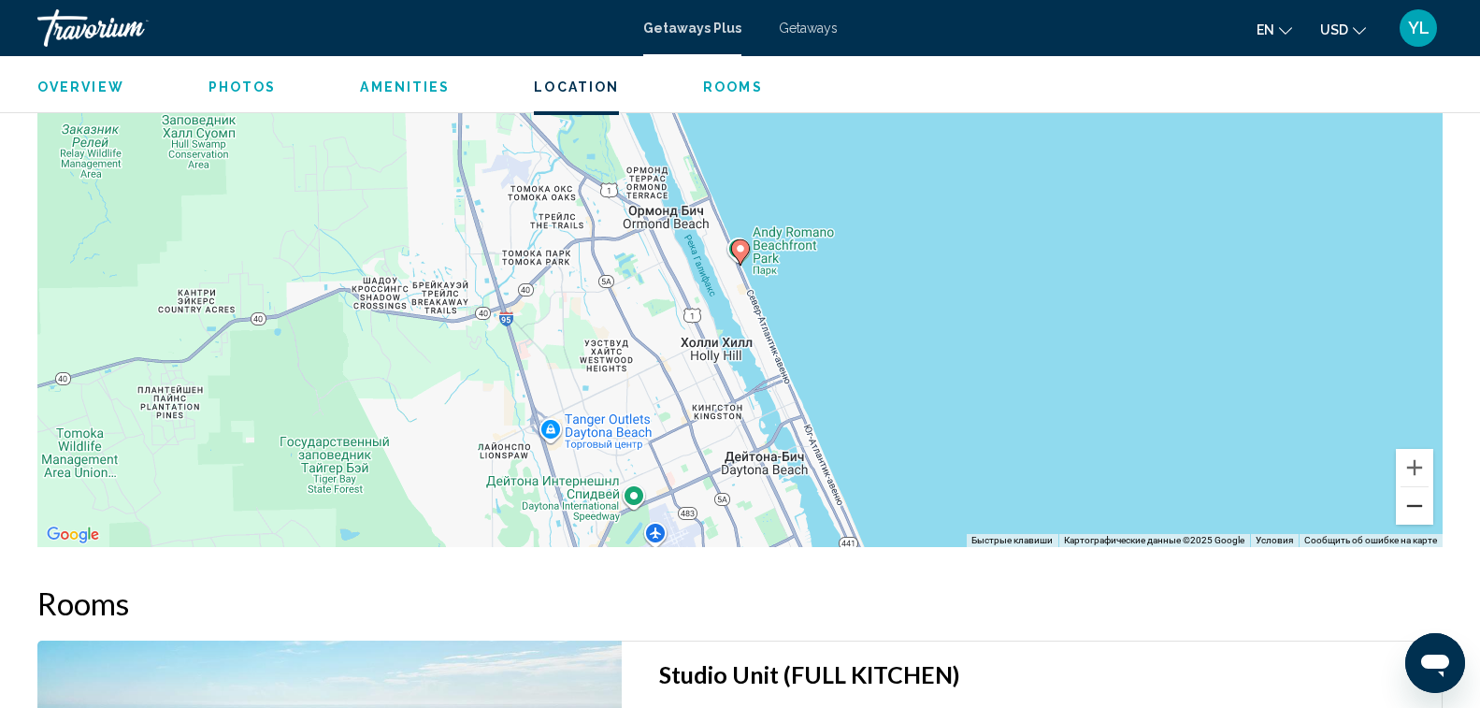
click at [1417, 492] on button "Уменьшить" at bounding box center [1414, 505] width 37 height 37
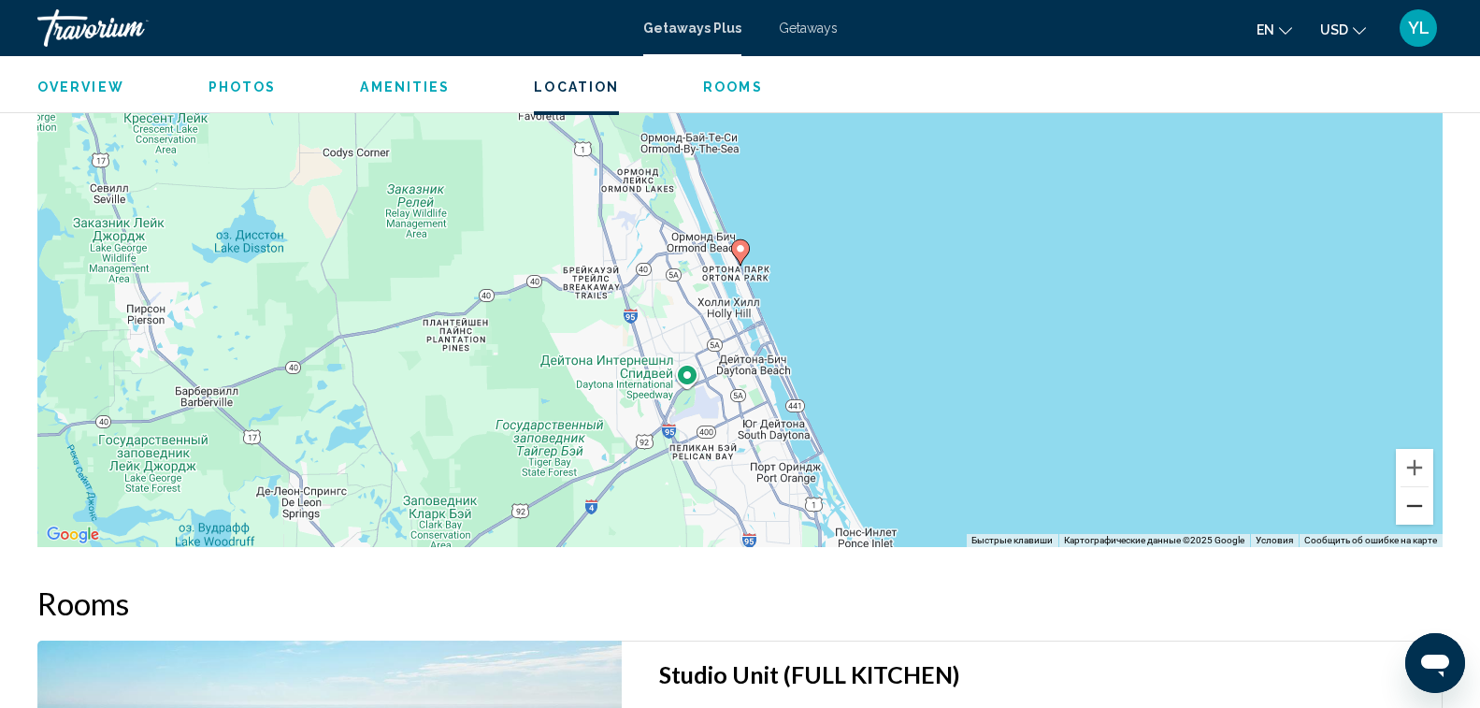
click at [1417, 492] on button "Уменьшить" at bounding box center [1414, 505] width 37 height 37
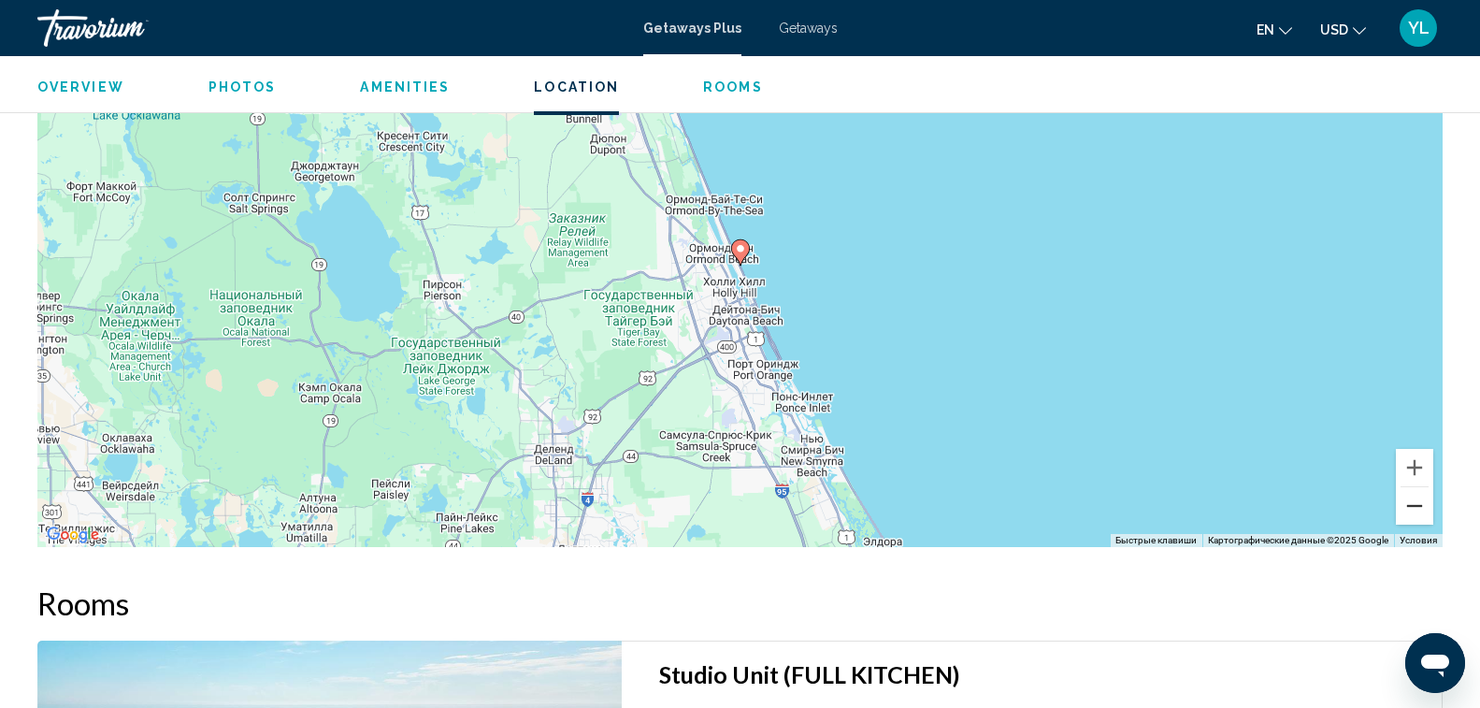
click at [1417, 492] on button "Уменьшить" at bounding box center [1414, 505] width 37 height 37
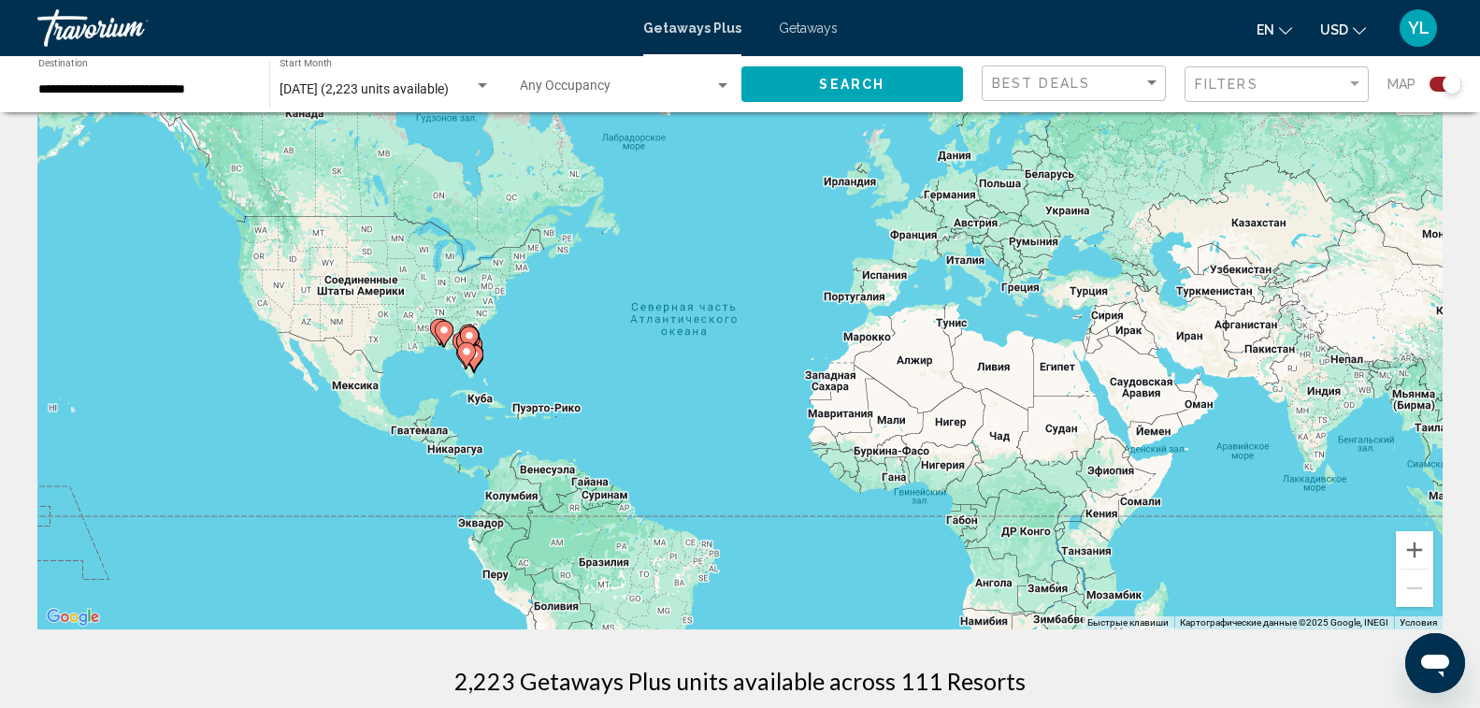
scroll to position [94, 0]
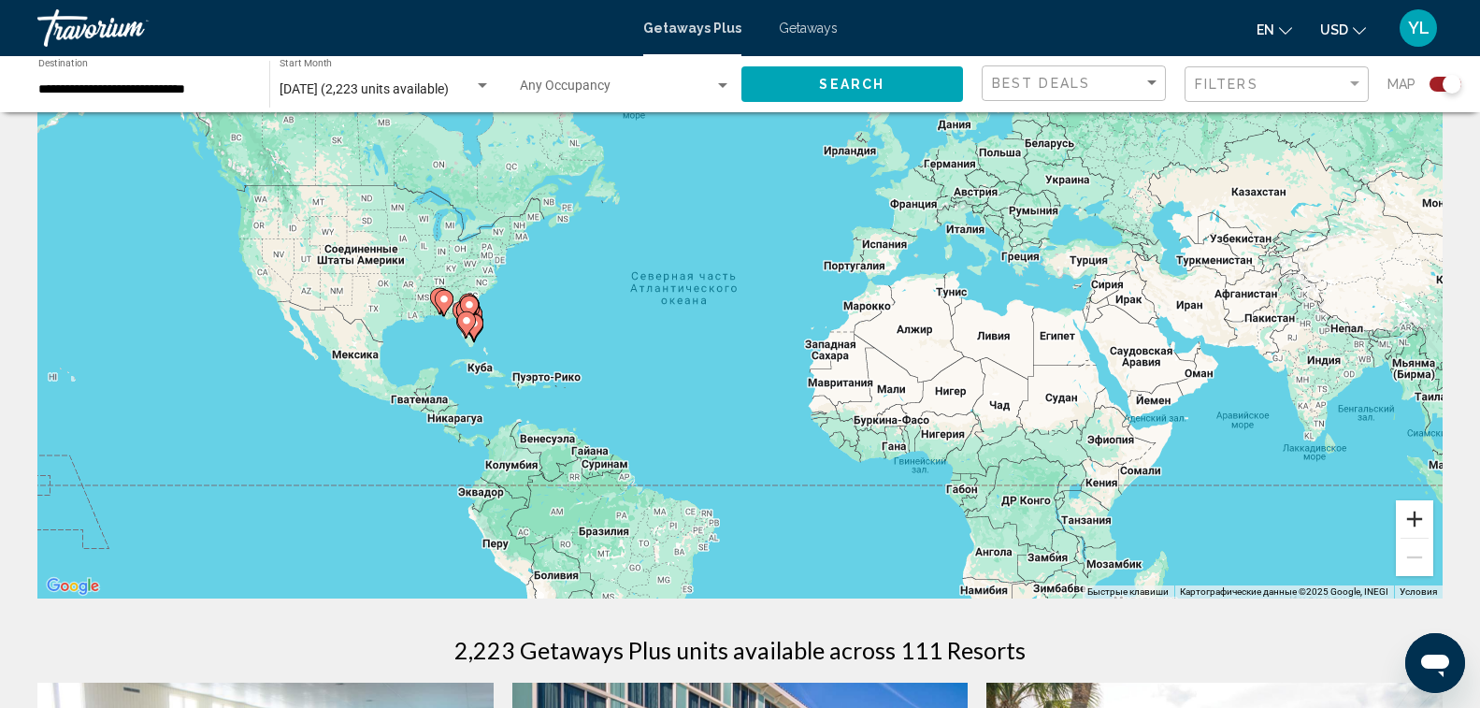
click at [1420, 525] on button "Увеличить" at bounding box center [1414, 518] width 37 height 37
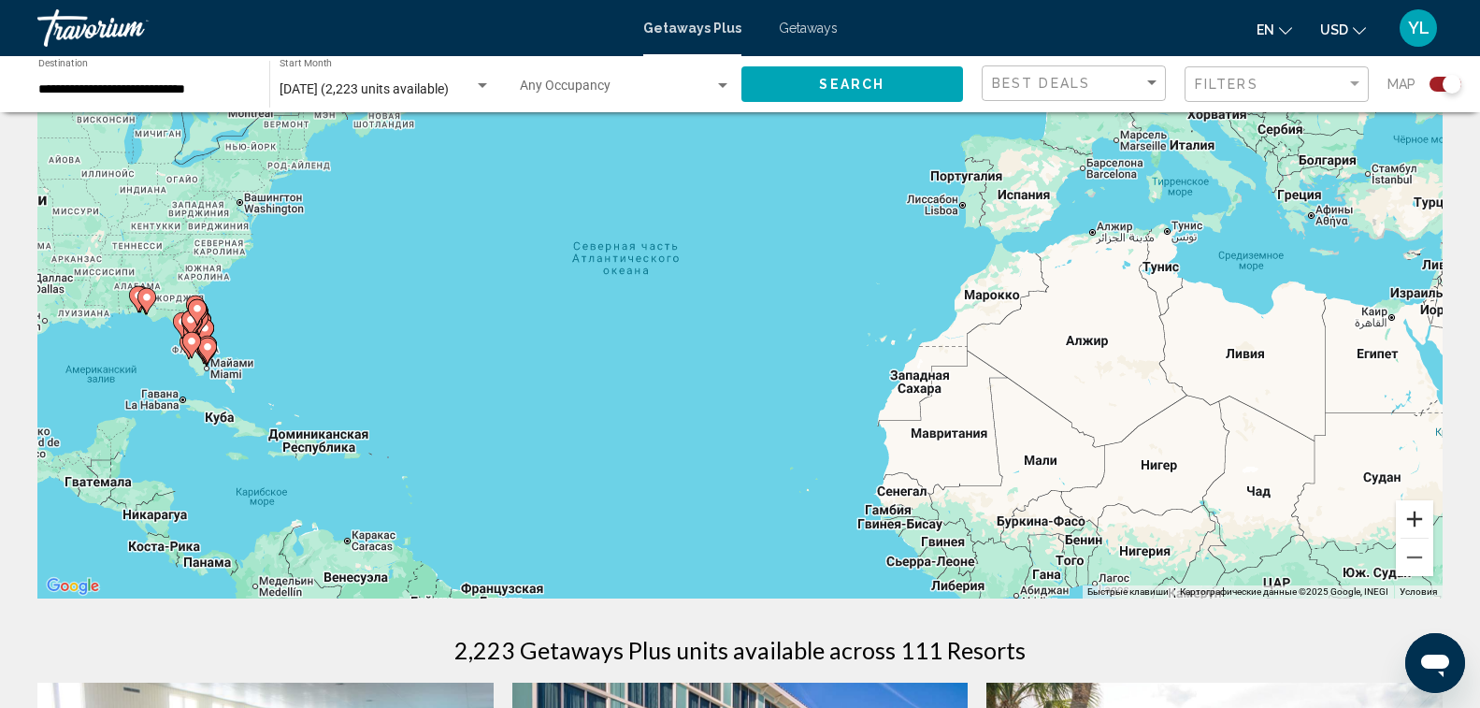
click at [1420, 525] on button "Увеличить" at bounding box center [1414, 518] width 37 height 37
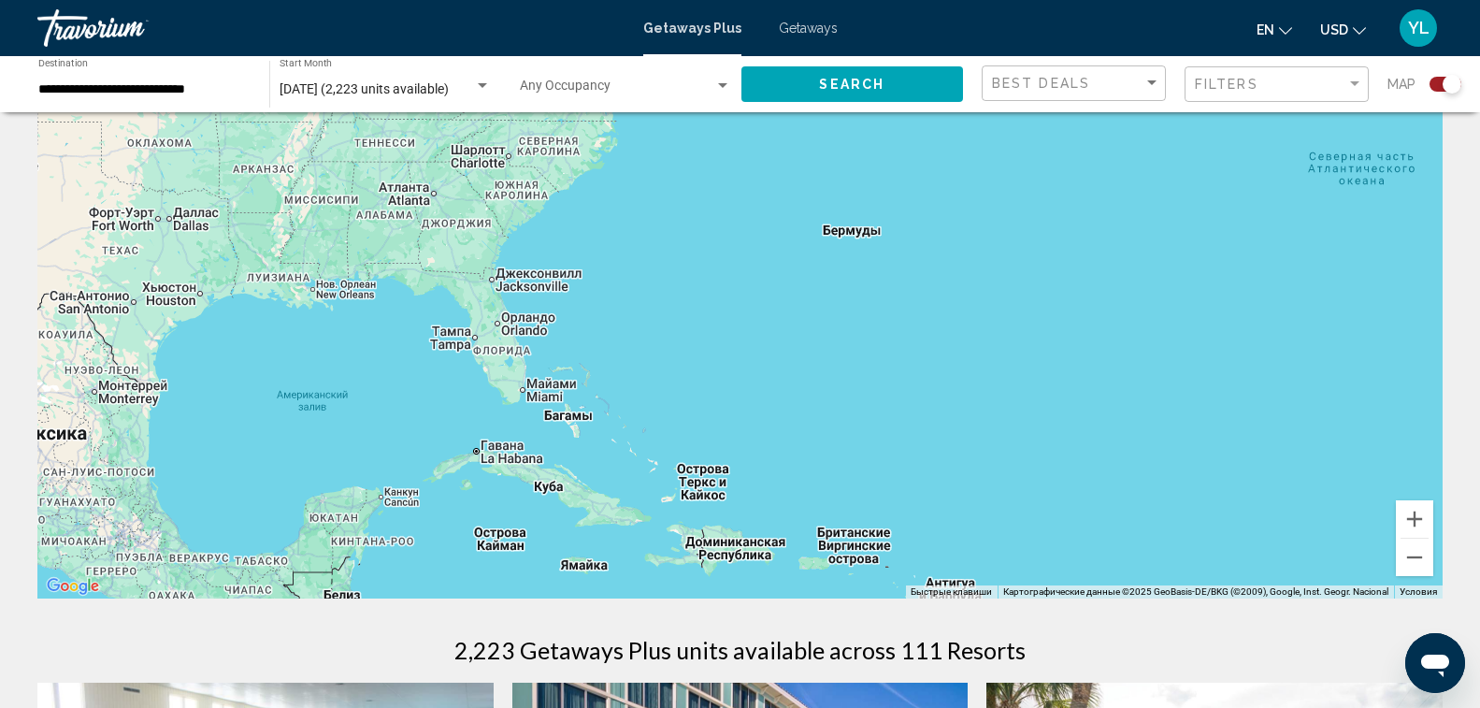
drag, startPoint x: 281, startPoint y: 403, endPoint x: 1174, endPoint y: 372, distance: 894.5
click at [1162, 374] on div "Main content" at bounding box center [739, 317] width 1405 height 561
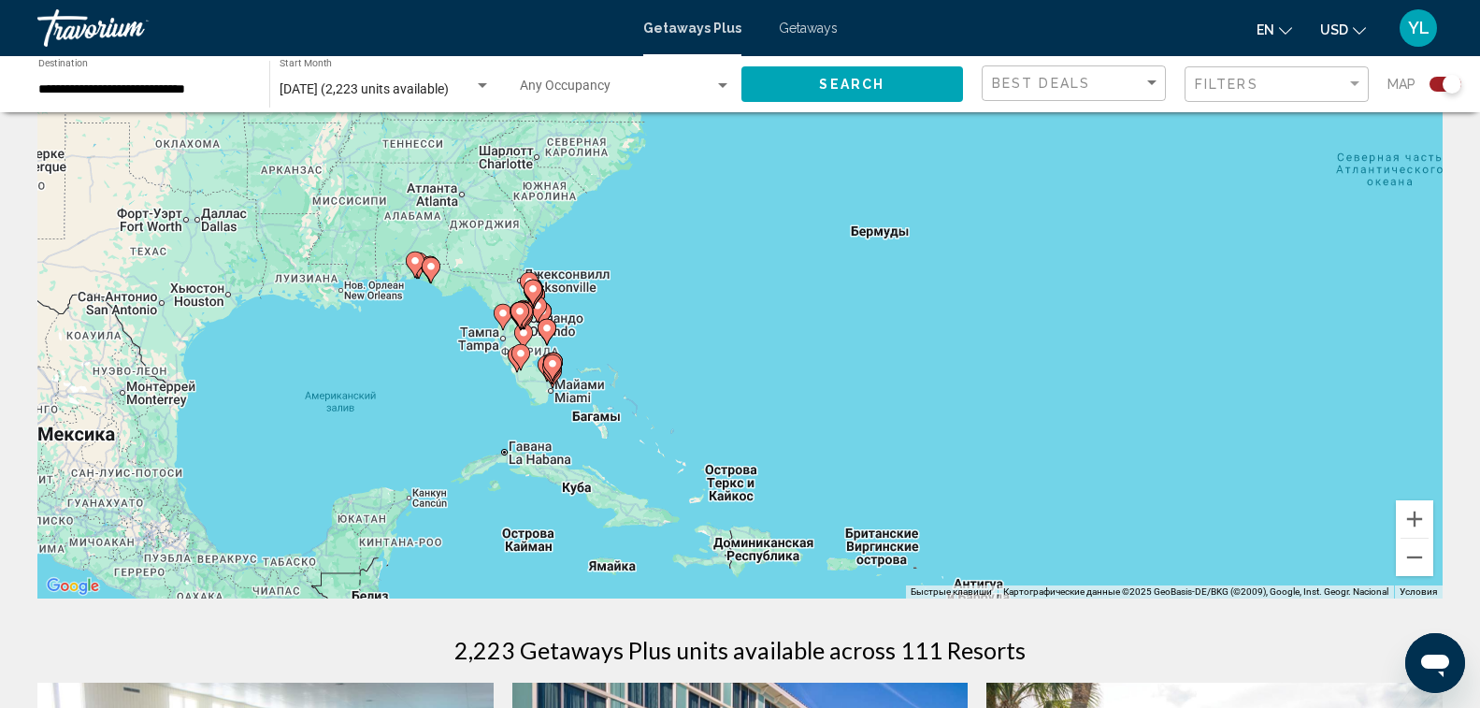
click at [550, 367] on image "Main content" at bounding box center [552, 363] width 11 height 11
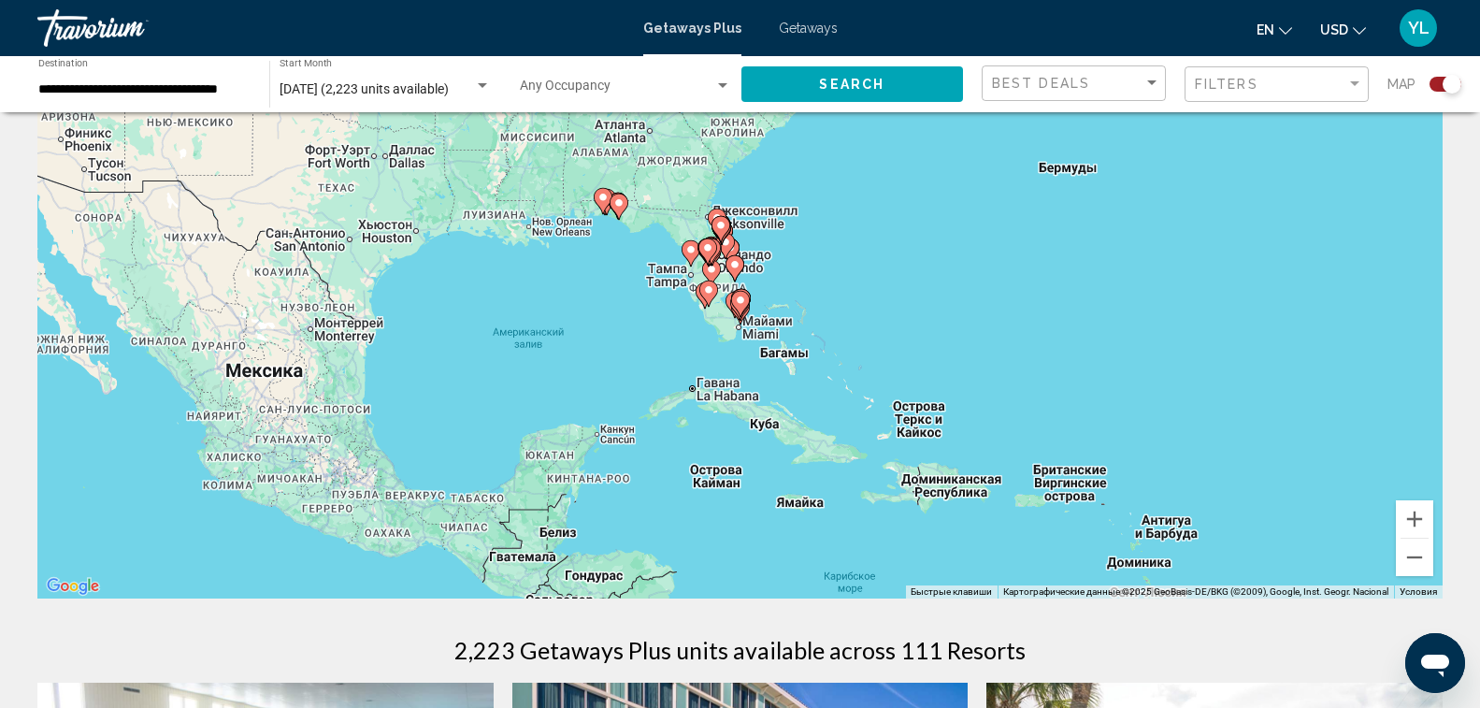
click at [742, 302] on image "Main content" at bounding box center [740, 300] width 11 height 11
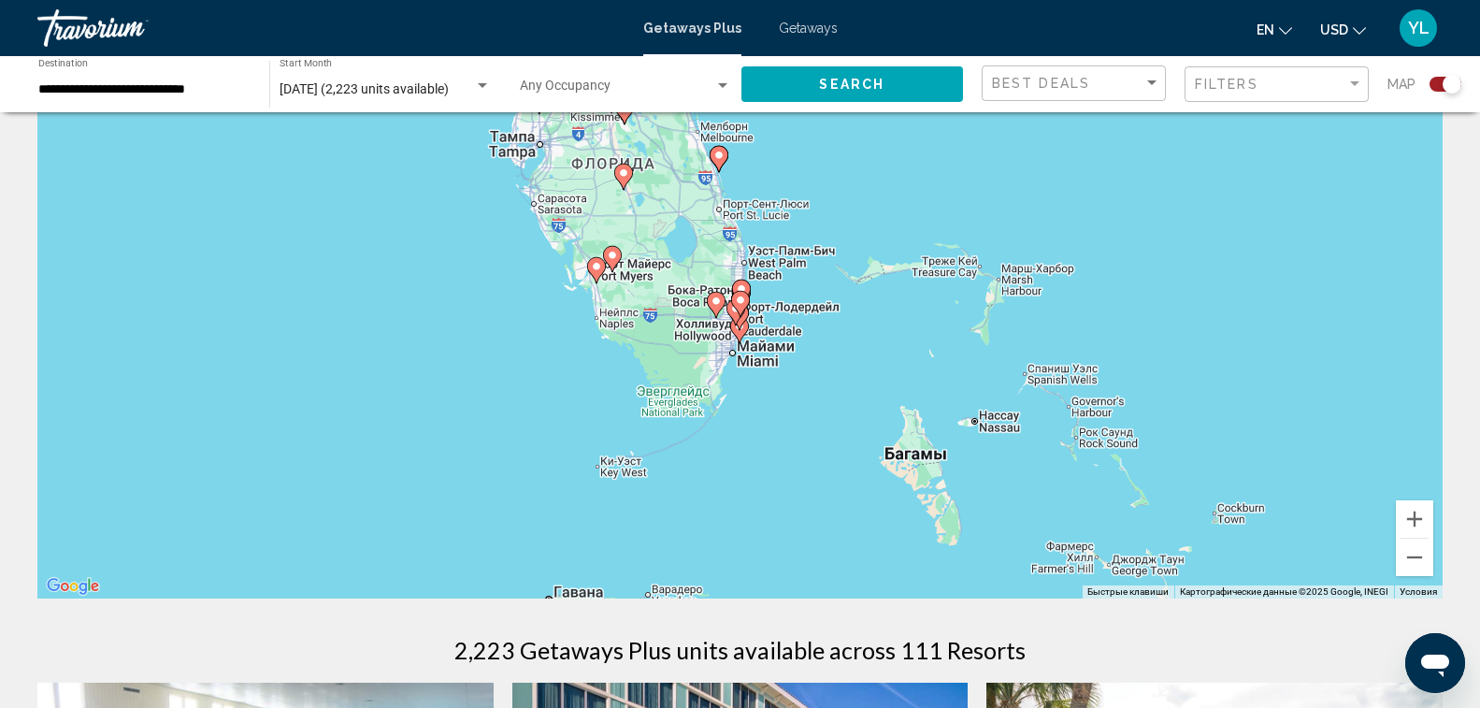
click at [740, 300] on image "Main content" at bounding box center [740, 300] width 11 height 11
type input "**********"
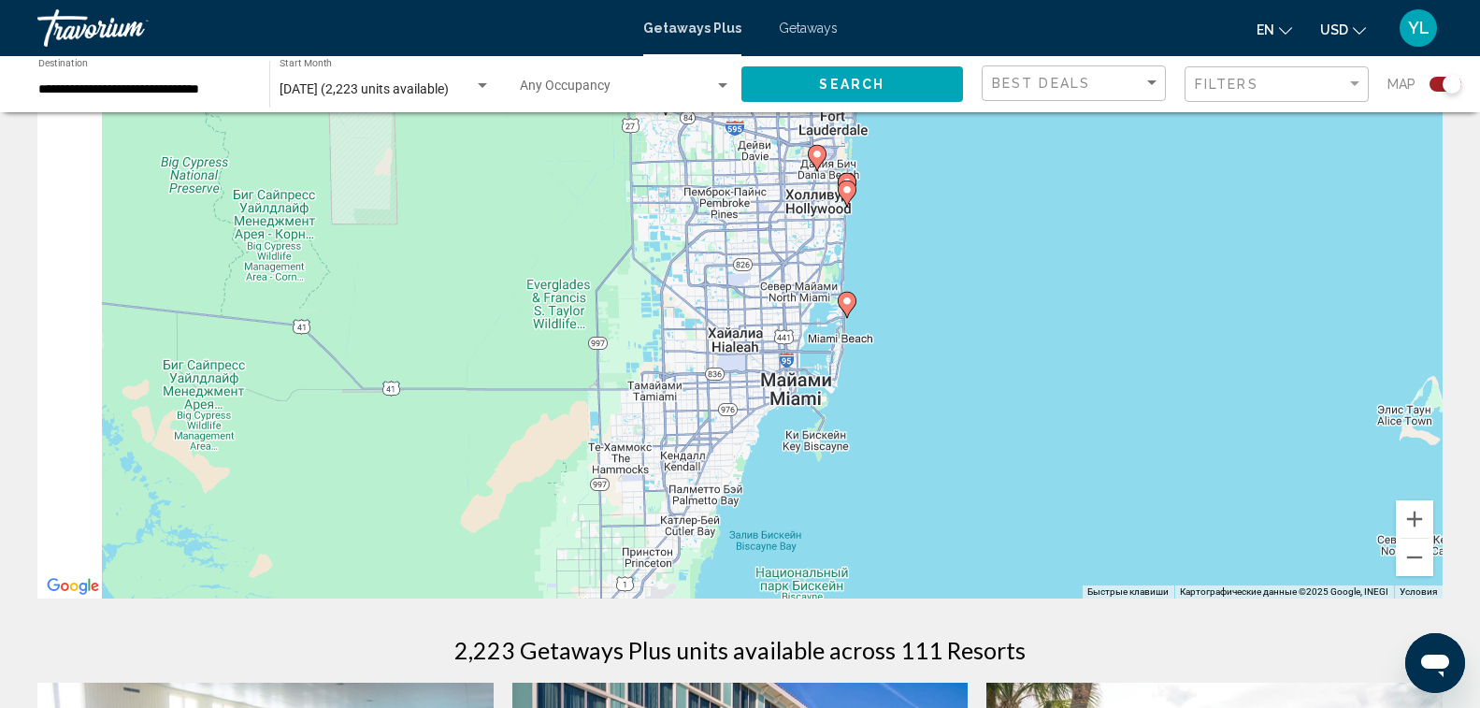
drag, startPoint x: 958, startPoint y: 506, endPoint x: 1073, endPoint y: 291, distance: 243.4
click at [1073, 291] on div "Чтобы активировать перетаскивание с помощью клавиатуры, нажмите Alt + Ввод. Пос…" at bounding box center [739, 317] width 1405 height 561
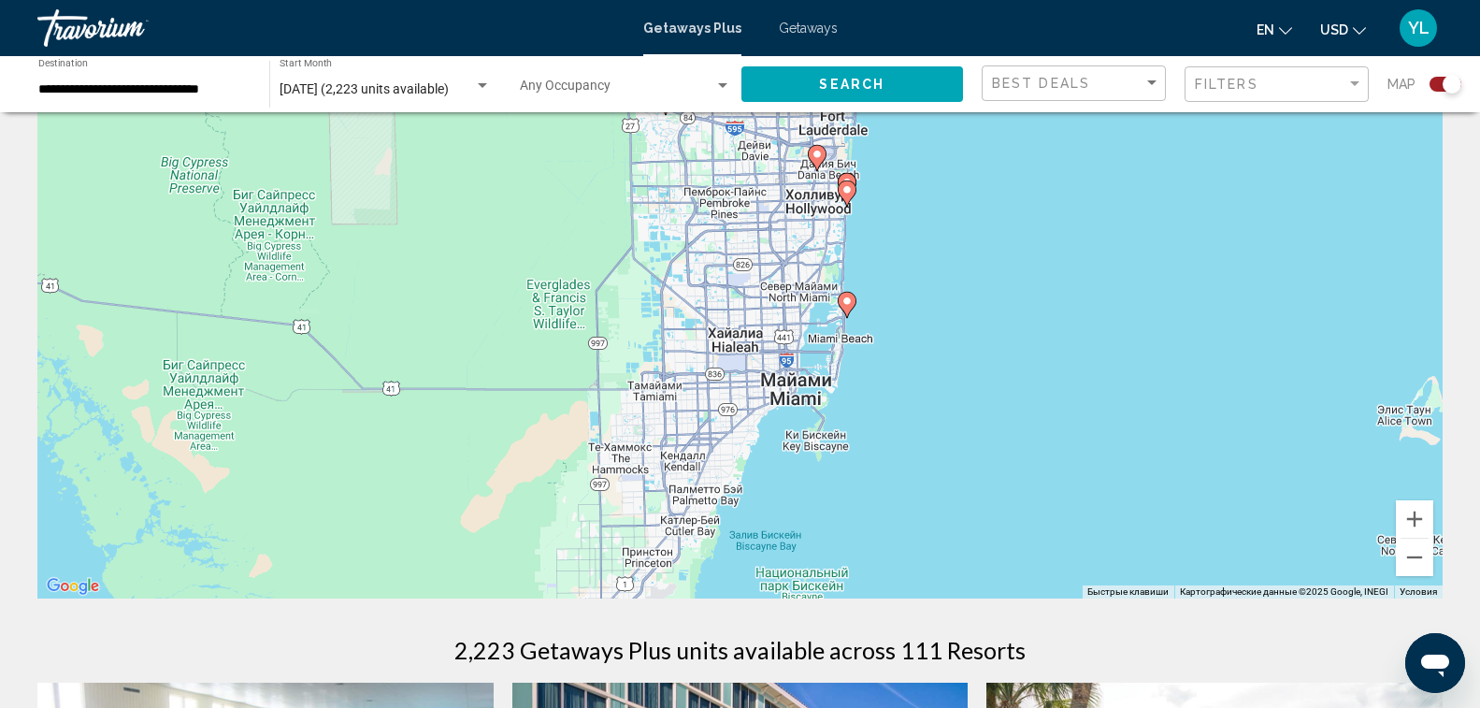
scroll to position [0, 0]
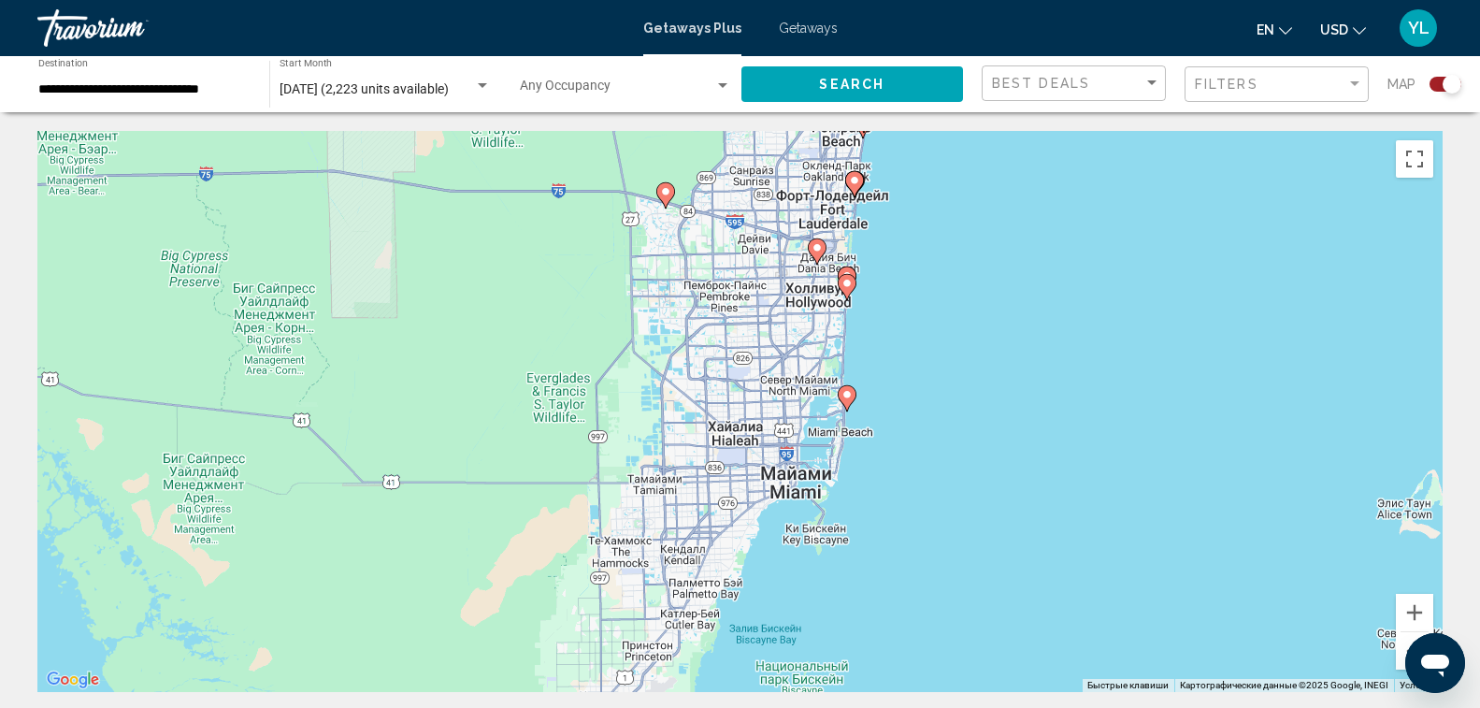
click at [854, 184] on image "Main content" at bounding box center [854, 180] width 11 height 11
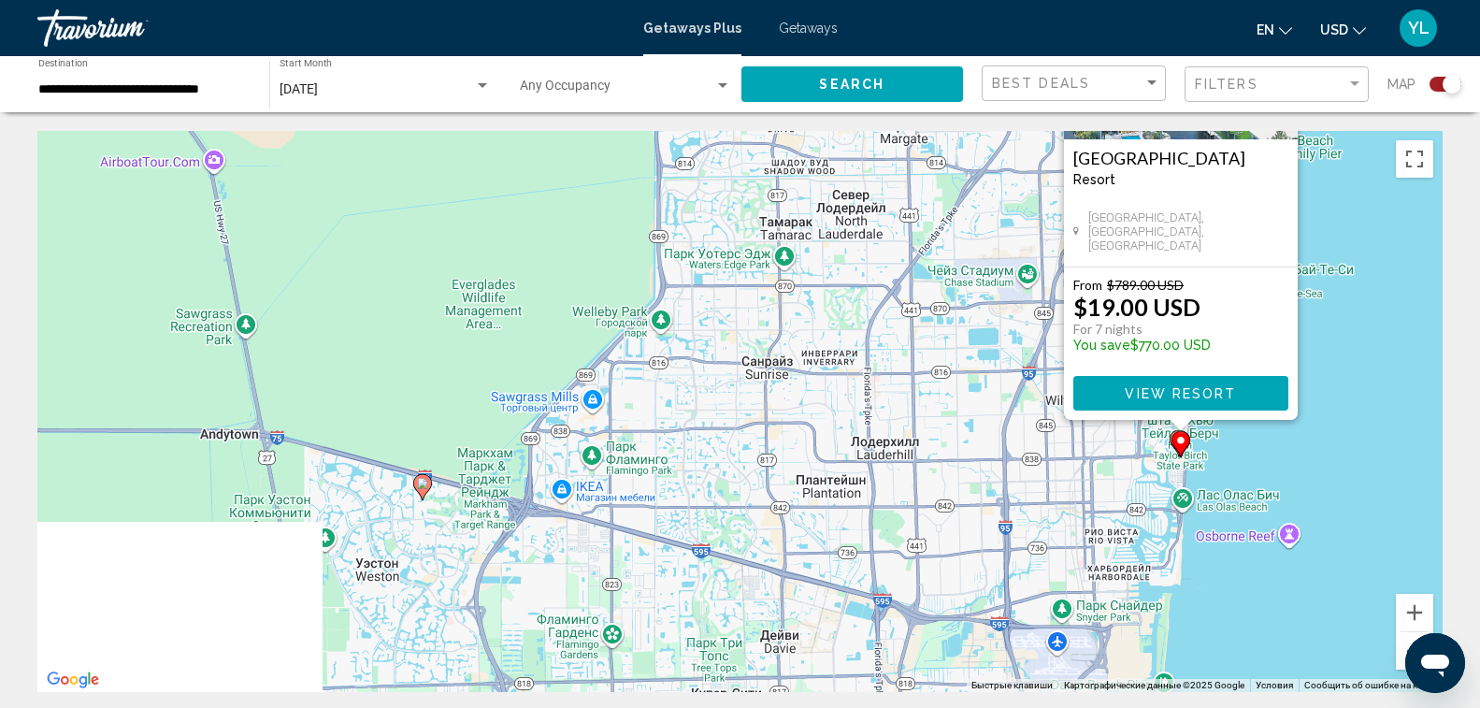
drag, startPoint x: 1375, startPoint y: 569, endPoint x: 1357, endPoint y: 338, distance: 231.7
click at [1357, 338] on div "Чтобы активировать перетаскивание с помощью клавиатуры, нажмите Alt + Ввод. Пос…" at bounding box center [739, 411] width 1405 height 561
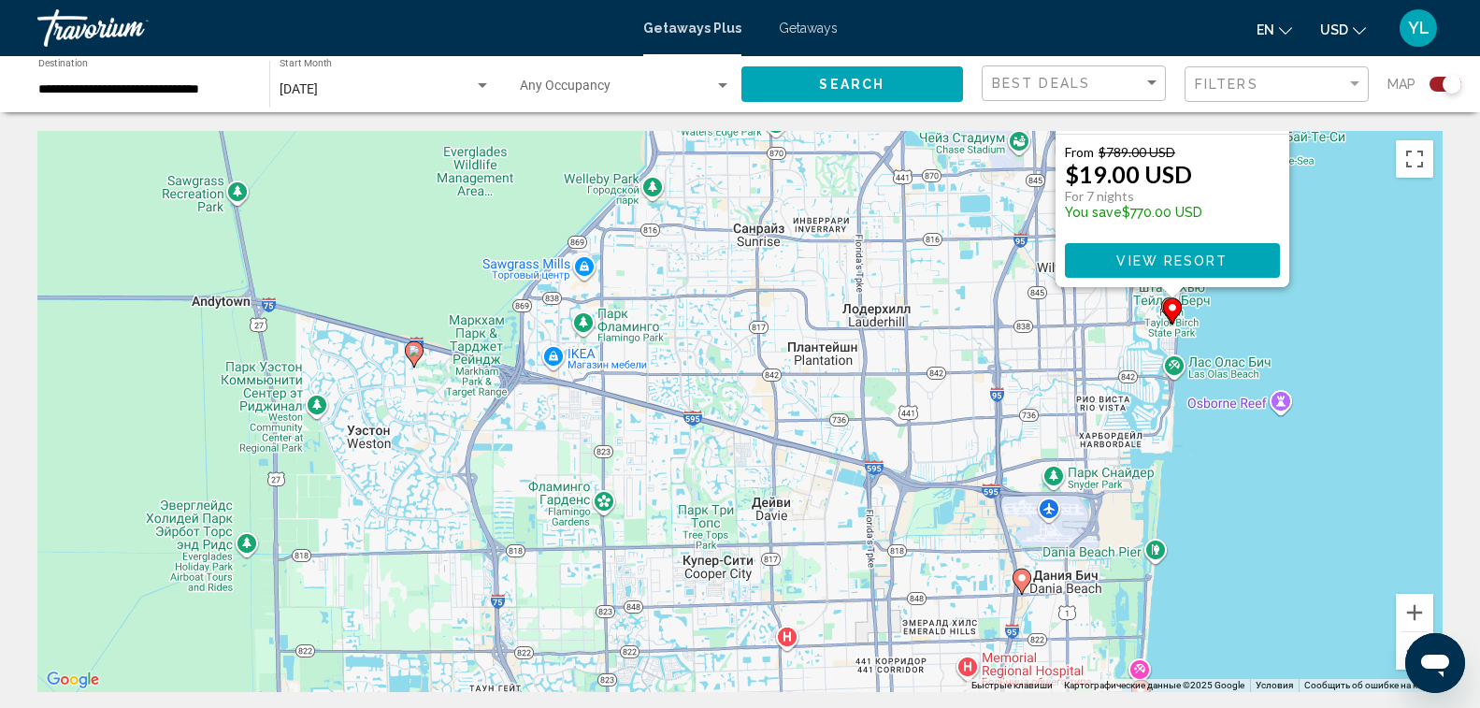
drag, startPoint x: 1286, startPoint y: 607, endPoint x: 1281, endPoint y: 497, distance: 110.4
click at [1281, 497] on div "Чтобы активировать перетаскивание с помощью клавиатуры, нажмите Alt + Ввод. Пос…" at bounding box center [739, 411] width 1405 height 561
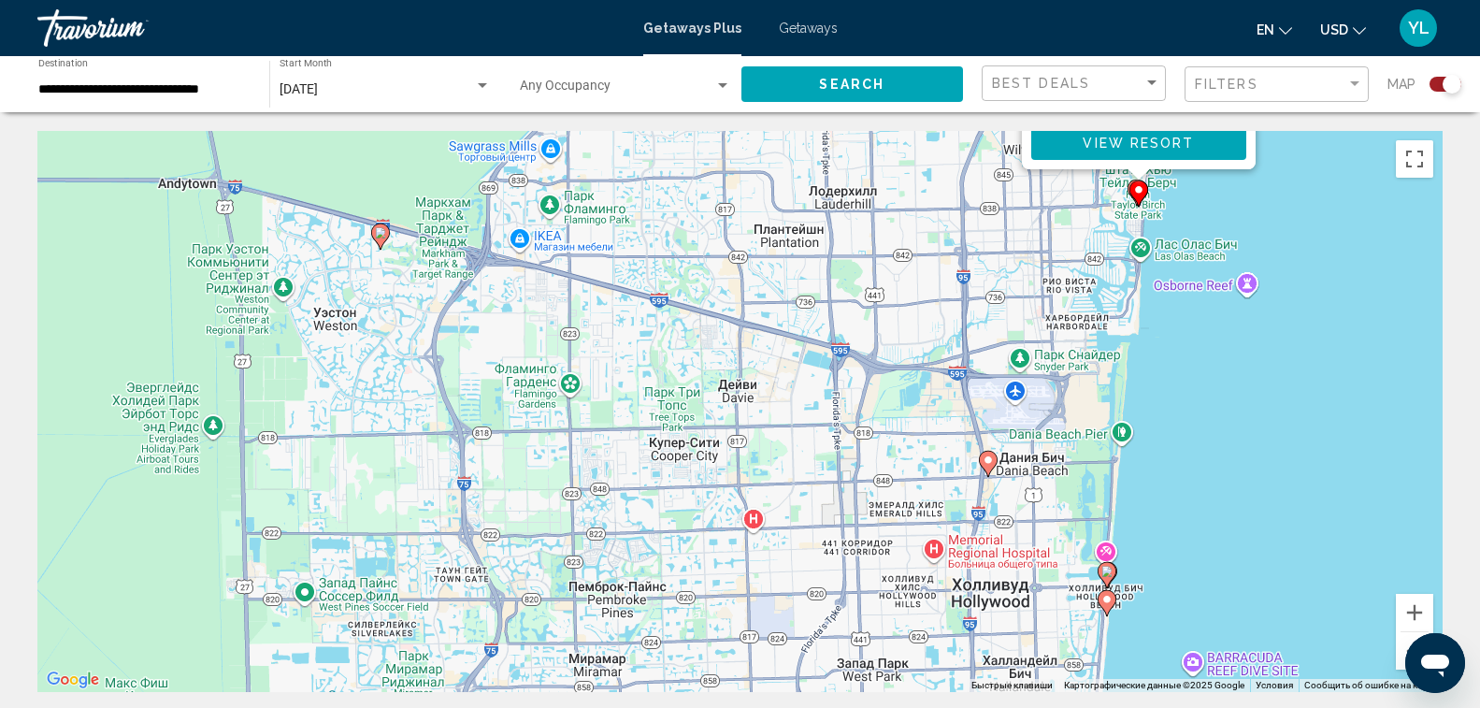
drag, startPoint x: 1251, startPoint y: 478, endPoint x: 1224, endPoint y: 382, distance: 100.1
click at [1224, 382] on div "Чтобы активировать перетаскивание с помощью клавиатуры, нажмите Alt + Ввод. Пос…" at bounding box center [739, 411] width 1405 height 561
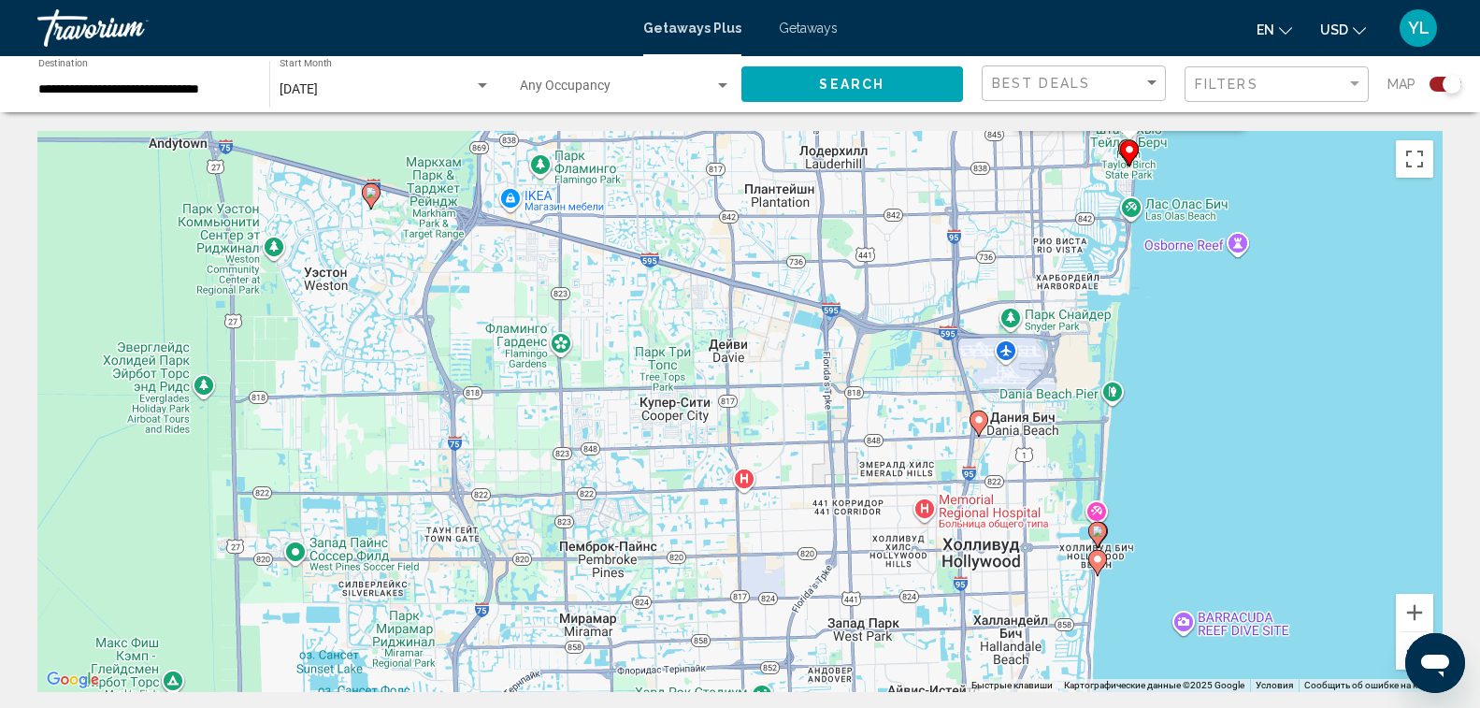
click at [1405, 638] on button "Уменьшить" at bounding box center [1414, 650] width 37 height 37
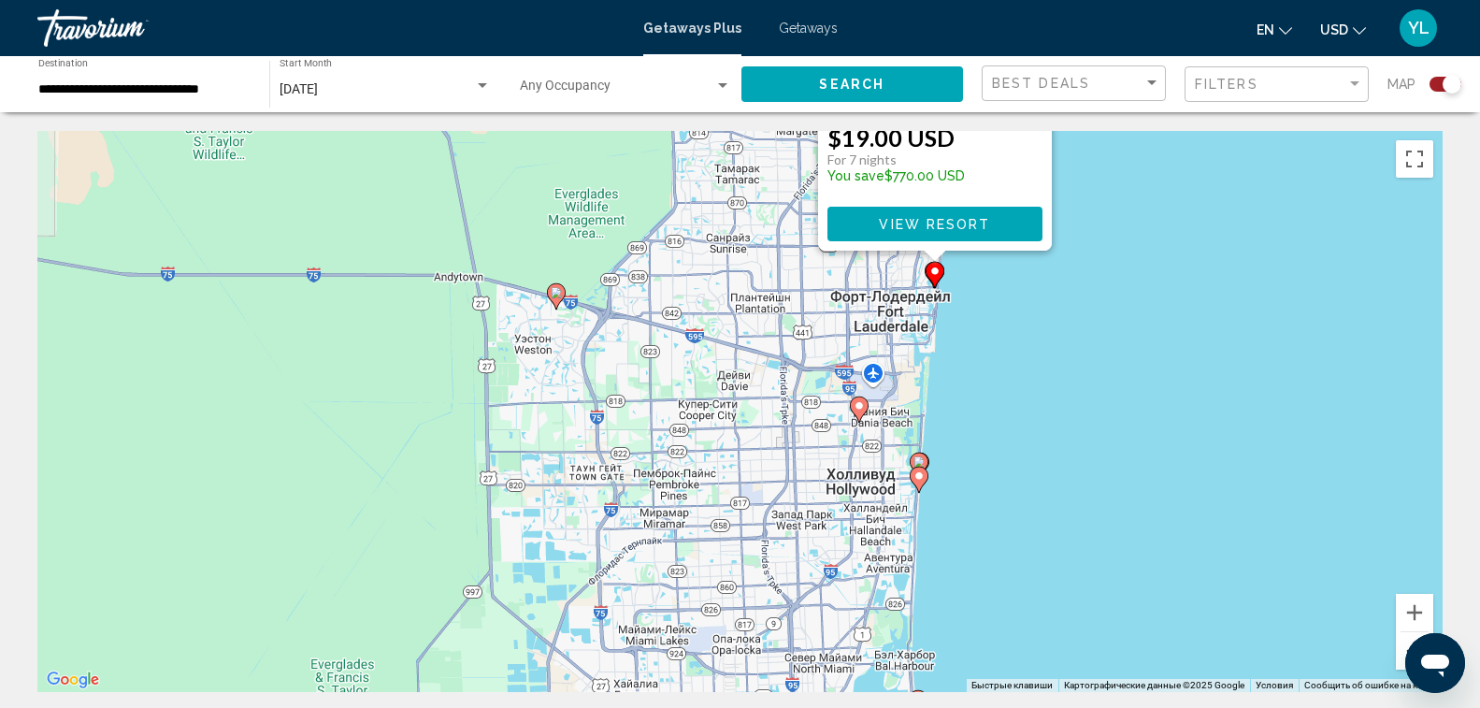
click at [1404, 637] on button "Уменьшить" at bounding box center [1414, 650] width 37 height 37
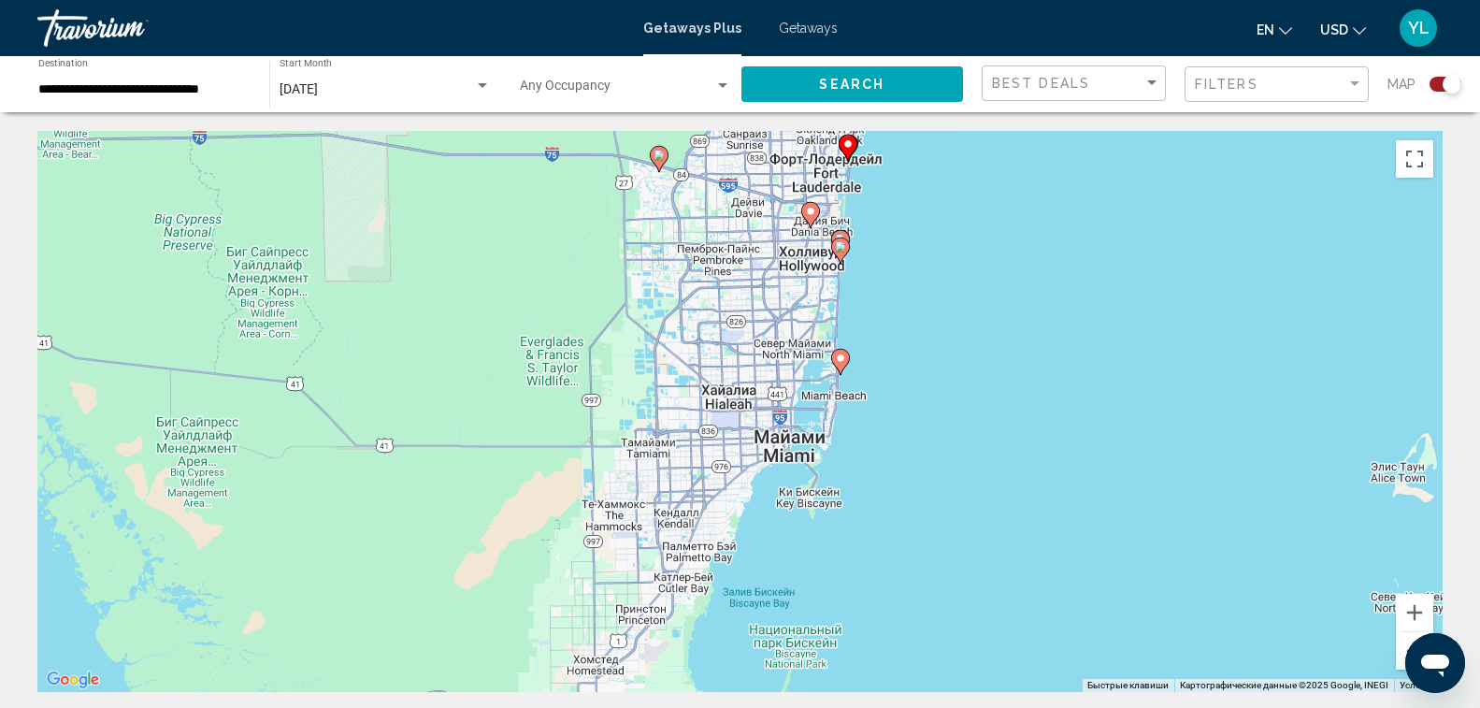
drag, startPoint x: 973, startPoint y: 585, endPoint x: 985, endPoint y: 392, distance: 193.9
click at [985, 392] on div "Чтобы активировать перетаскивание с помощью клавиатуры, нажмите Alt + Ввод. Пос…" at bounding box center [739, 411] width 1405 height 561
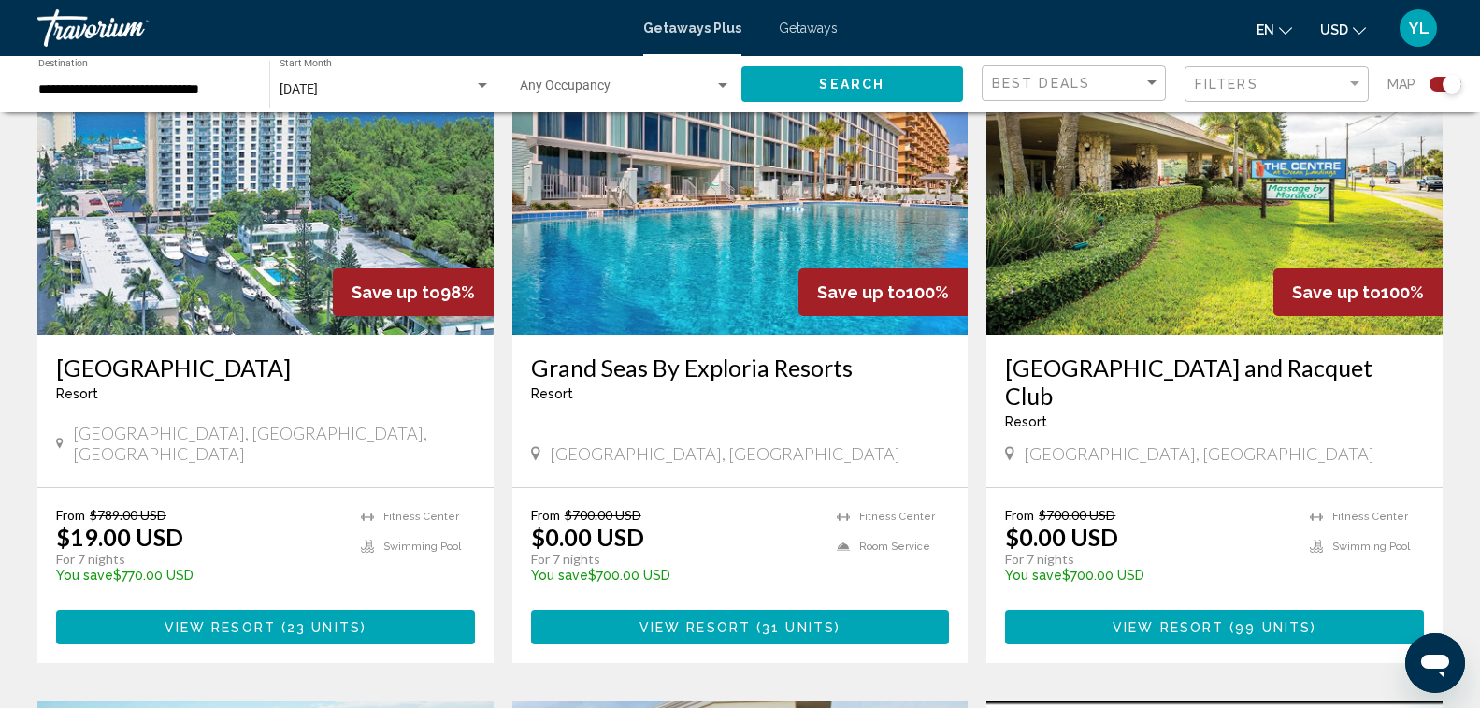
scroll to position [748, 0]
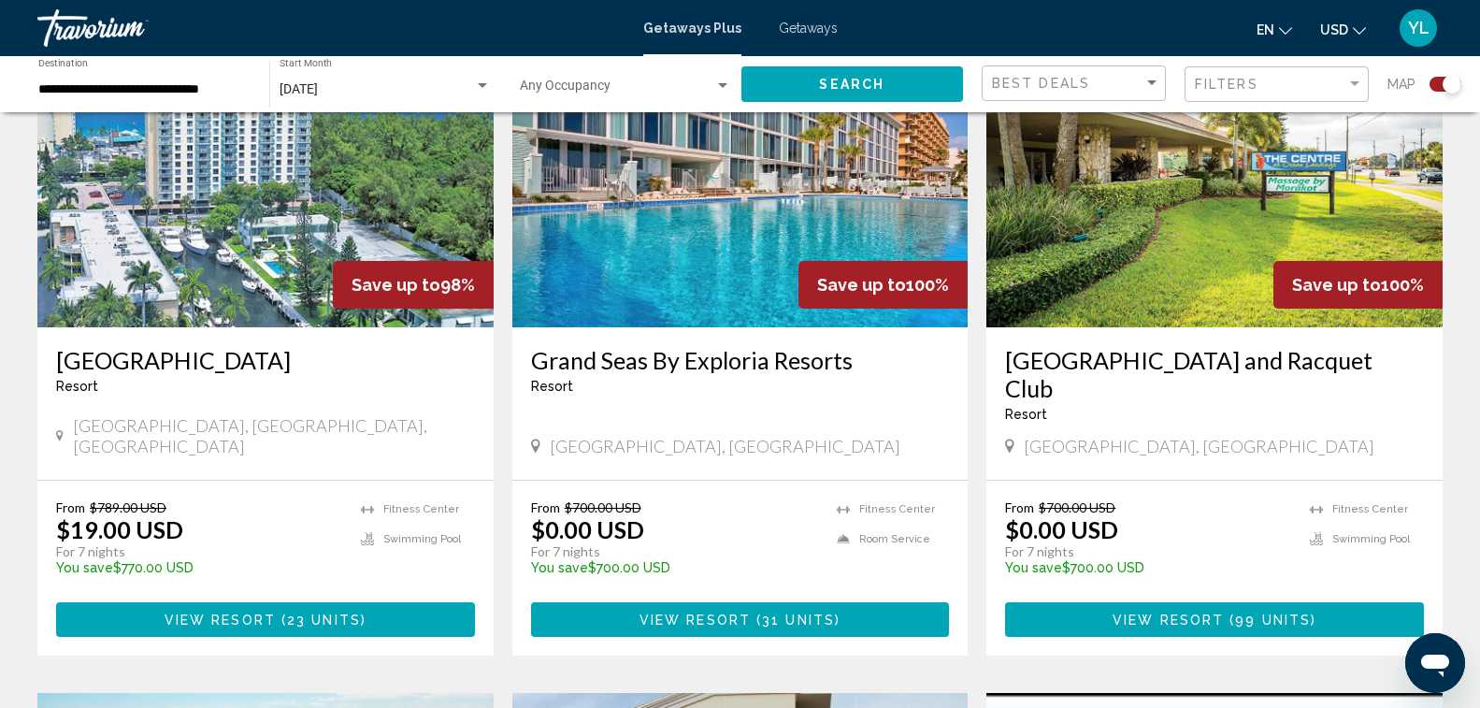
click at [250, 235] on img "Main content" at bounding box center [265, 177] width 456 height 299
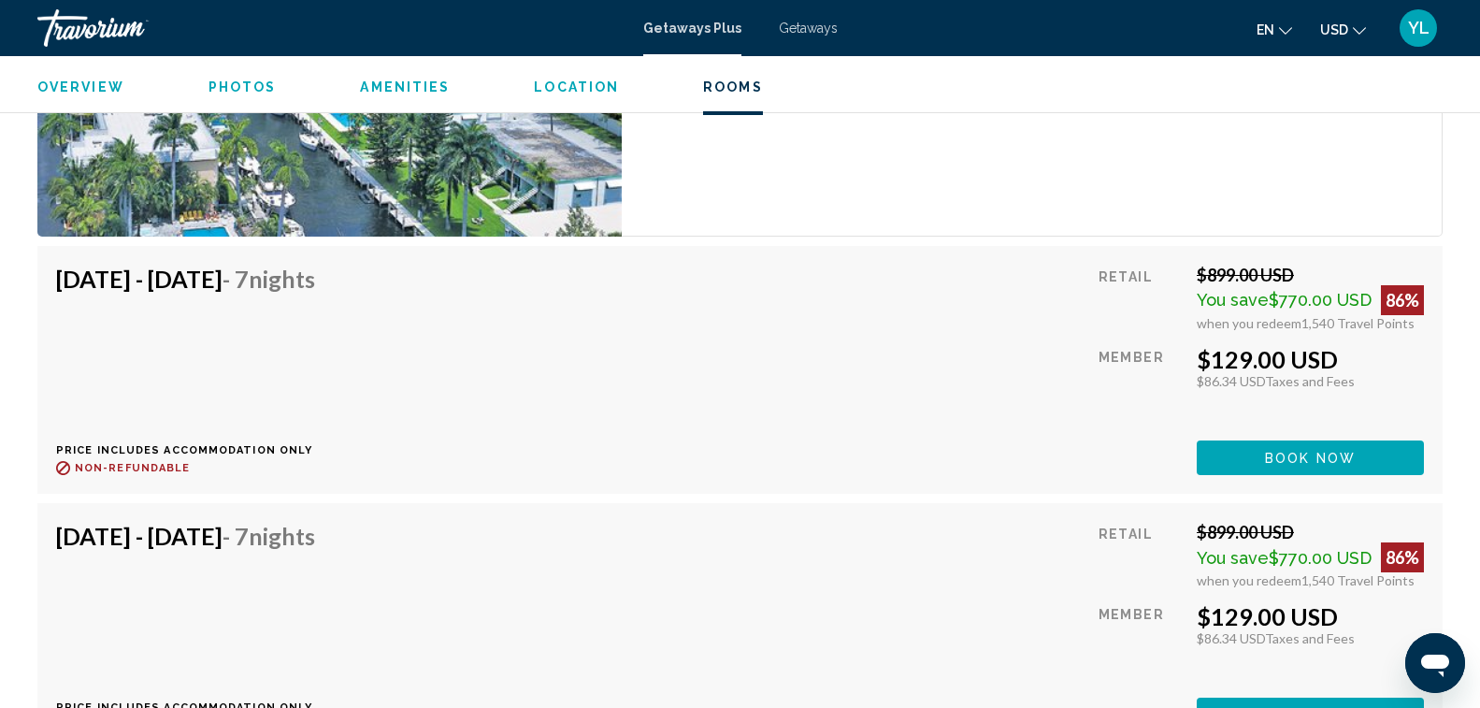
scroll to position [4114, 0]
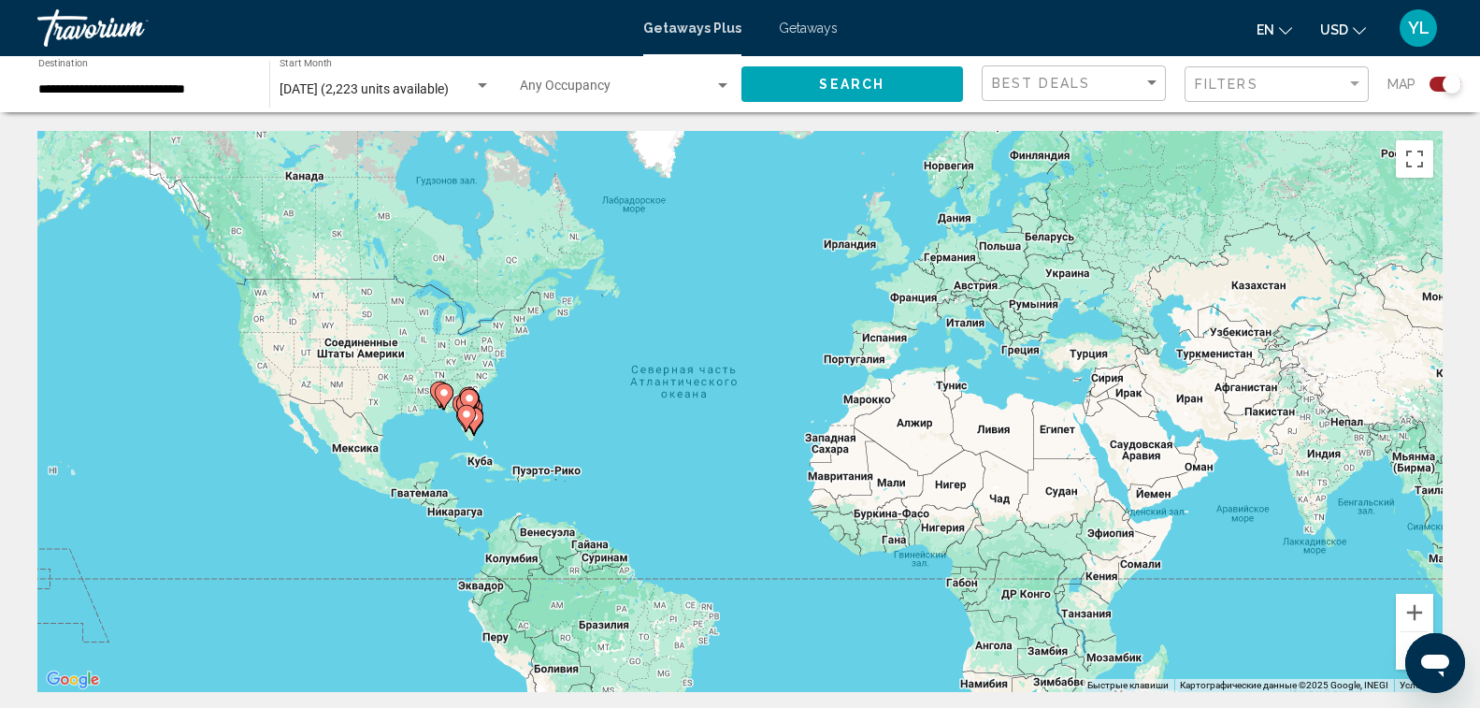
click at [467, 420] on icon "Main content" at bounding box center [465, 418] width 17 height 24
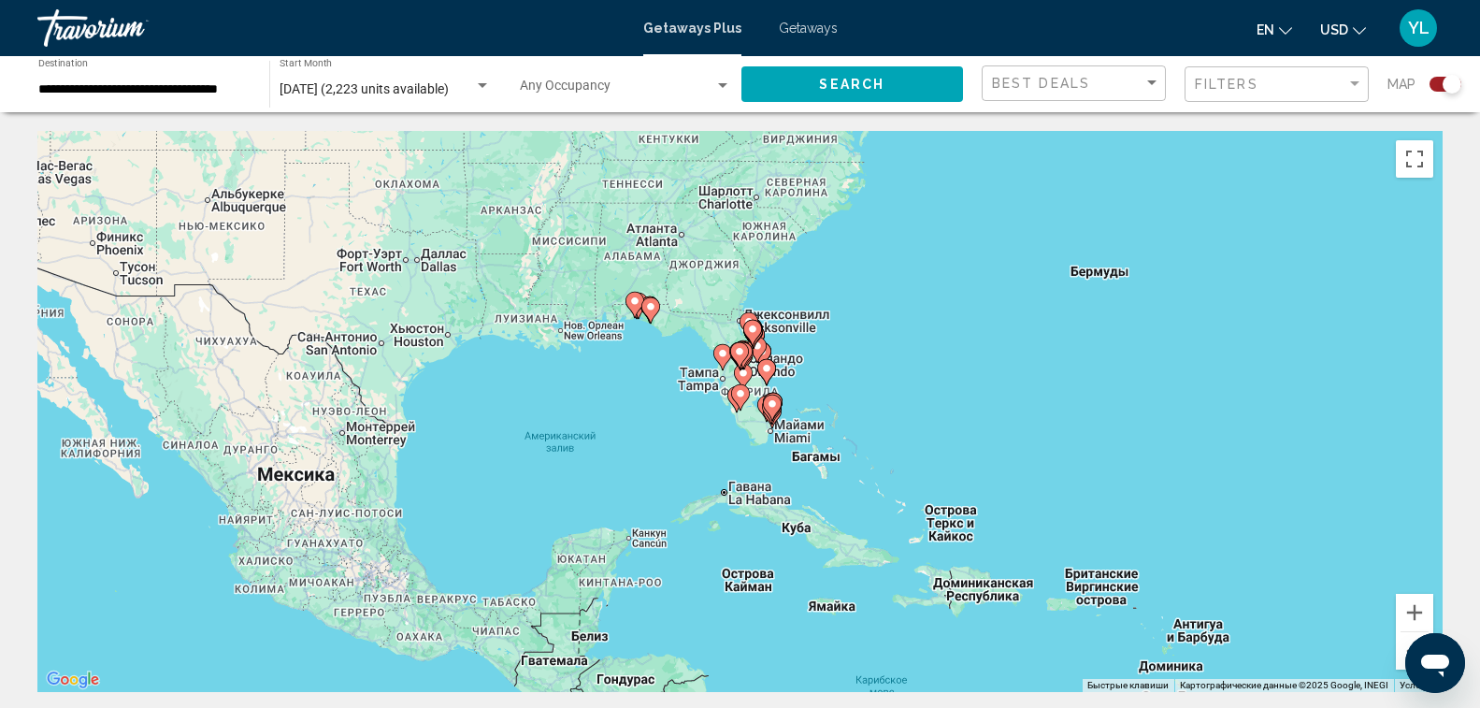
click at [778, 414] on gmp-advanced-marker "Main content" at bounding box center [772, 408] width 19 height 28
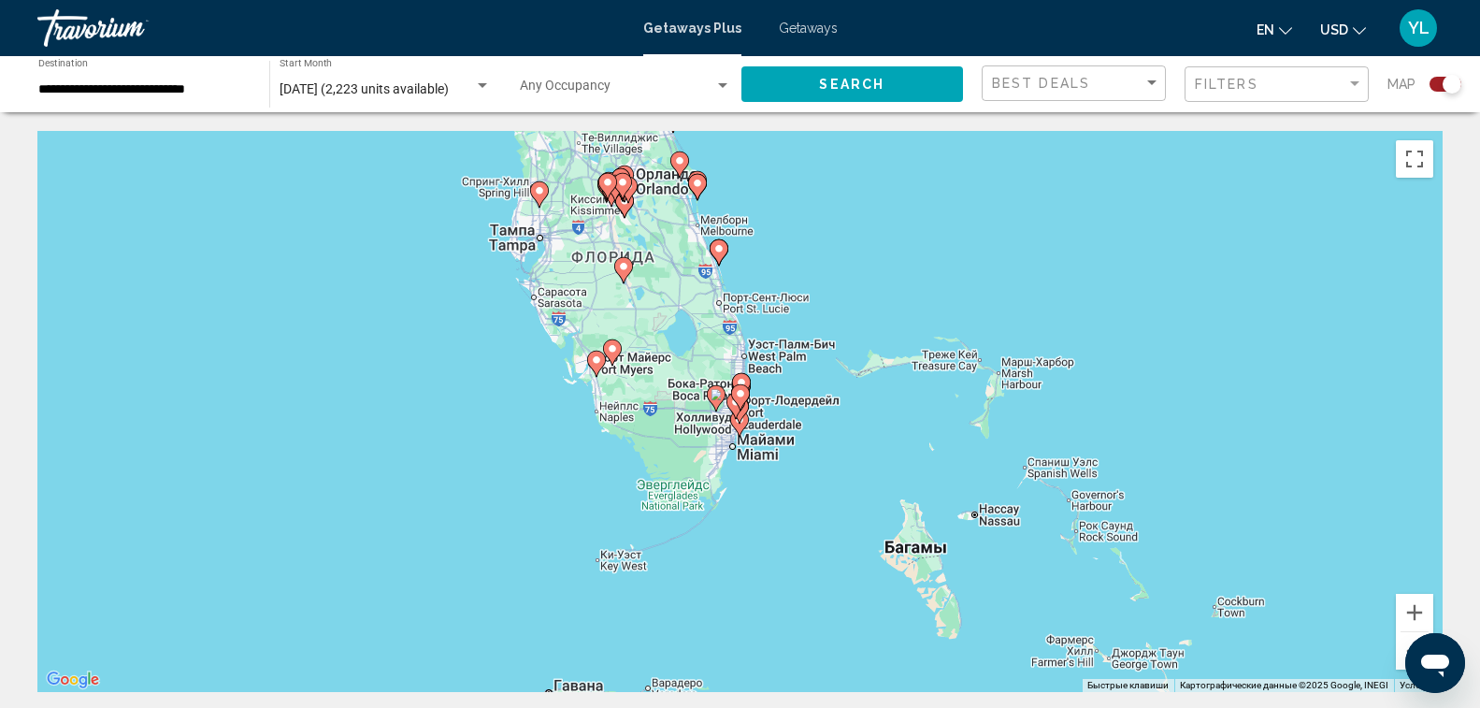
click at [742, 412] on gmp-advanced-marker "Main content" at bounding box center [736, 406] width 19 height 28
type input "**********"
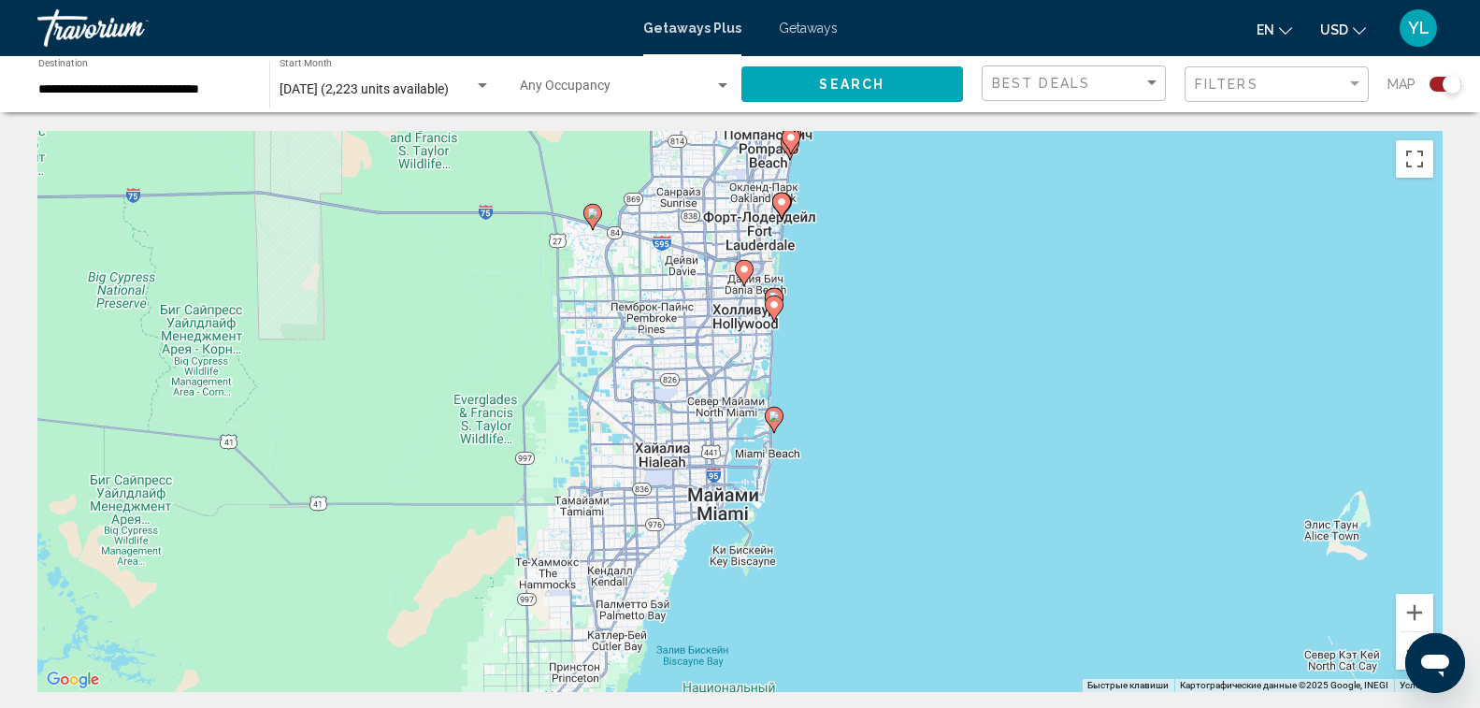
drag, startPoint x: 1029, startPoint y: 558, endPoint x: 1032, endPoint y: 432, distance: 126.3
click at [1032, 432] on div "Чтобы активировать перетаскивание с помощью клавиатуры, нажмите Alt + Ввод. Пос…" at bounding box center [739, 411] width 1405 height 561
click at [774, 411] on image "Main content" at bounding box center [774, 415] width 11 height 11
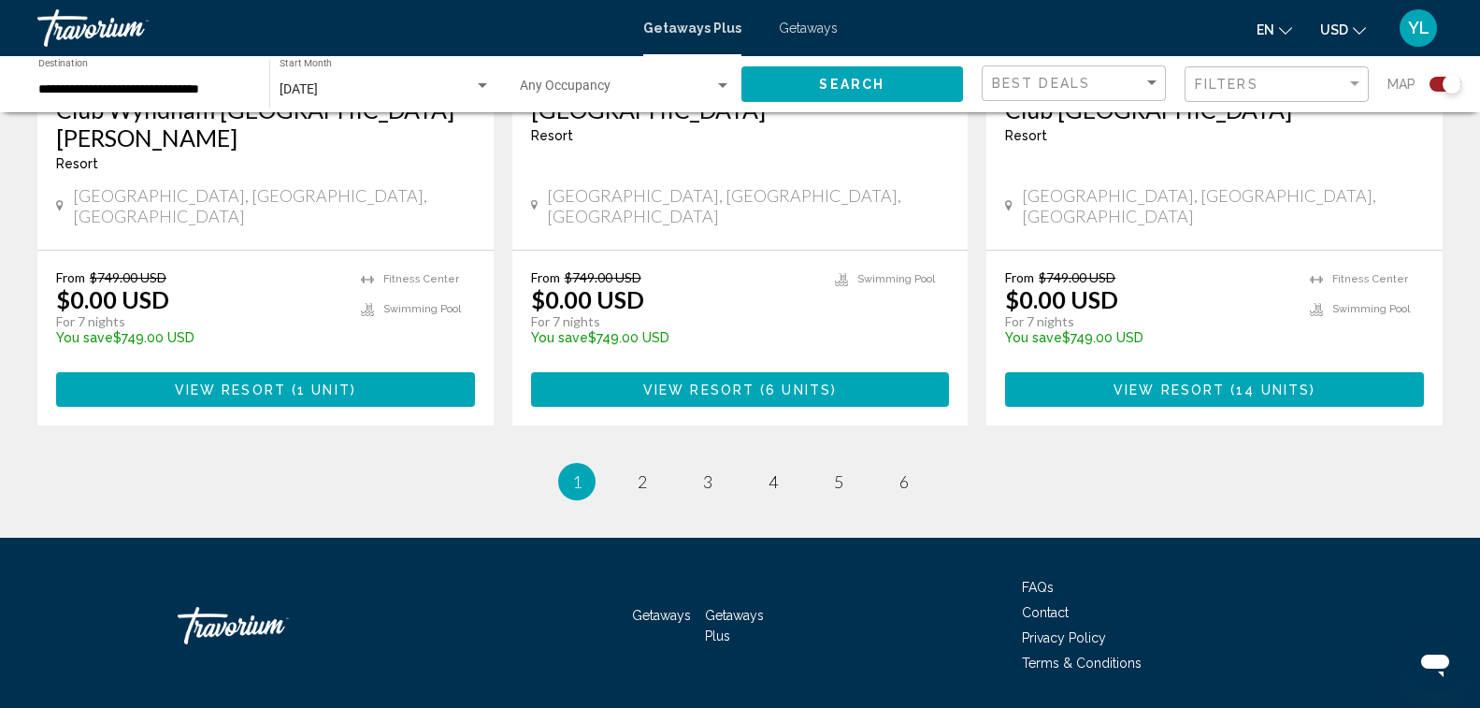
scroll to position [2976, 0]
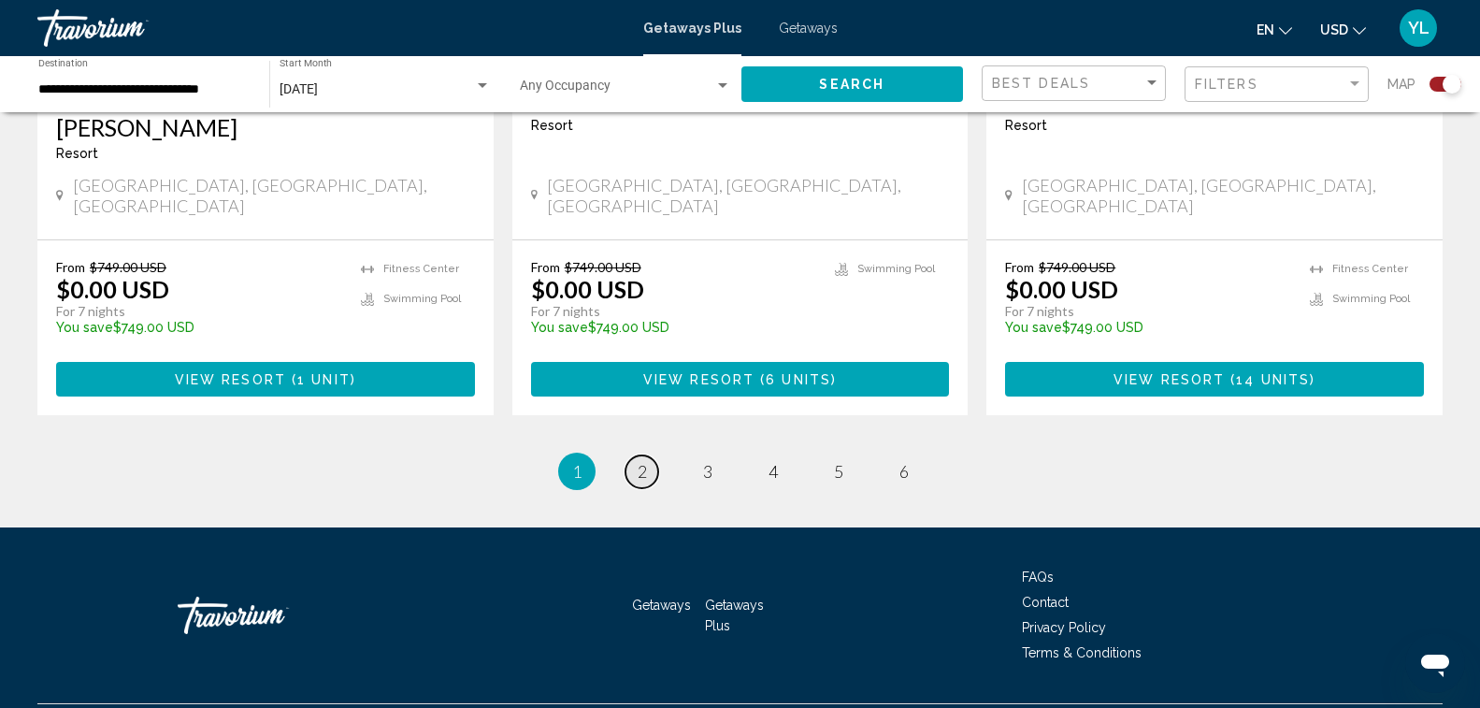
click at [638, 461] on span "2" at bounding box center [642, 471] width 9 height 21
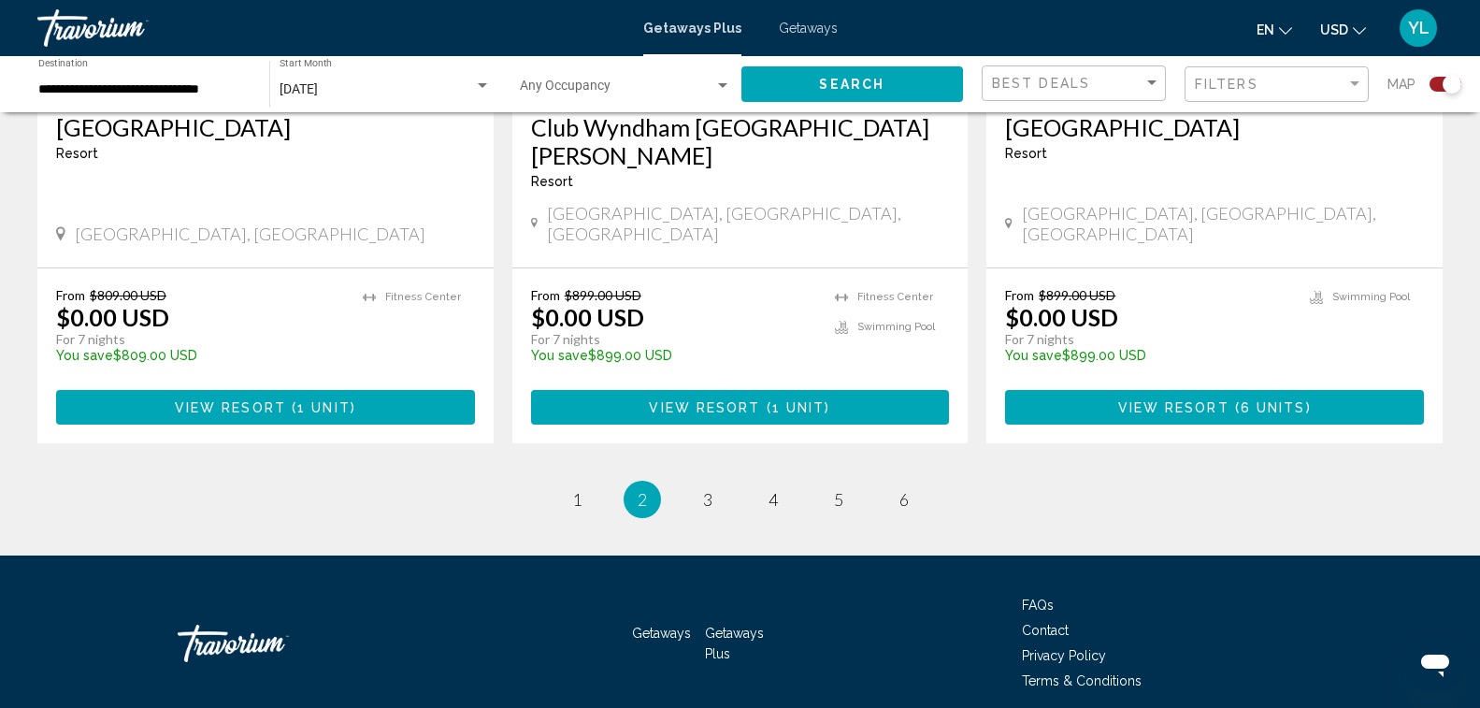
scroll to position [2948, 0]
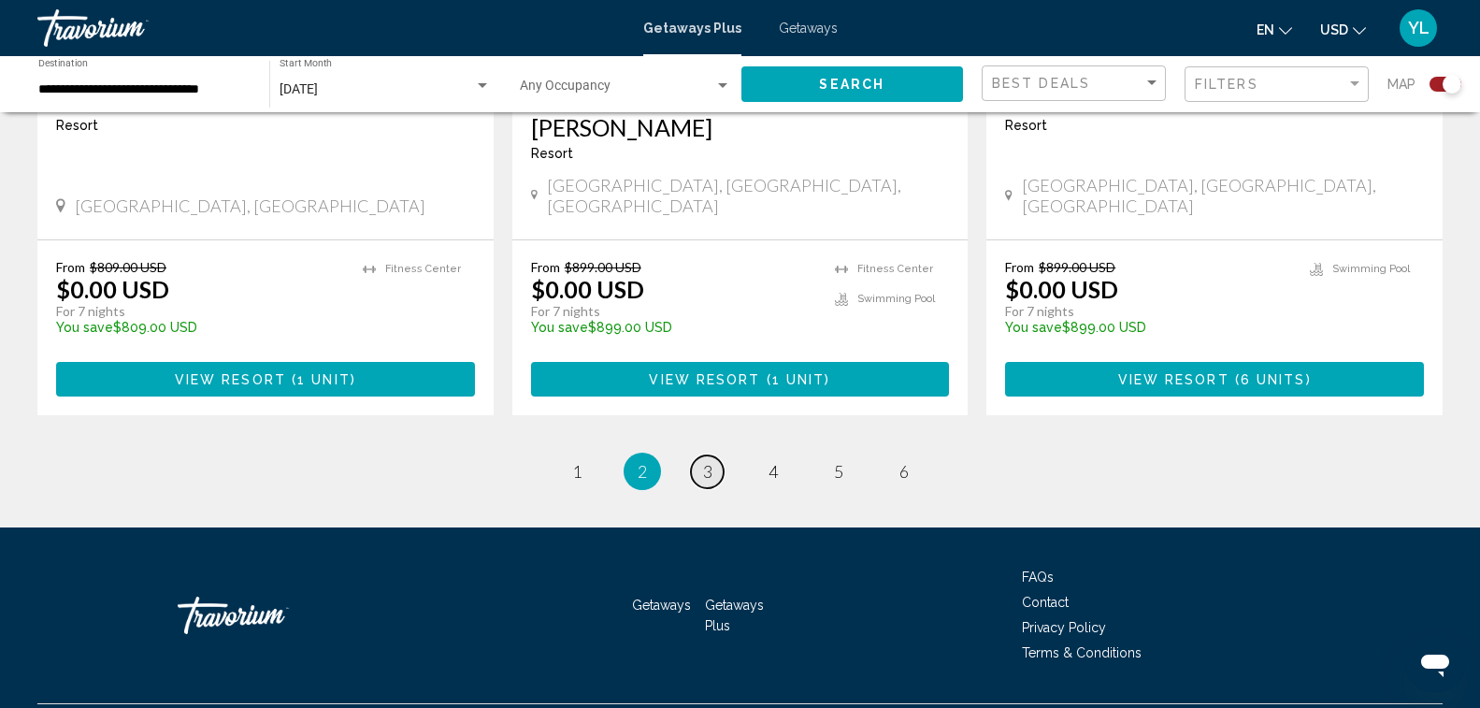
click at [708, 461] on span "3" at bounding box center [707, 471] width 9 height 21
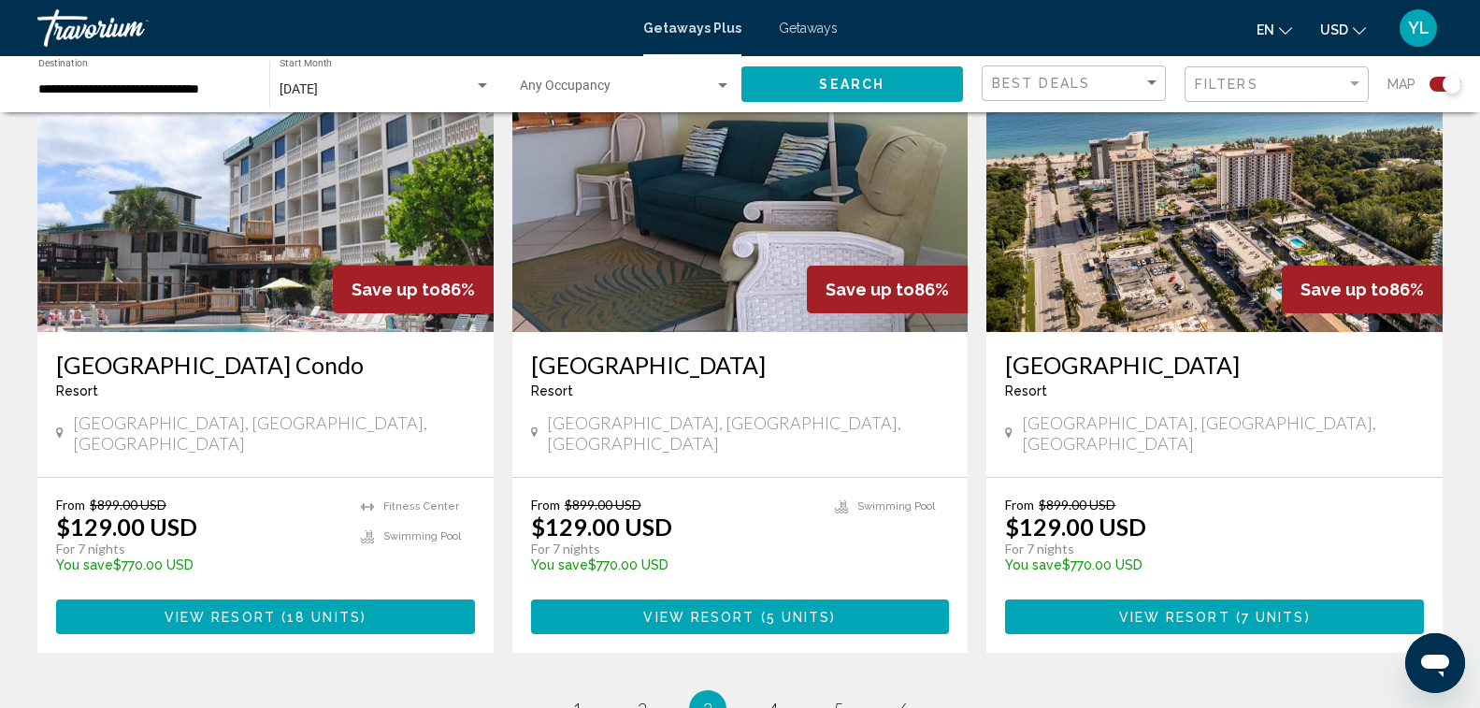
scroll to position [2775, 0]
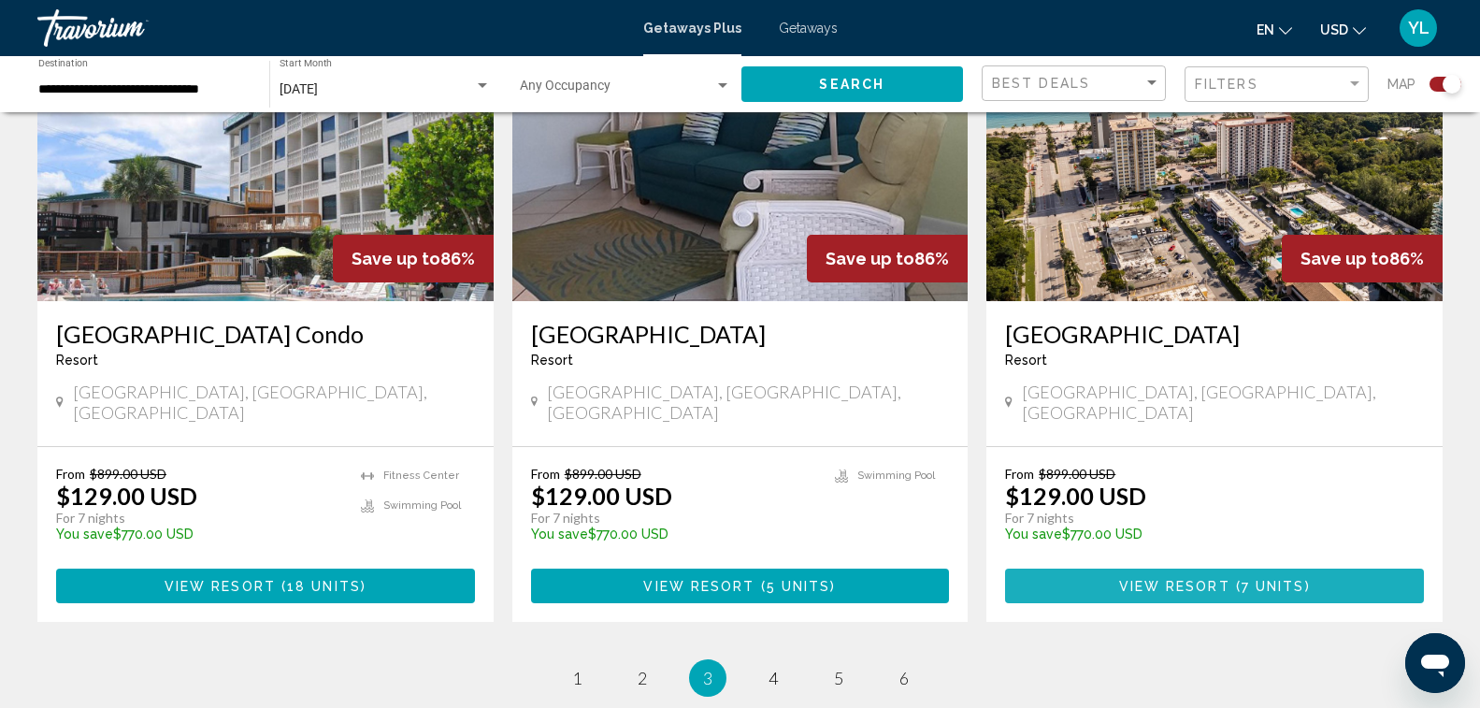
click at [1260, 579] on span "7 units" at bounding box center [1274, 586] width 64 height 15
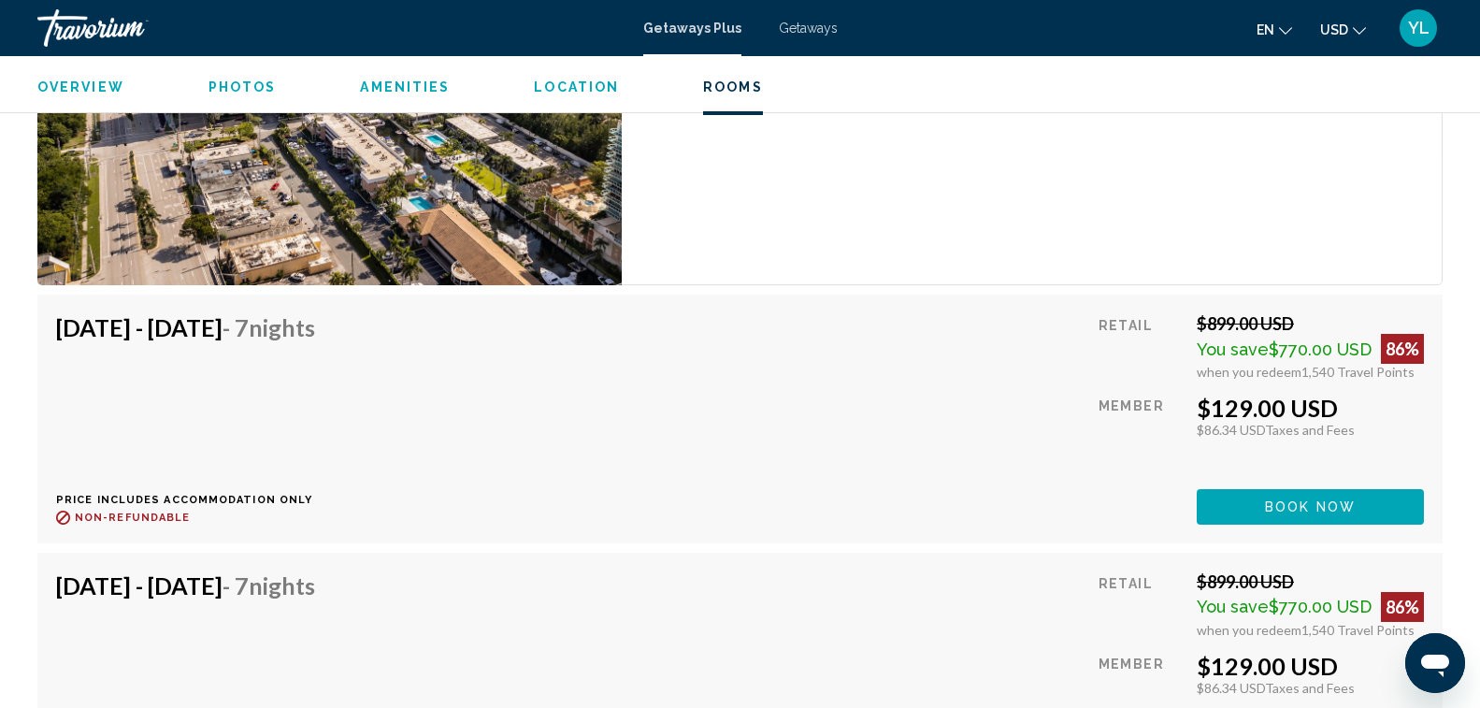
scroll to position [3927, 0]
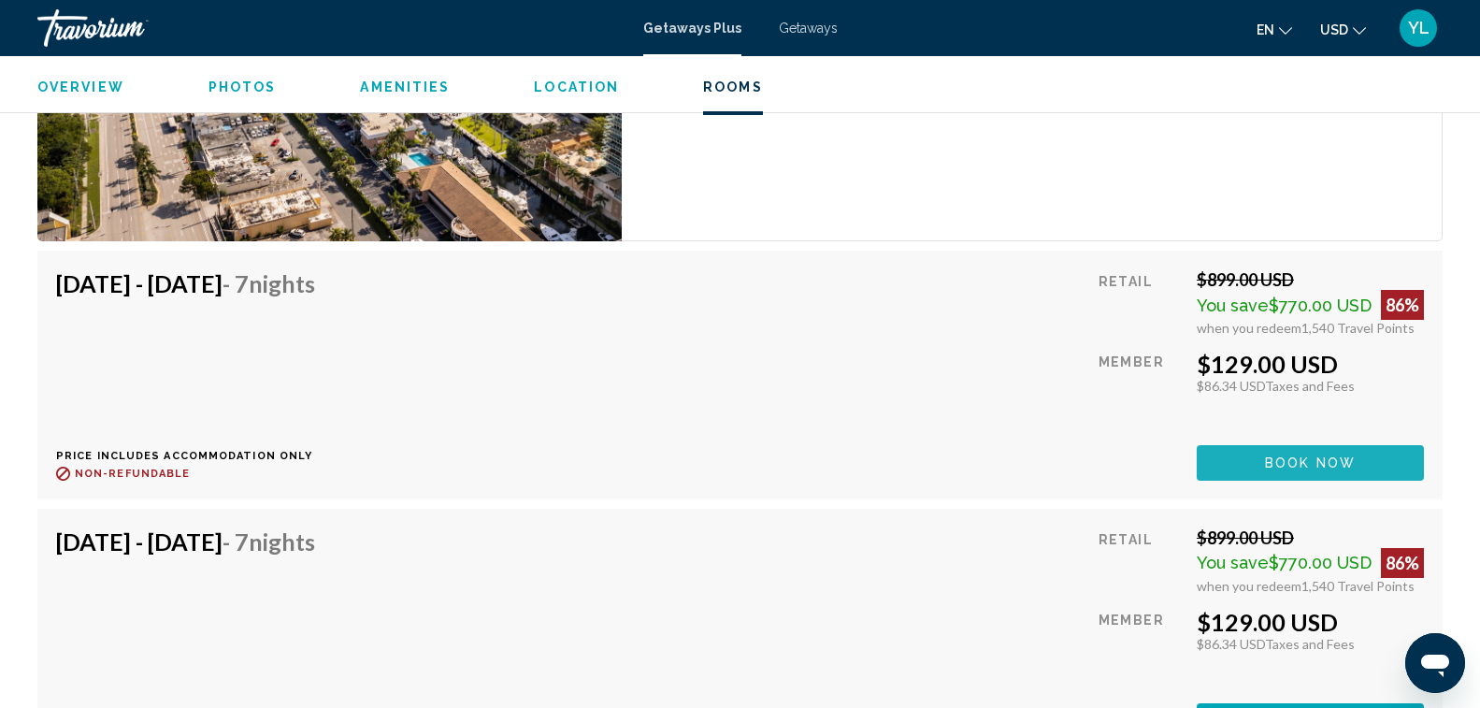
click at [1346, 457] on span "Book now" at bounding box center [1310, 463] width 91 height 15
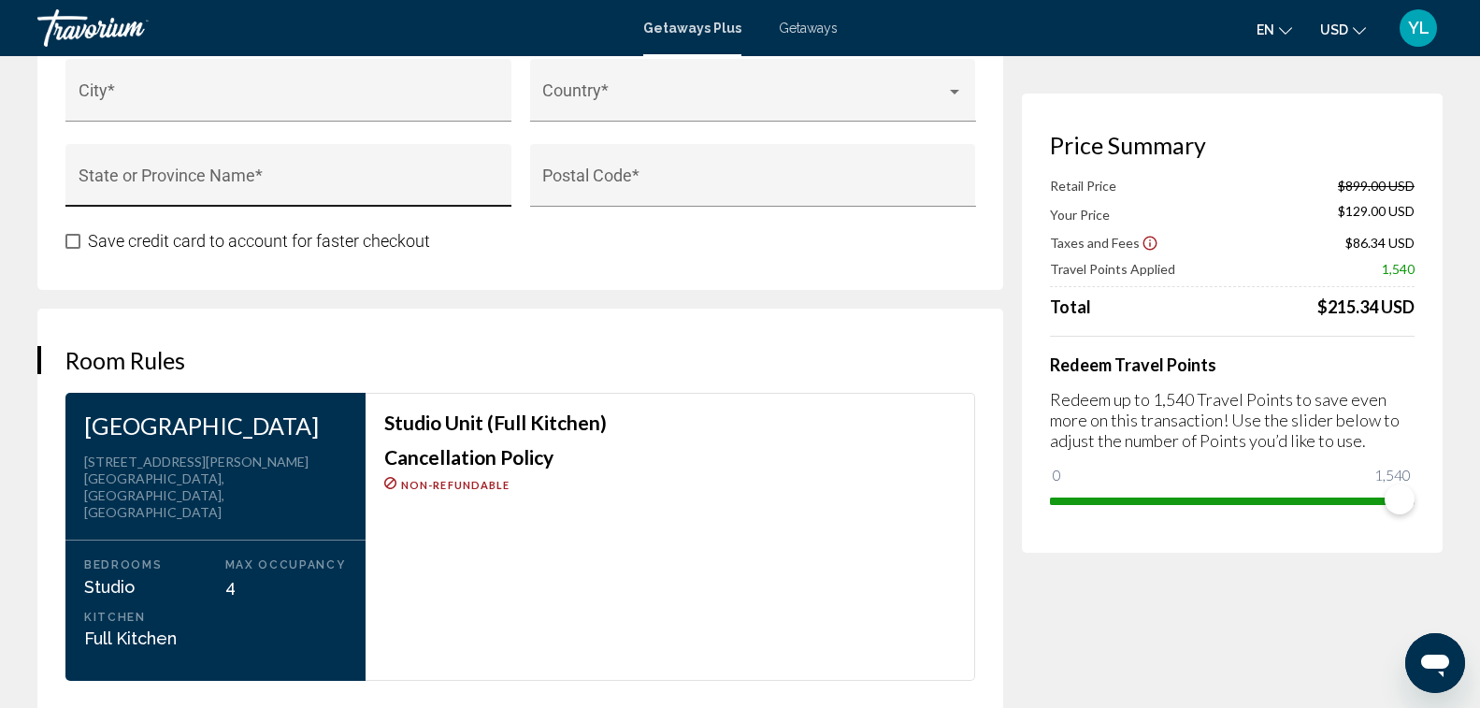
scroll to position [2151, 0]
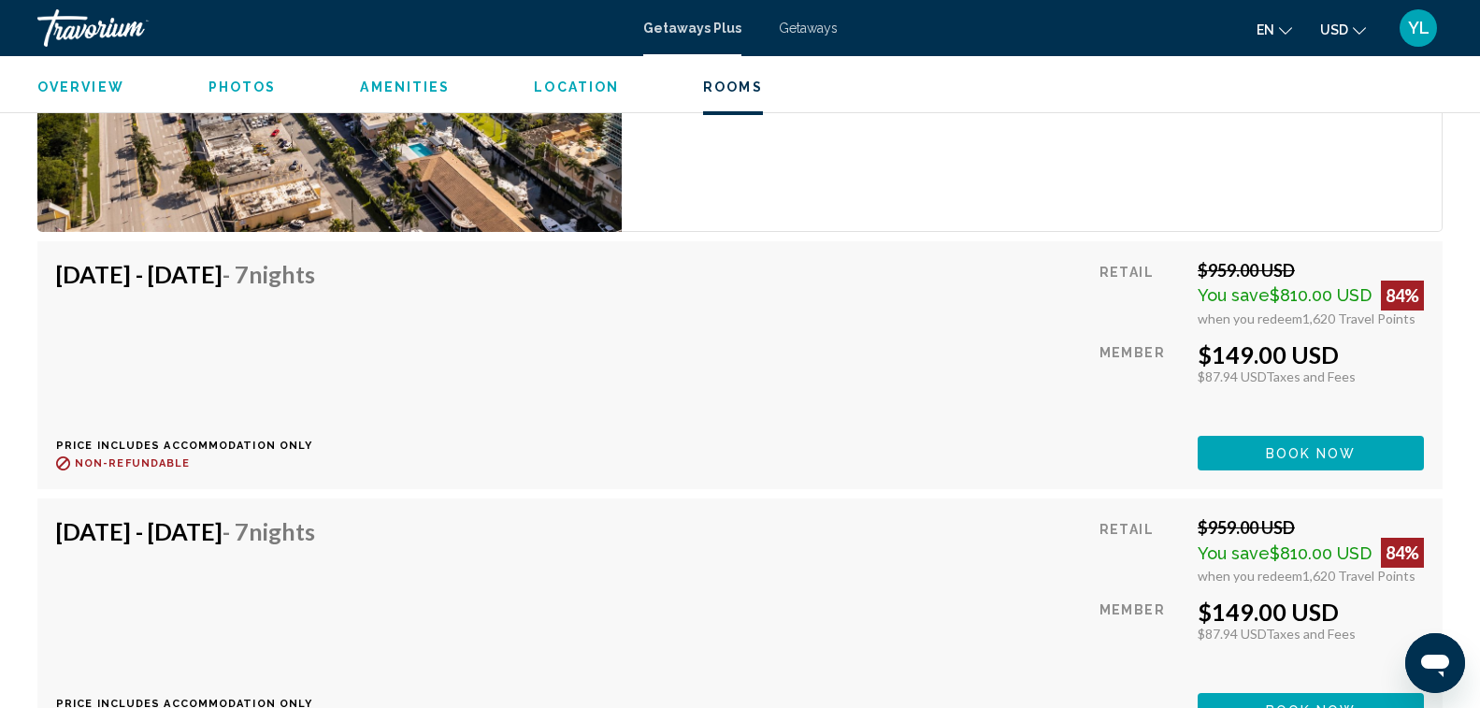
scroll to position [4956, 0]
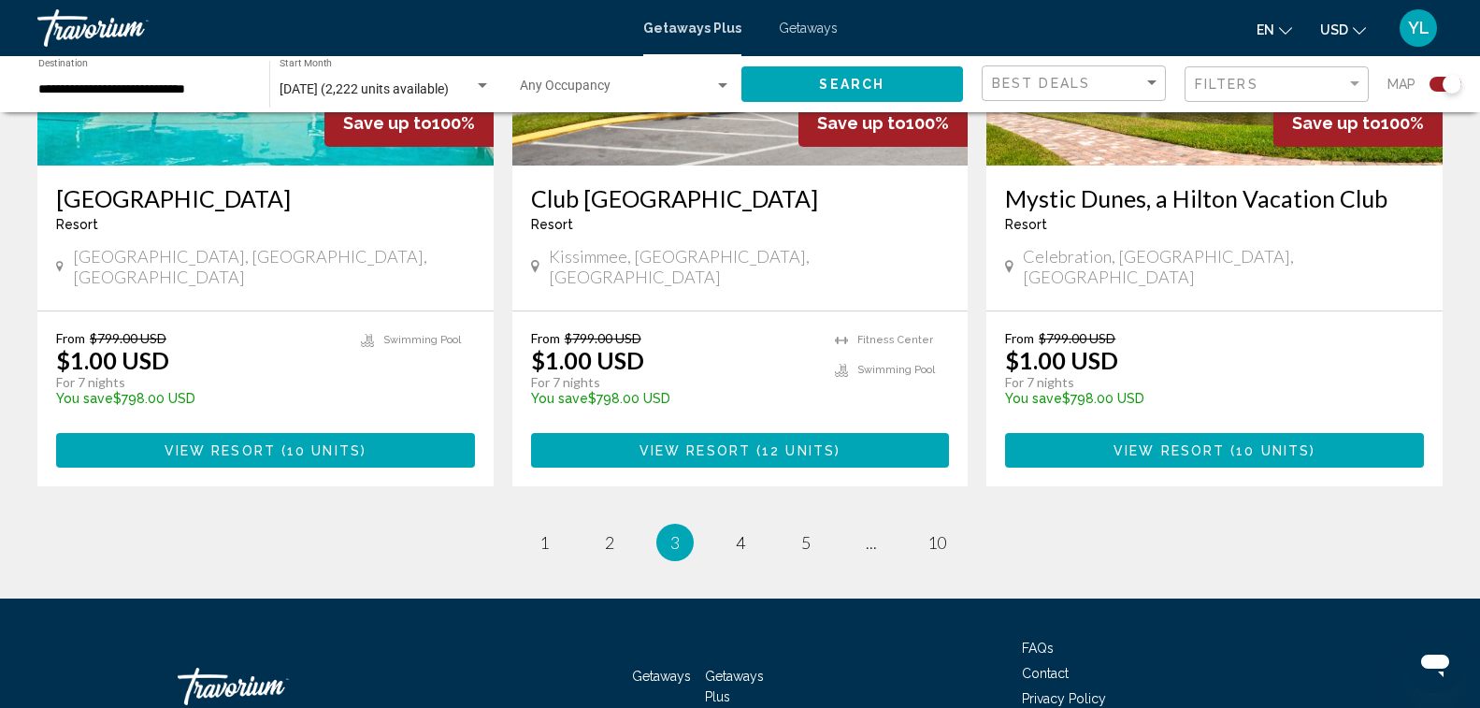
scroll to position [2948, 0]
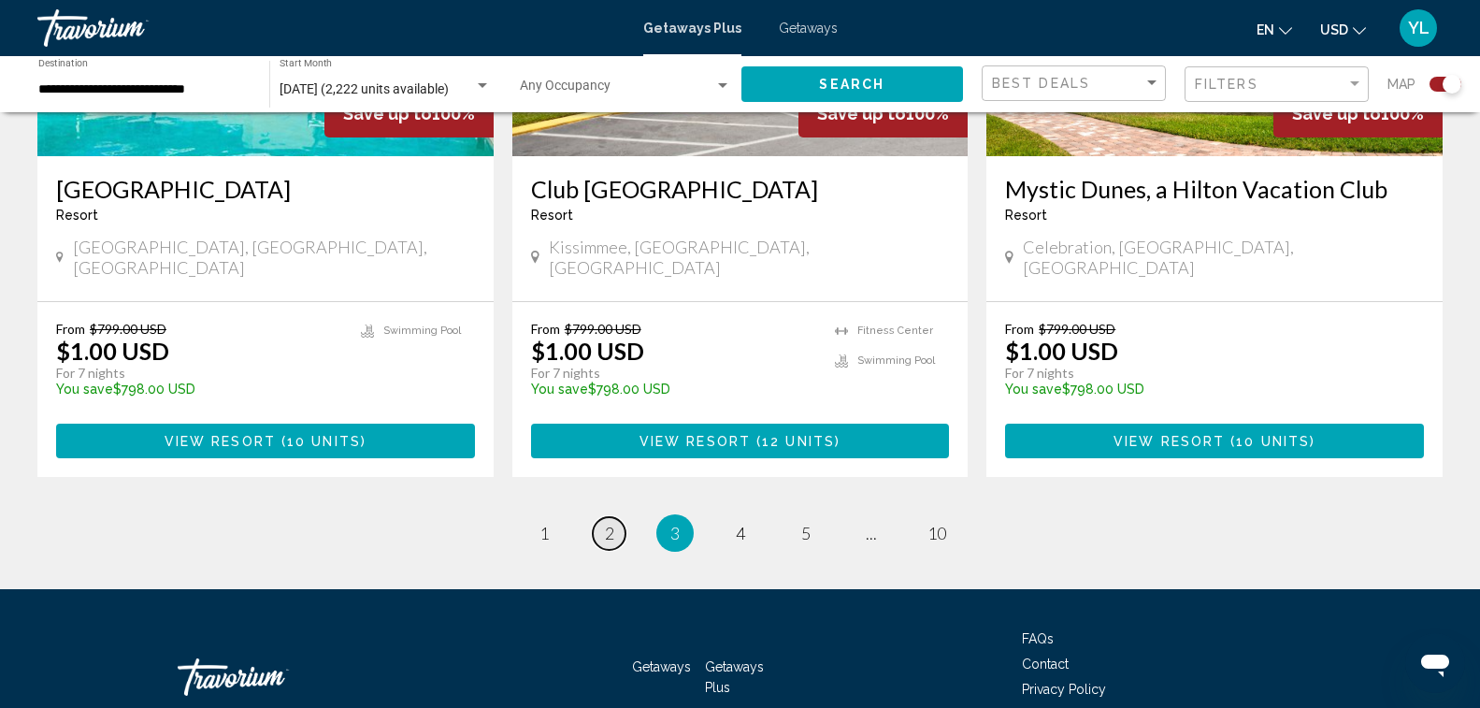
click at [606, 523] on span "2" at bounding box center [609, 533] width 9 height 21
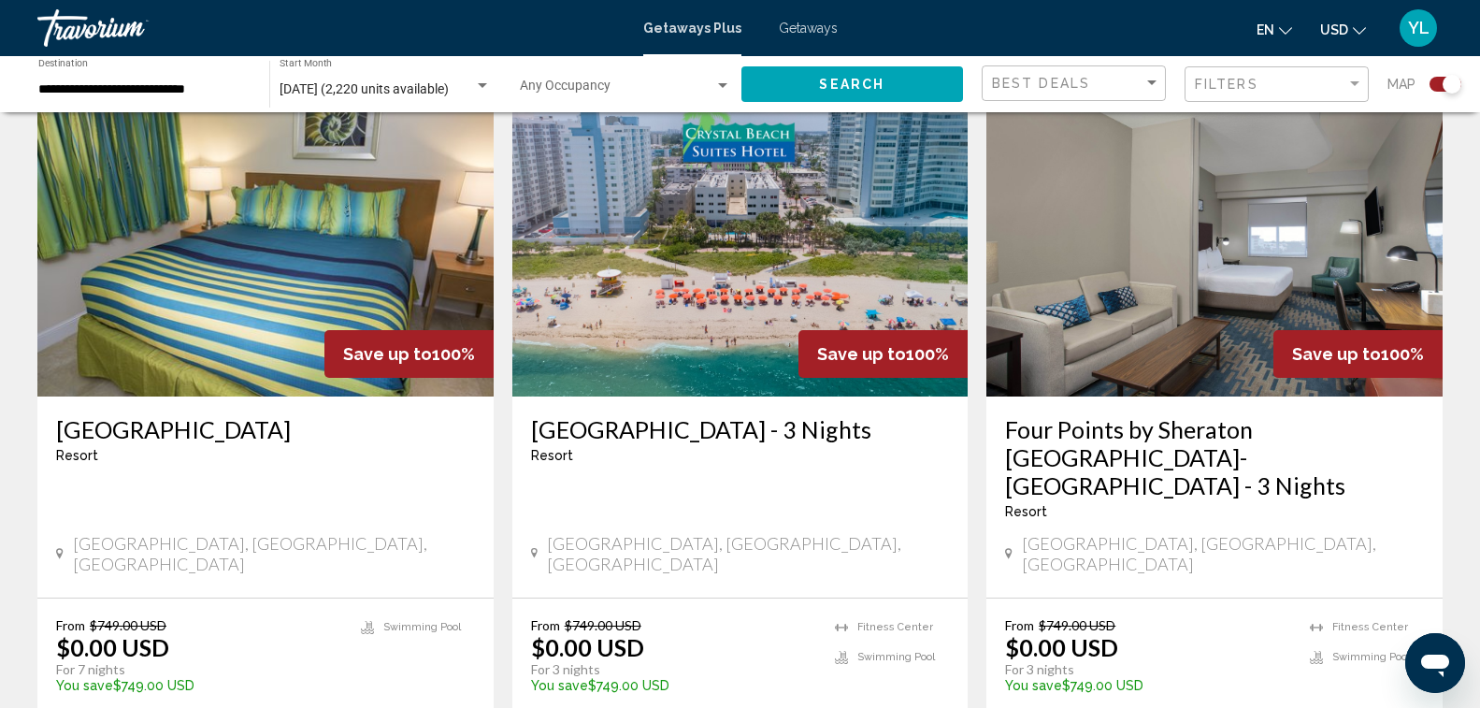
scroll to position [3004, 0]
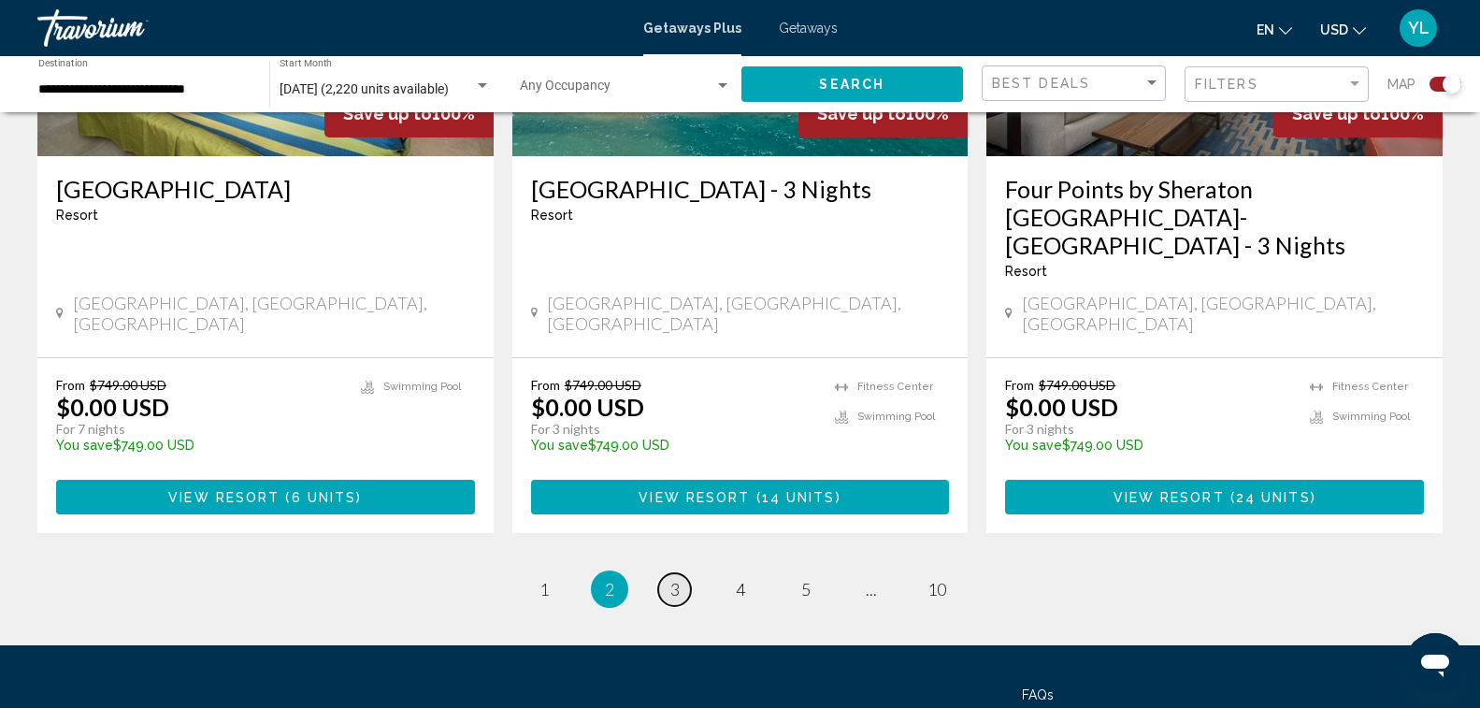
click at [673, 579] on span "3" at bounding box center [674, 589] width 9 height 21
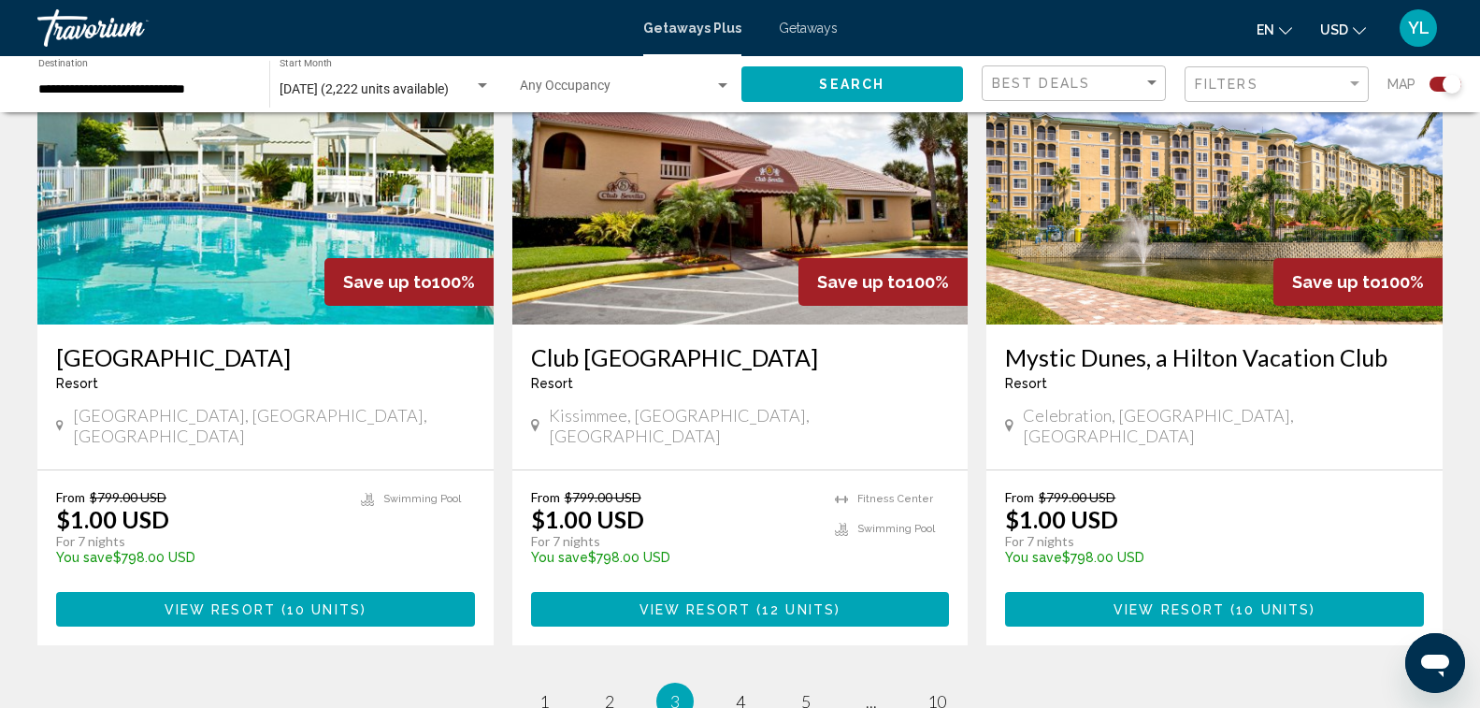
scroll to position [2899, 0]
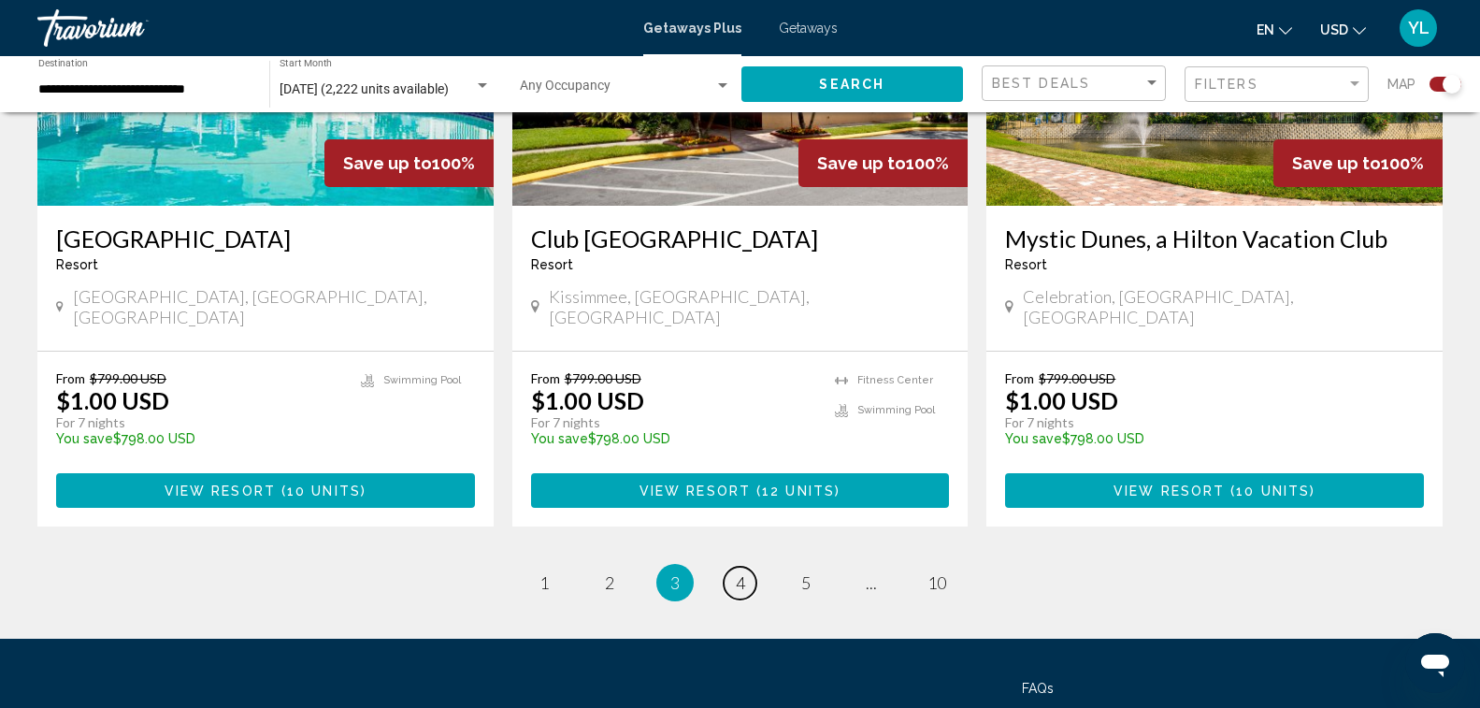
click at [741, 572] on span "4" at bounding box center [740, 582] width 9 height 21
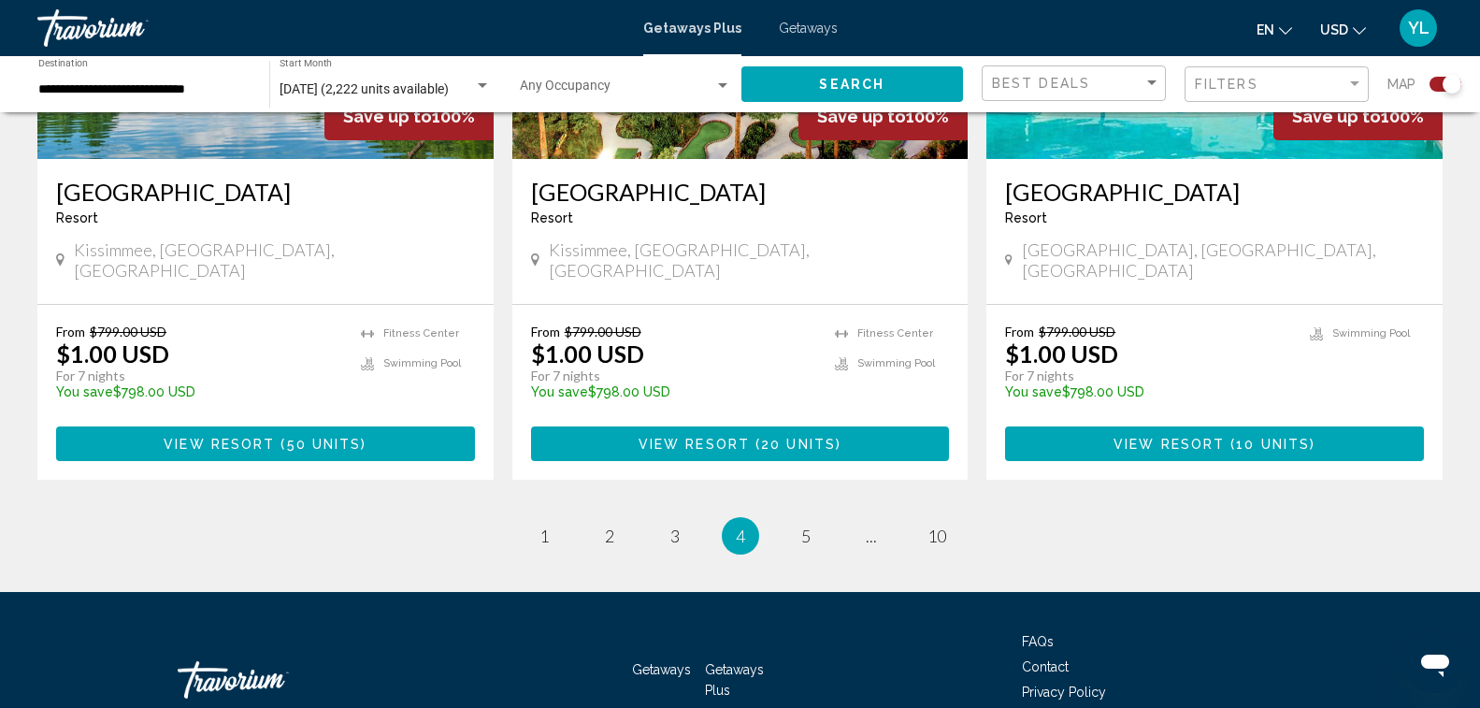
scroll to position [2948, 0]
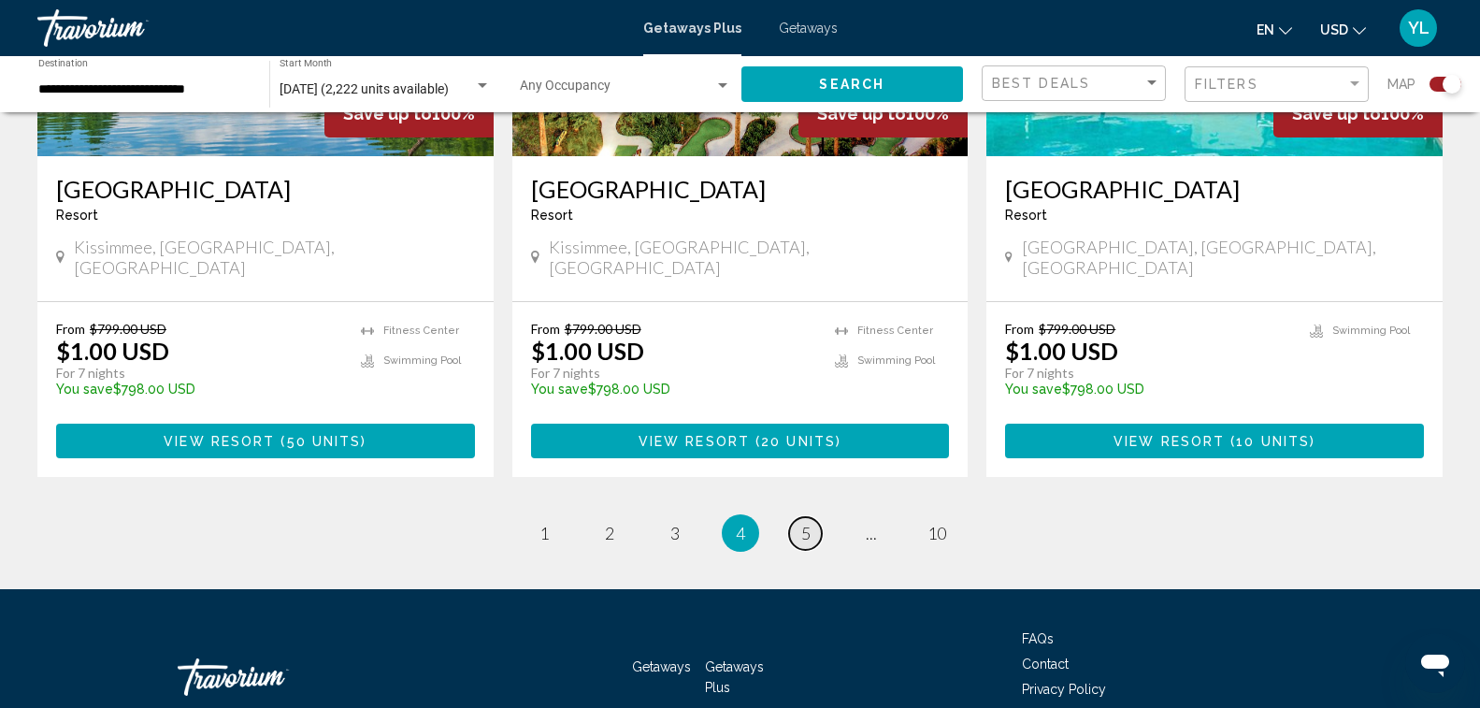
click at [804, 523] on span "5" at bounding box center [805, 533] width 9 height 21
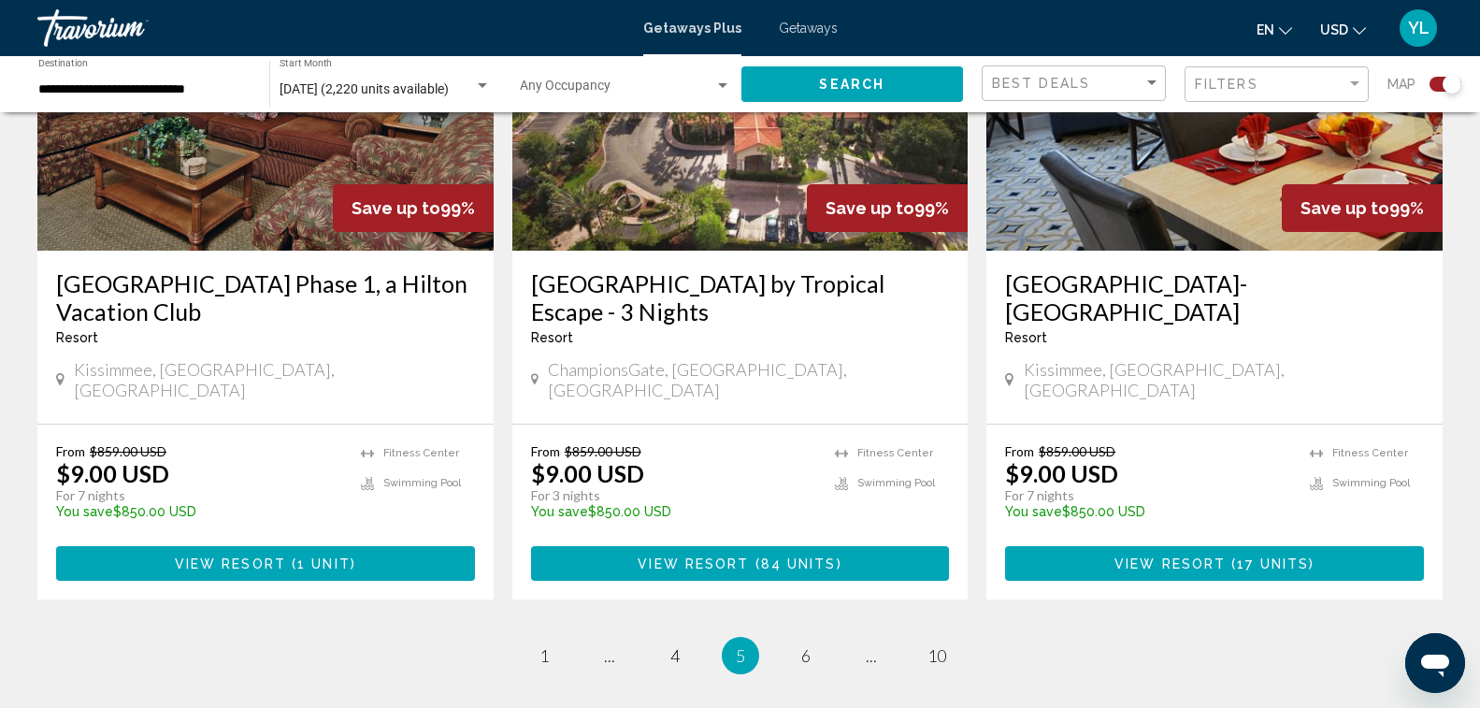
scroll to position [2976, 0]
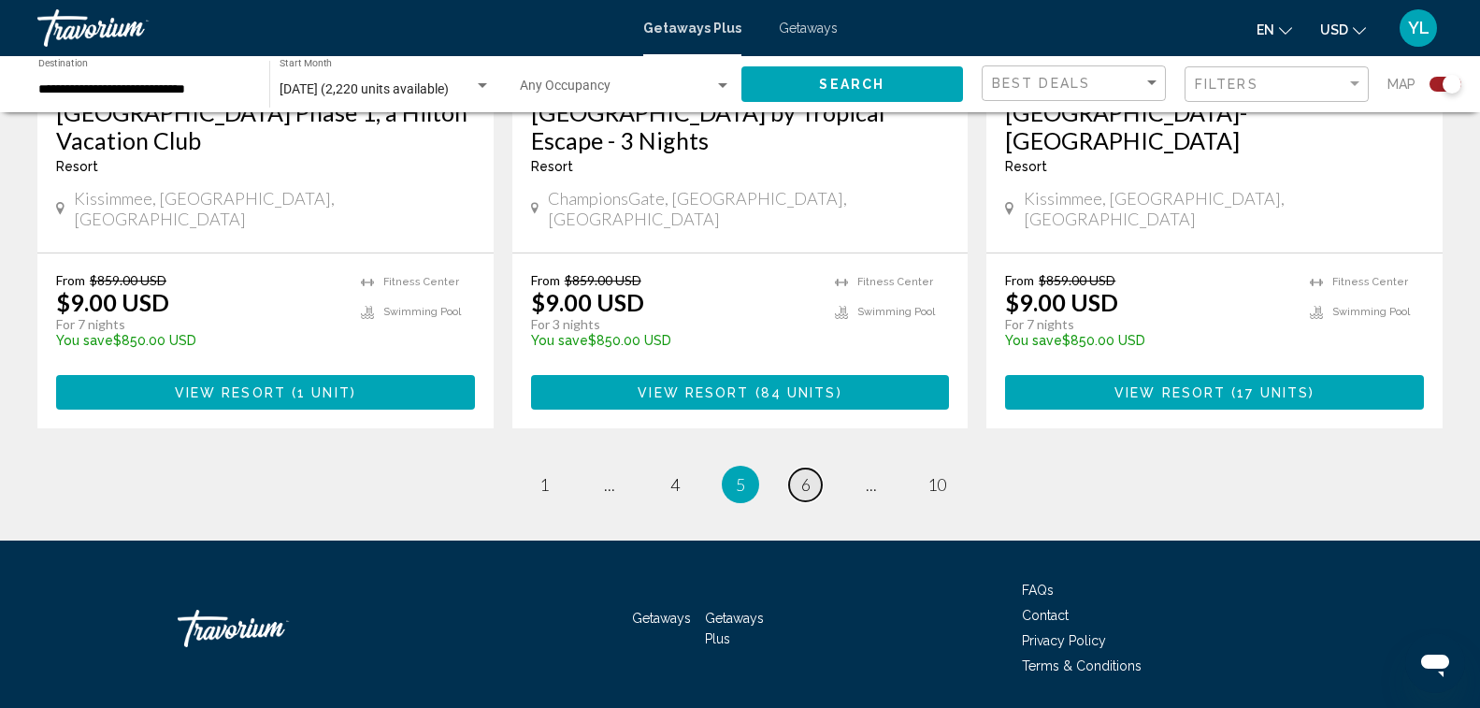
click at [805, 474] on span "6" at bounding box center [805, 484] width 9 height 21
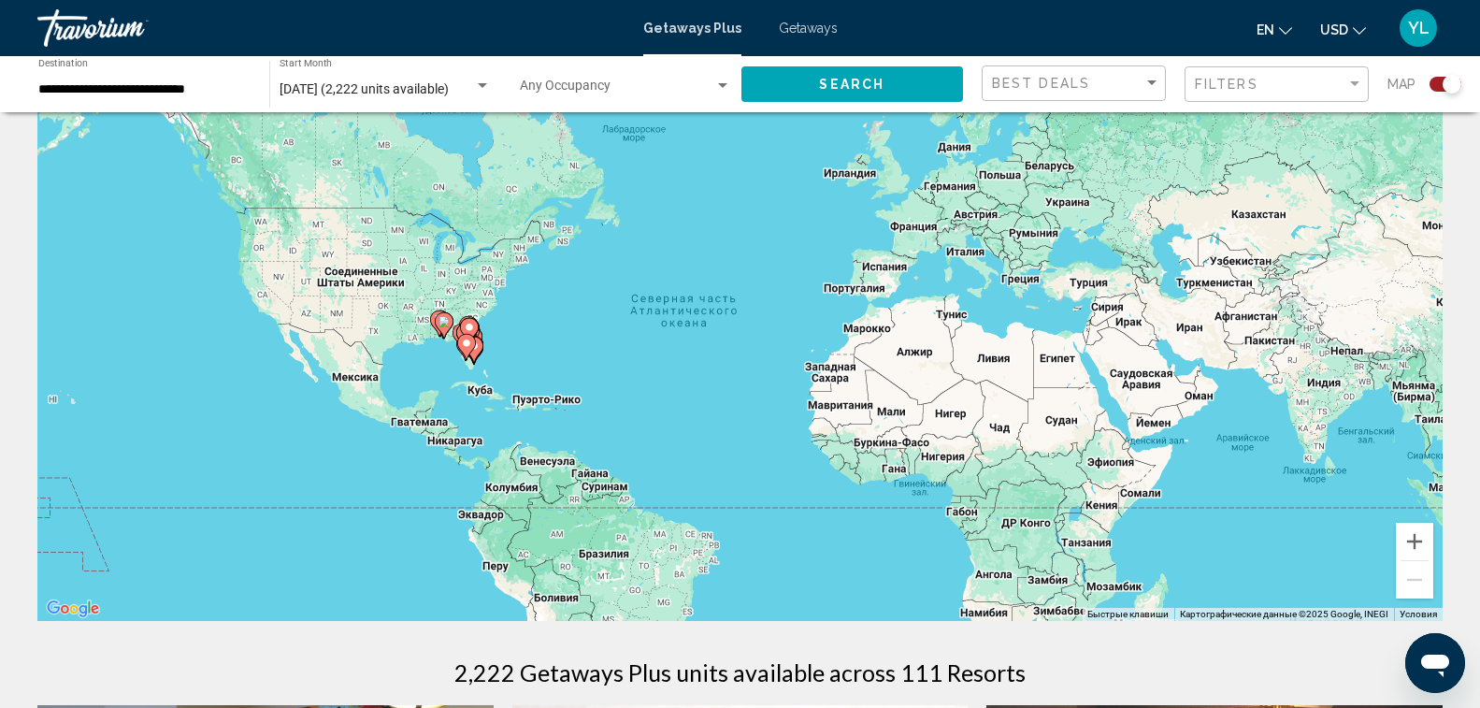
scroll to position [64, 0]
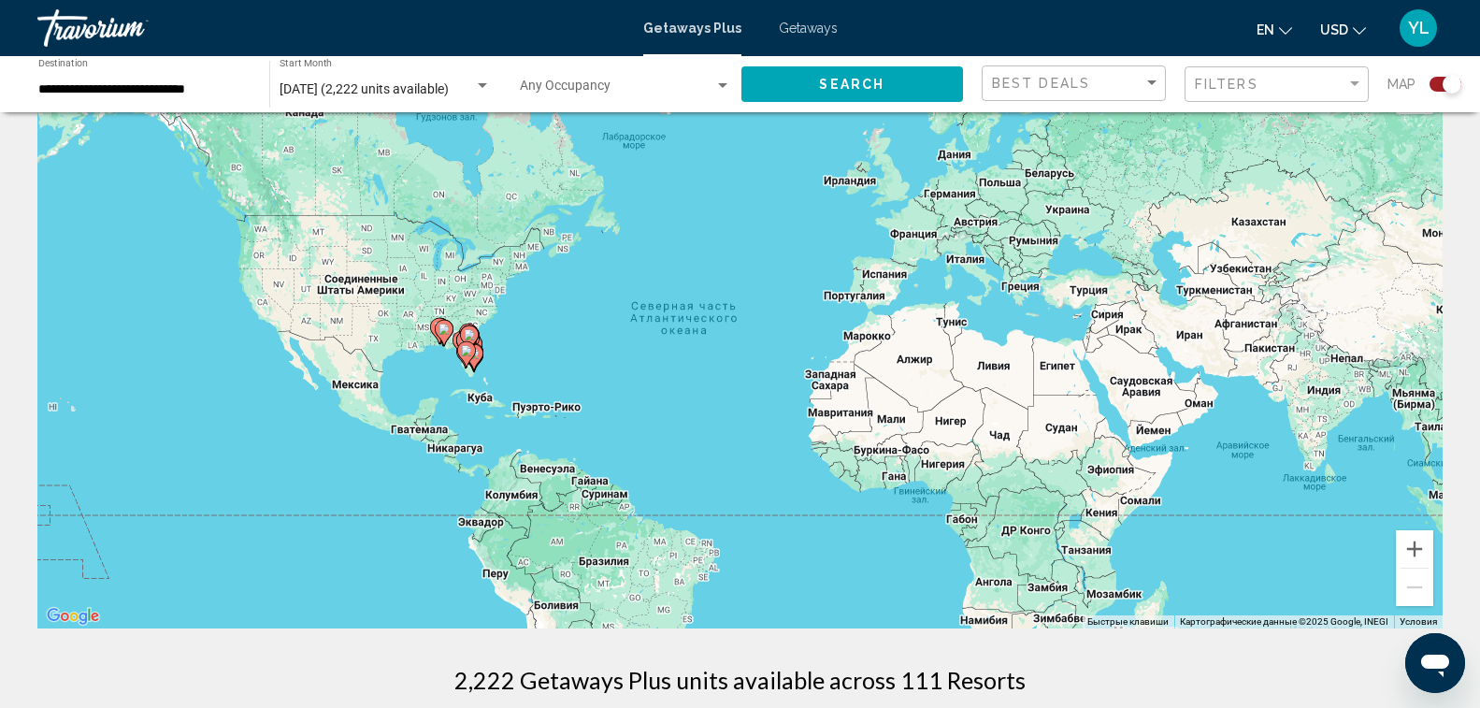
click at [461, 345] on icon "Main content" at bounding box center [465, 354] width 17 height 24
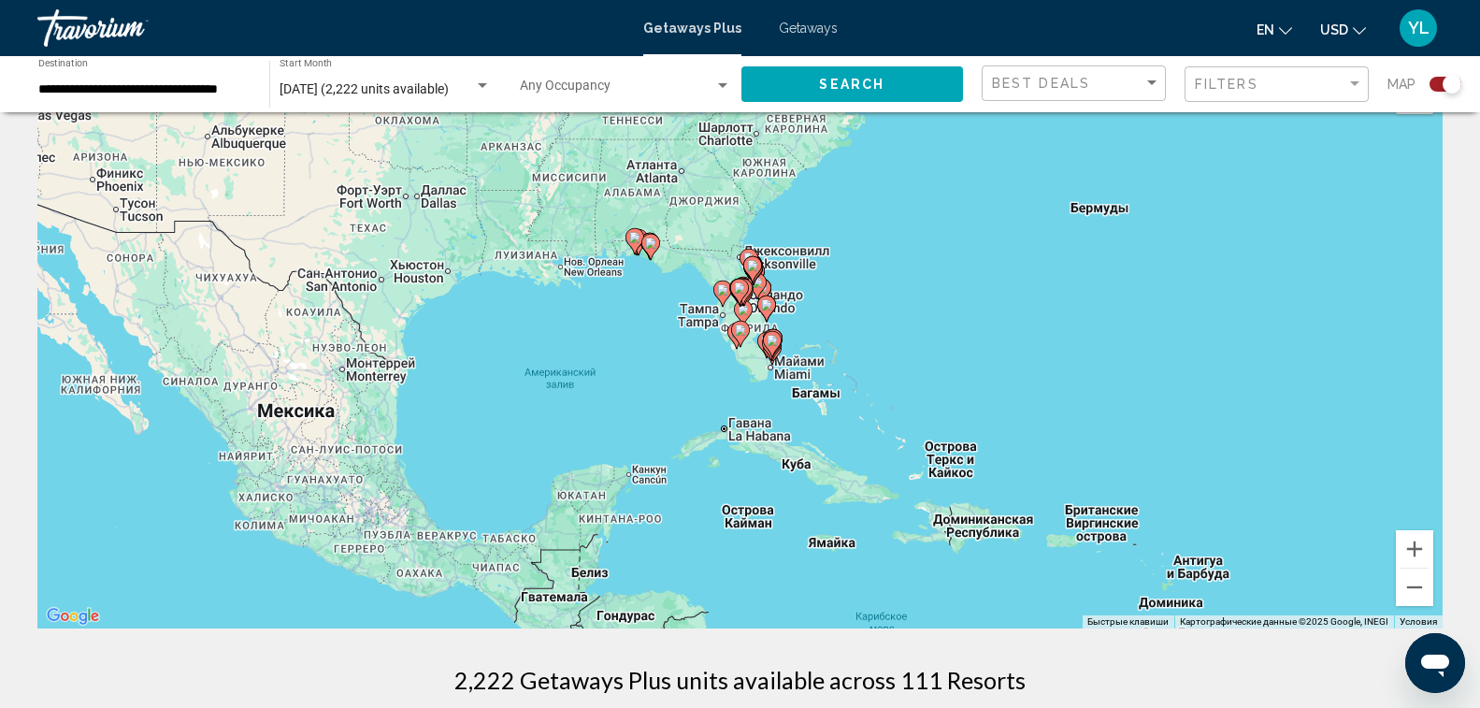
click at [766, 340] on icon "Main content" at bounding box center [771, 344] width 17 height 24
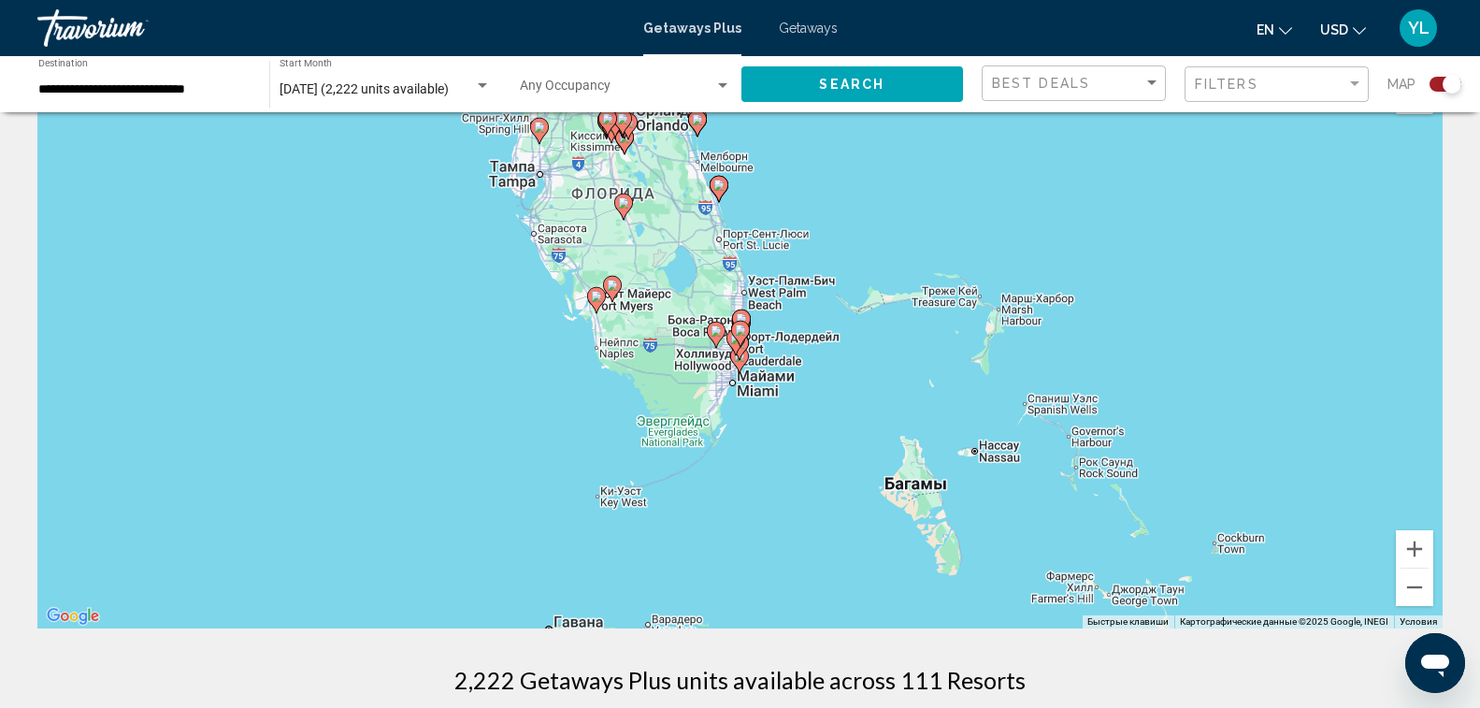
click at [741, 336] on icon "Main content" at bounding box center [739, 334] width 17 height 24
type input "**********"
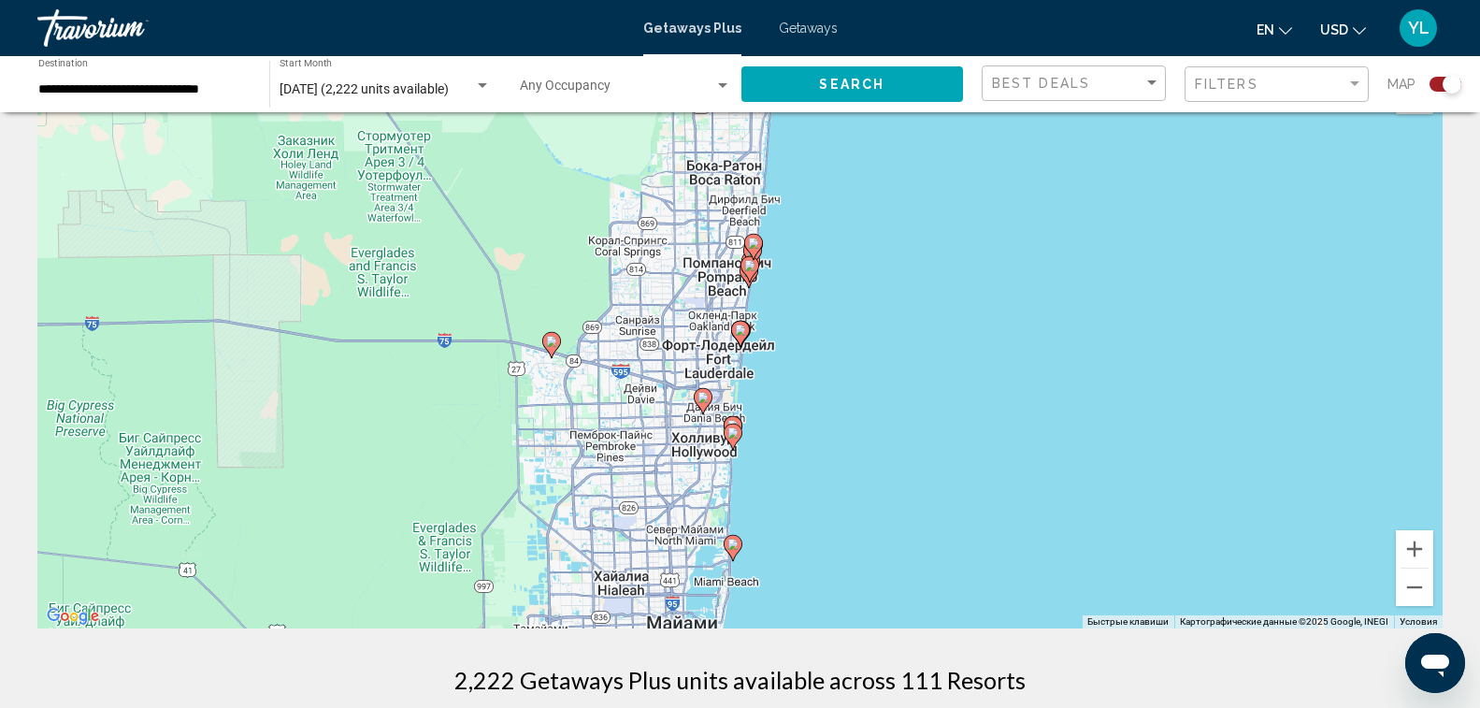
click at [856, 87] on span "Search" at bounding box center [851, 85] width 65 height 15
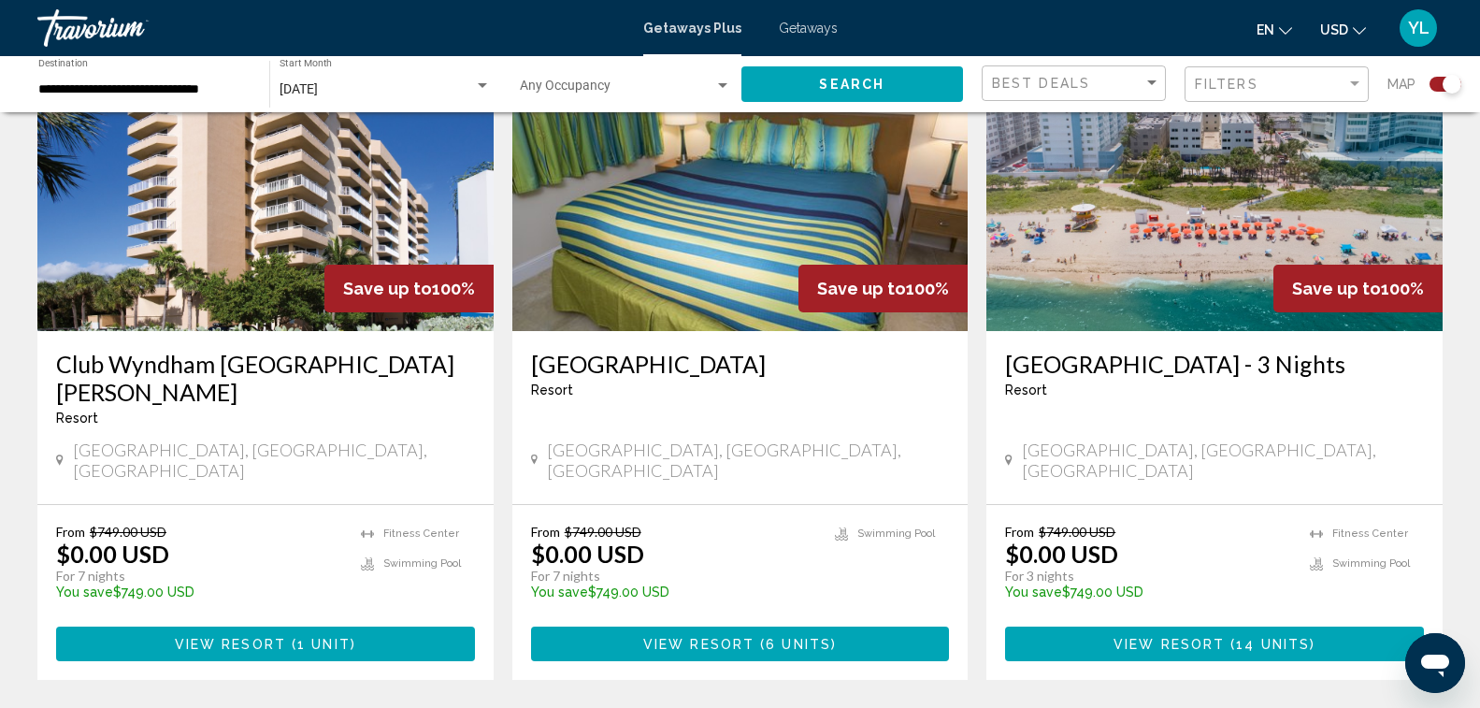
scroll to position [2814, 0]
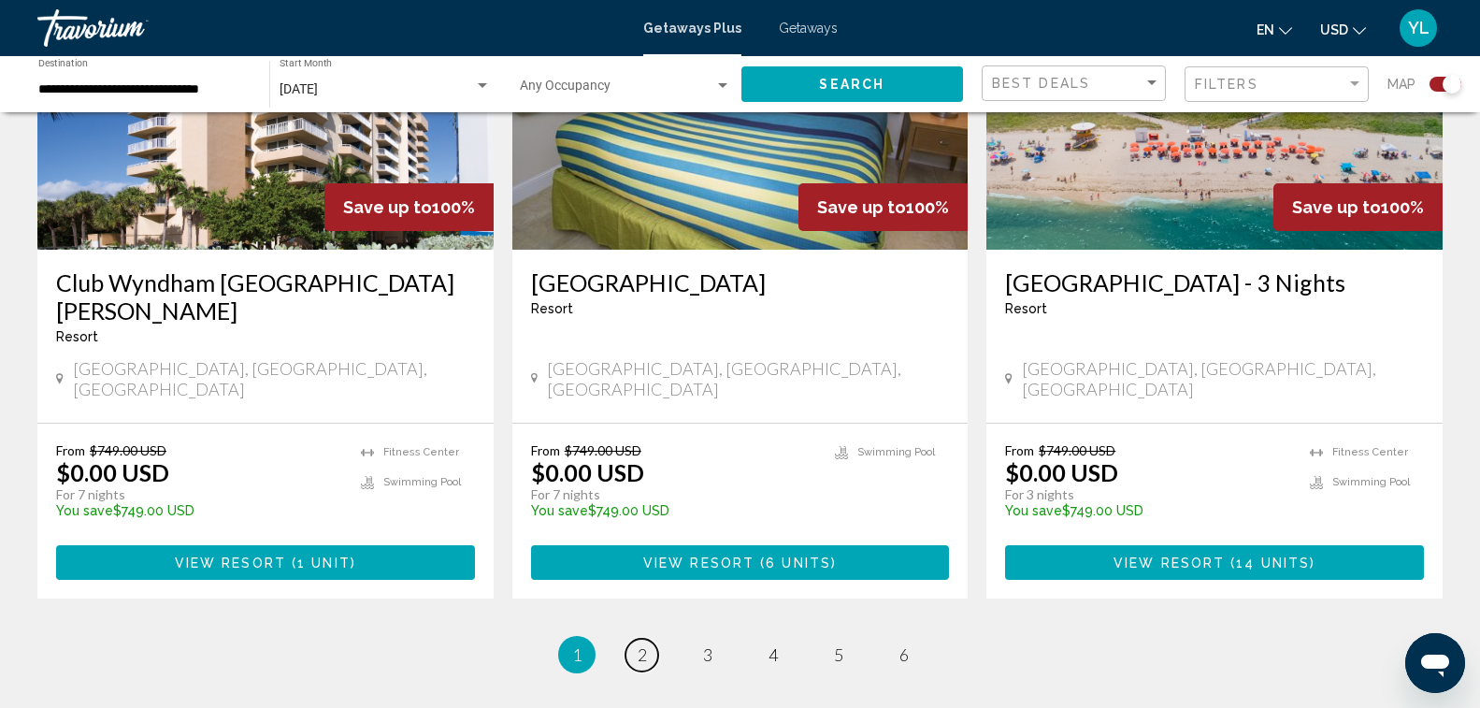
click at [652, 639] on link "page 2" at bounding box center [642, 655] width 33 height 33
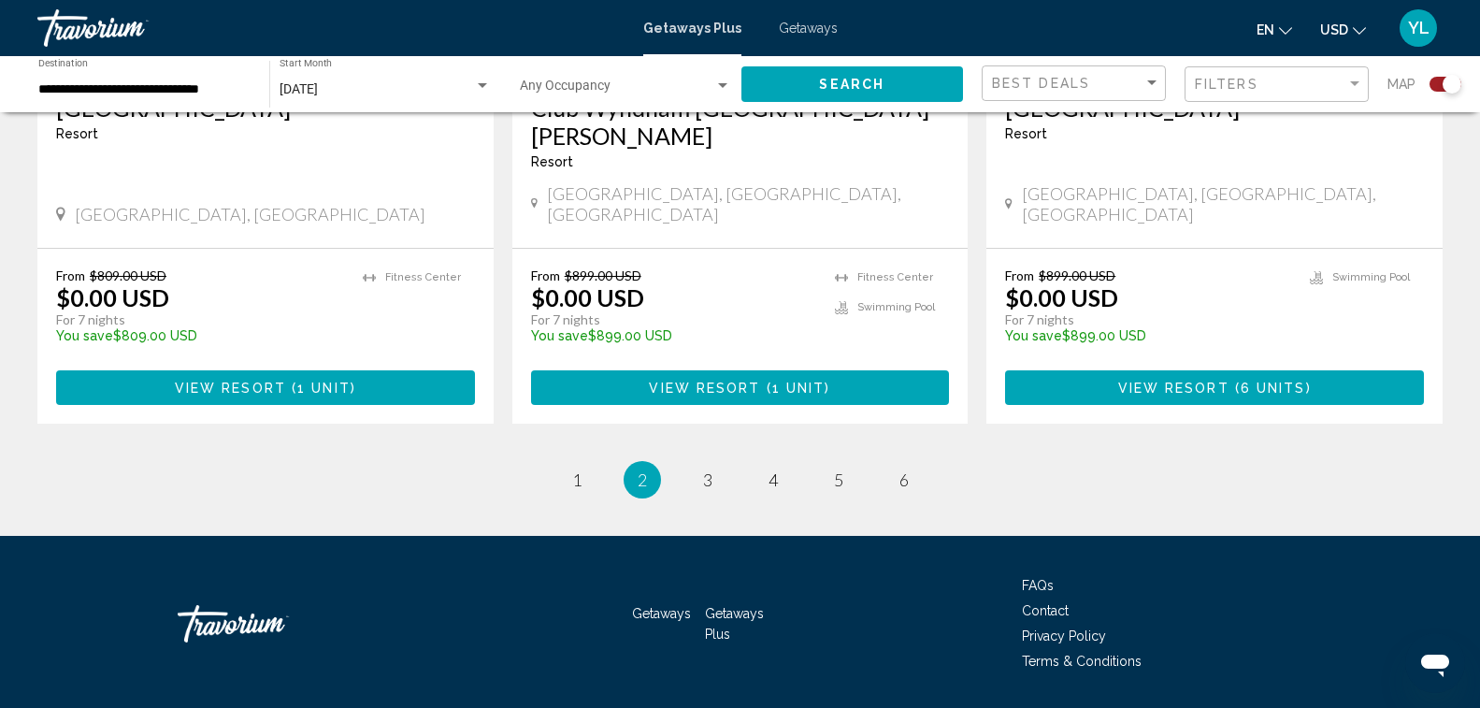
scroll to position [2948, 0]
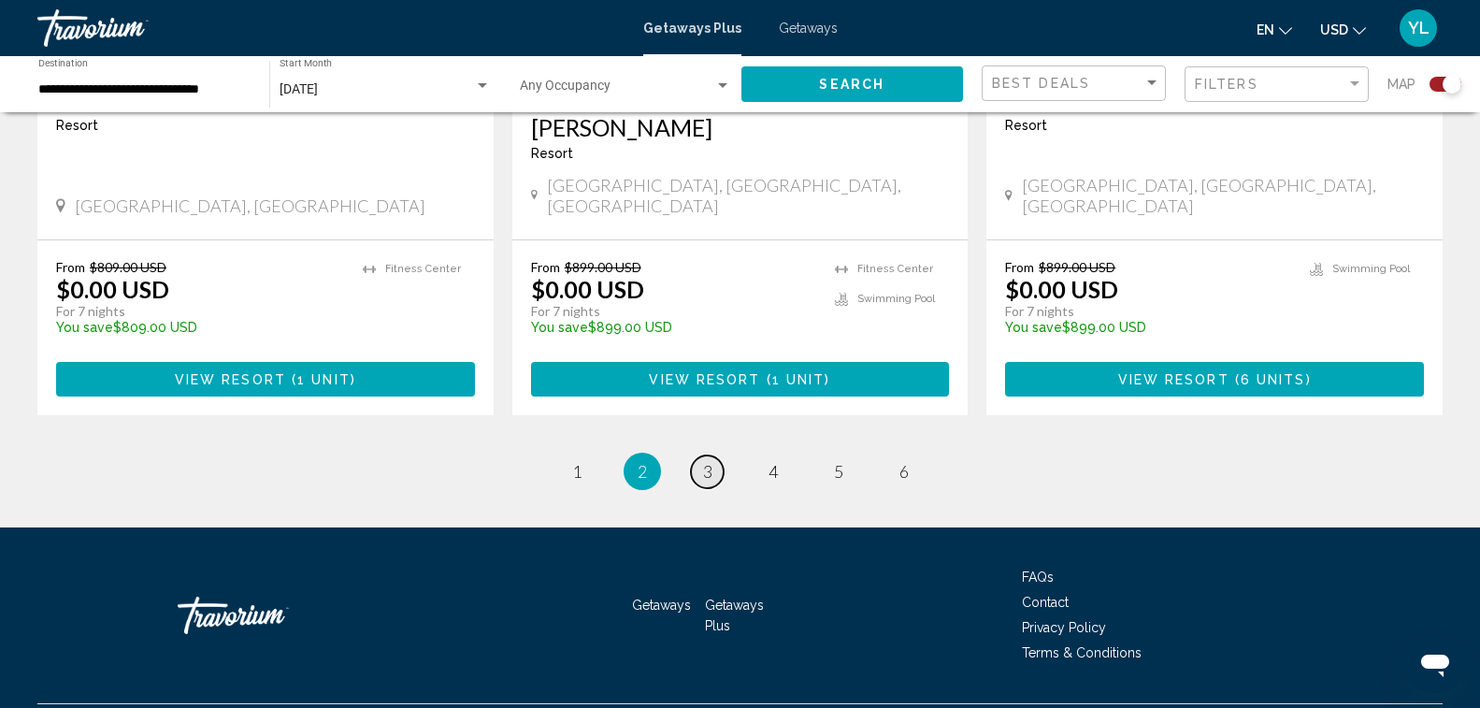
click at [700, 455] on link "page 3" at bounding box center [707, 471] width 33 height 33
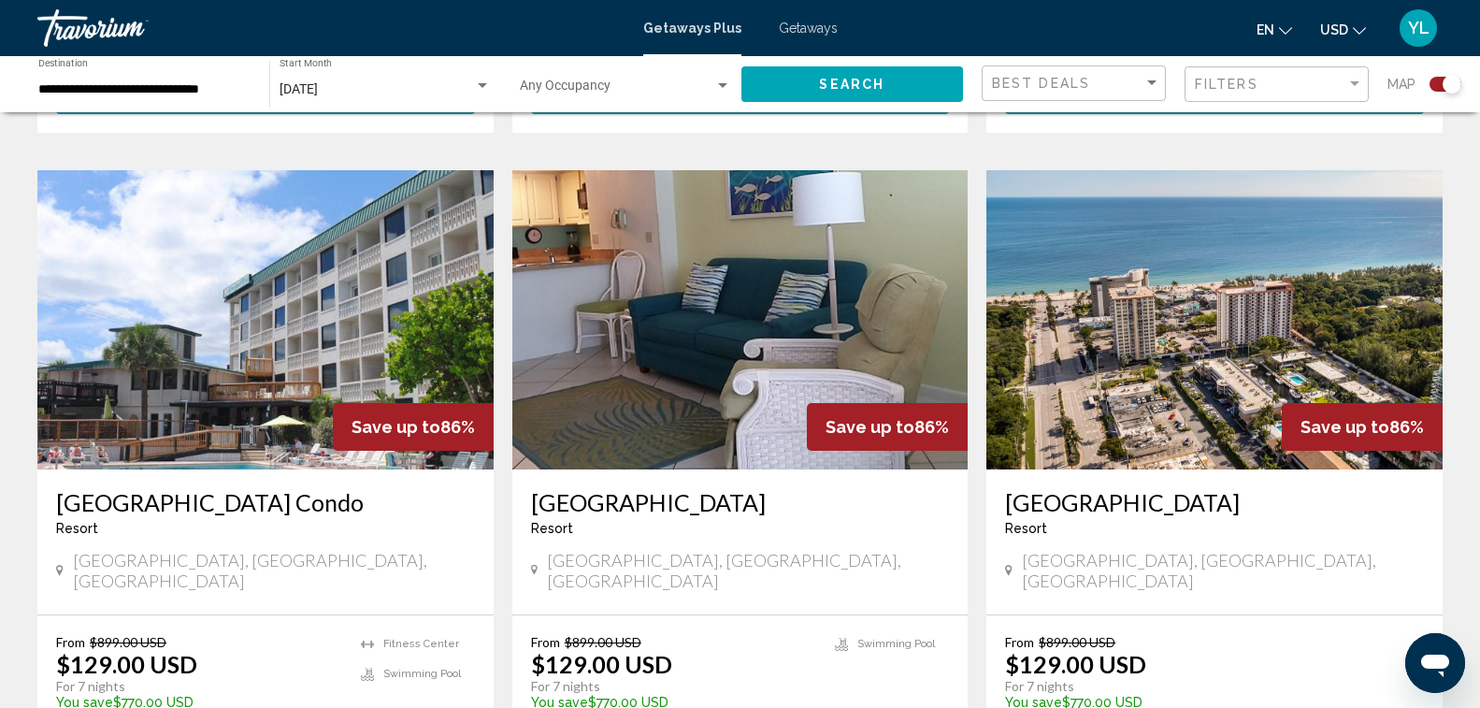
scroll to position [2574, 0]
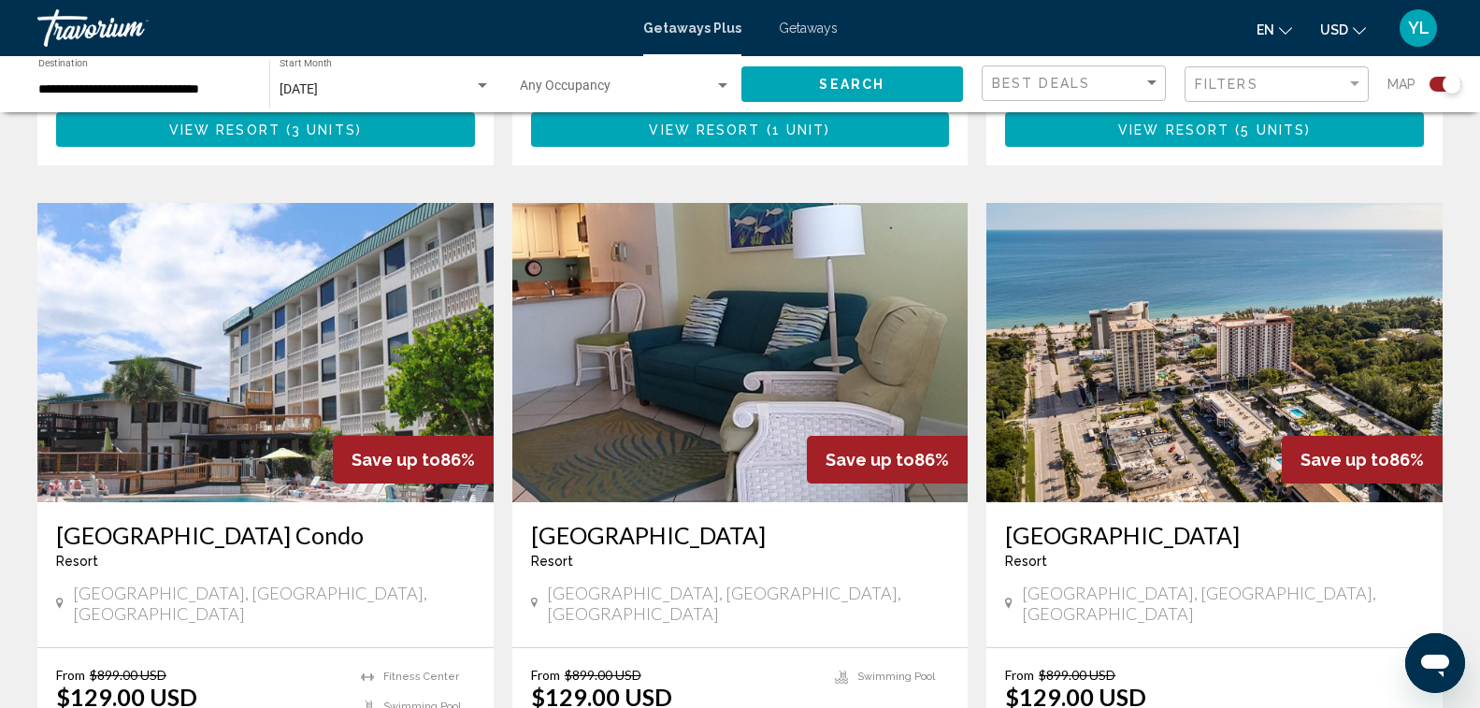
click at [712, 352] on img "Main content" at bounding box center [740, 352] width 456 height 299
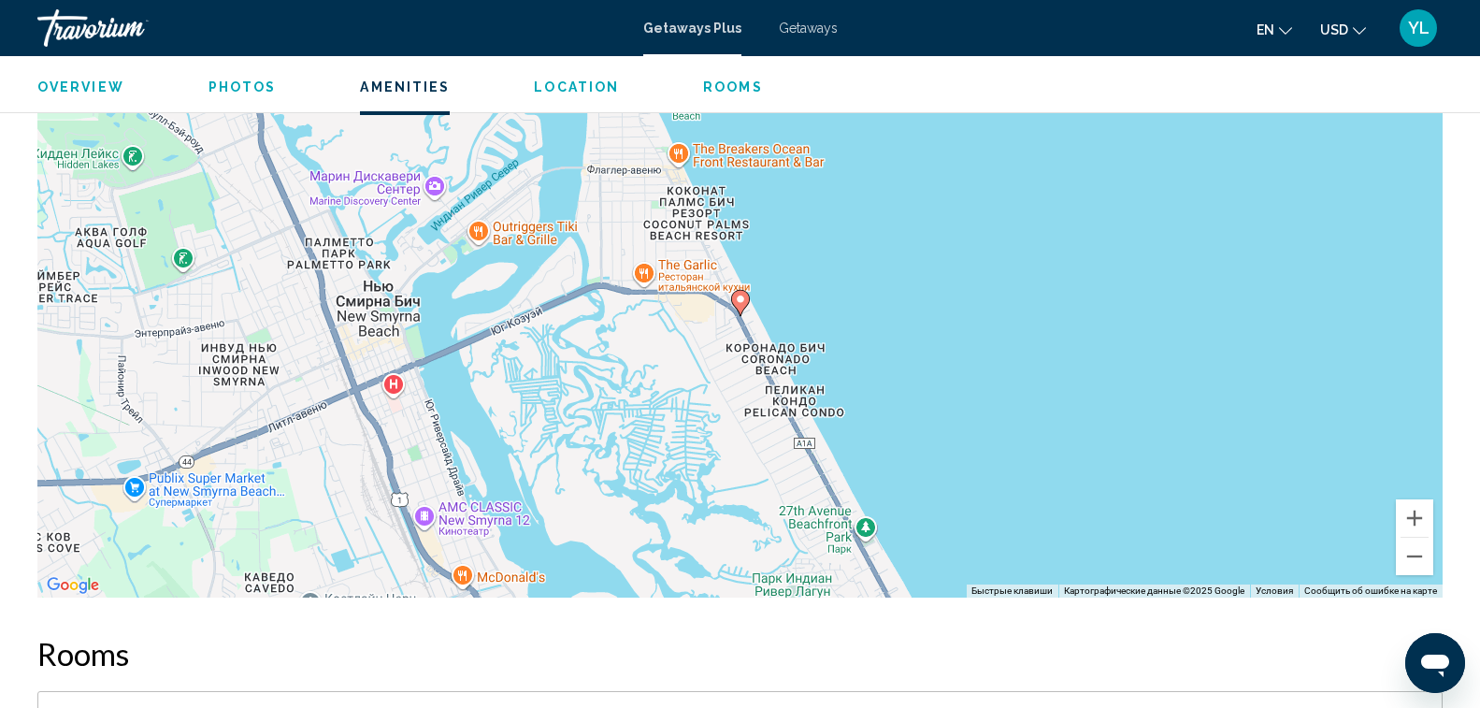
scroll to position [2525, 0]
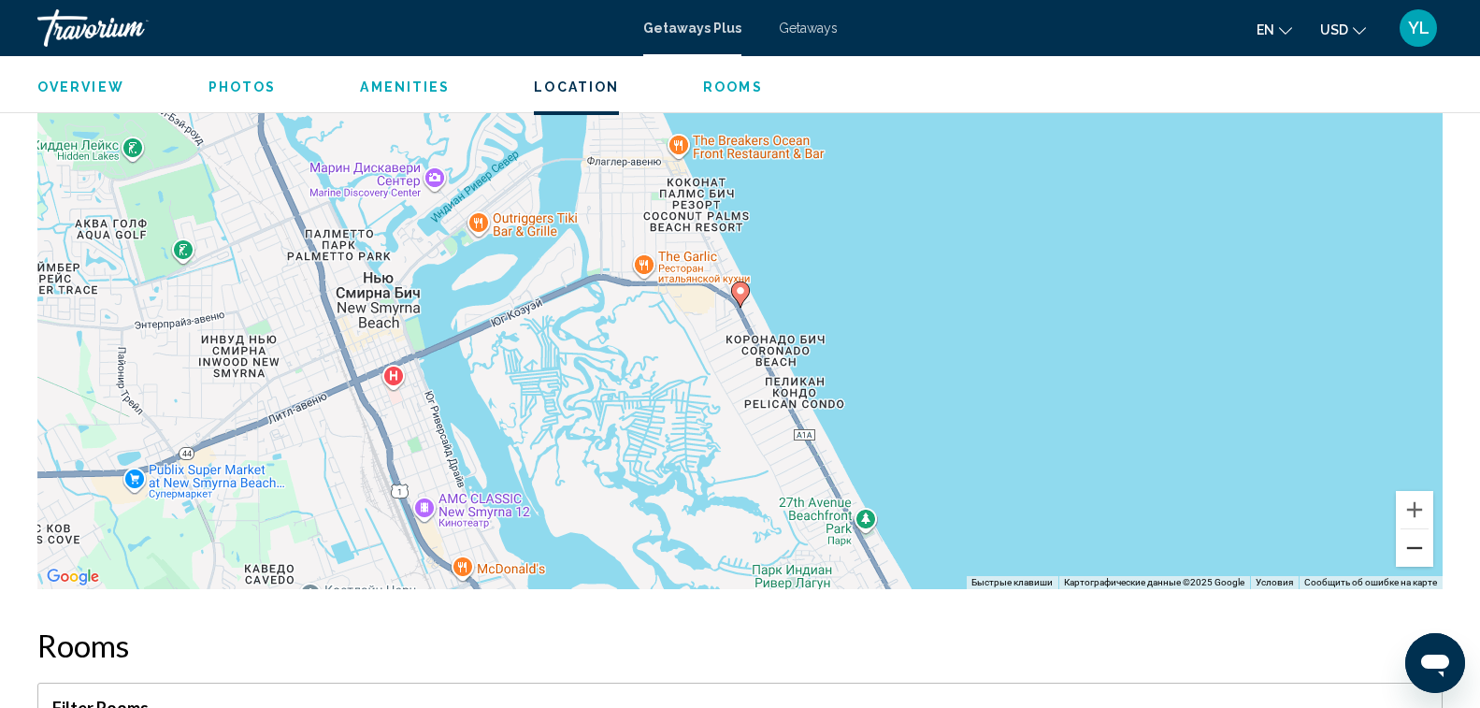
click at [1419, 551] on button "Уменьшить" at bounding box center [1414, 547] width 37 height 37
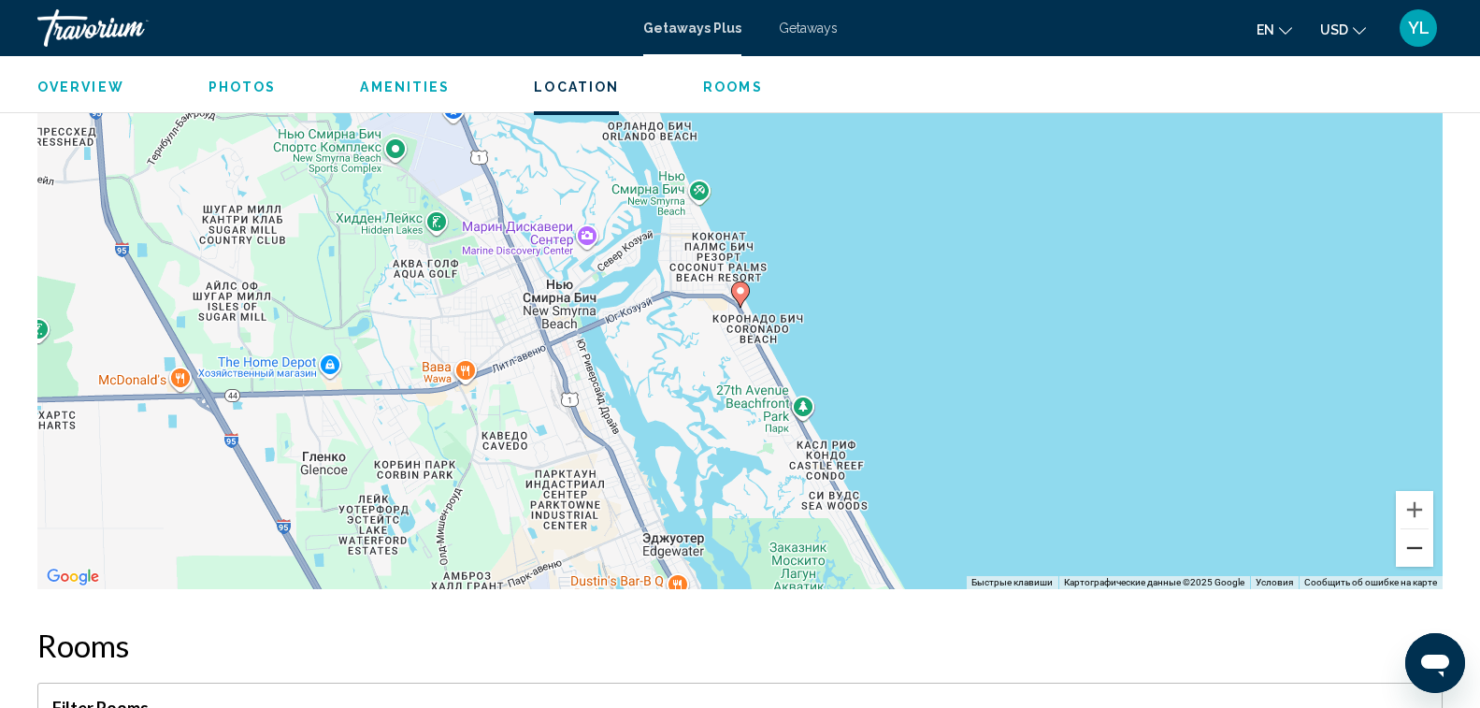
click at [1419, 550] on button "Уменьшить" at bounding box center [1414, 547] width 37 height 37
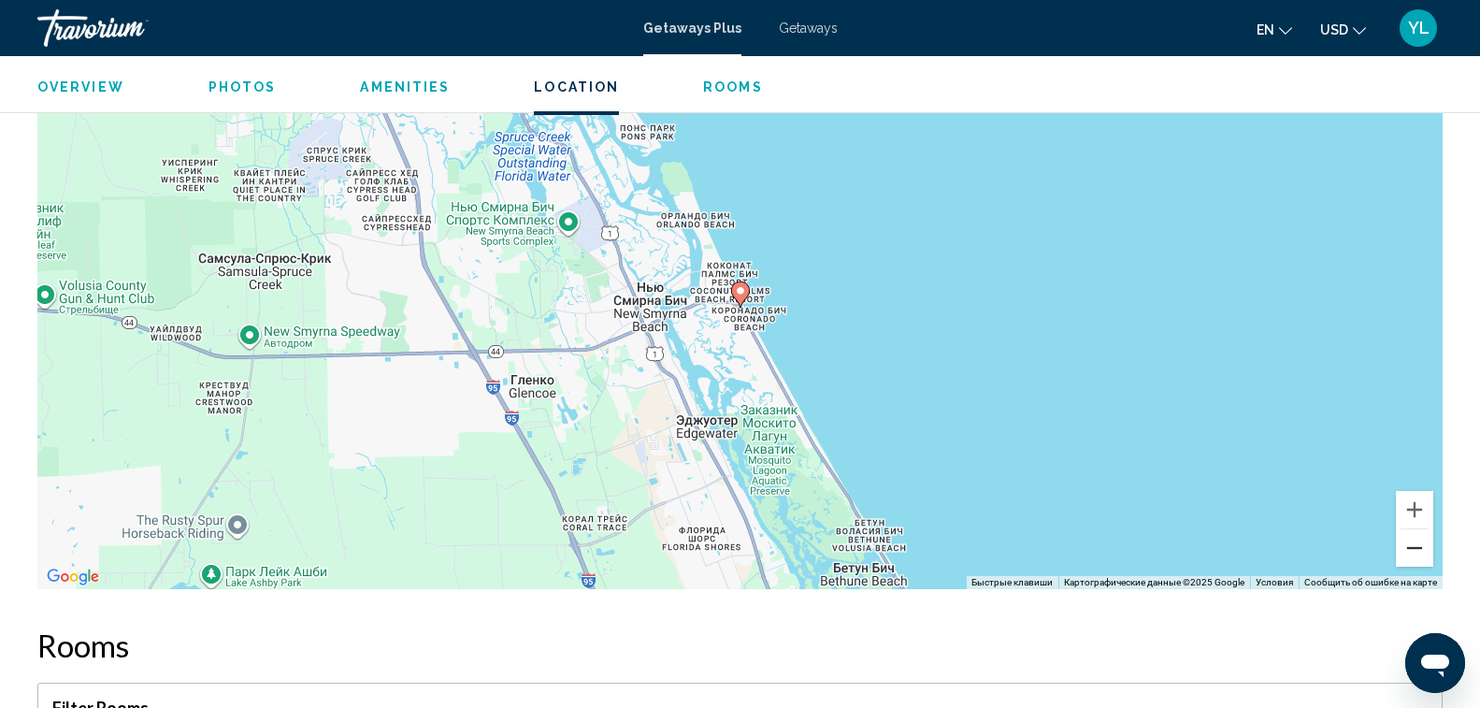
click at [1420, 550] on button "Уменьшить" at bounding box center [1414, 547] width 37 height 37
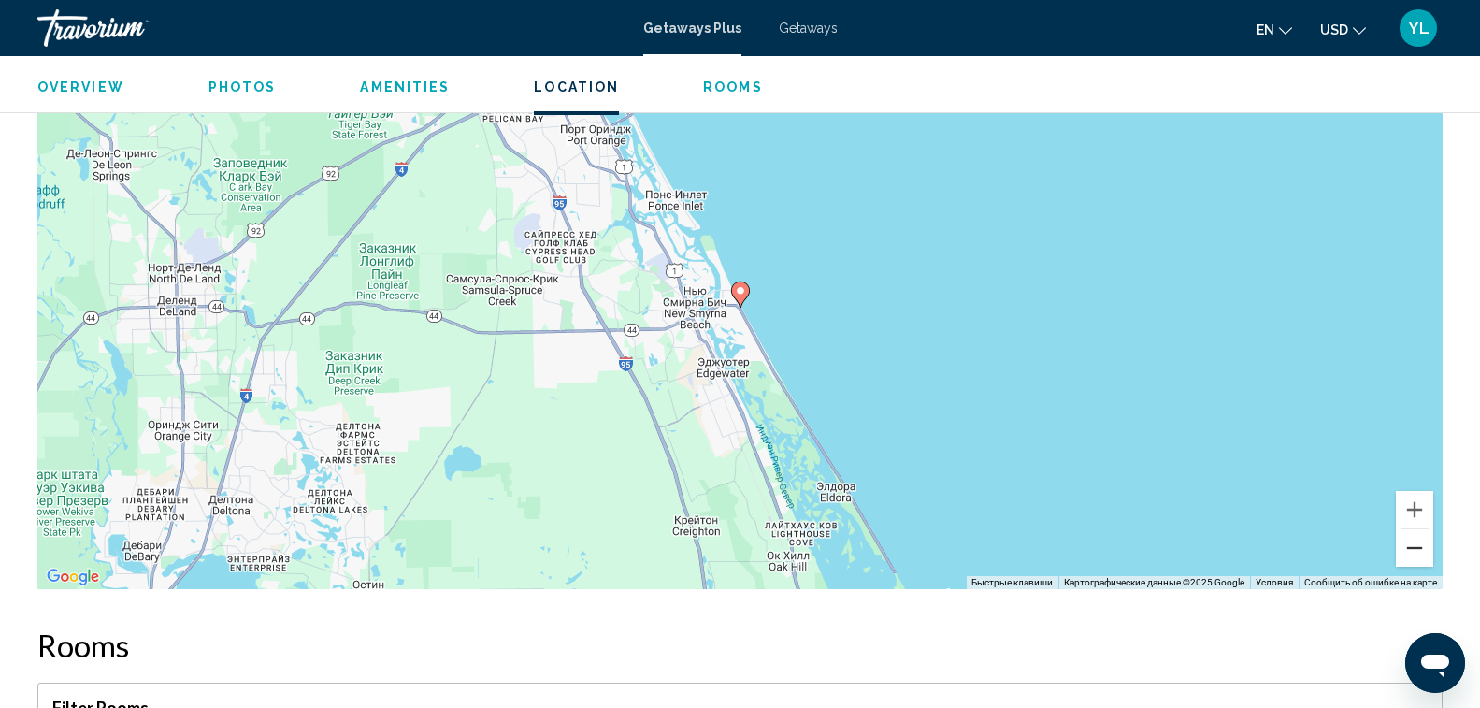
click at [1420, 550] on button "Уменьшить" at bounding box center [1414, 547] width 37 height 37
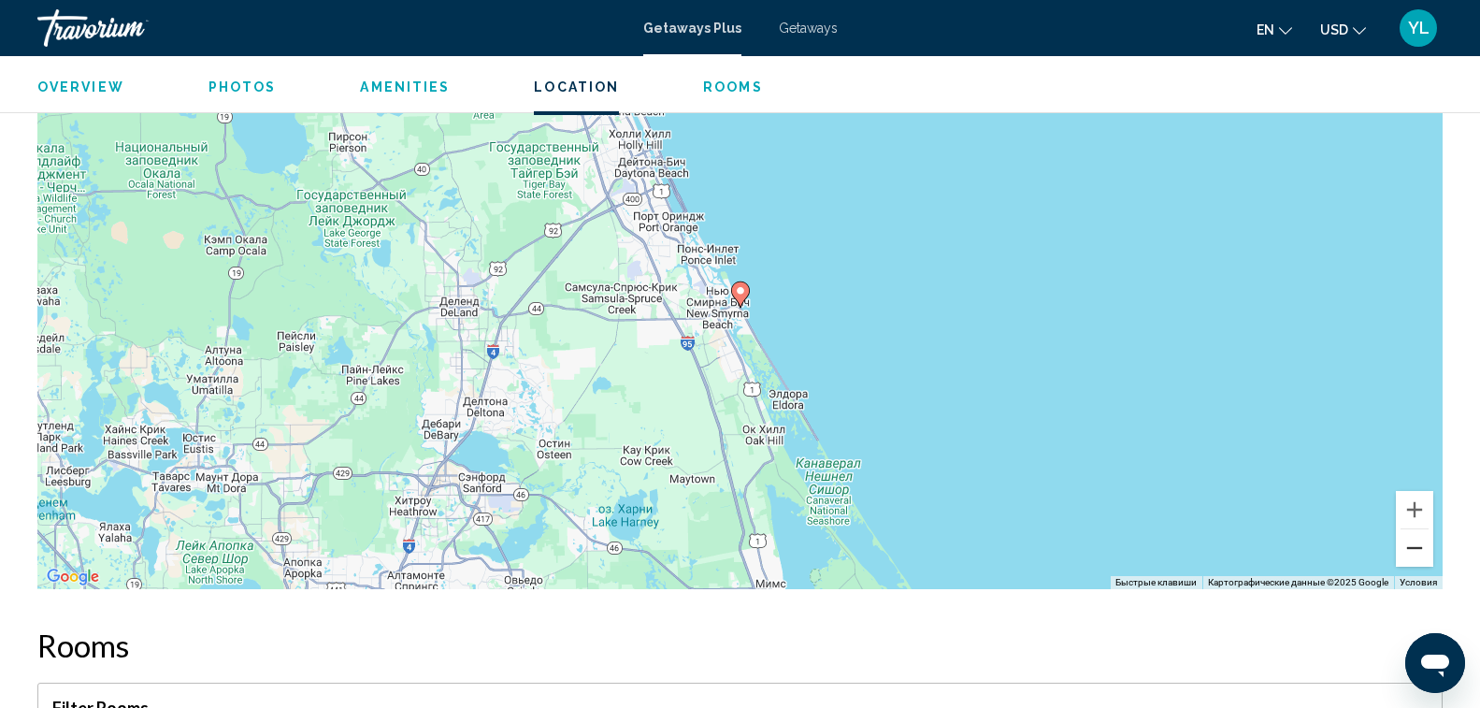
click at [1420, 550] on button "Уменьшить" at bounding box center [1414, 547] width 37 height 37
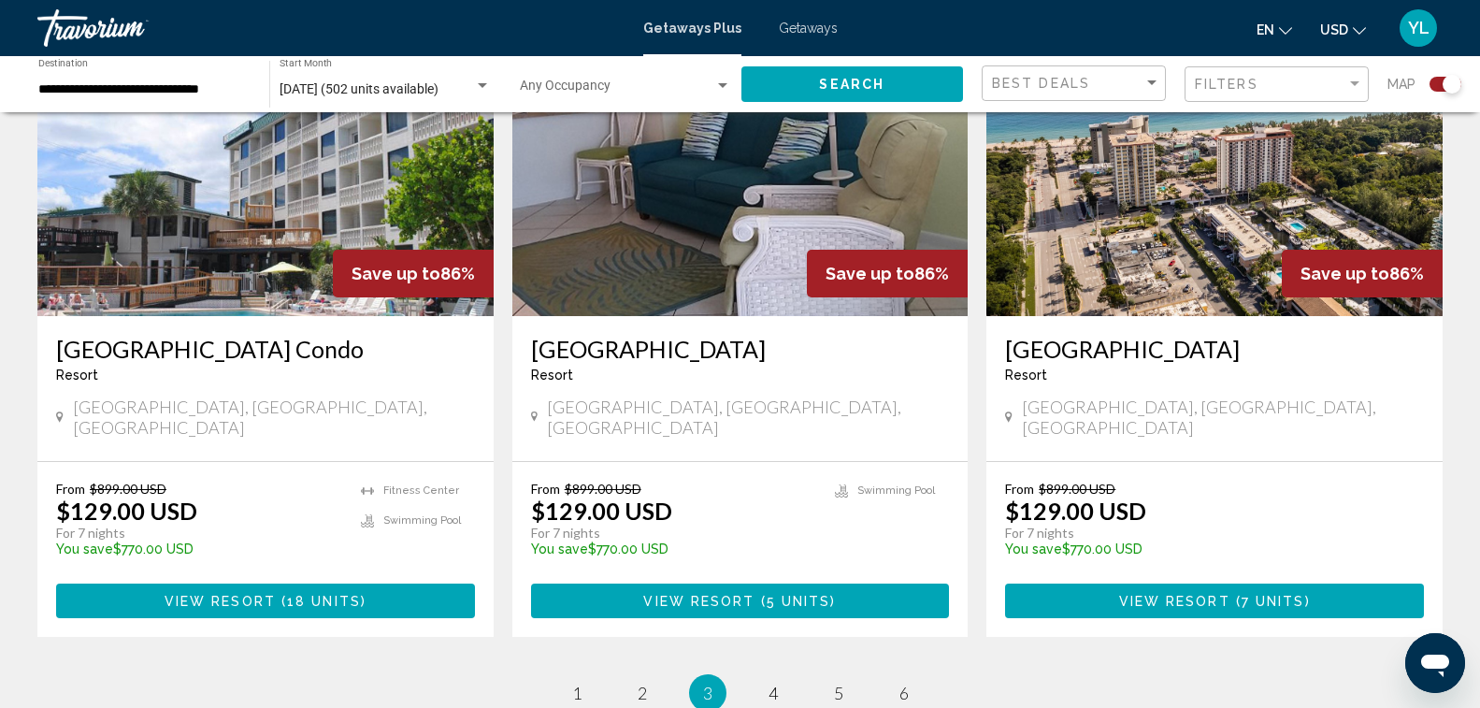
scroll to position [2948, 0]
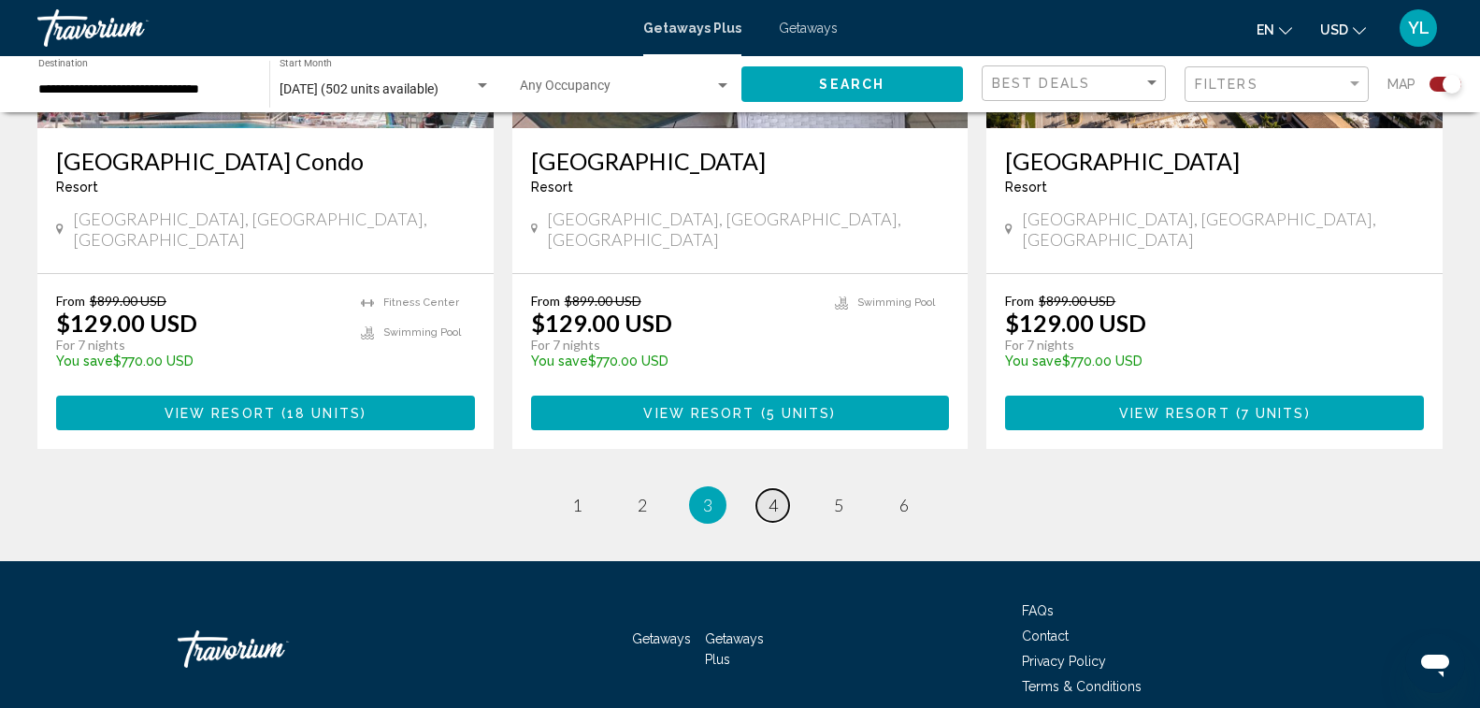
click at [775, 495] on span "4" at bounding box center [773, 505] width 9 height 21
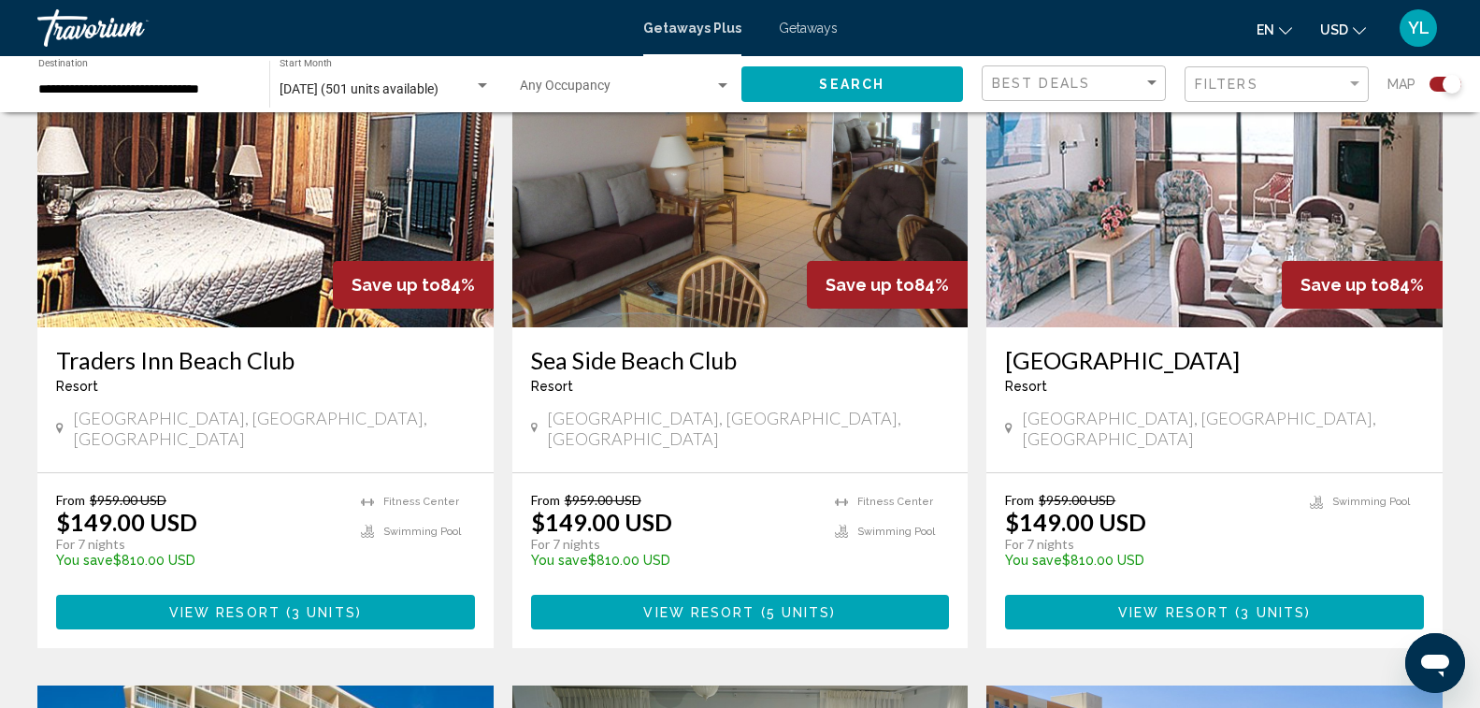
scroll to position [655, 0]
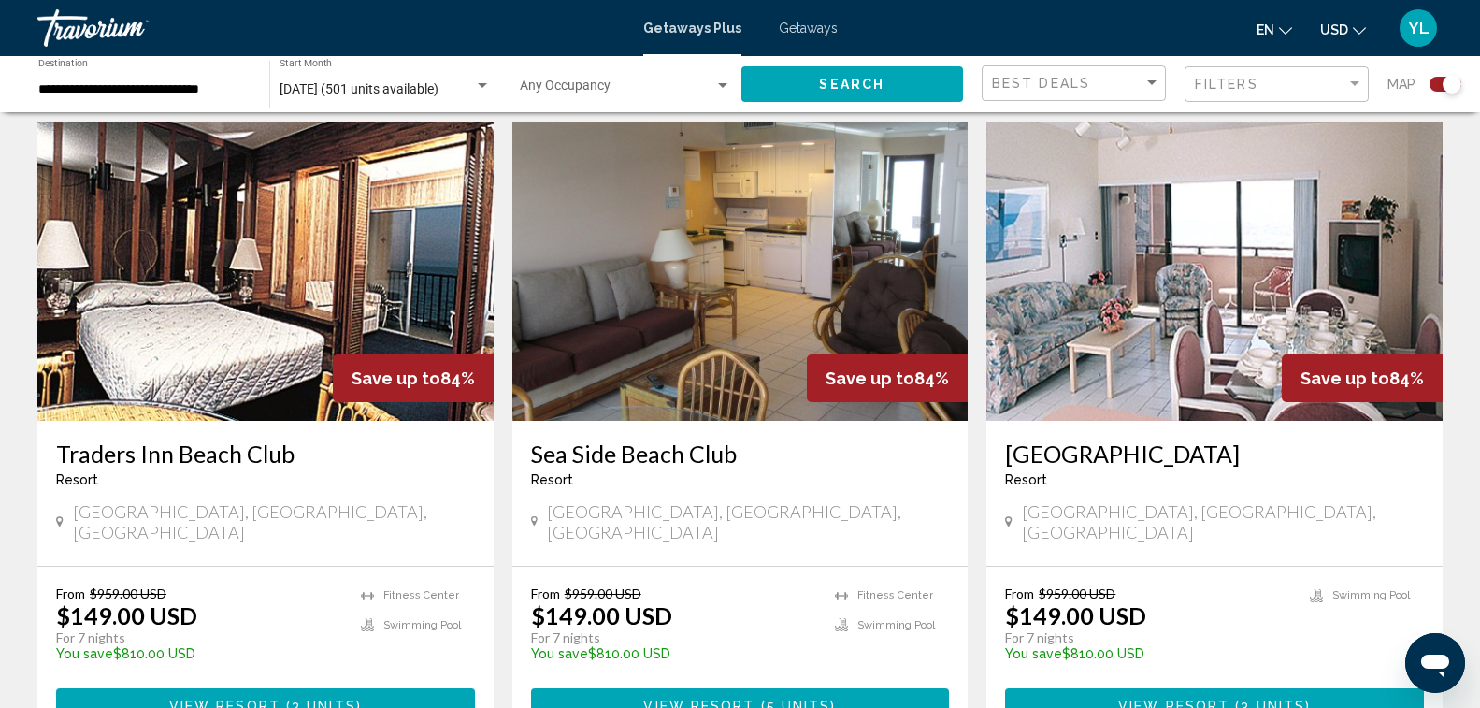
click at [158, 324] on img "Main content" at bounding box center [265, 271] width 456 height 299
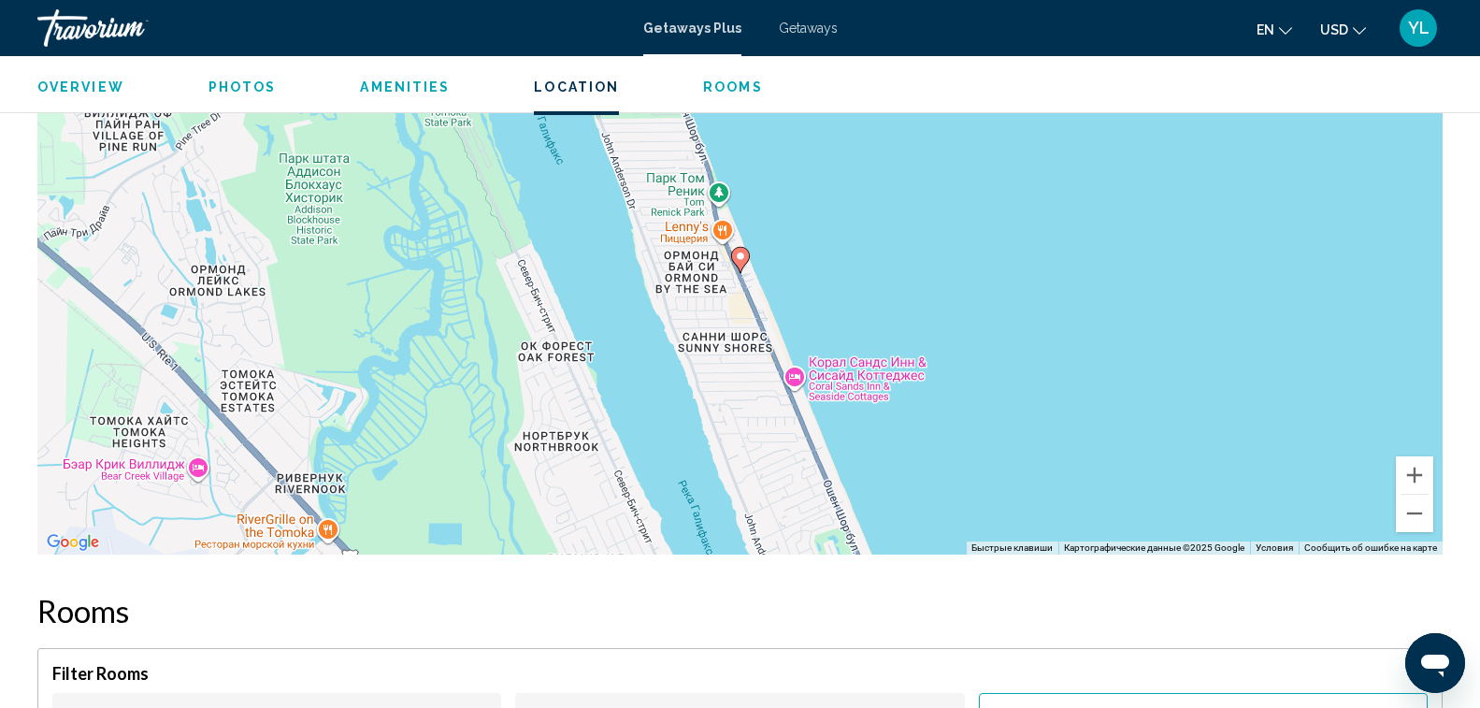
scroll to position [2057, 0]
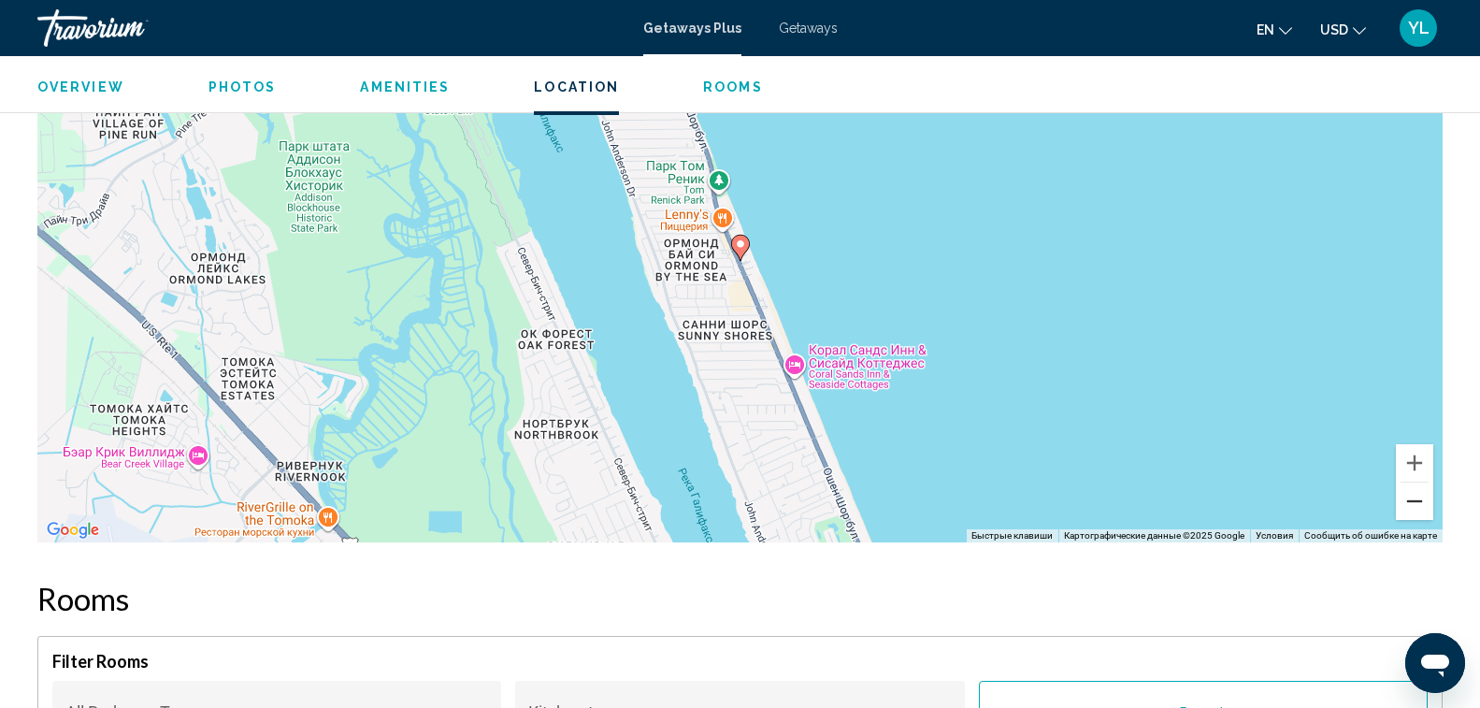
click at [1424, 502] on button "Уменьшить" at bounding box center [1414, 500] width 37 height 37
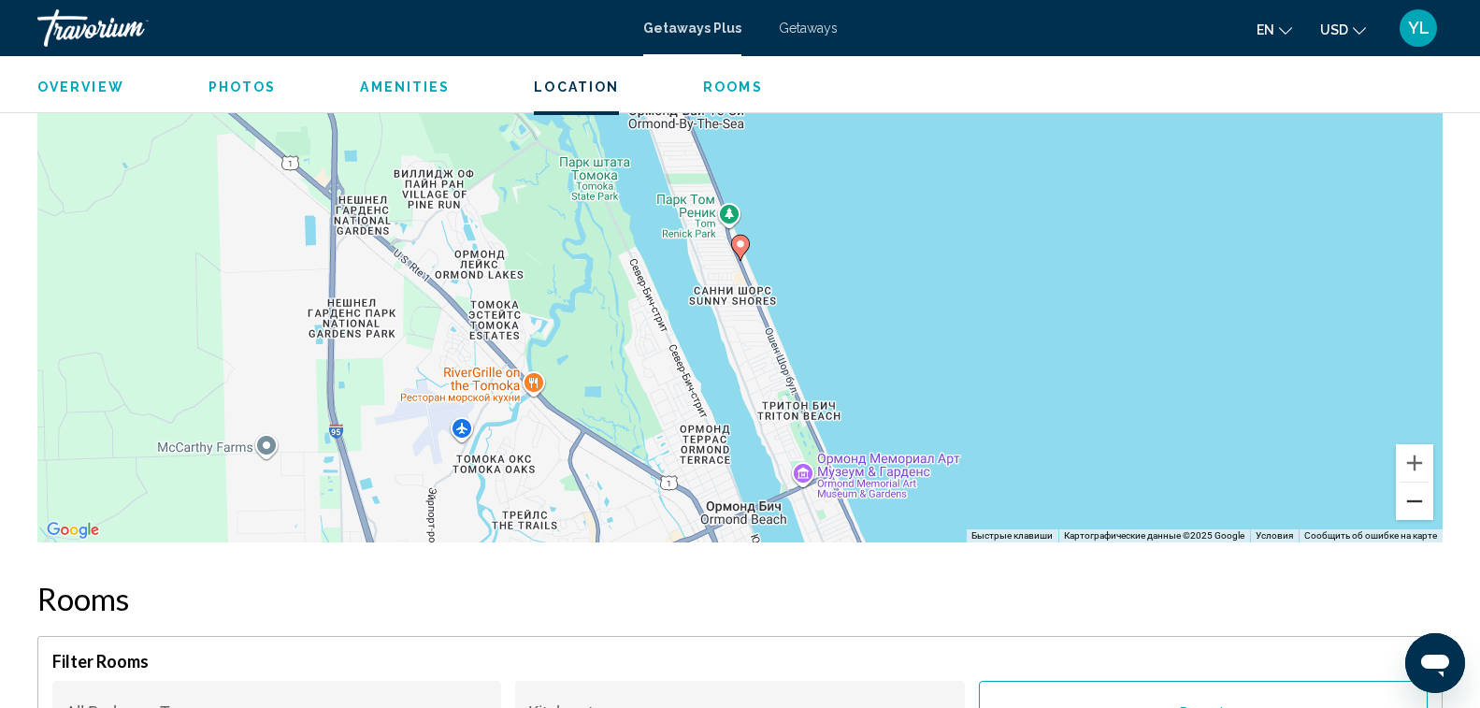
click at [1420, 504] on button "Уменьшить" at bounding box center [1414, 500] width 37 height 37
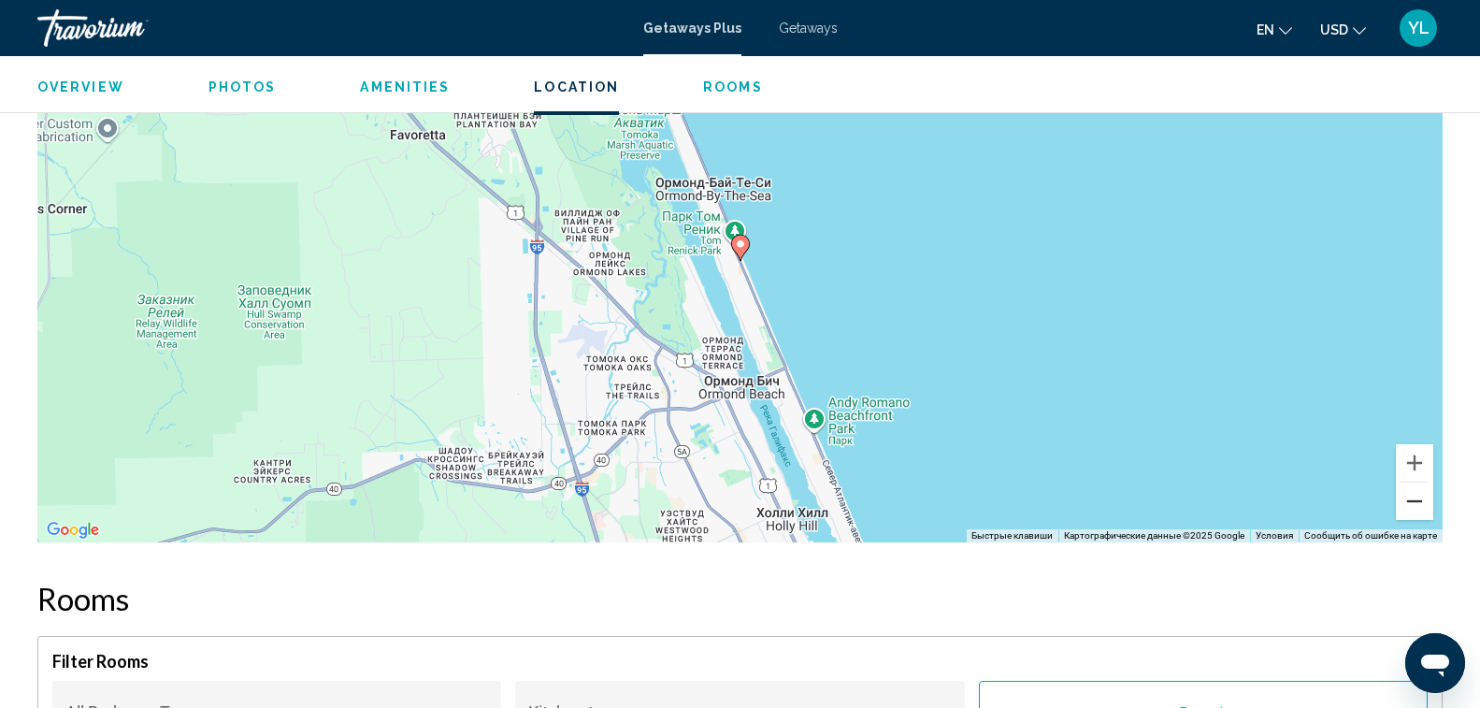
click at [1420, 504] on button "Уменьшить" at bounding box center [1414, 500] width 37 height 37
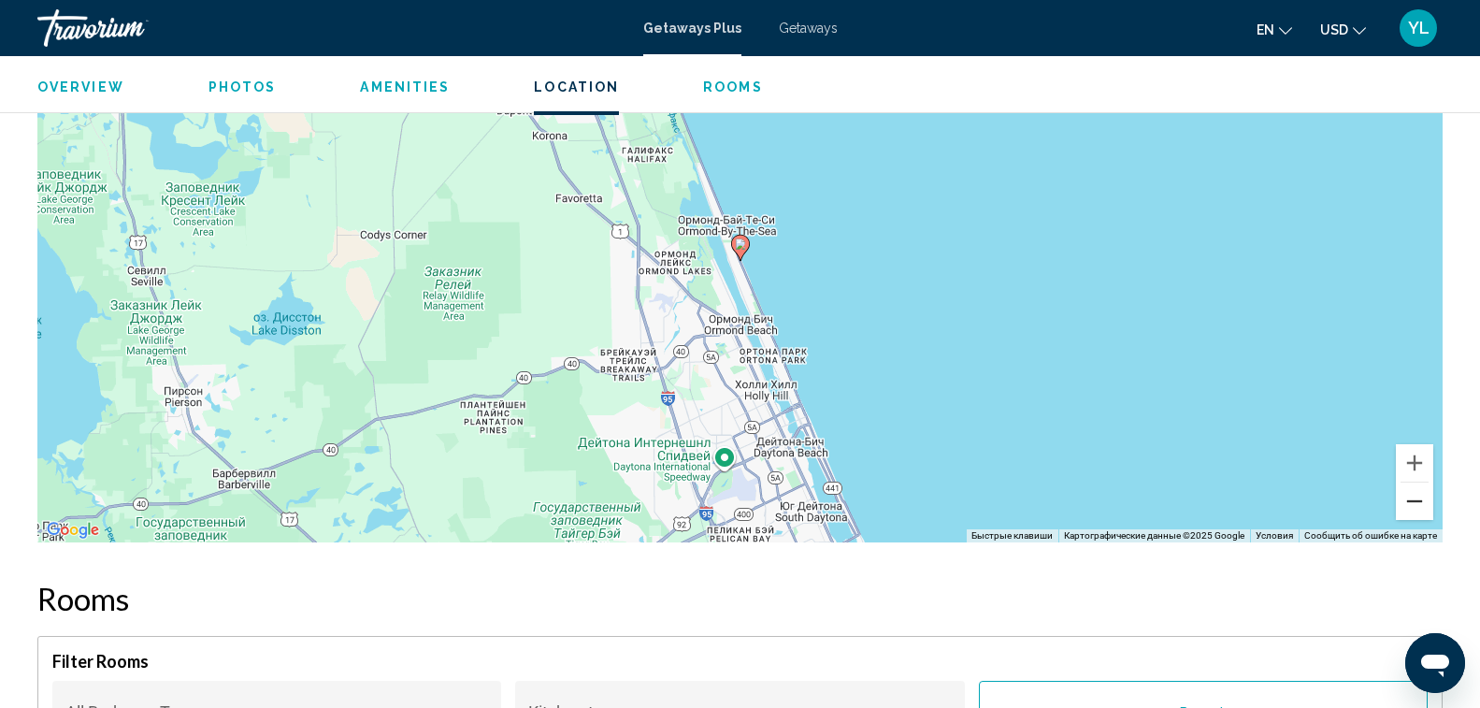
click at [1420, 504] on button "Уменьшить" at bounding box center [1414, 500] width 37 height 37
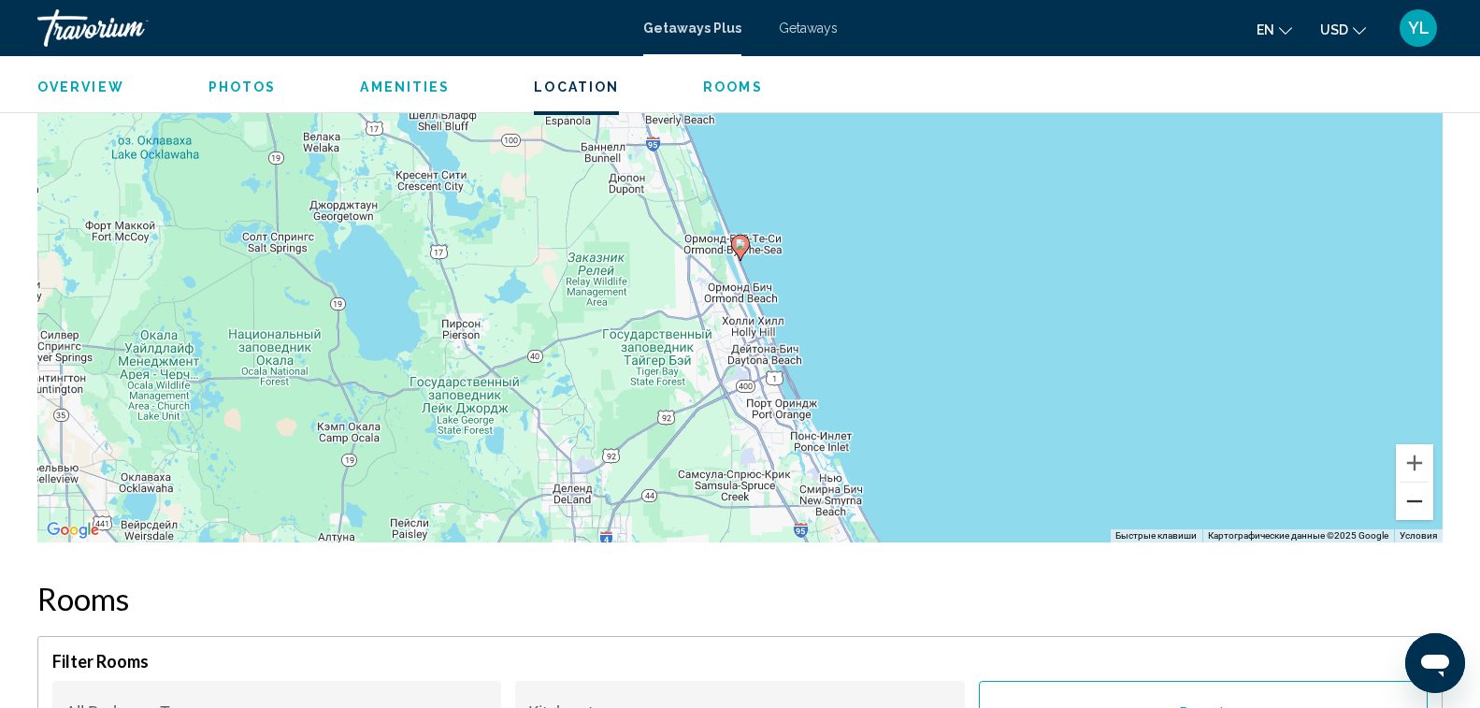
click at [1420, 504] on button "Уменьшить" at bounding box center [1414, 500] width 37 height 37
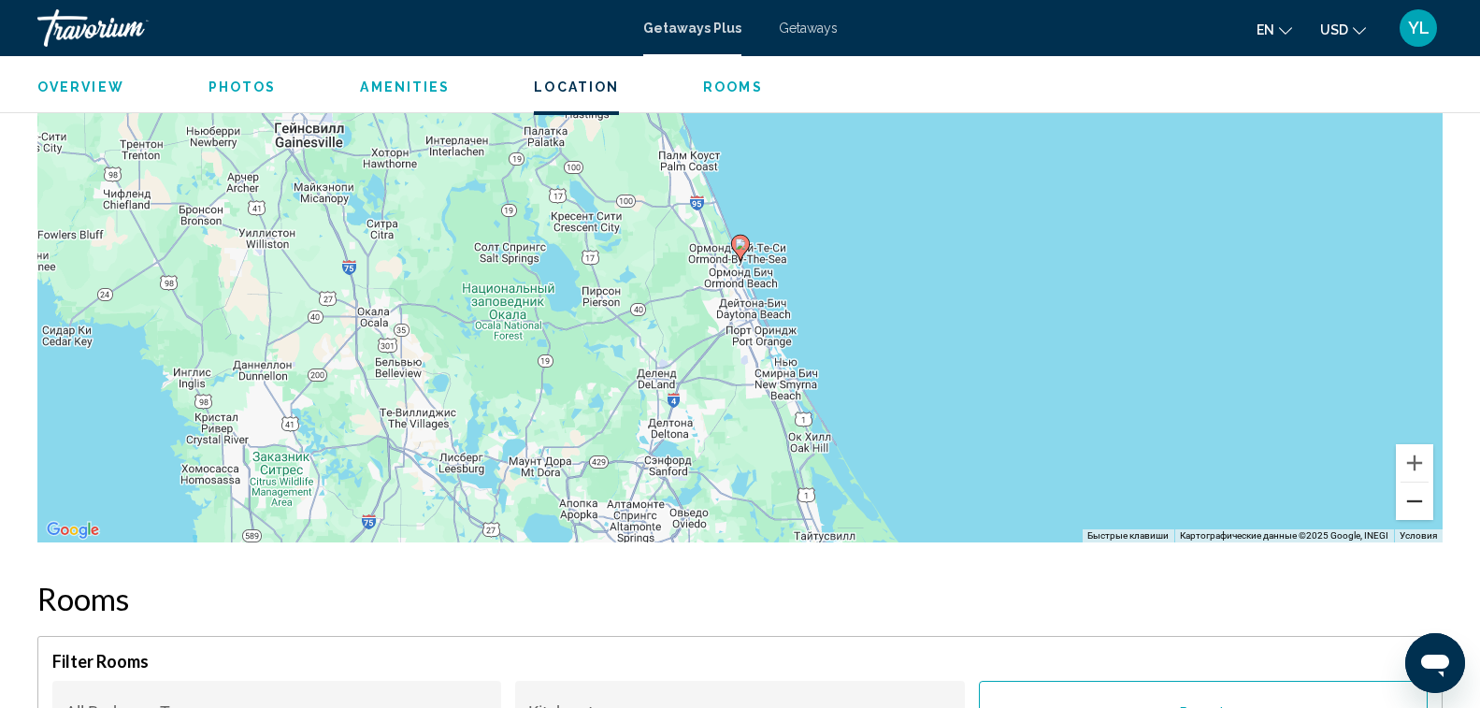
click at [1420, 504] on button "Уменьшить" at bounding box center [1414, 500] width 37 height 37
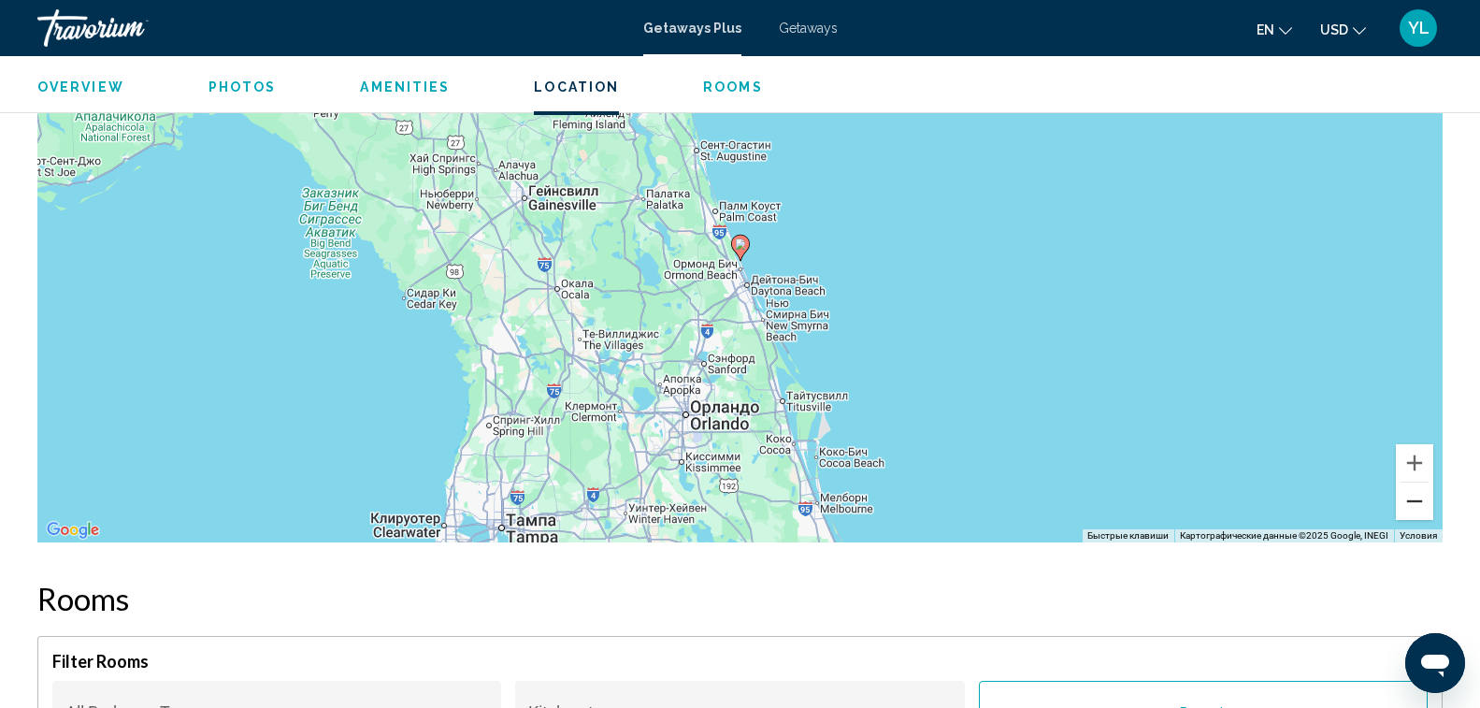
click at [1420, 504] on button "Уменьшить" at bounding box center [1414, 500] width 37 height 37
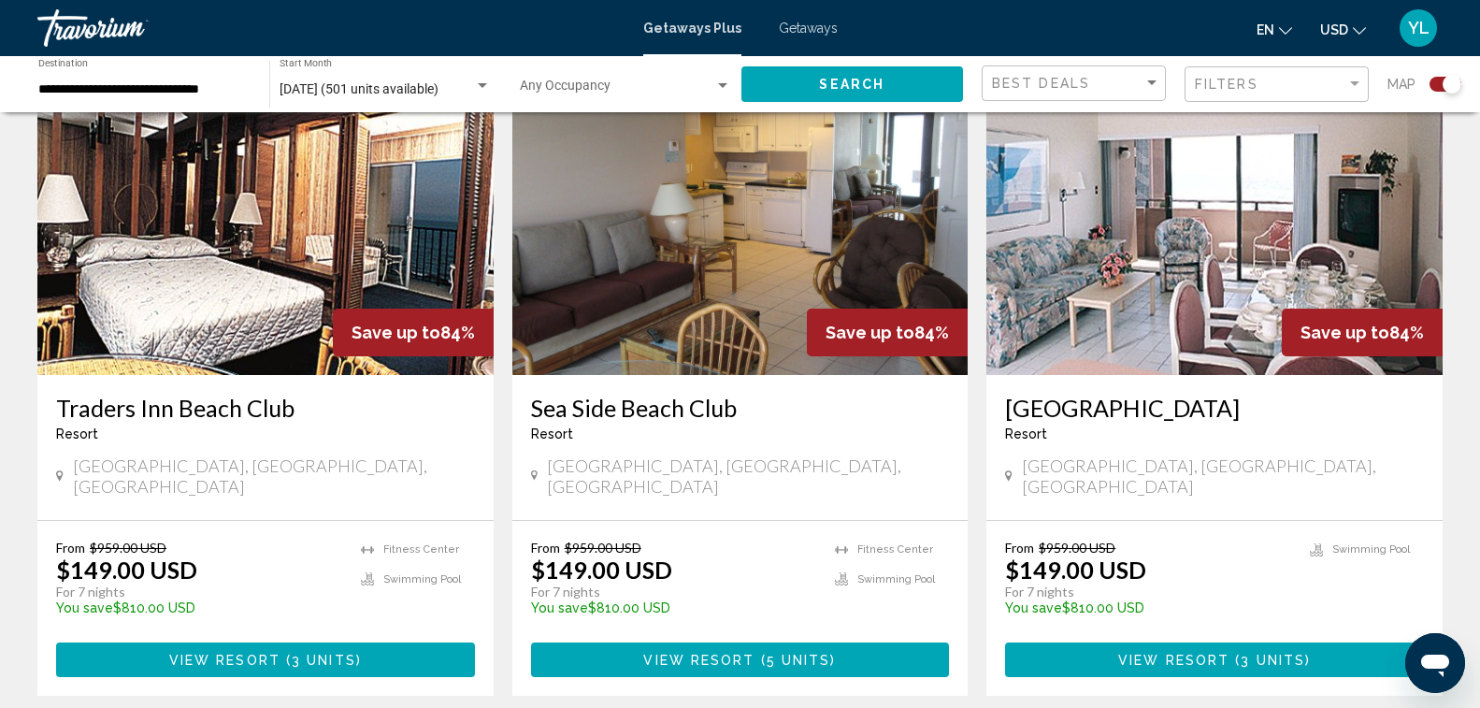
scroll to position [655, 0]
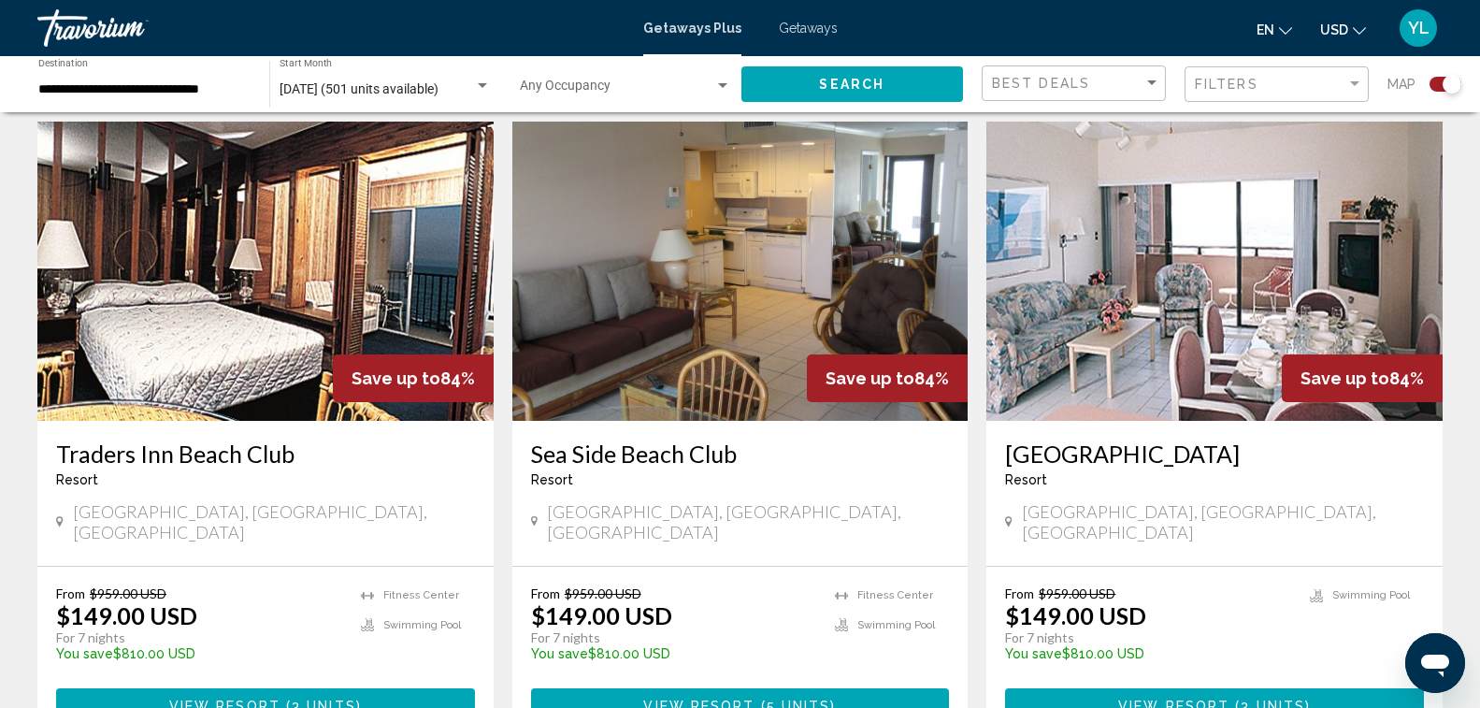
click at [758, 383] on img "Main content" at bounding box center [740, 271] width 456 height 299
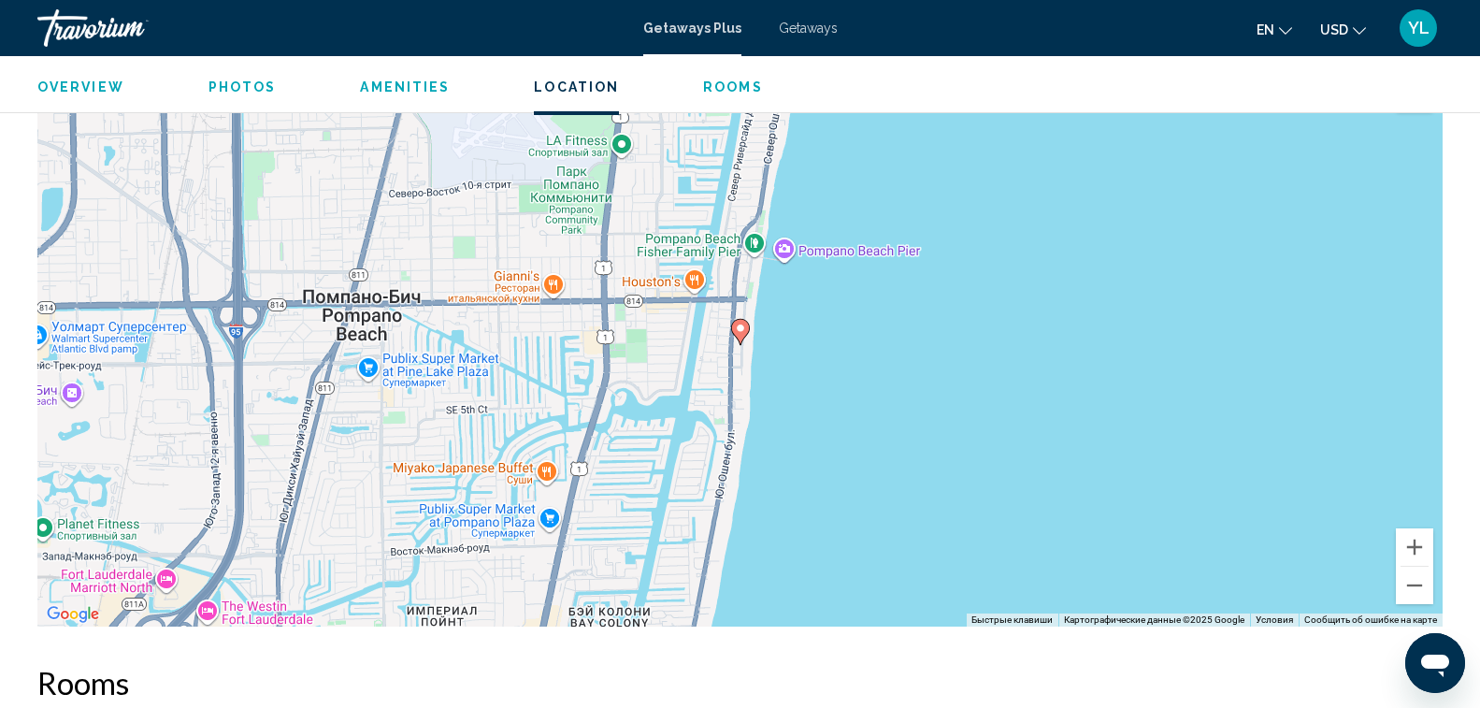
scroll to position [2244, 0]
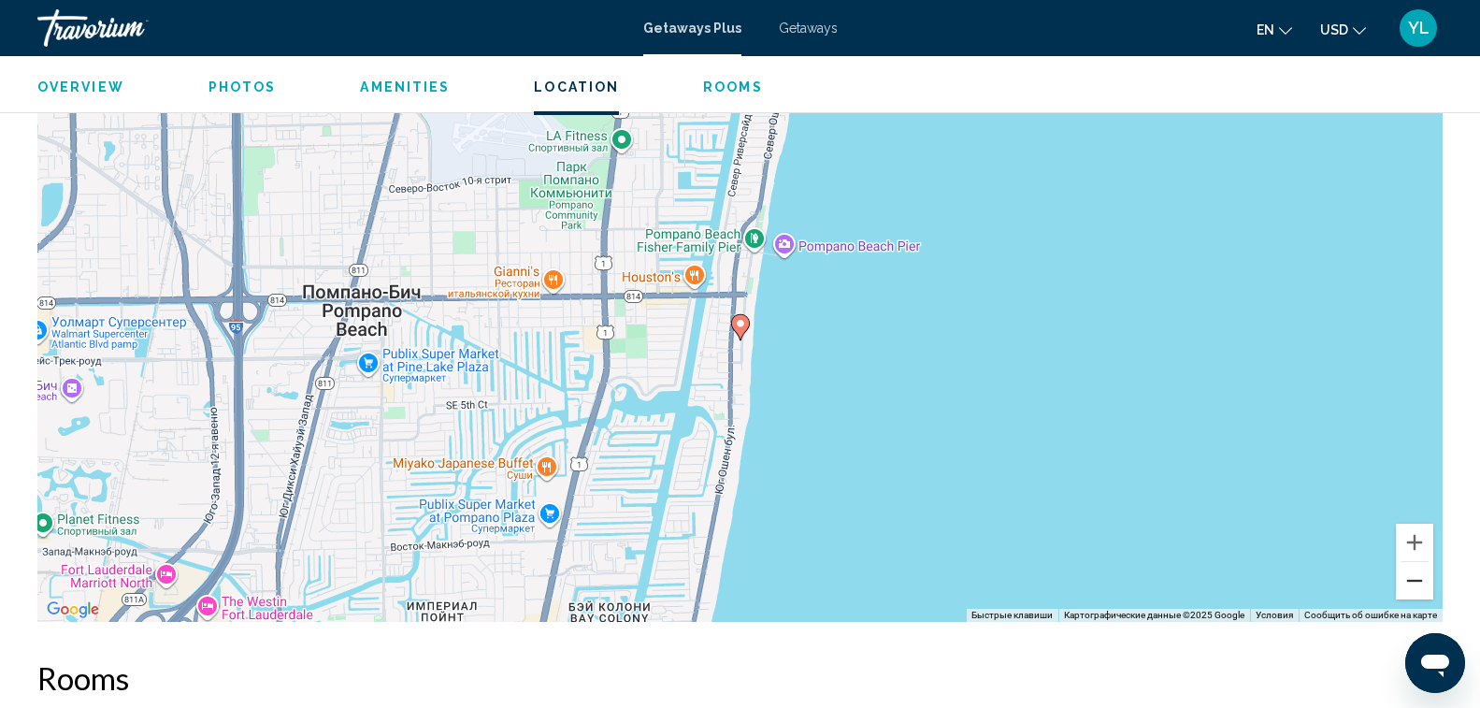
click at [1418, 577] on button "Уменьшить" at bounding box center [1414, 580] width 37 height 37
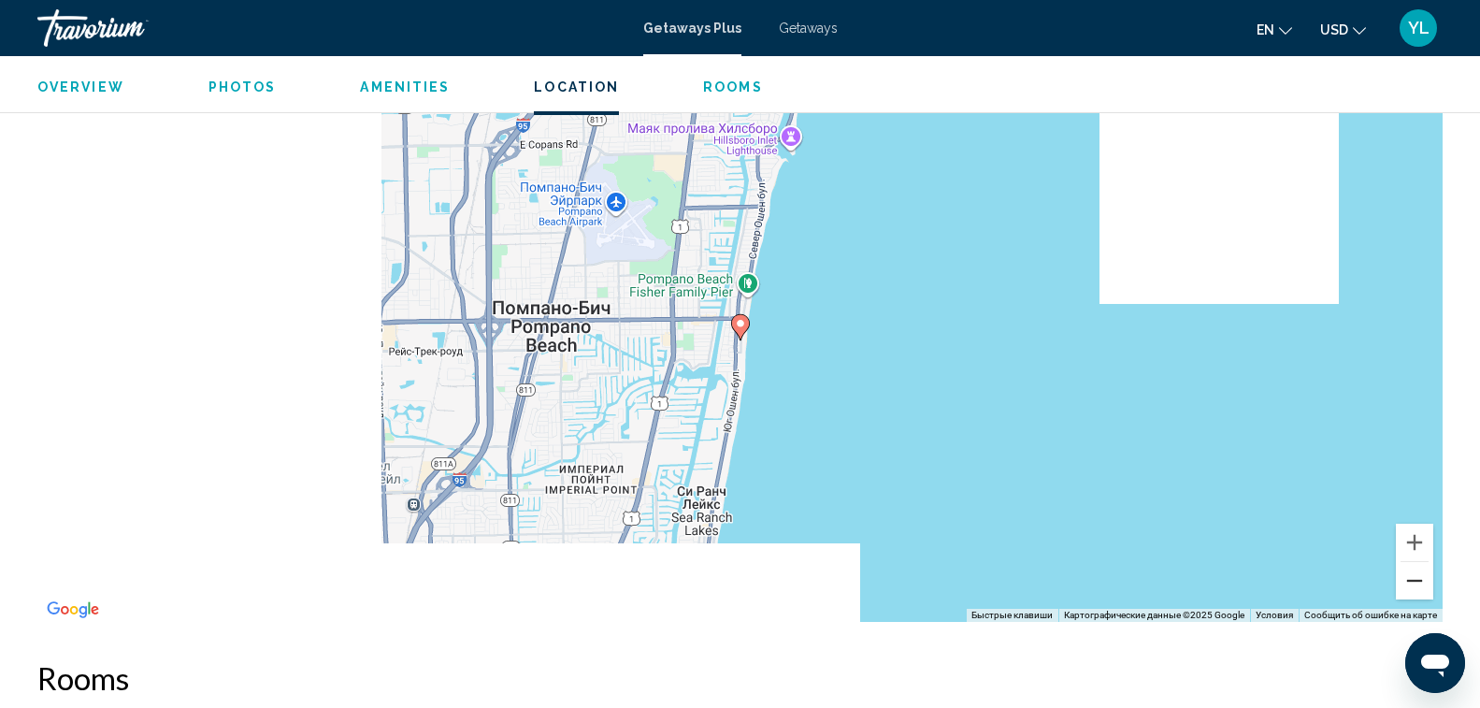
click at [1418, 577] on button "Уменьшить" at bounding box center [1414, 580] width 37 height 37
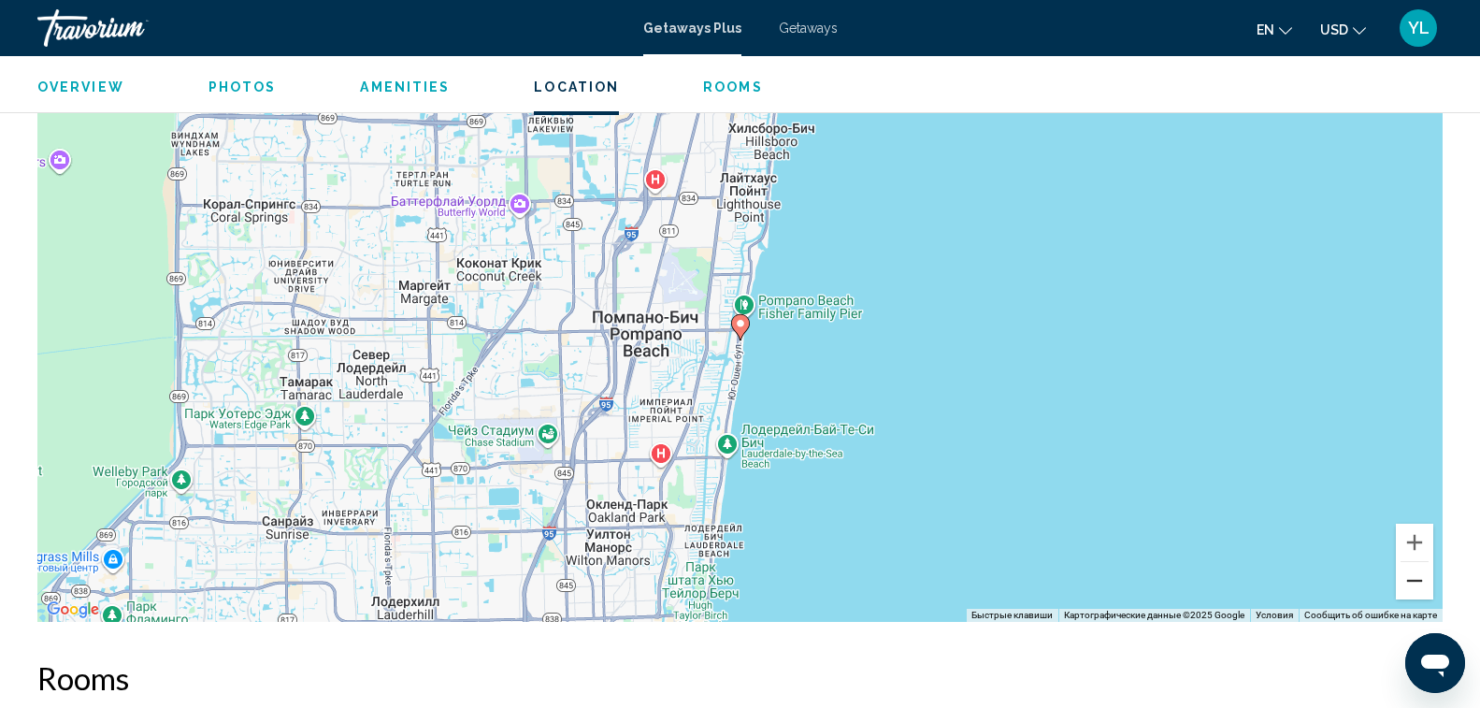
click at [1418, 577] on button "Уменьшить" at bounding box center [1414, 580] width 37 height 37
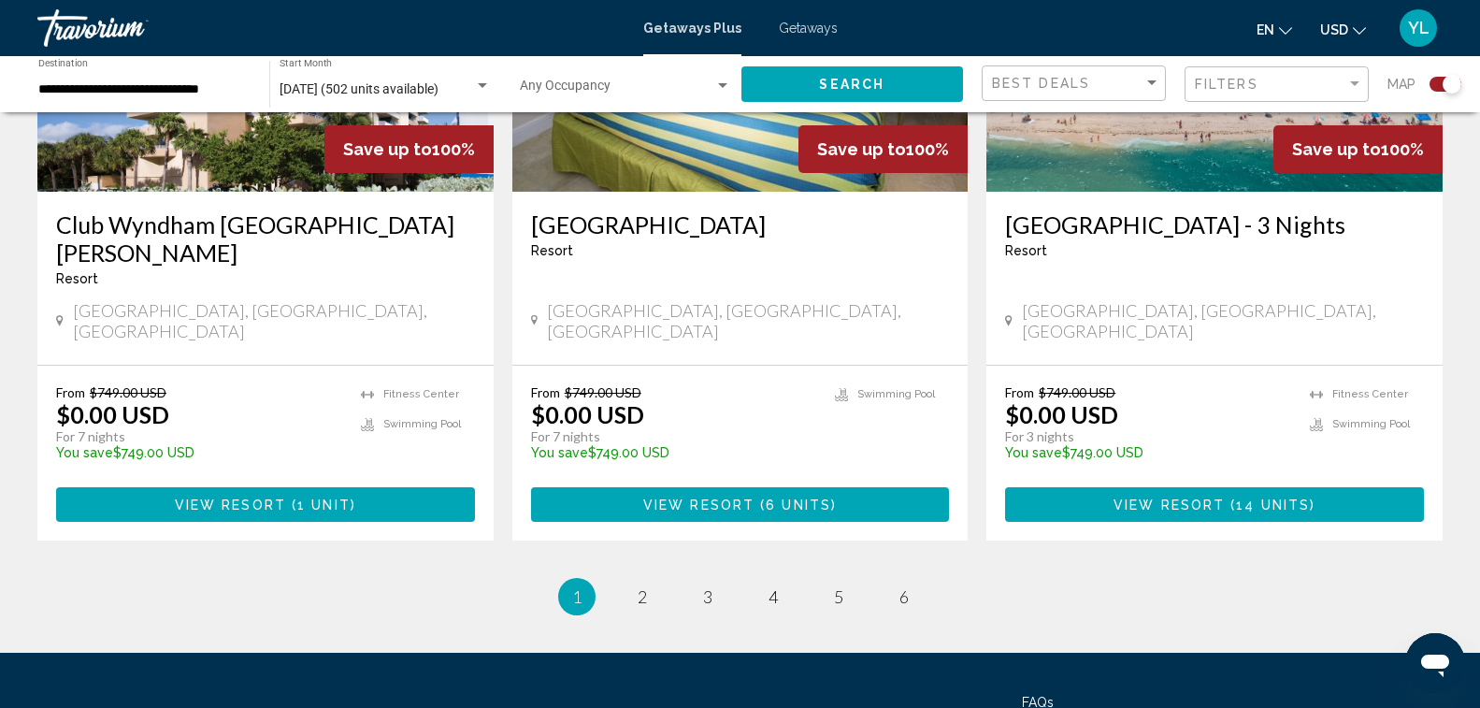
scroll to position [2899, 0]
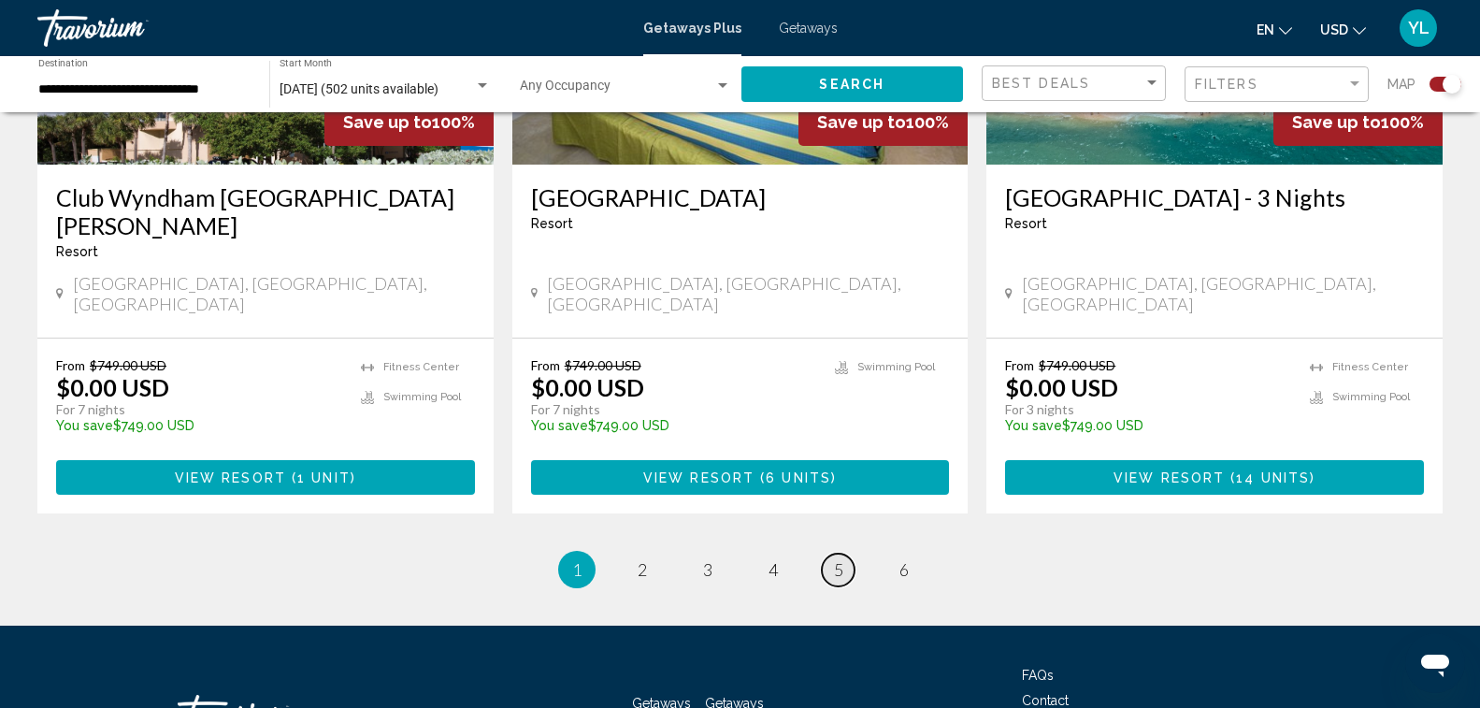
click at [836, 559] on span "5" at bounding box center [838, 569] width 9 height 21
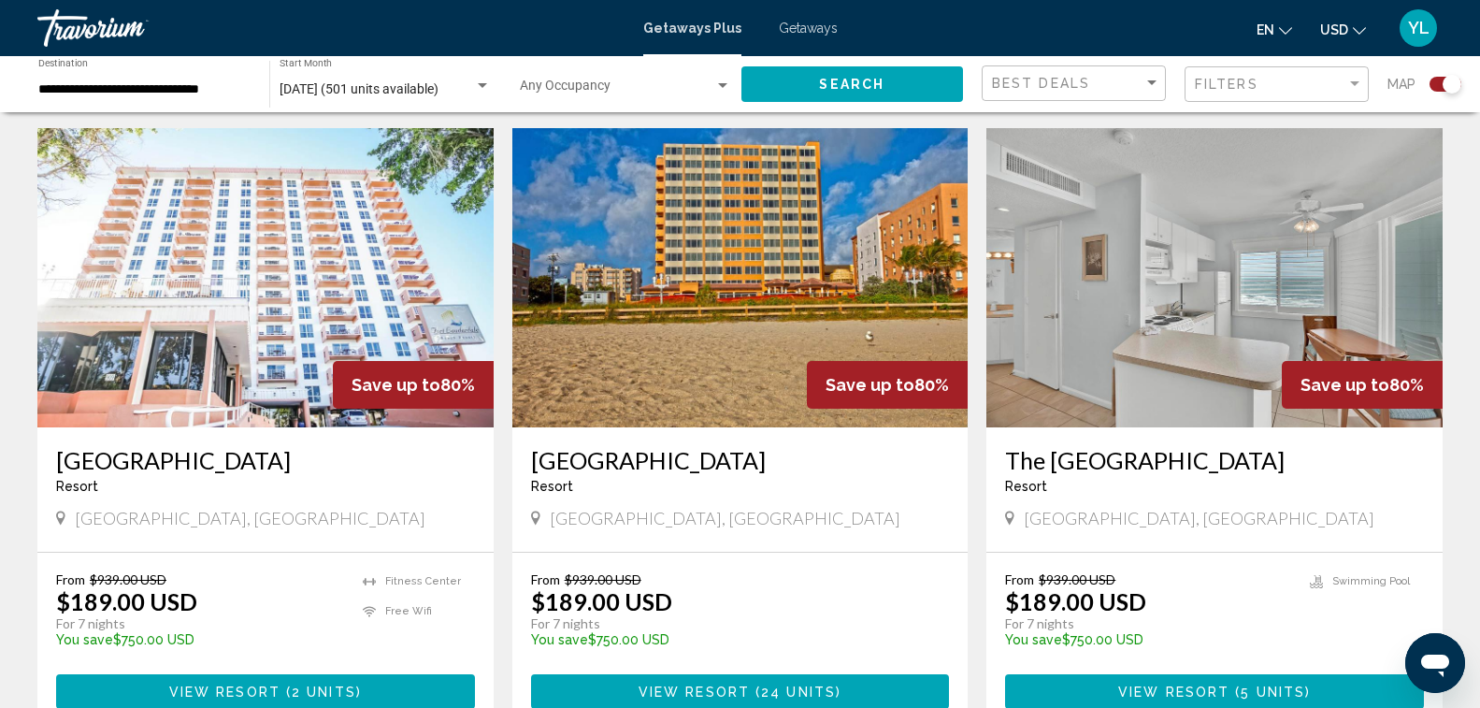
scroll to position [2588, 0]
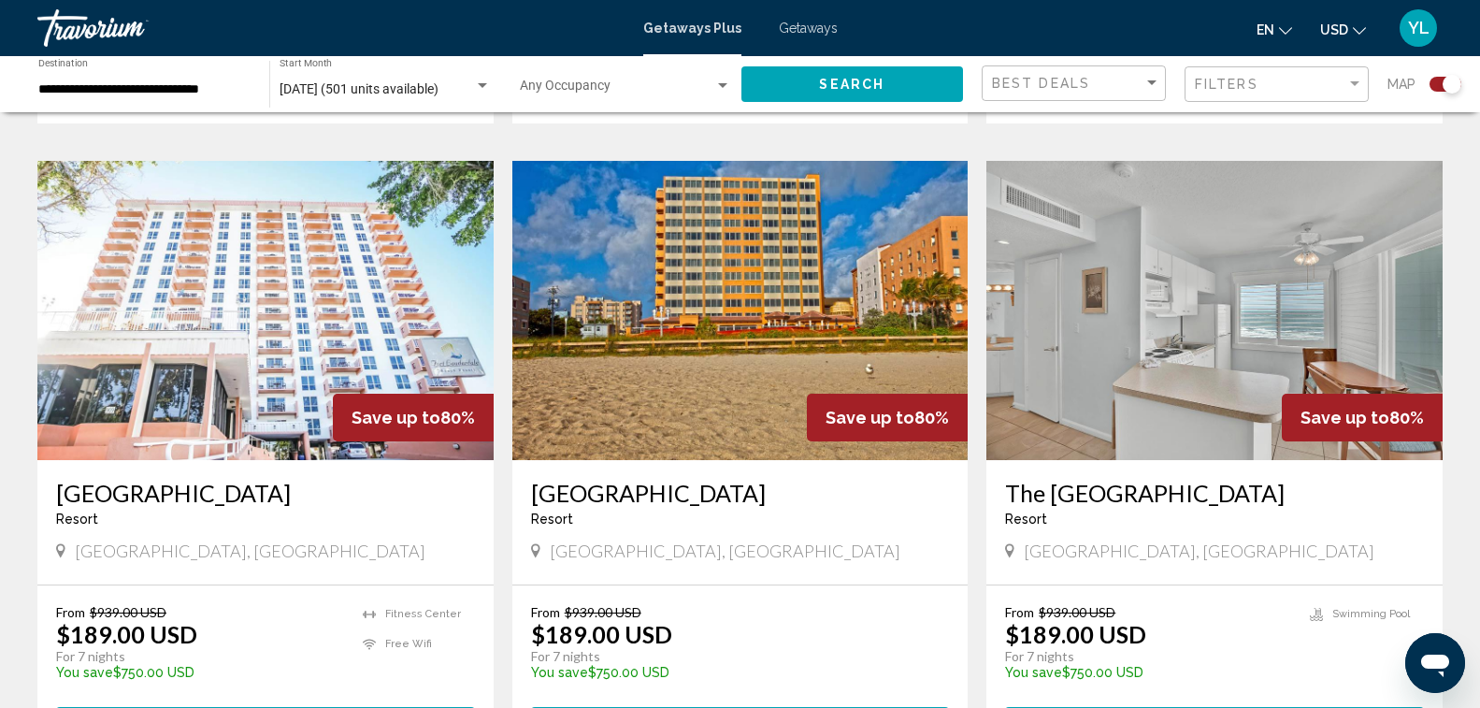
click at [296, 299] on img "Main content" at bounding box center [265, 310] width 456 height 299
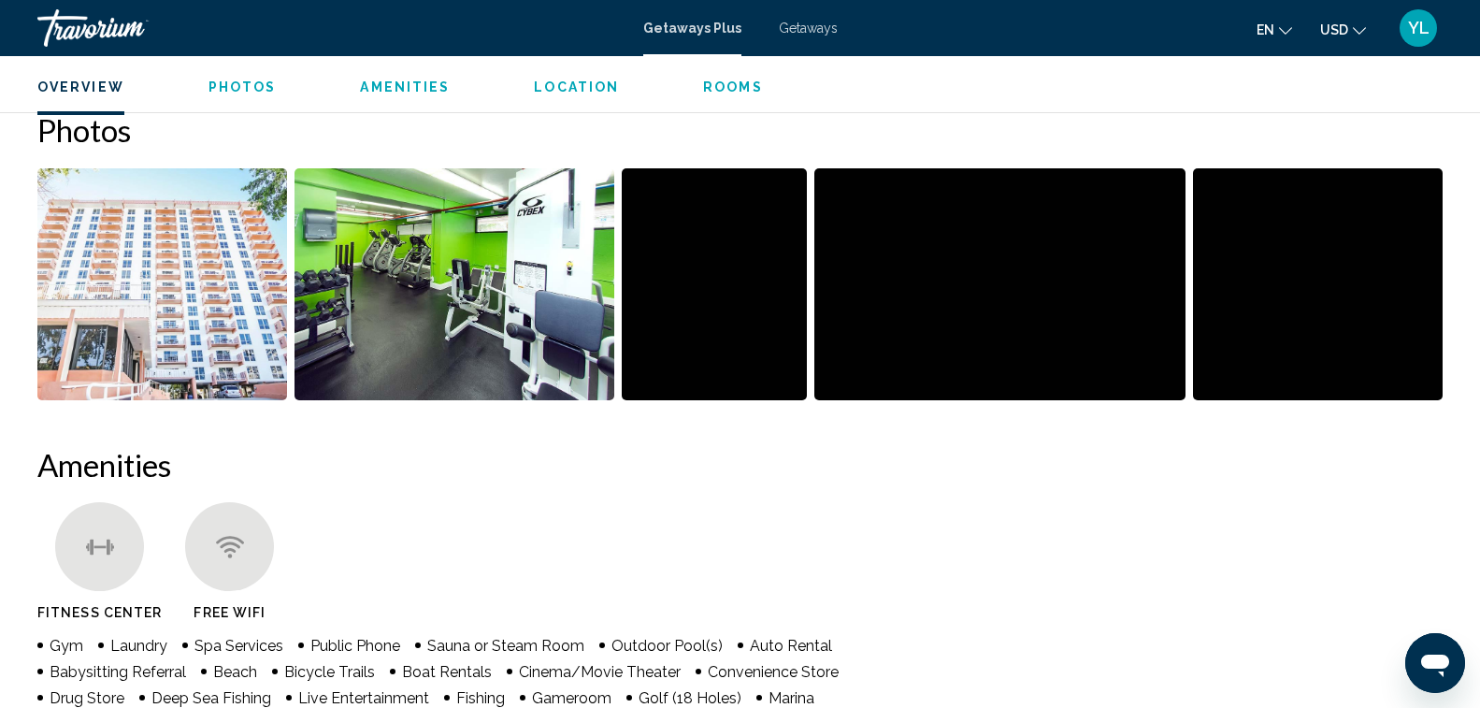
scroll to position [367, 0]
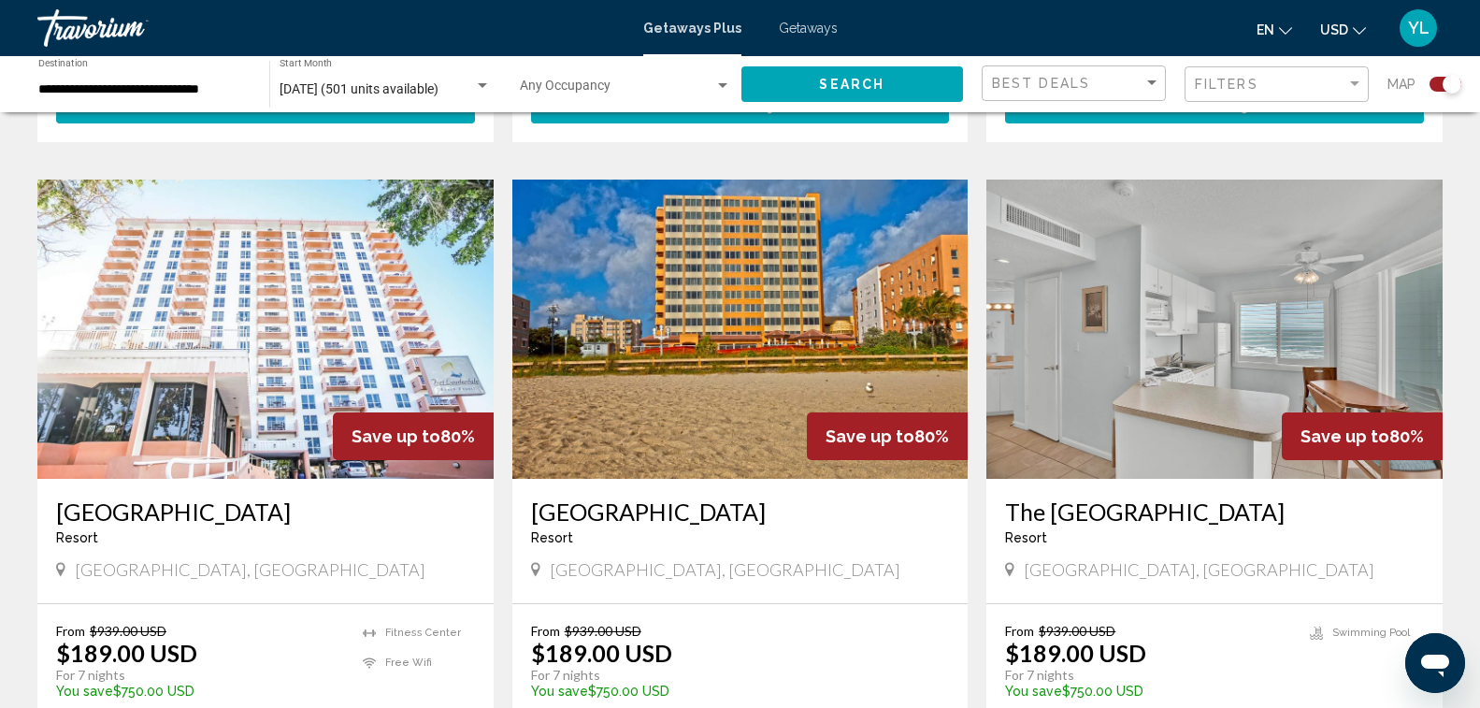
scroll to position [2525, 0]
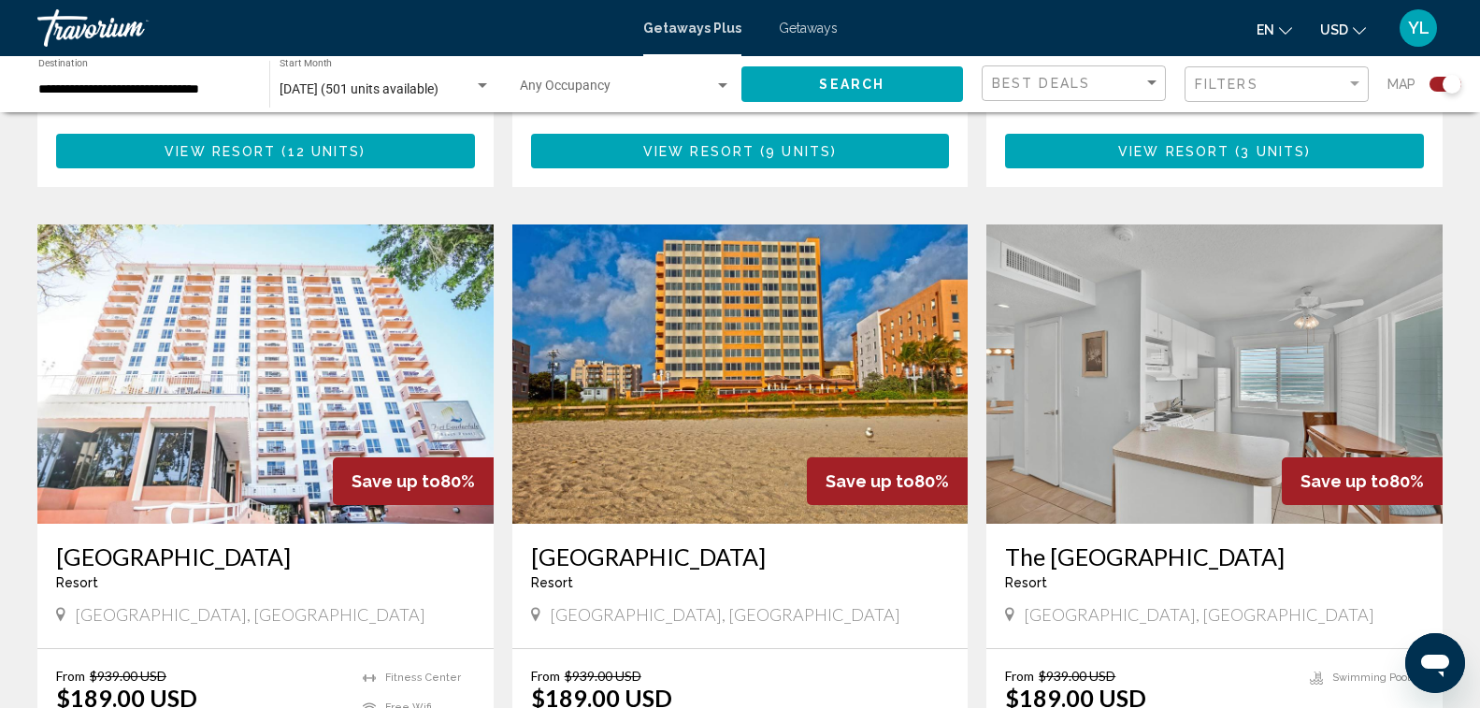
click at [1248, 365] on img "Main content" at bounding box center [1214, 373] width 456 height 299
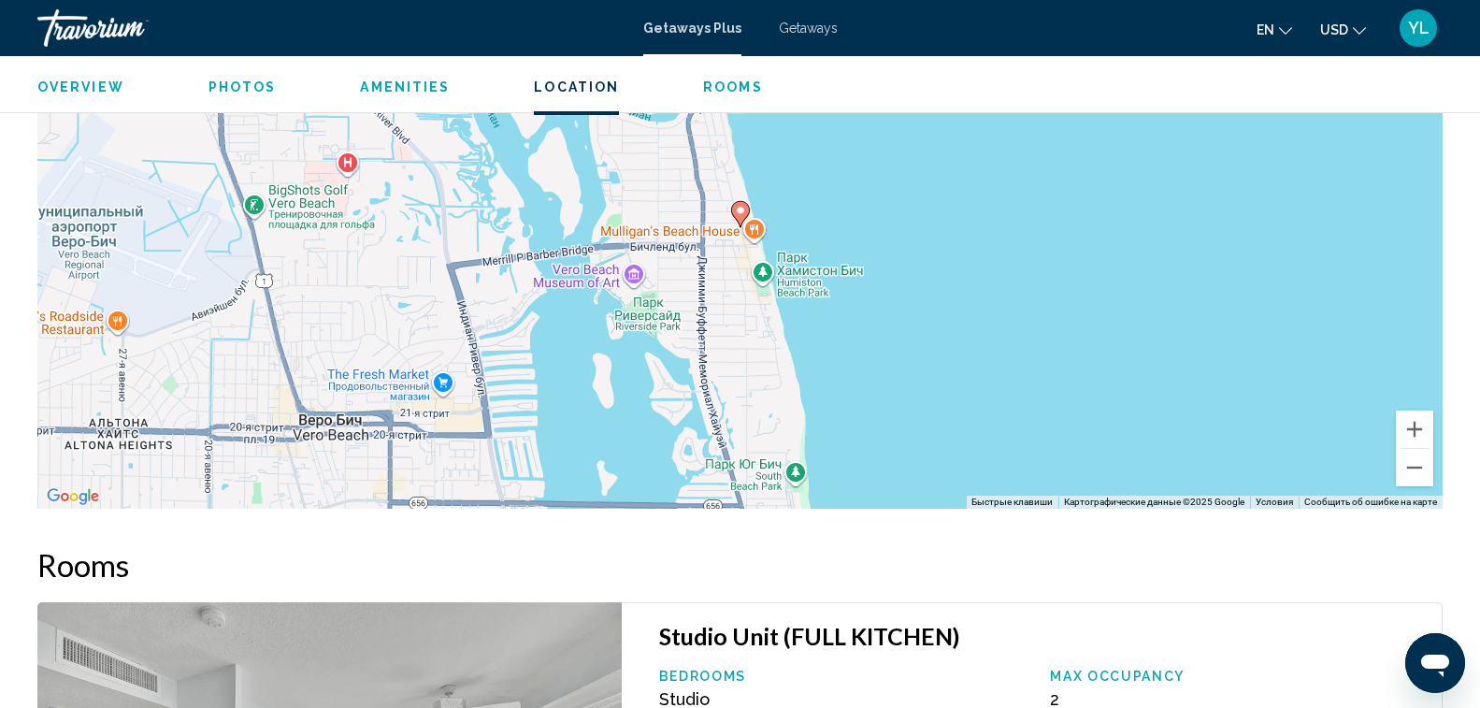
scroll to position [2525, 0]
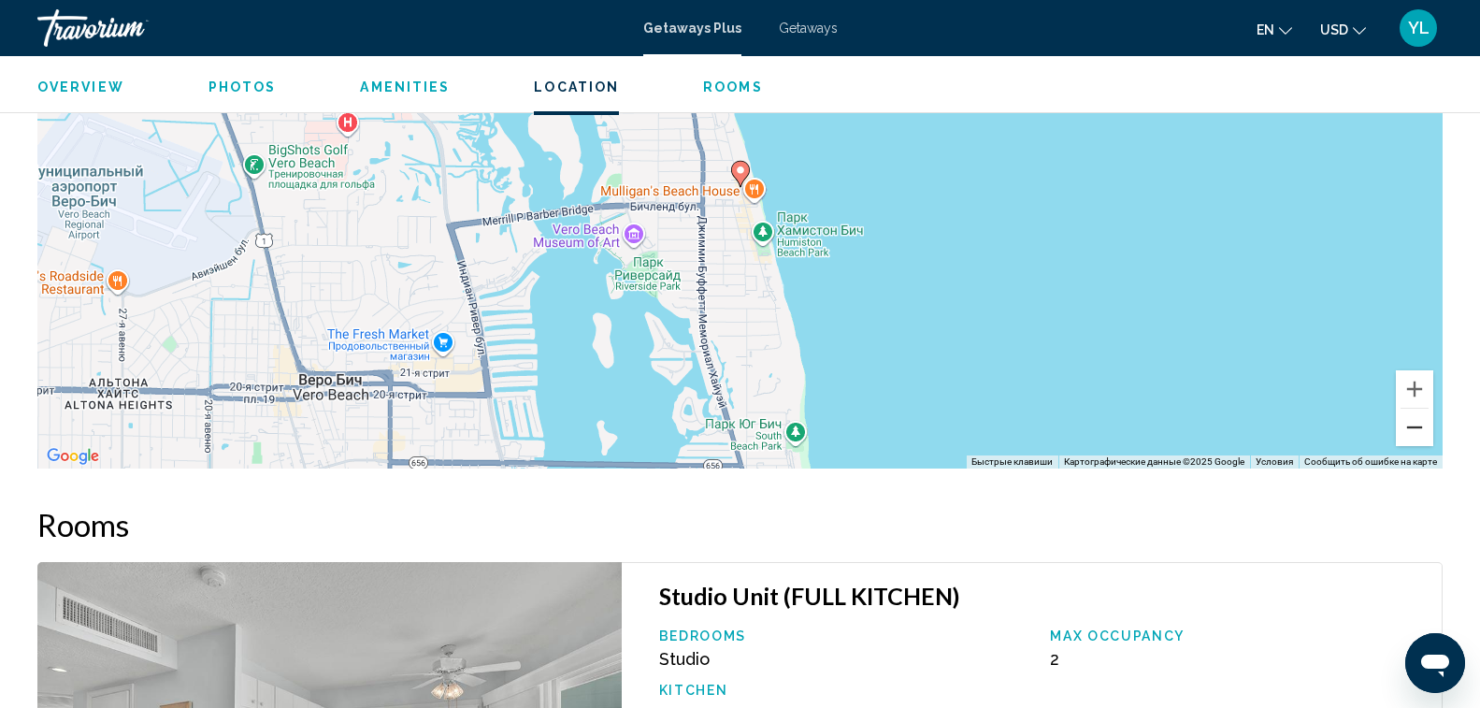
click at [1415, 435] on button "Уменьшить" at bounding box center [1414, 427] width 37 height 37
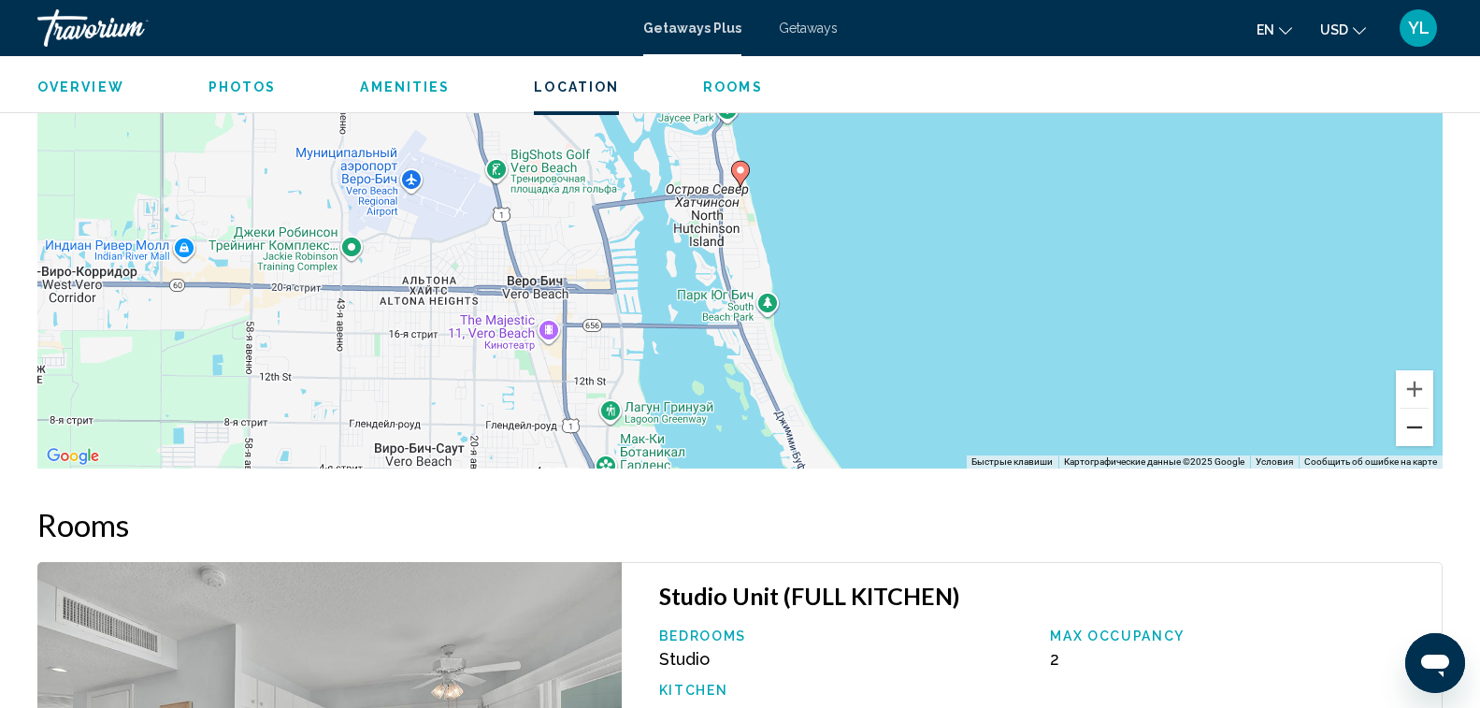
click at [1415, 435] on button "Уменьшить" at bounding box center [1414, 427] width 37 height 37
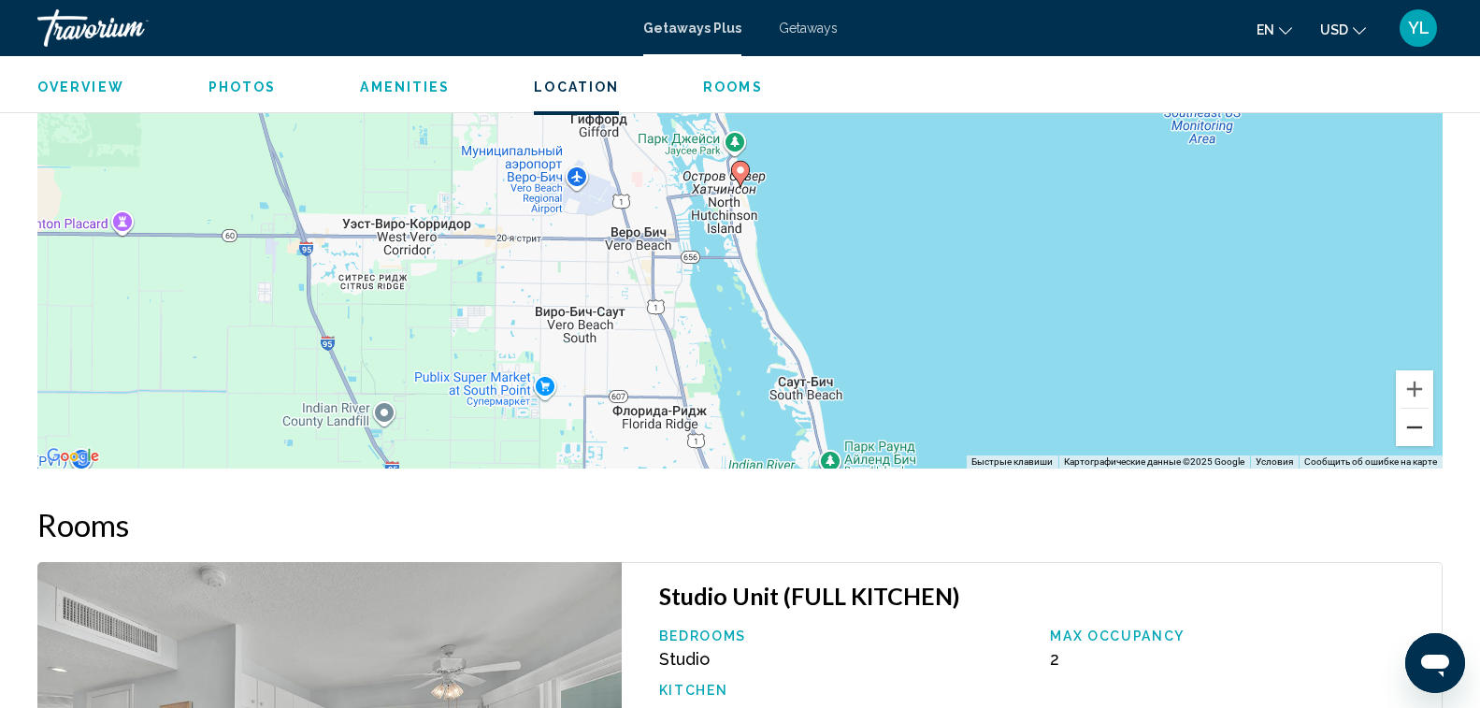
click at [1415, 435] on button "Уменьшить" at bounding box center [1414, 427] width 37 height 37
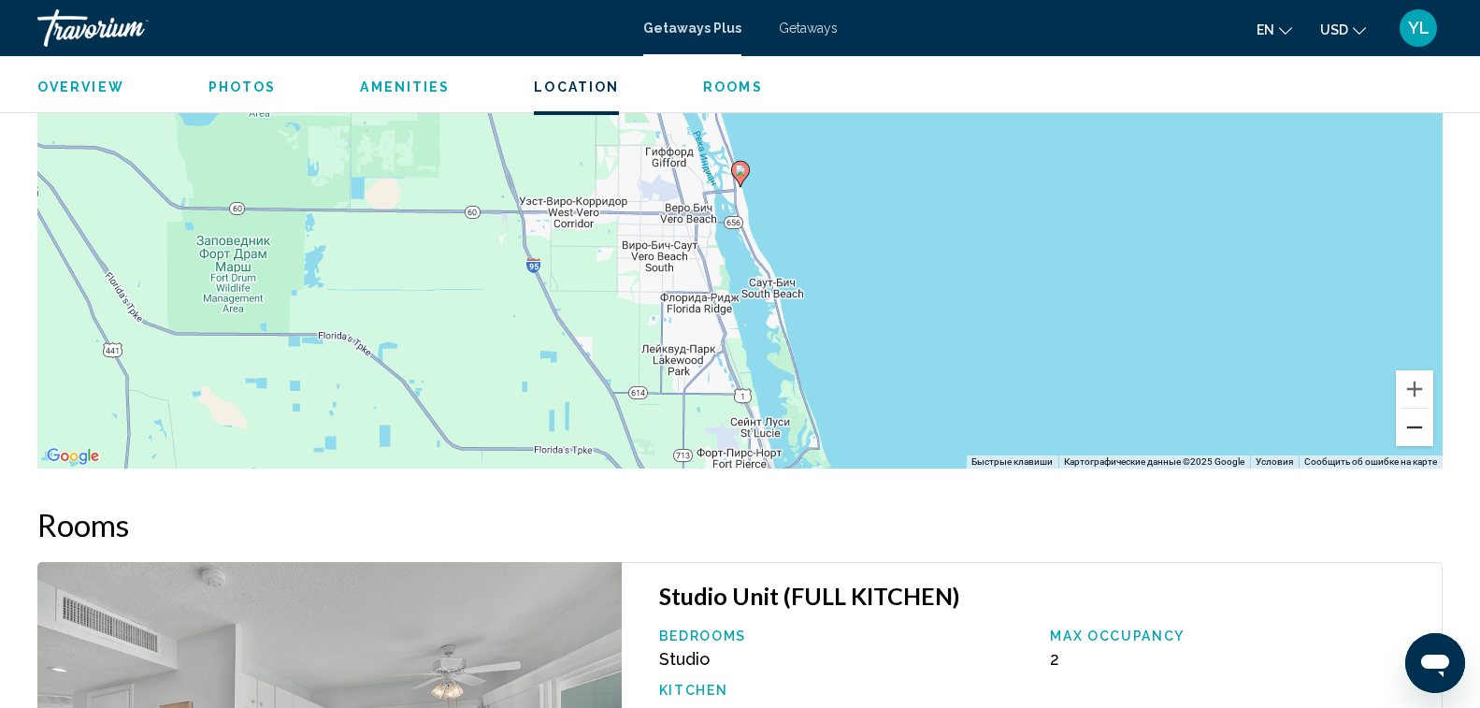
click at [1415, 435] on button "Уменьшить" at bounding box center [1414, 427] width 37 height 37
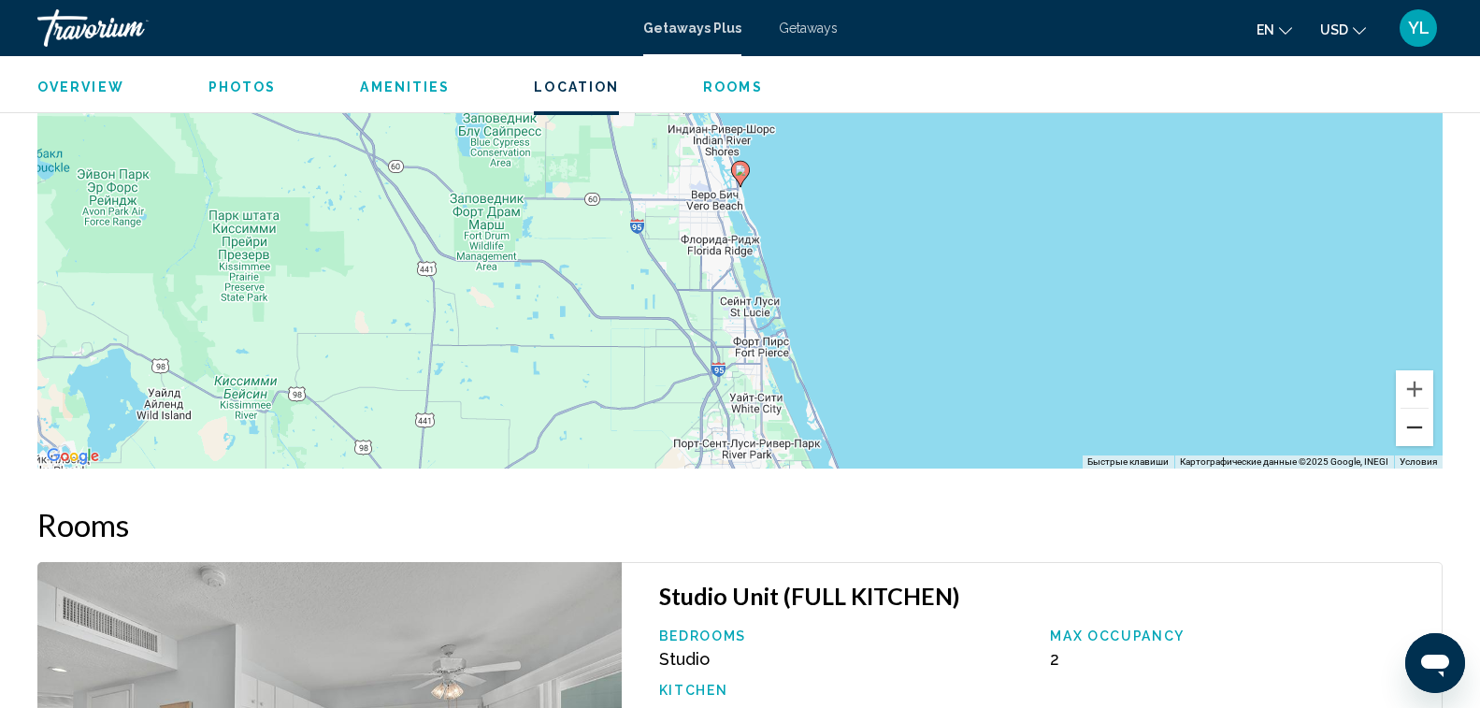
click at [1415, 435] on button "Уменьшить" at bounding box center [1414, 427] width 37 height 37
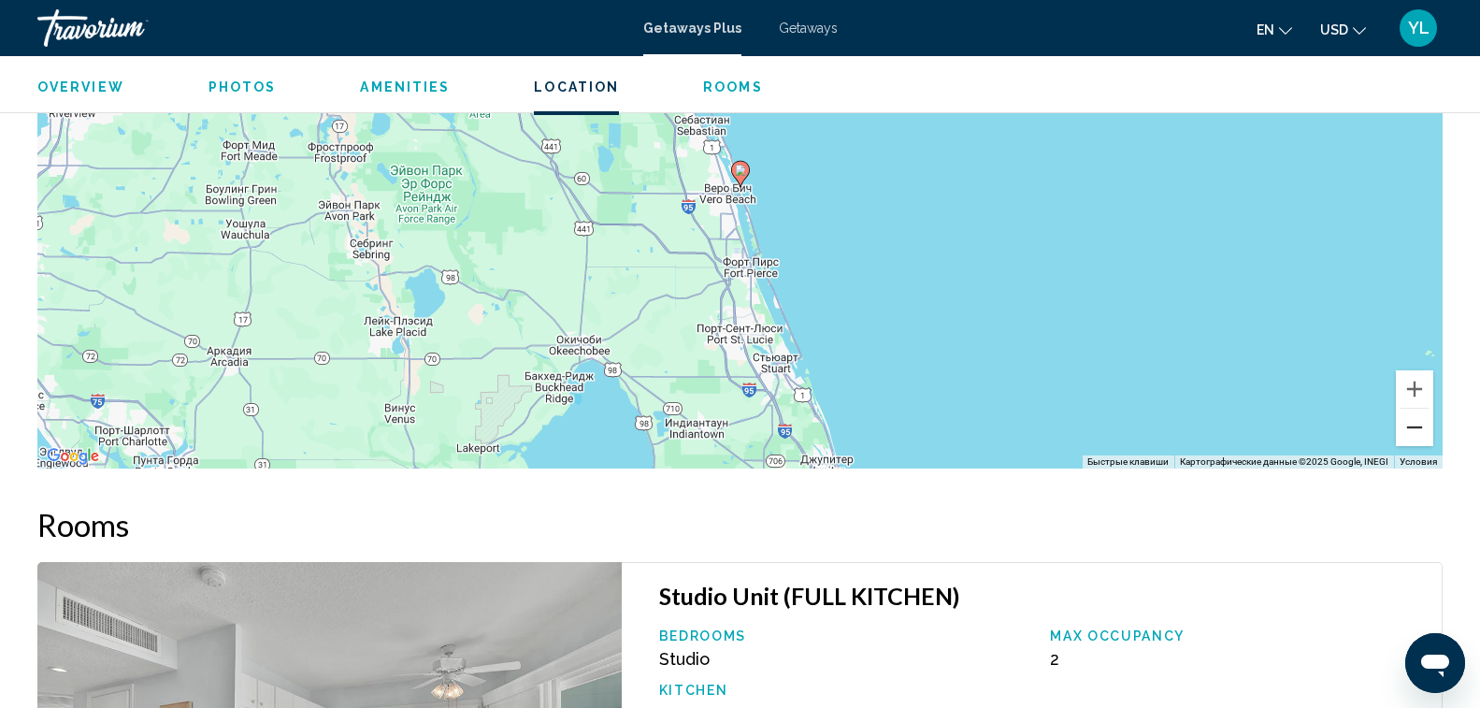
click at [1415, 435] on button "Уменьшить" at bounding box center [1414, 427] width 37 height 37
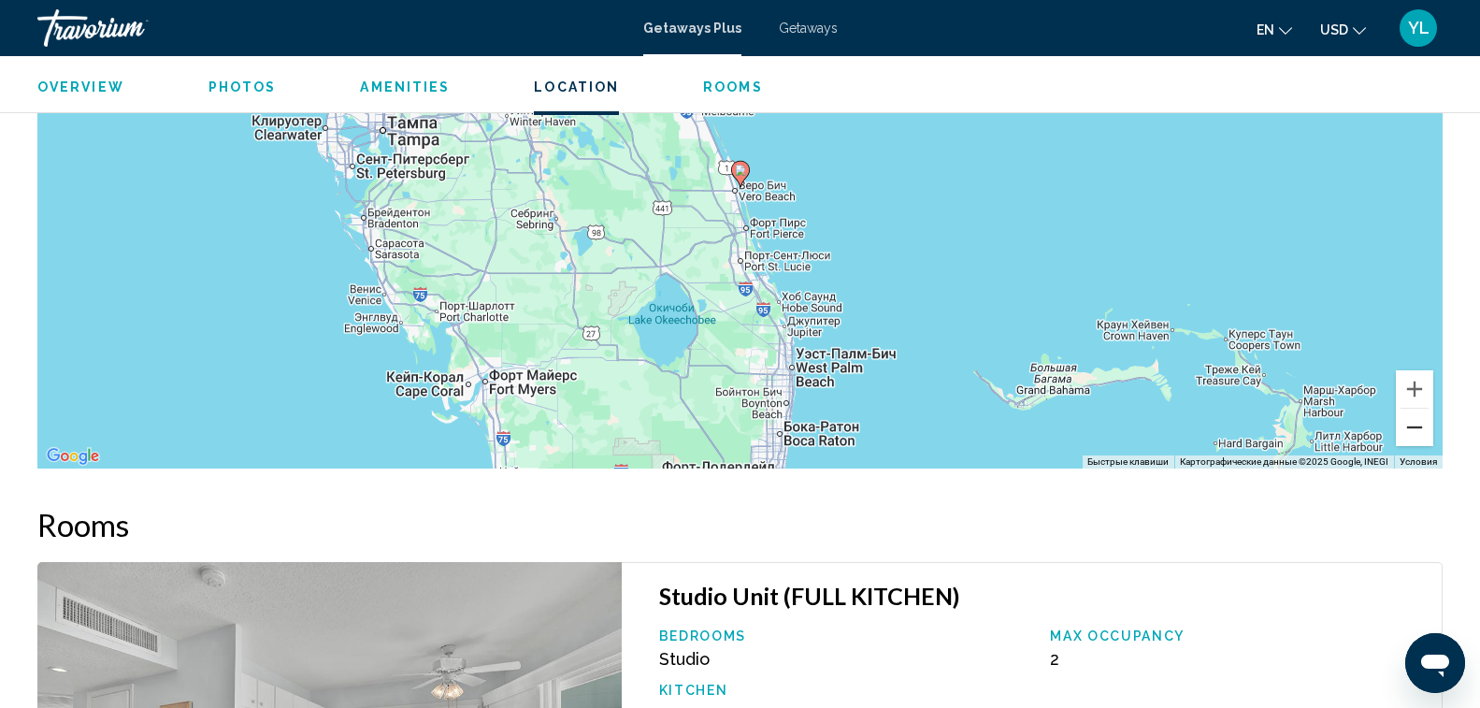
click at [1415, 435] on button "Уменьшить" at bounding box center [1414, 427] width 37 height 37
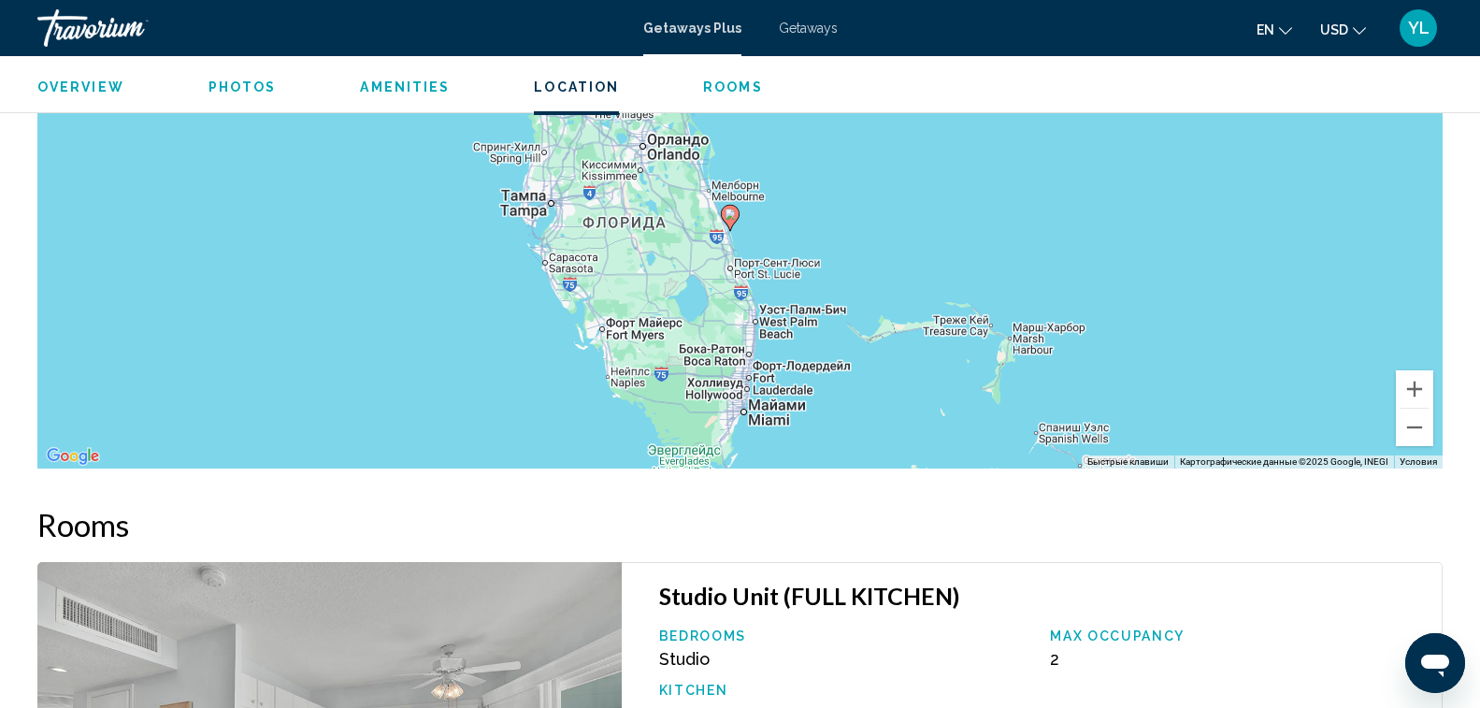
drag, startPoint x: 1191, startPoint y: 200, endPoint x: 1181, endPoint y: 246, distance: 47.0
click at [1181, 246] on div "Чтобы активировать перетаскивание с помощью клавиатуры, нажмите Alt + Ввод. Пос…" at bounding box center [739, 187] width 1405 height 561
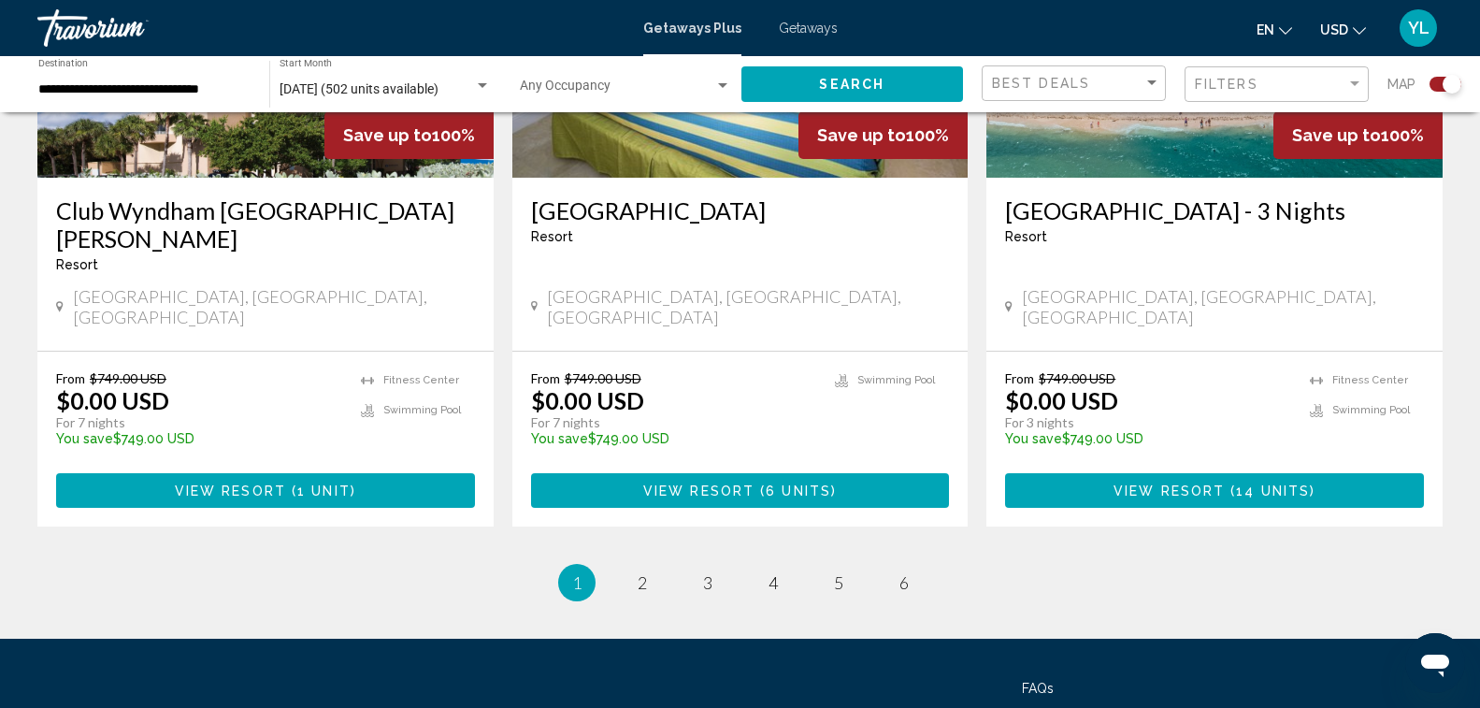
scroll to position [3004, 0]
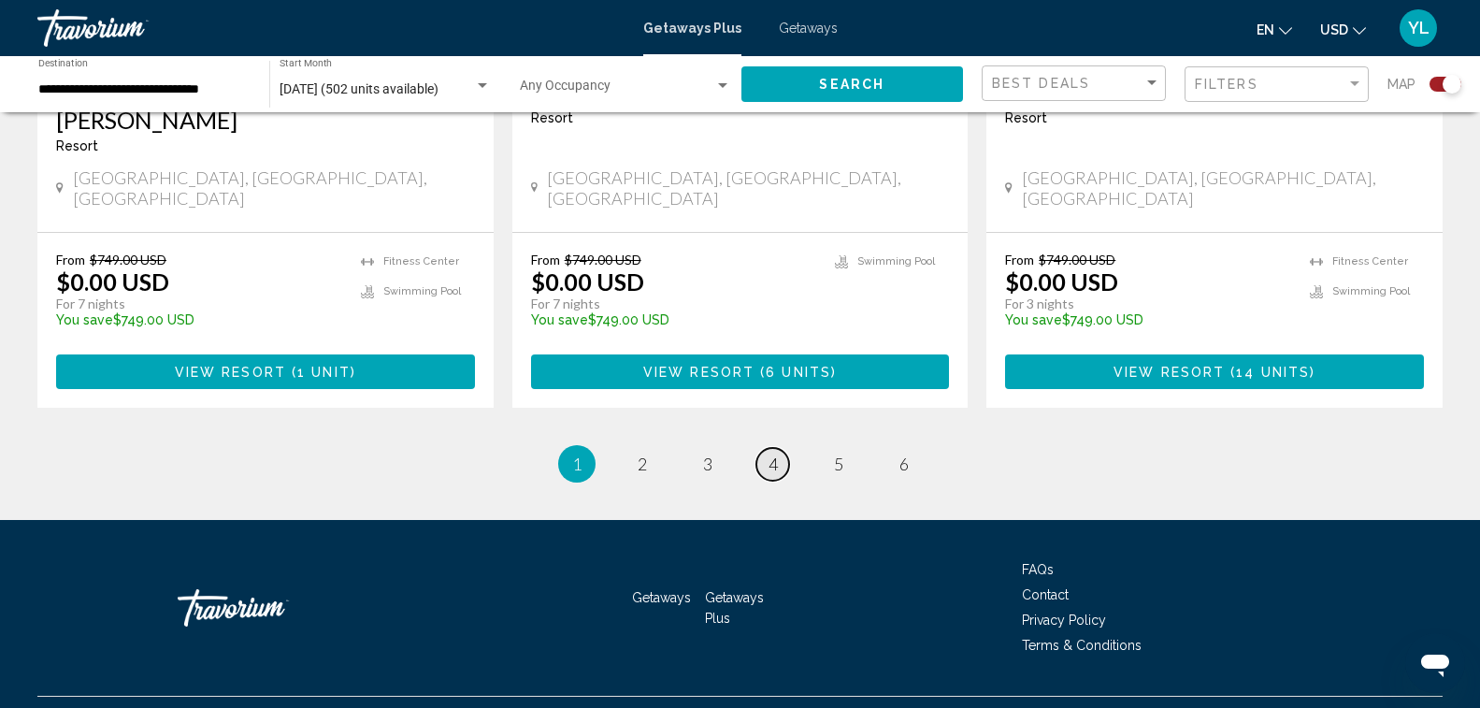
click at [774, 454] on span "4" at bounding box center [773, 464] width 9 height 21
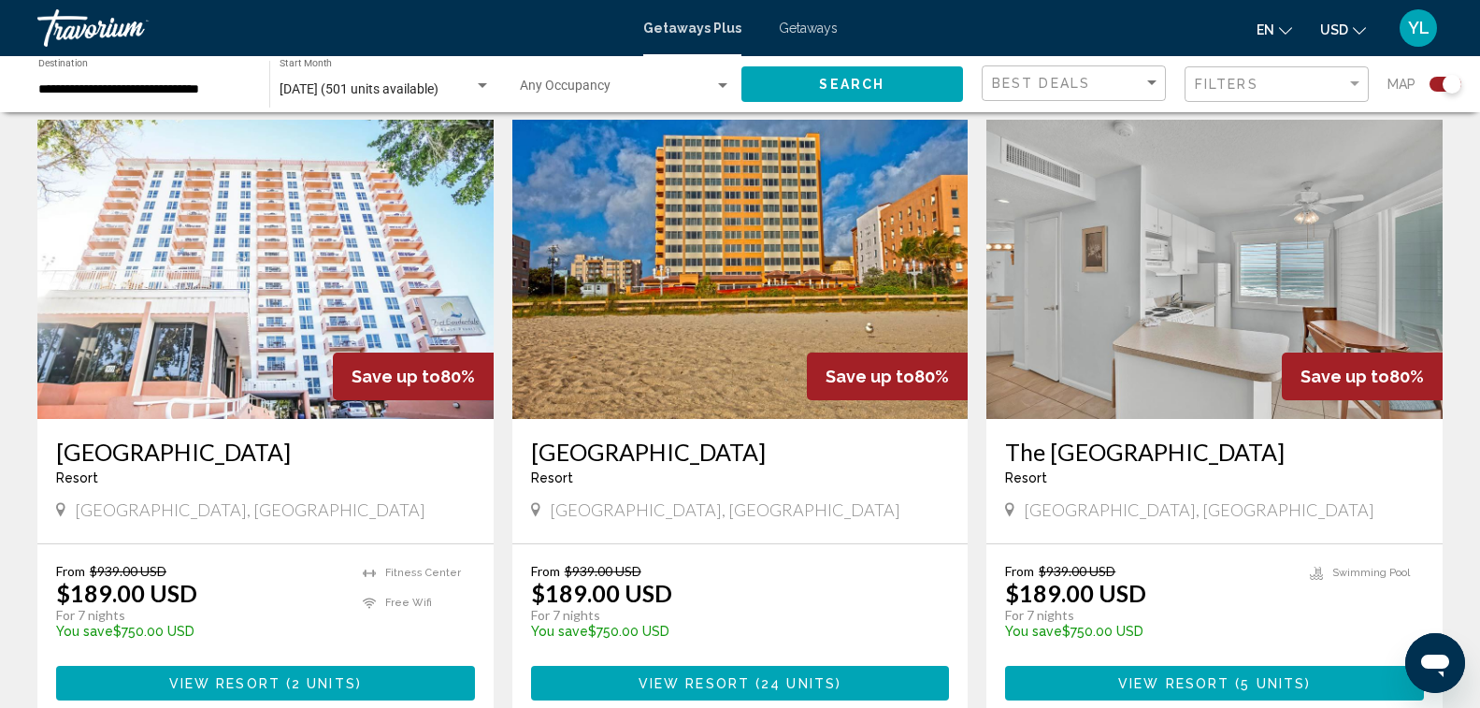
scroll to position [2712, 0]
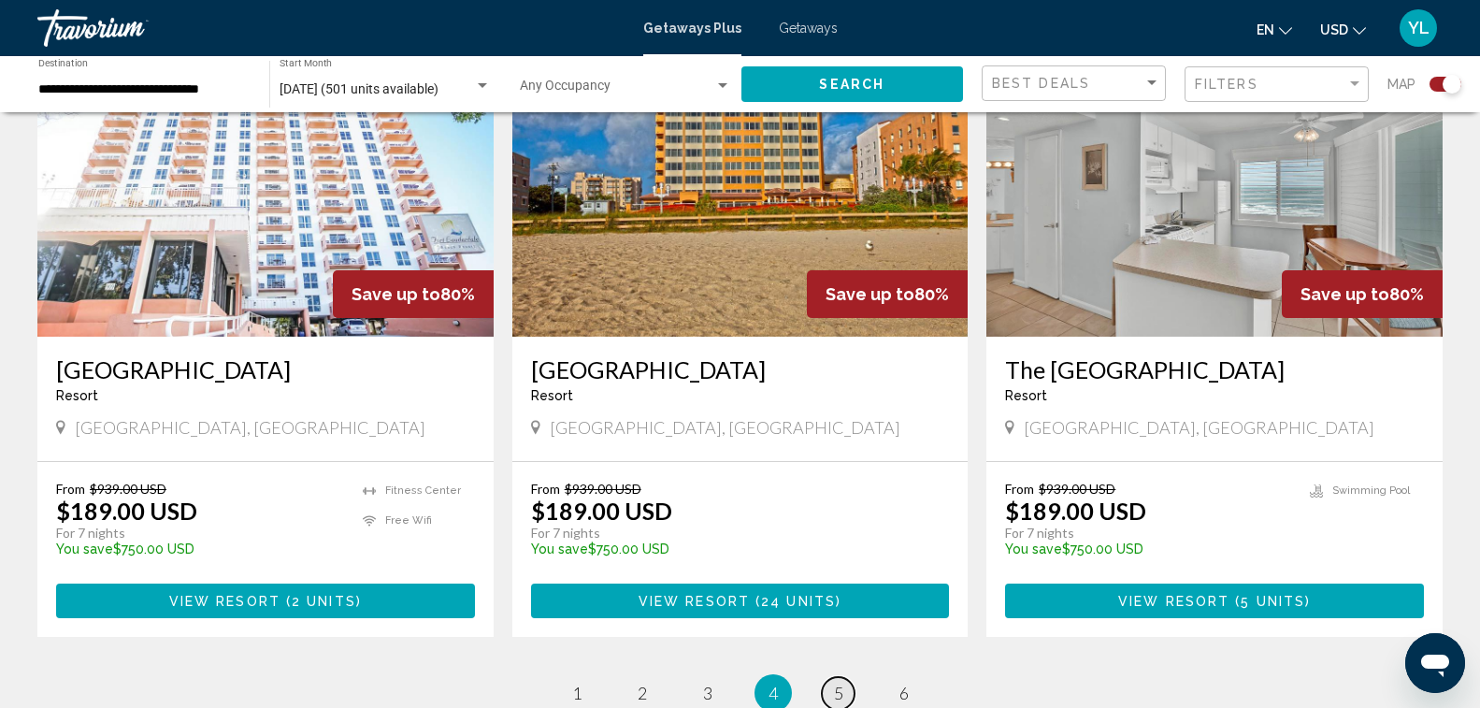
click at [838, 683] on span "5" at bounding box center [838, 693] width 9 height 21
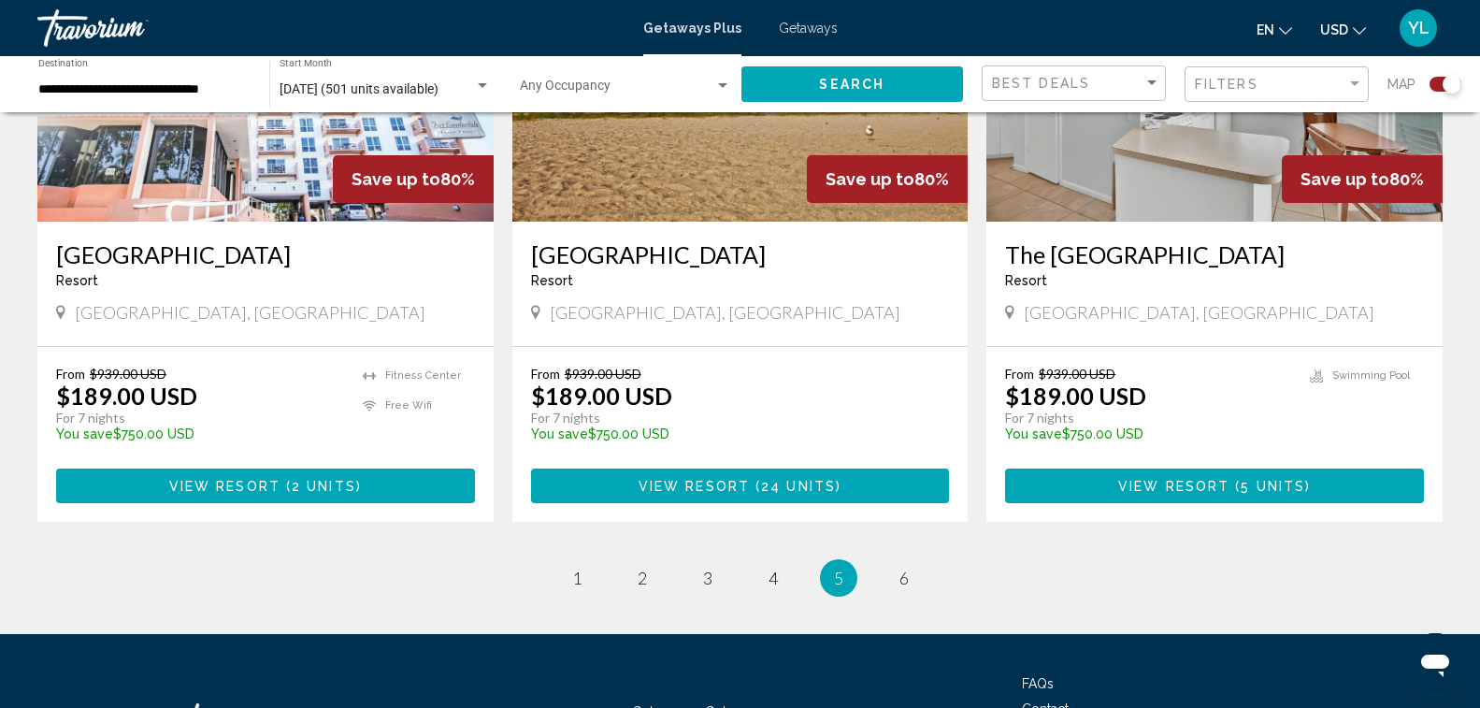
scroll to position [2733, 0]
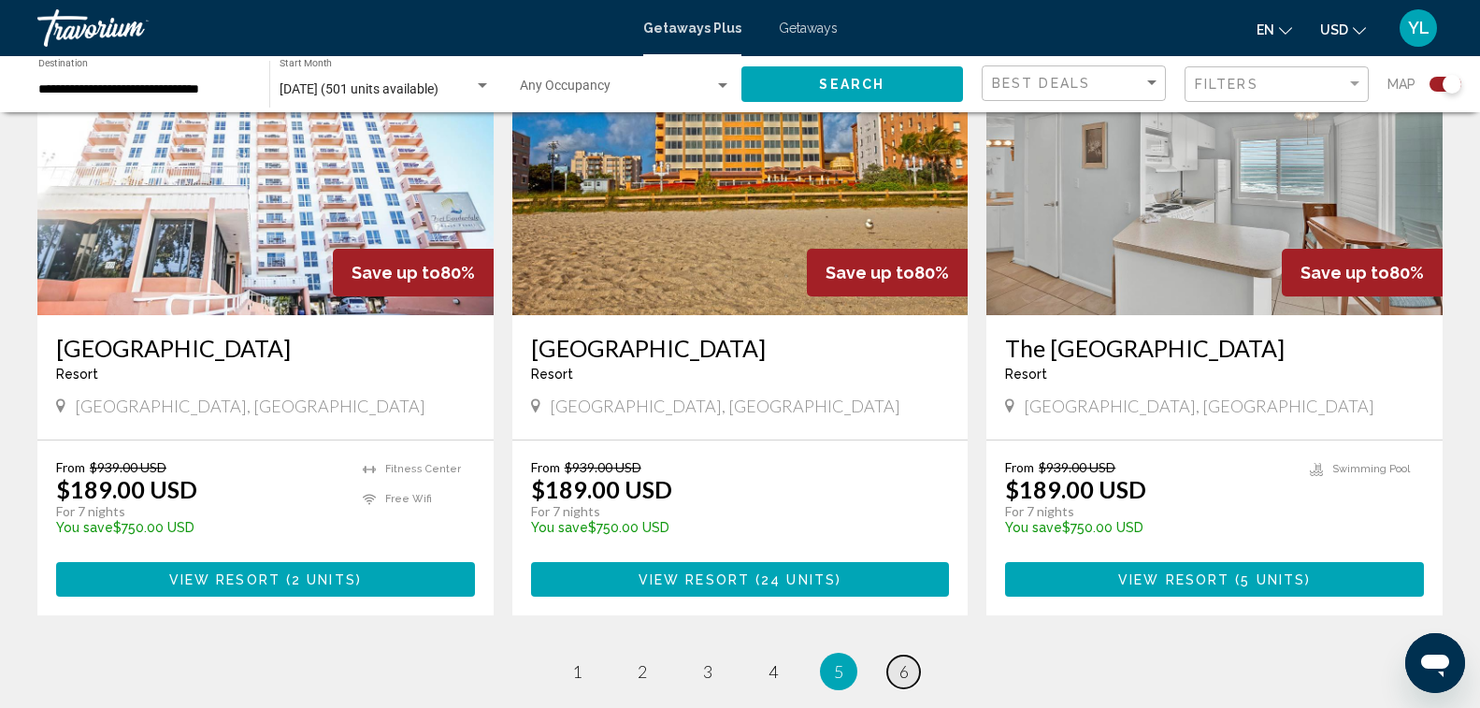
click at [902, 661] on span "6" at bounding box center [904, 671] width 9 height 21
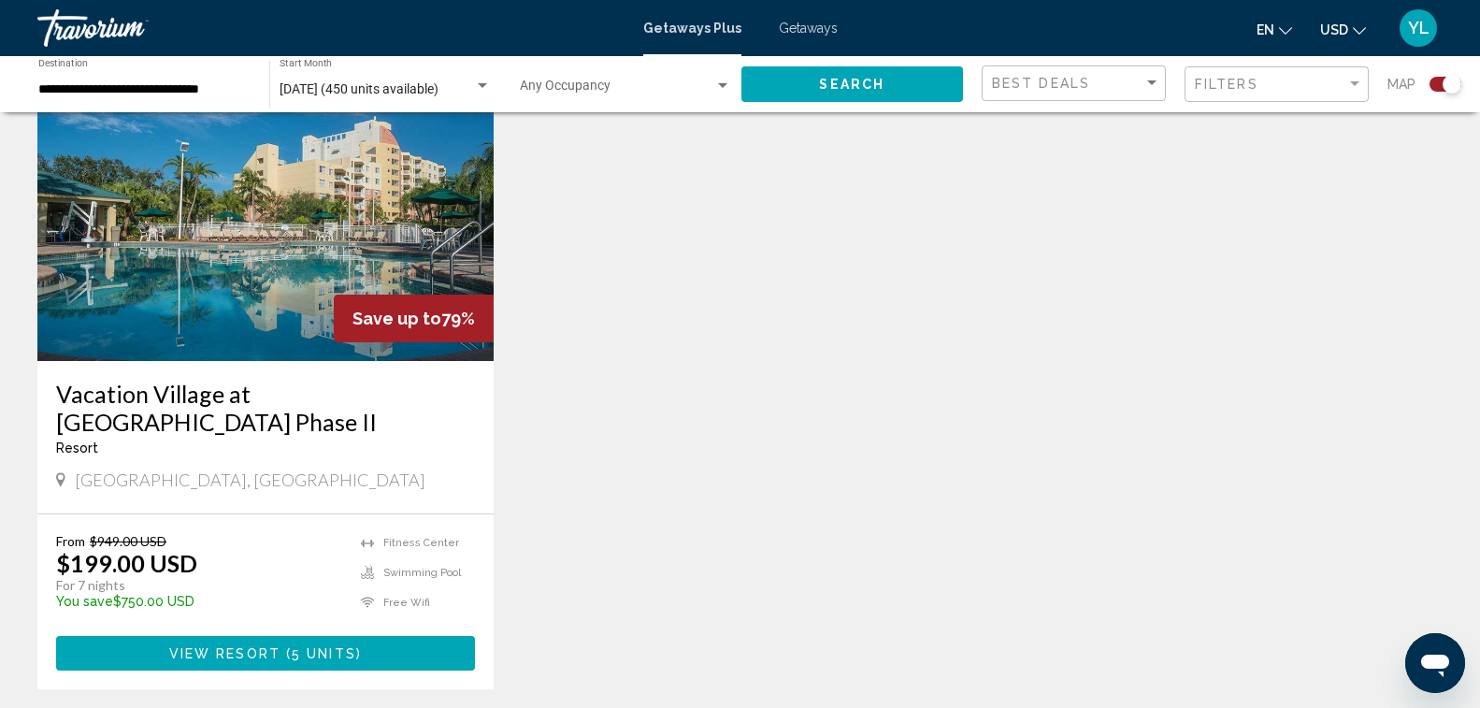
scroll to position [718, 0]
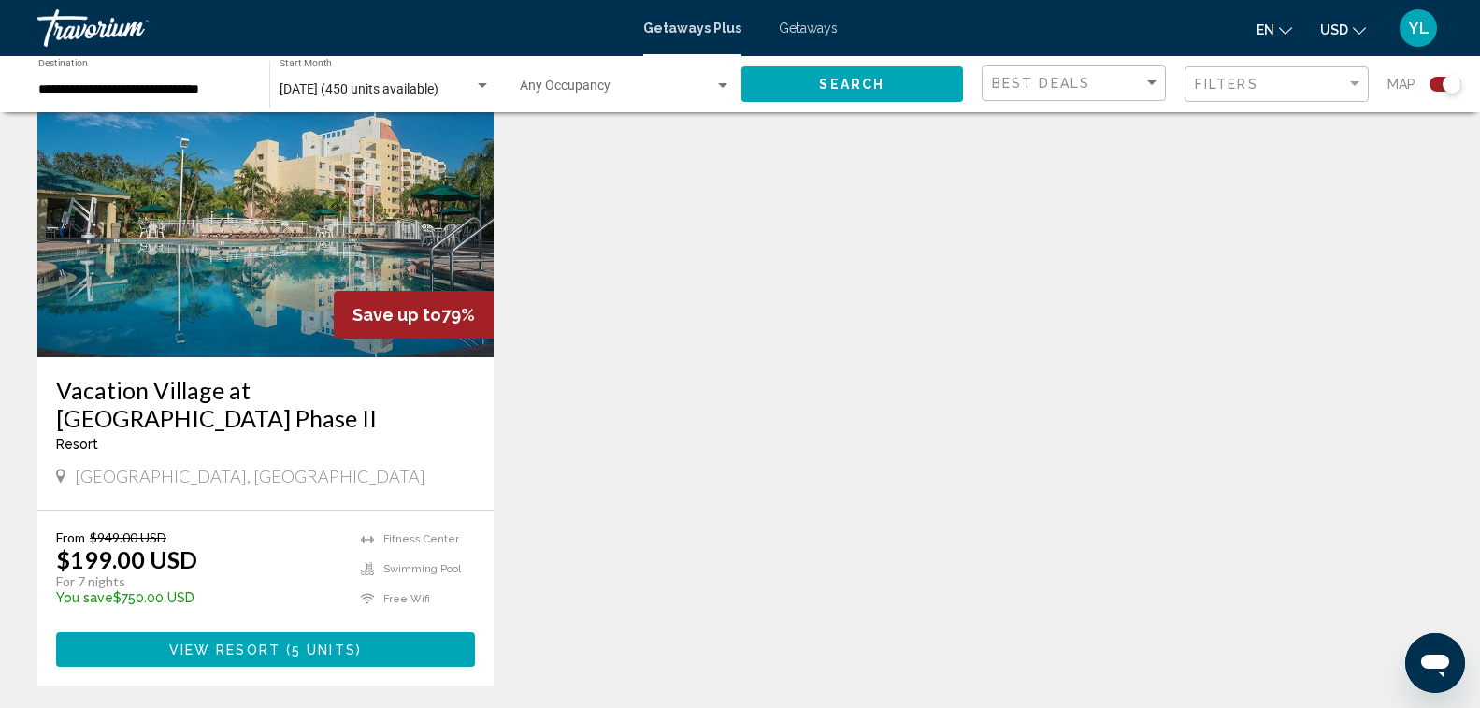
click at [249, 286] on img "Main content" at bounding box center [265, 207] width 456 height 299
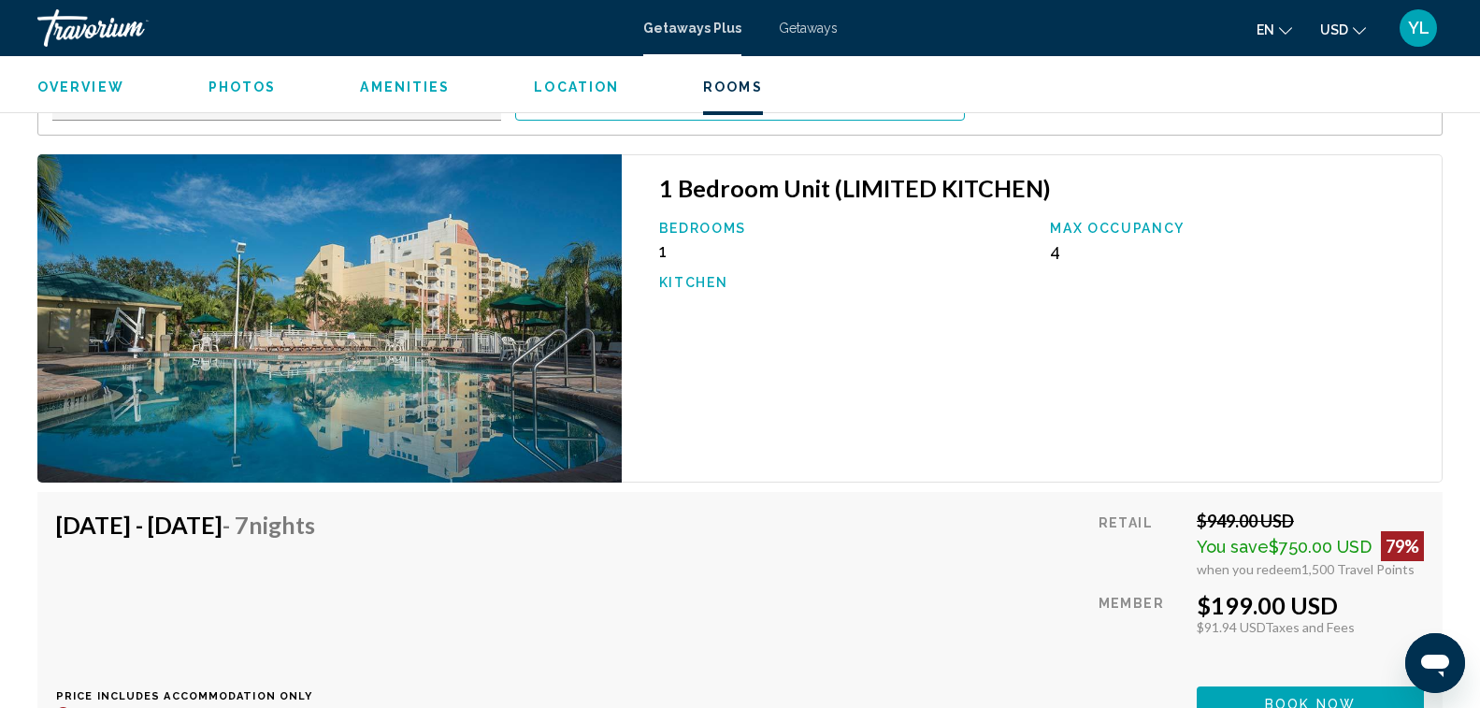
scroll to position [2992, 0]
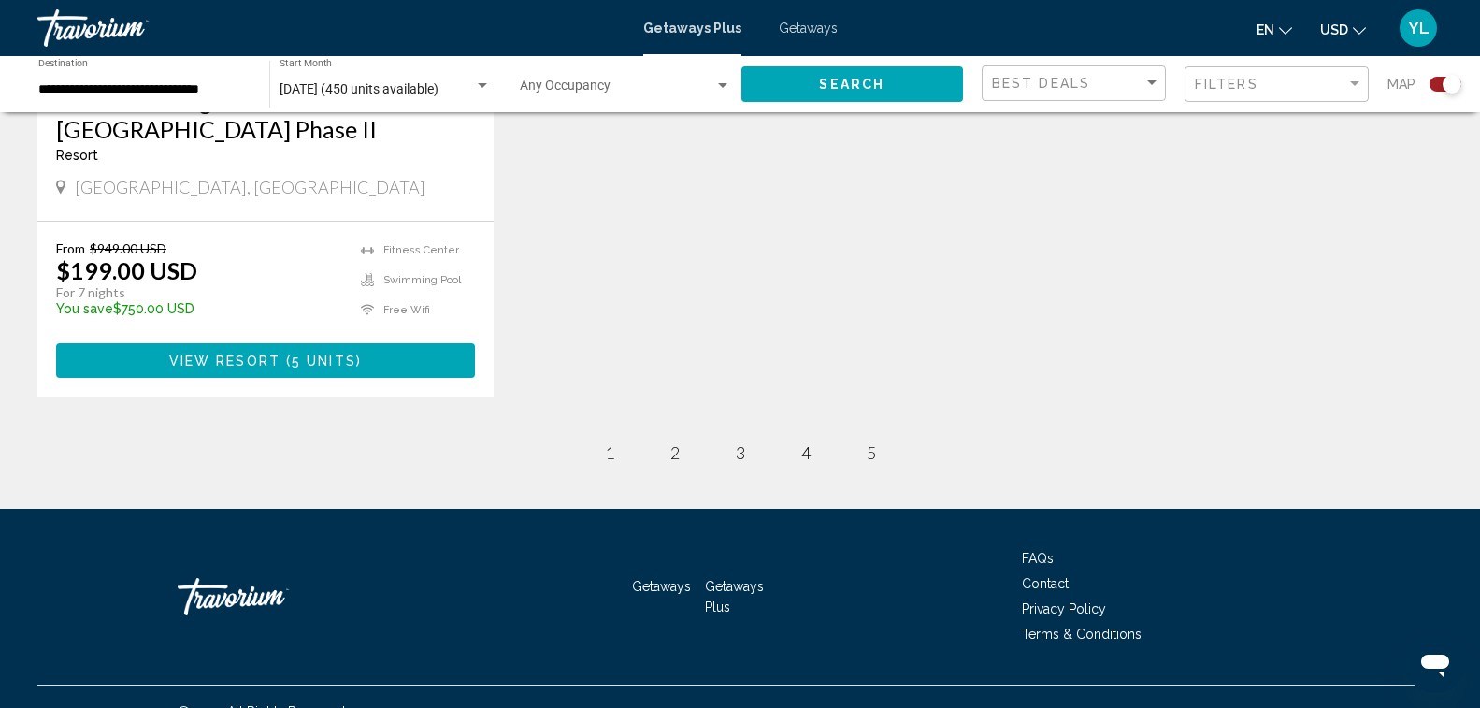
scroll to position [1009, 0]
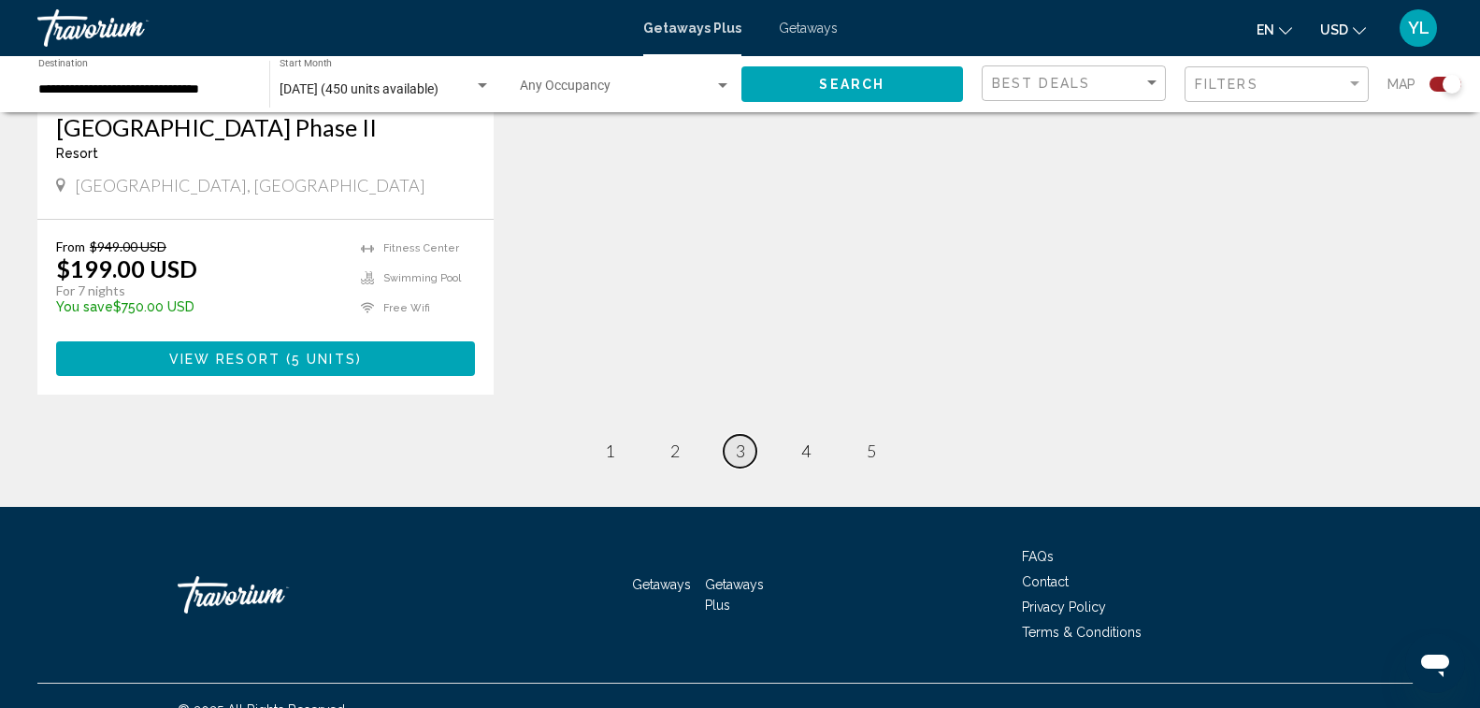
click at [742, 440] on span "3" at bounding box center [740, 450] width 9 height 21
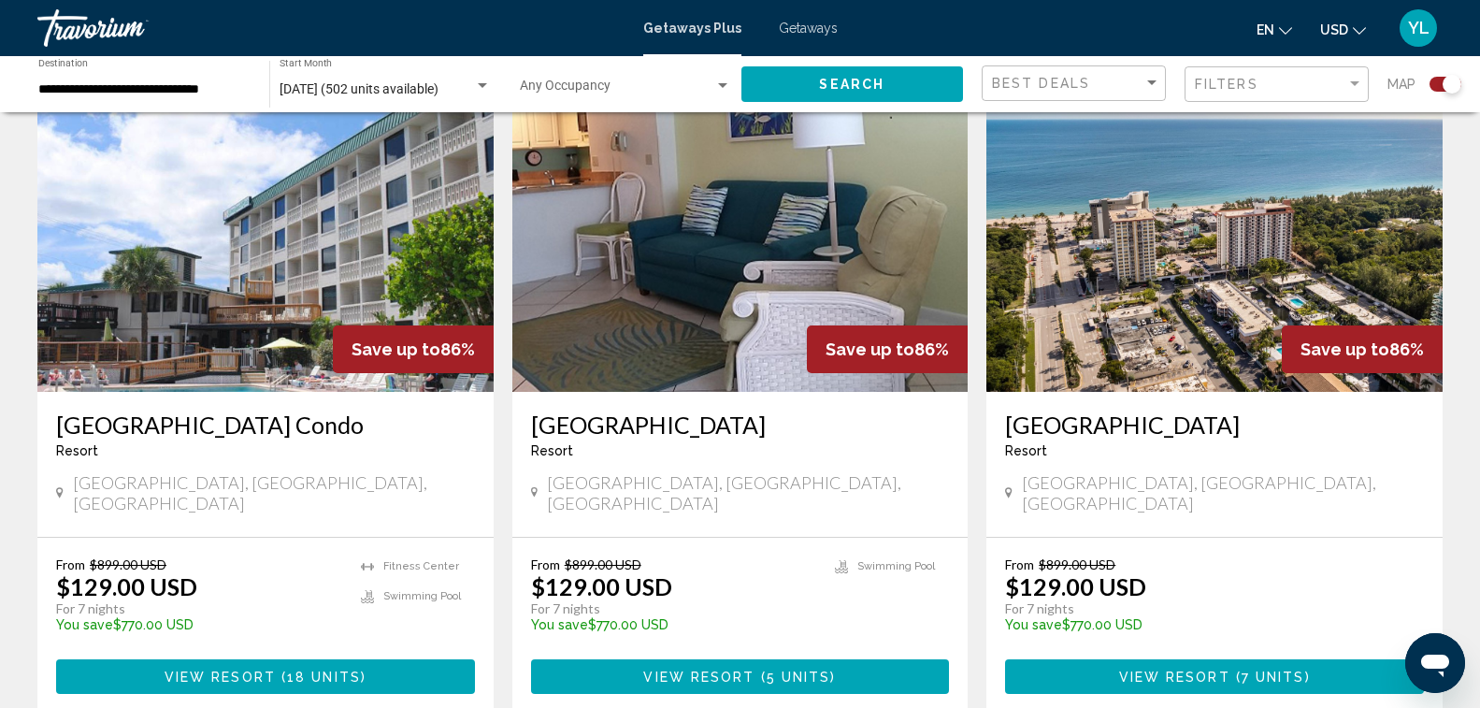
scroll to position [2712, 0]
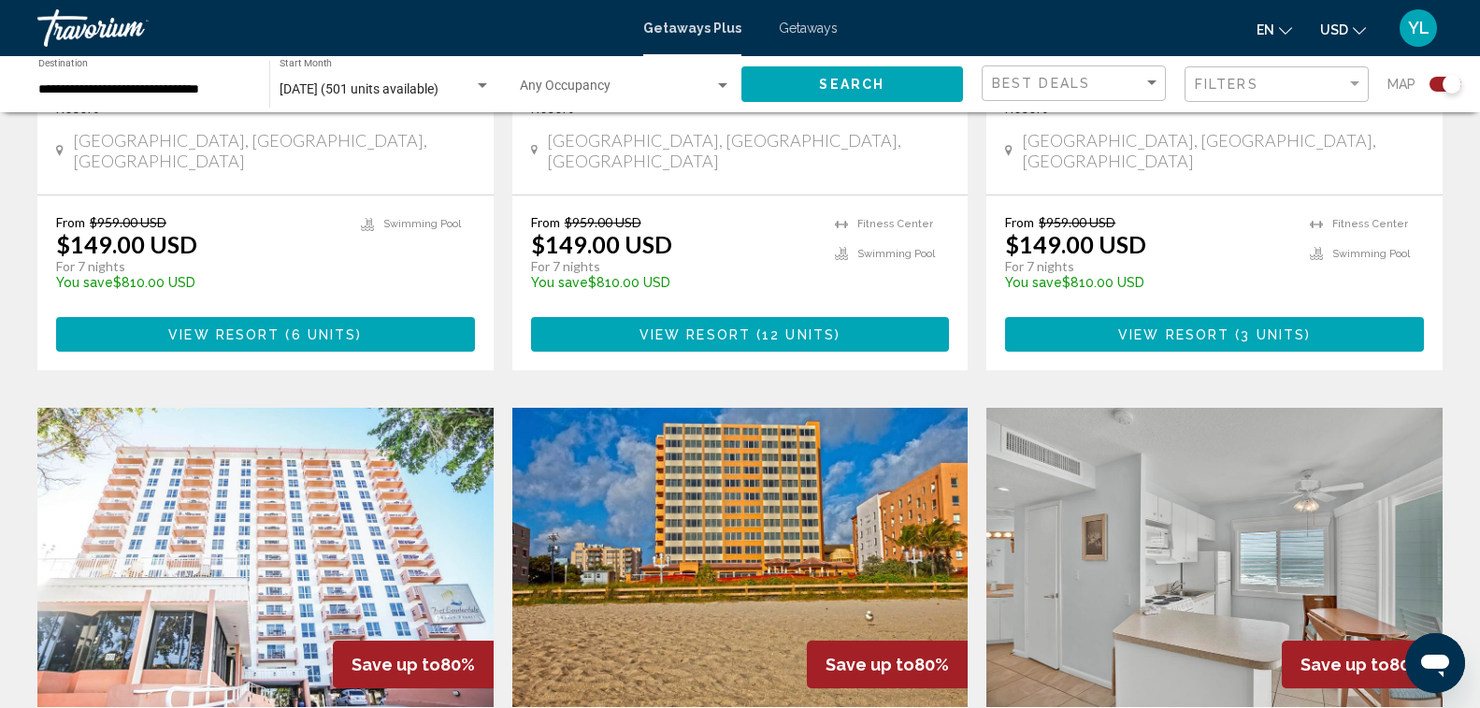
scroll to position [2338, 0]
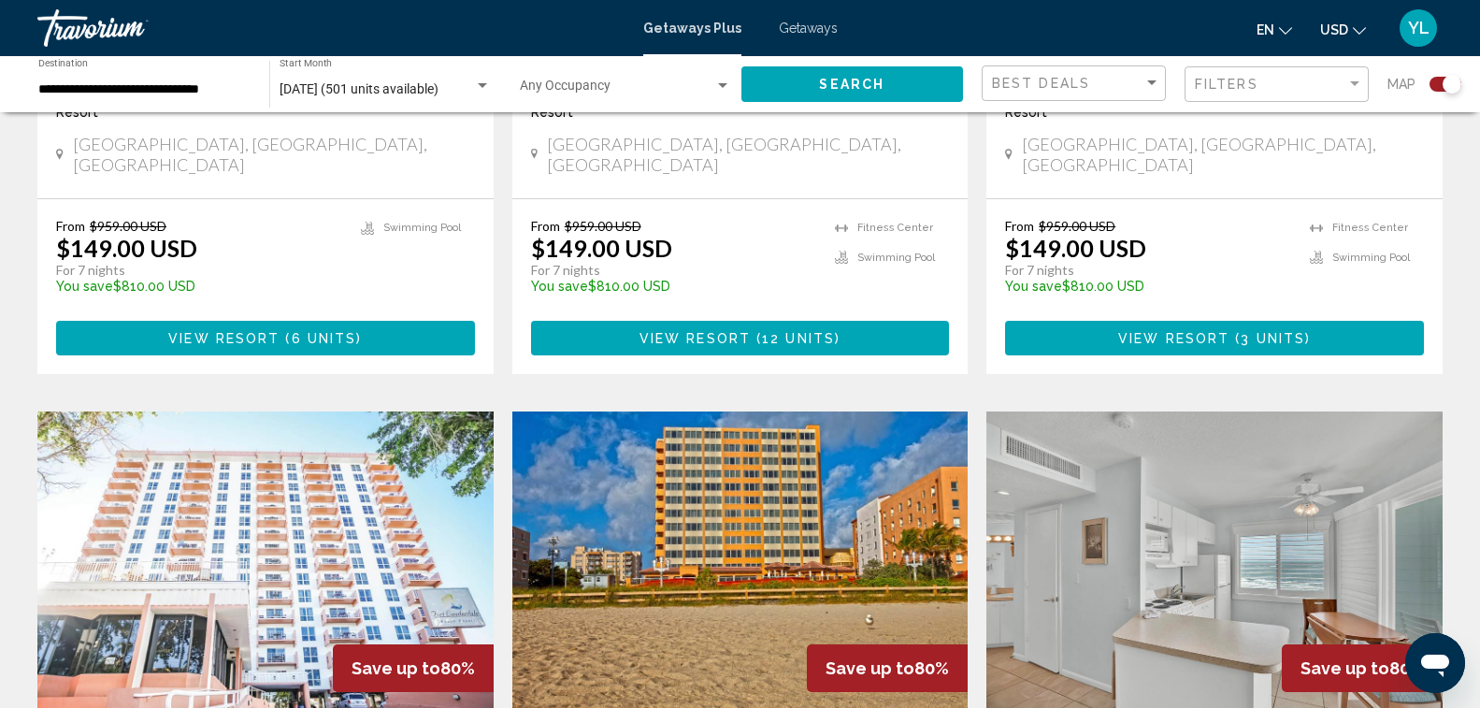
click at [755, 498] on img "Main content" at bounding box center [740, 560] width 456 height 299
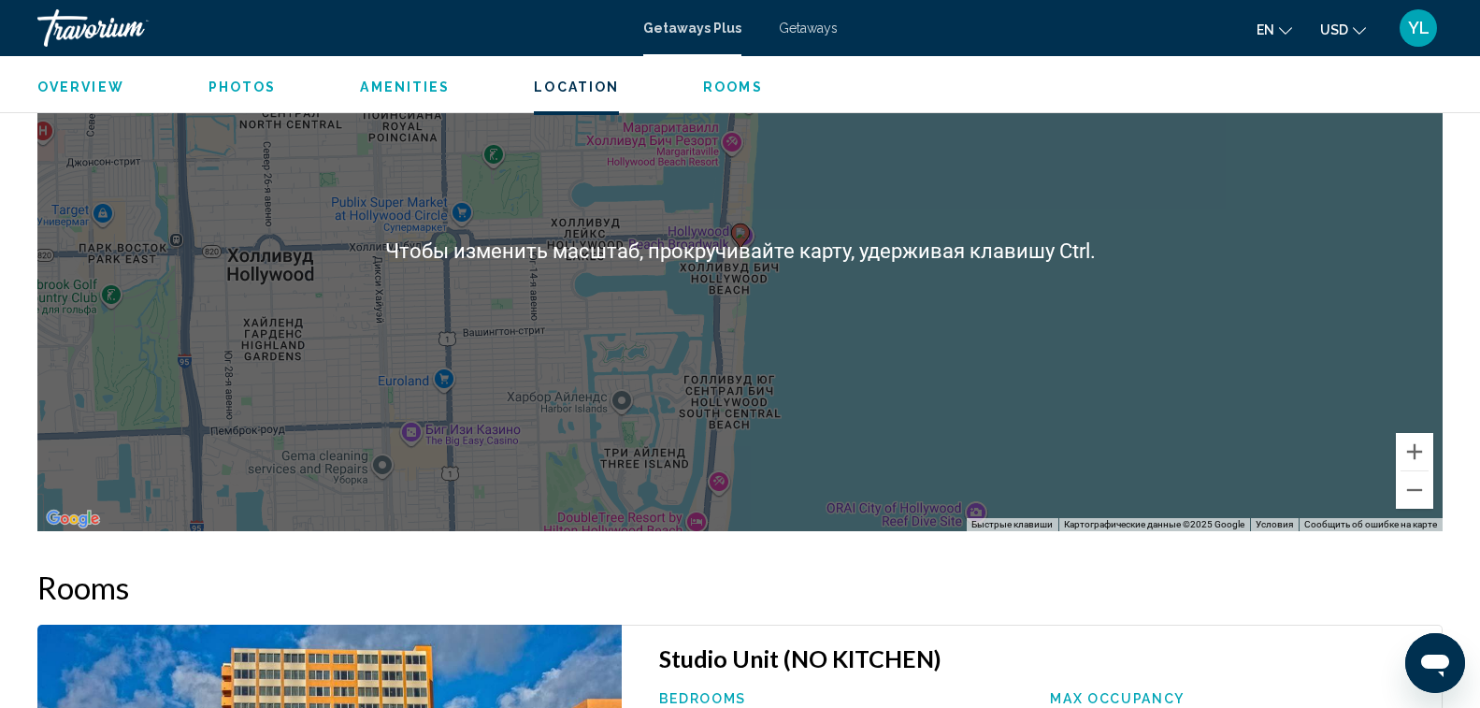
scroll to position [2244, 0]
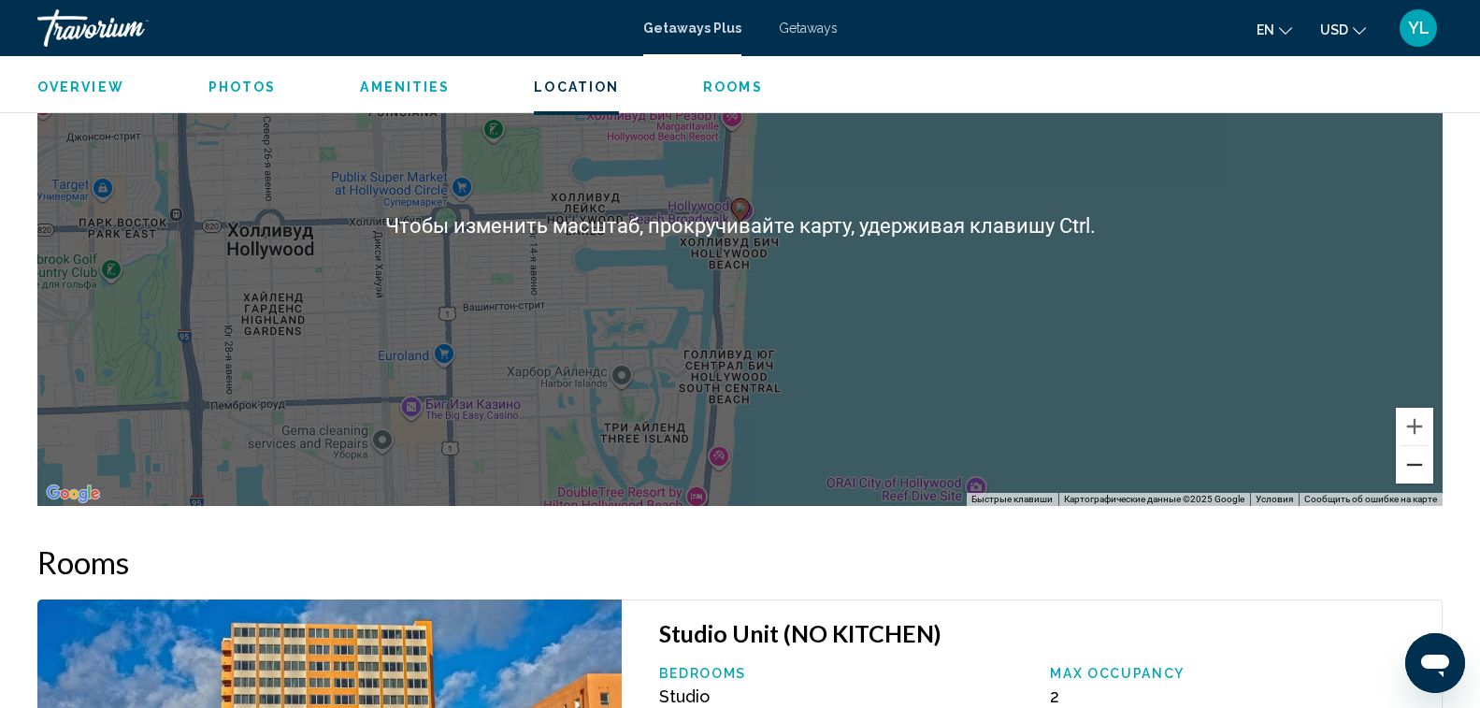
click at [1405, 459] on button "Уменьшить" at bounding box center [1414, 464] width 37 height 37
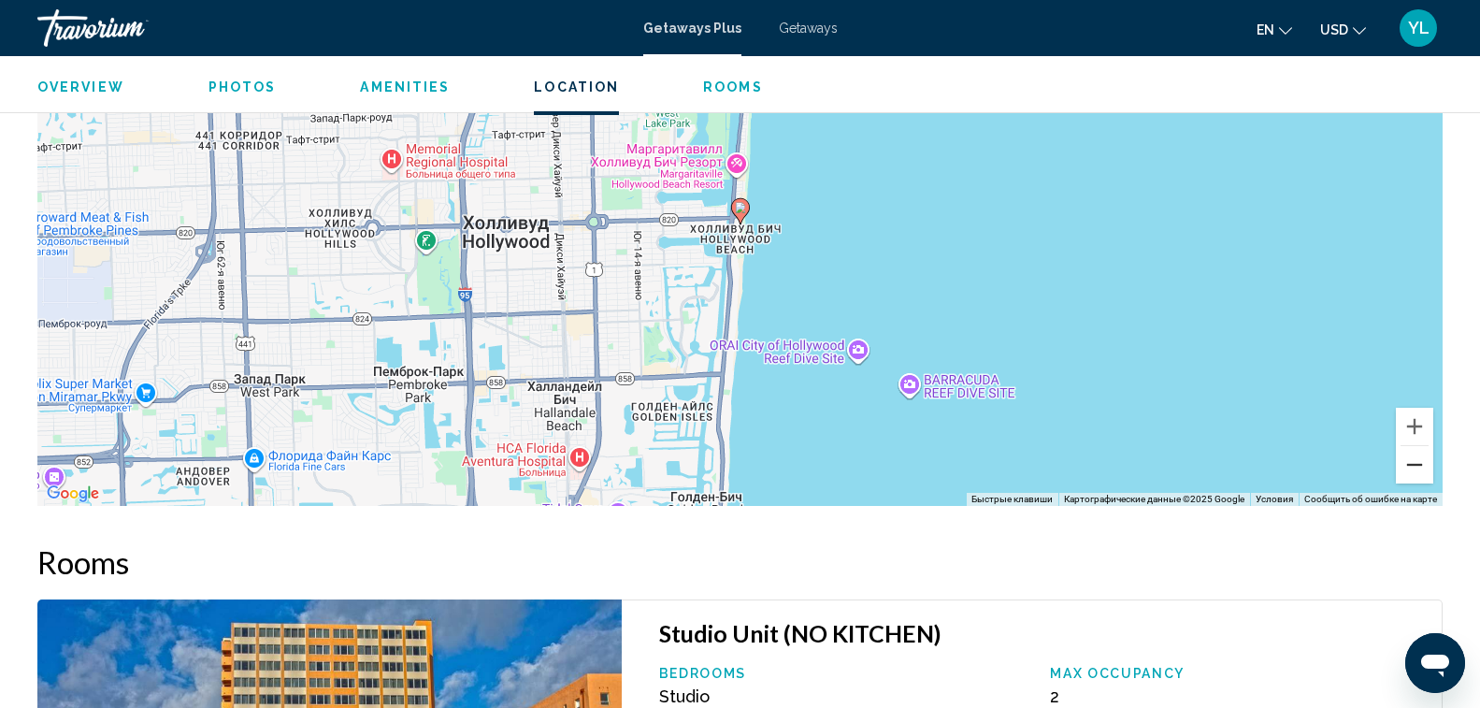
click at [1405, 460] on button "Уменьшить" at bounding box center [1414, 464] width 37 height 37
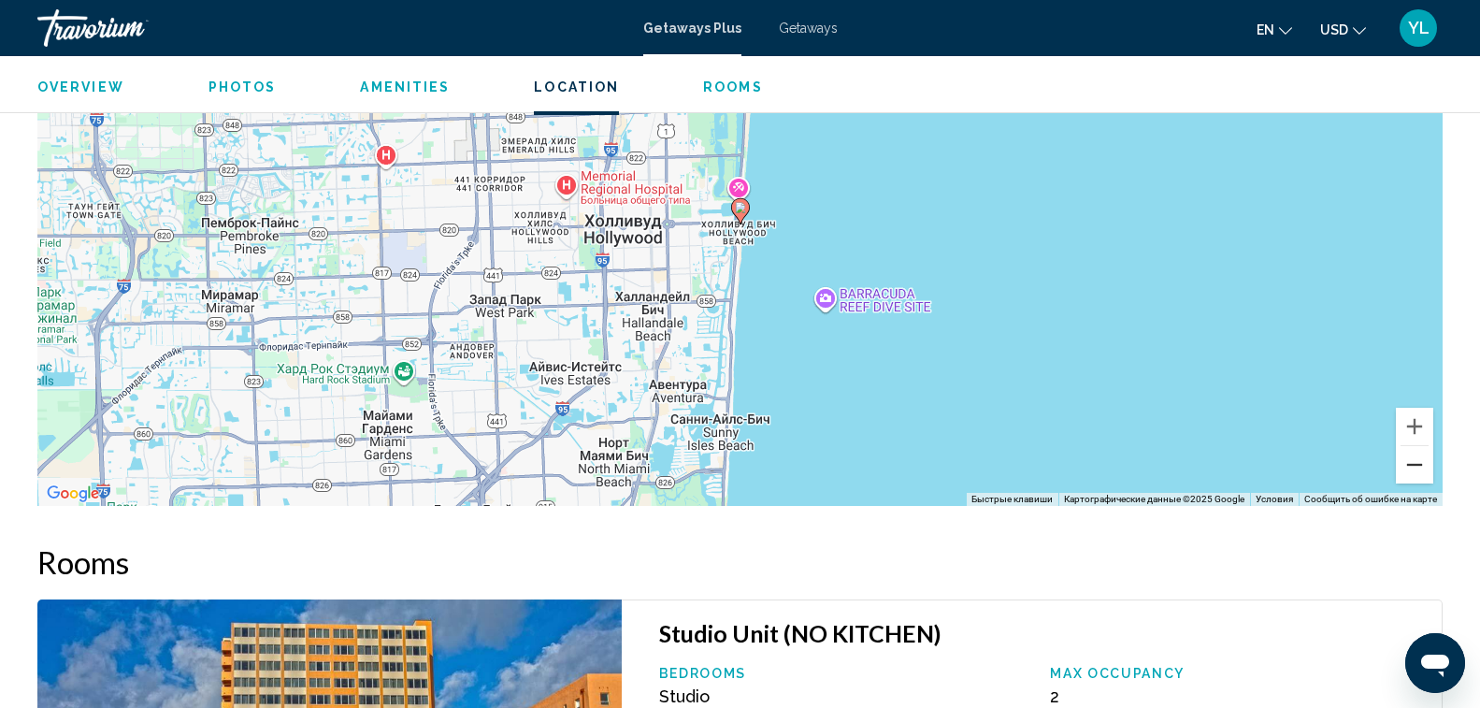
click at [1405, 460] on button "Уменьшить" at bounding box center [1414, 464] width 37 height 37
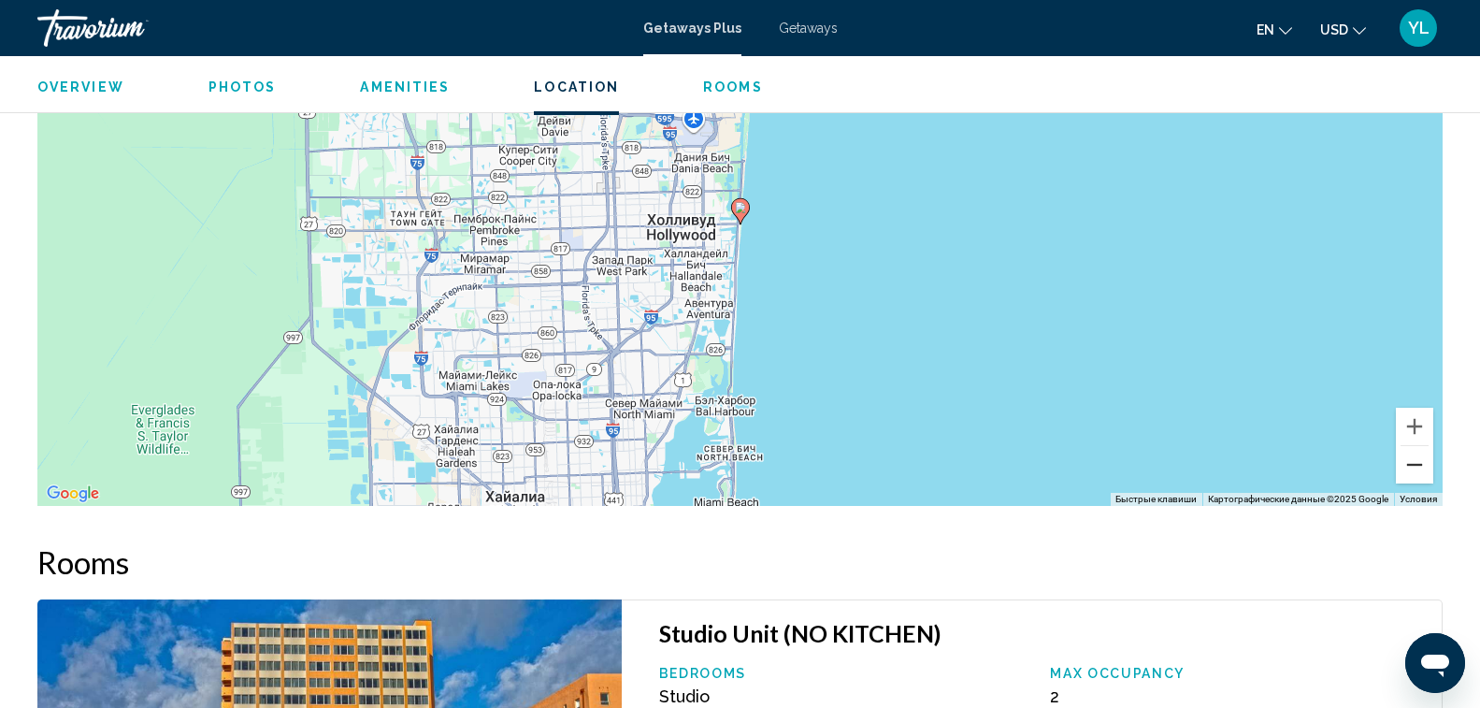
click at [1405, 460] on button "Уменьшить" at bounding box center [1414, 464] width 37 height 37
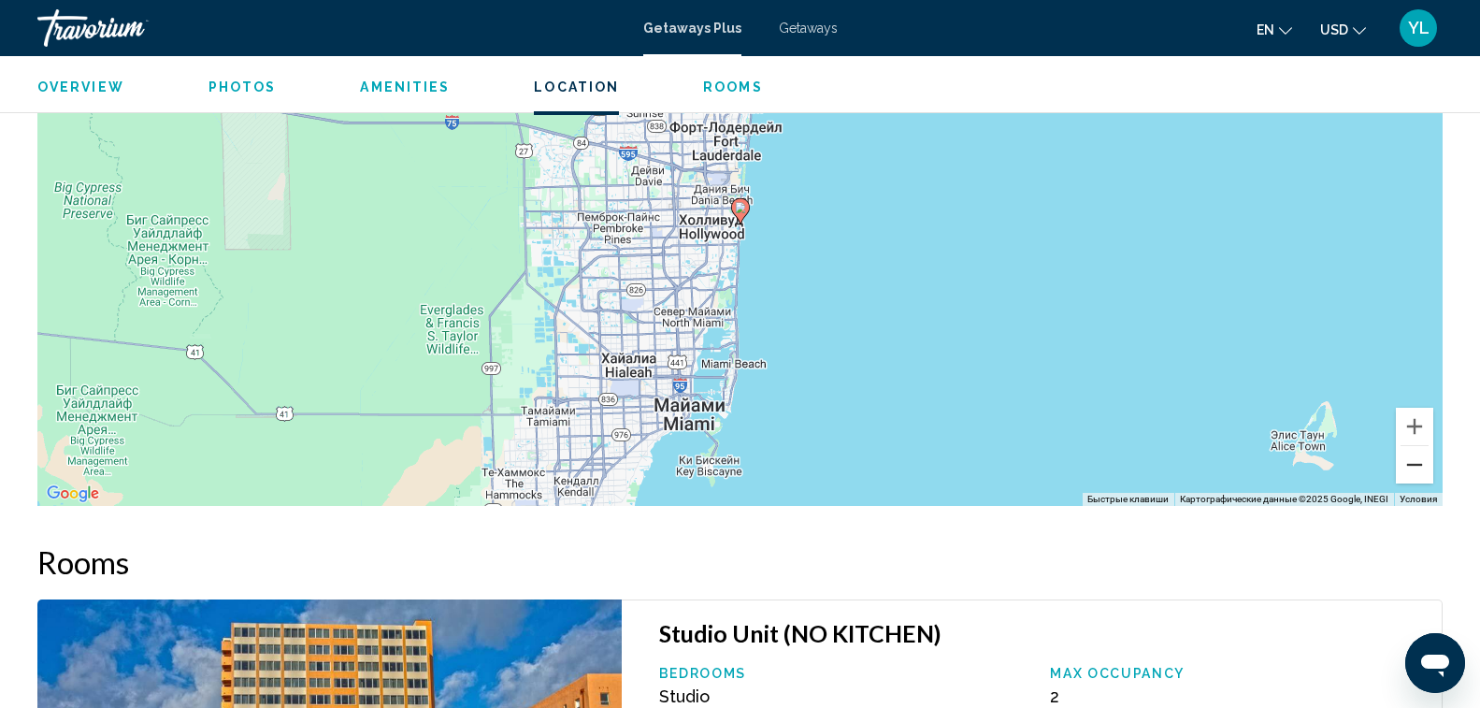
click at [1405, 460] on button "Уменьшить" at bounding box center [1414, 464] width 37 height 37
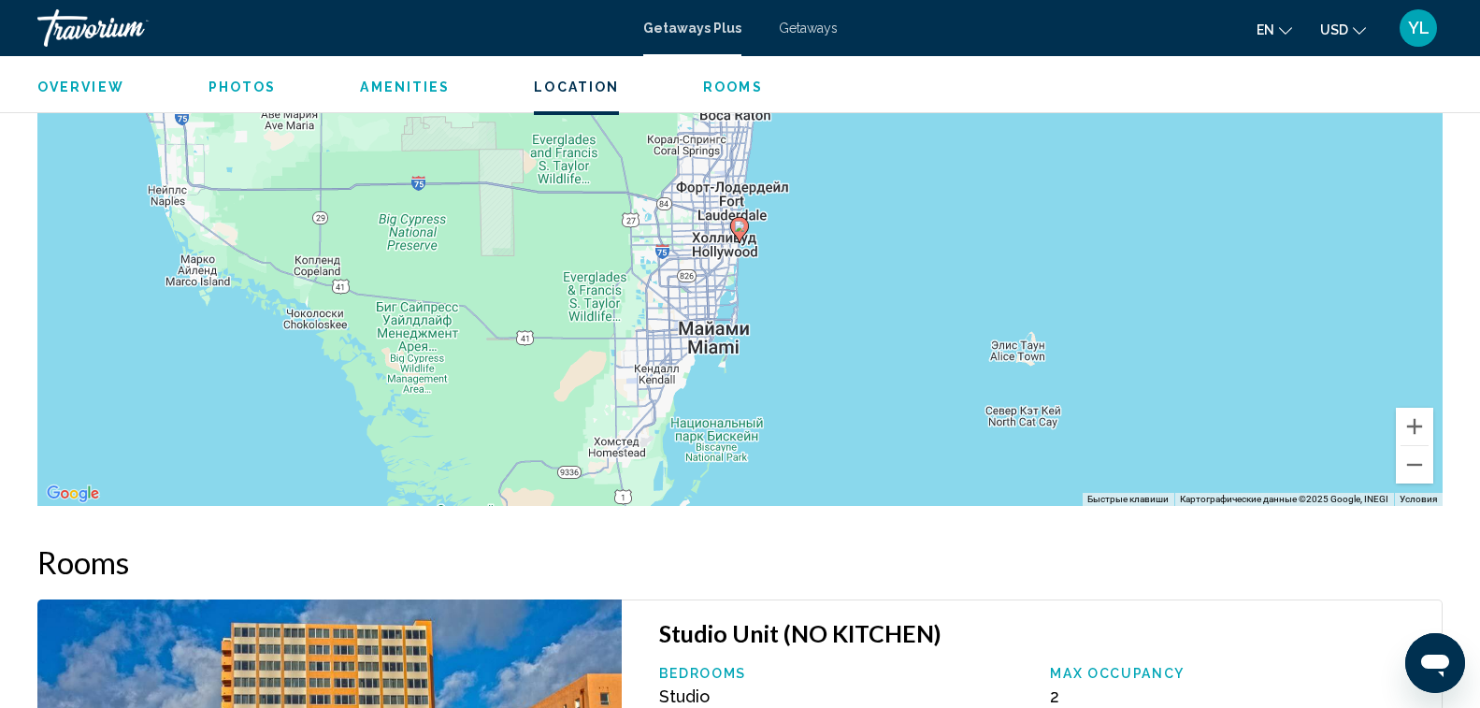
drag, startPoint x: 879, startPoint y: 308, endPoint x: 877, endPoint y: 333, distance: 25.3
click at [877, 333] on div "Чтобы активировать перетаскивание с помощью клавиатуры, нажмите Alt + Ввод. Пос…" at bounding box center [739, 225] width 1405 height 561
click at [1414, 427] on button "Увеличить" at bounding box center [1414, 426] width 37 height 37
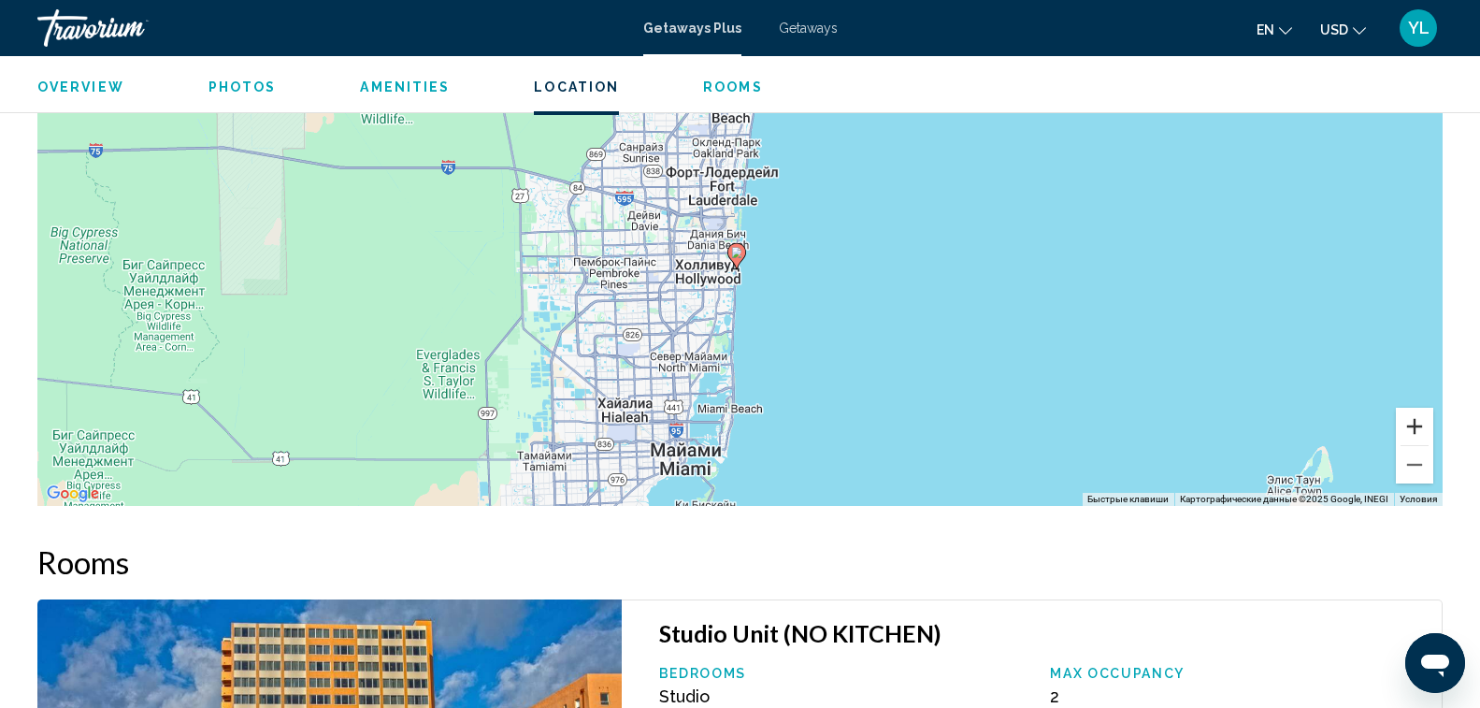
click at [1414, 427] on button "Увеличить" at bounding box center [1414, 426] width 37 height 37
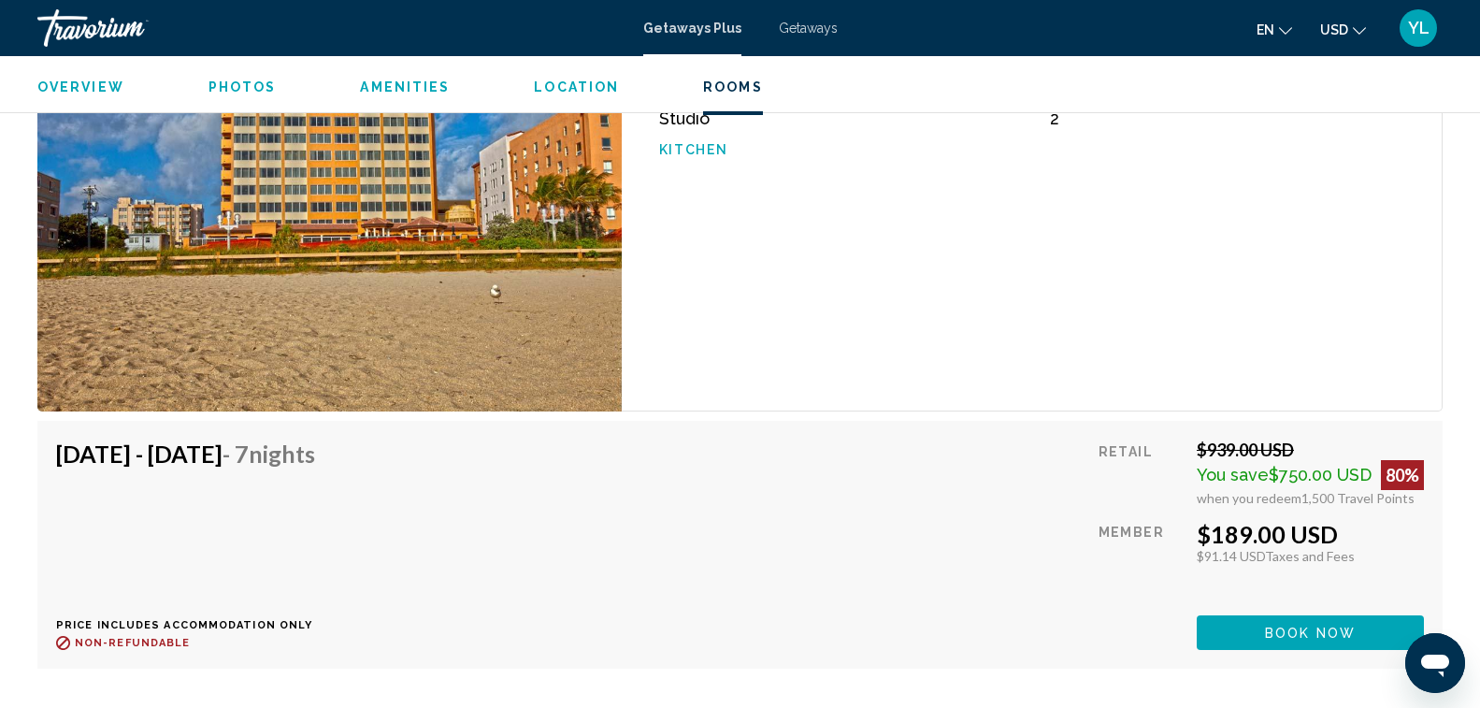
scroll to position [3059, 0]
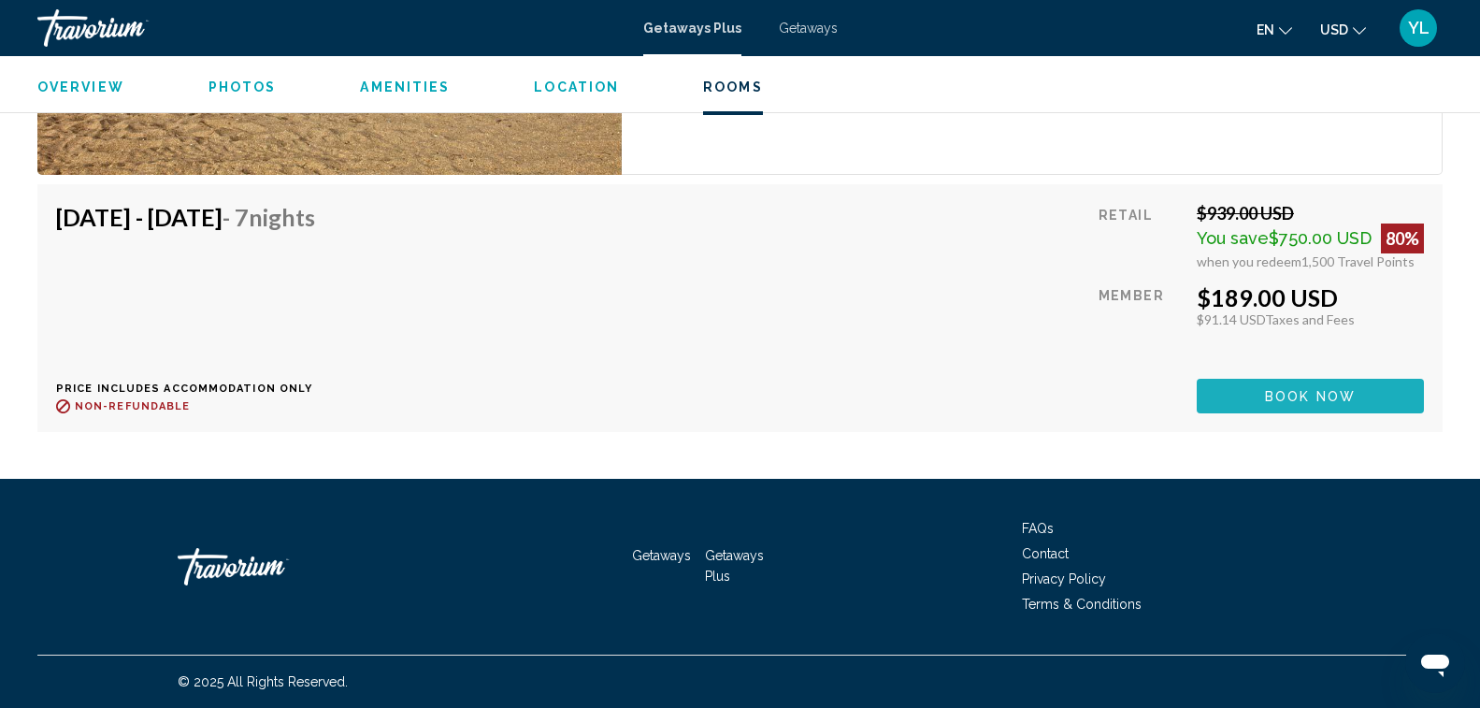
click at [1245, 388] on button "Book now" at bounding box center [1310, 396] width 227 height 35
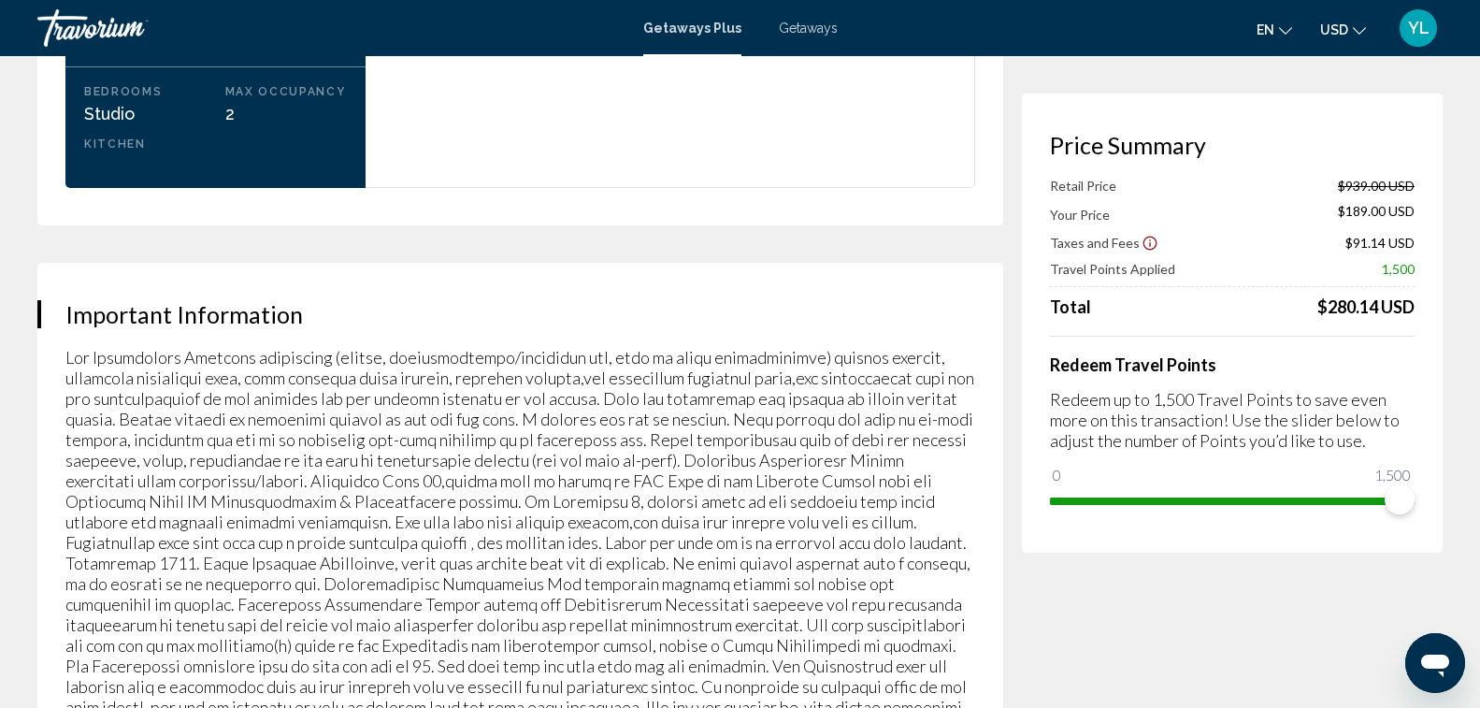
scroll to position [2525, 0]
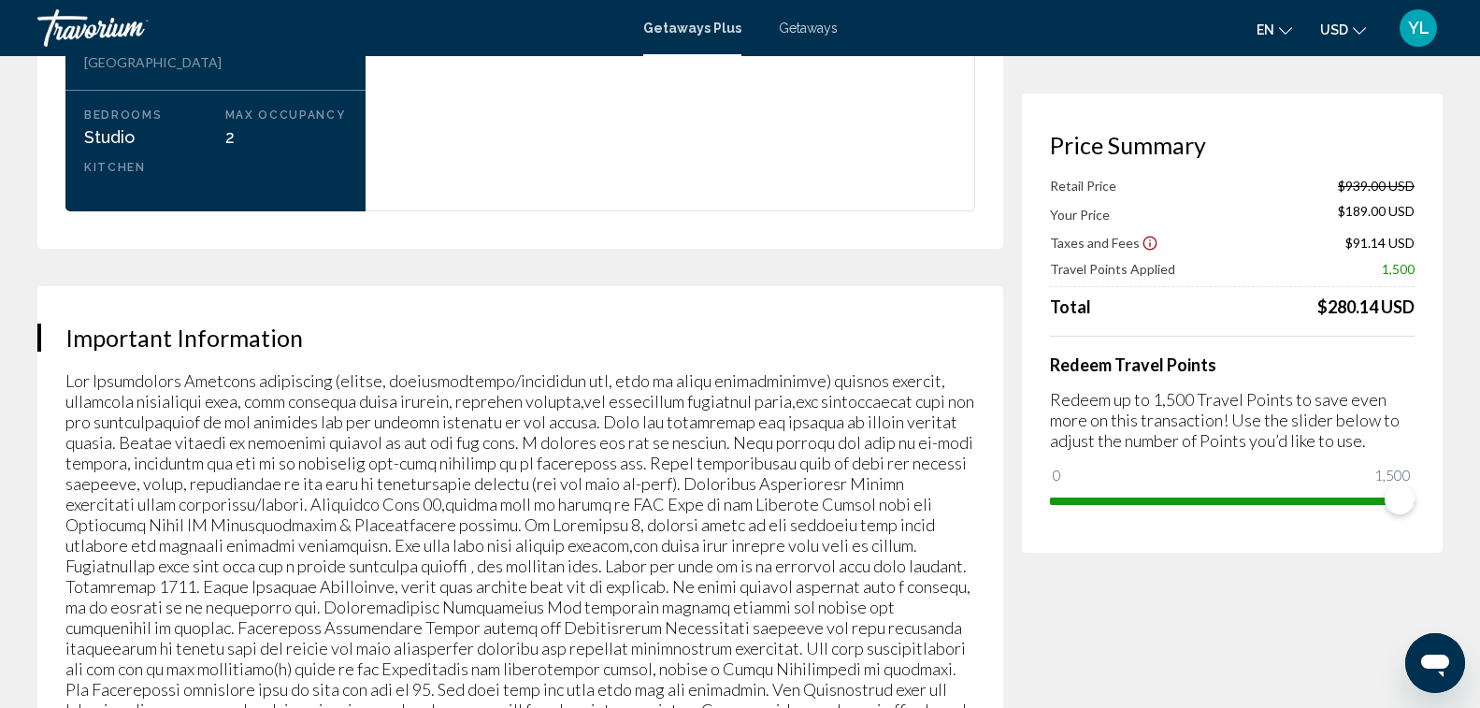
click at [1145, 247] on icon "Show Taxes and Fees disclaimer" at bounding box center [1150, 243] width 17 height 17
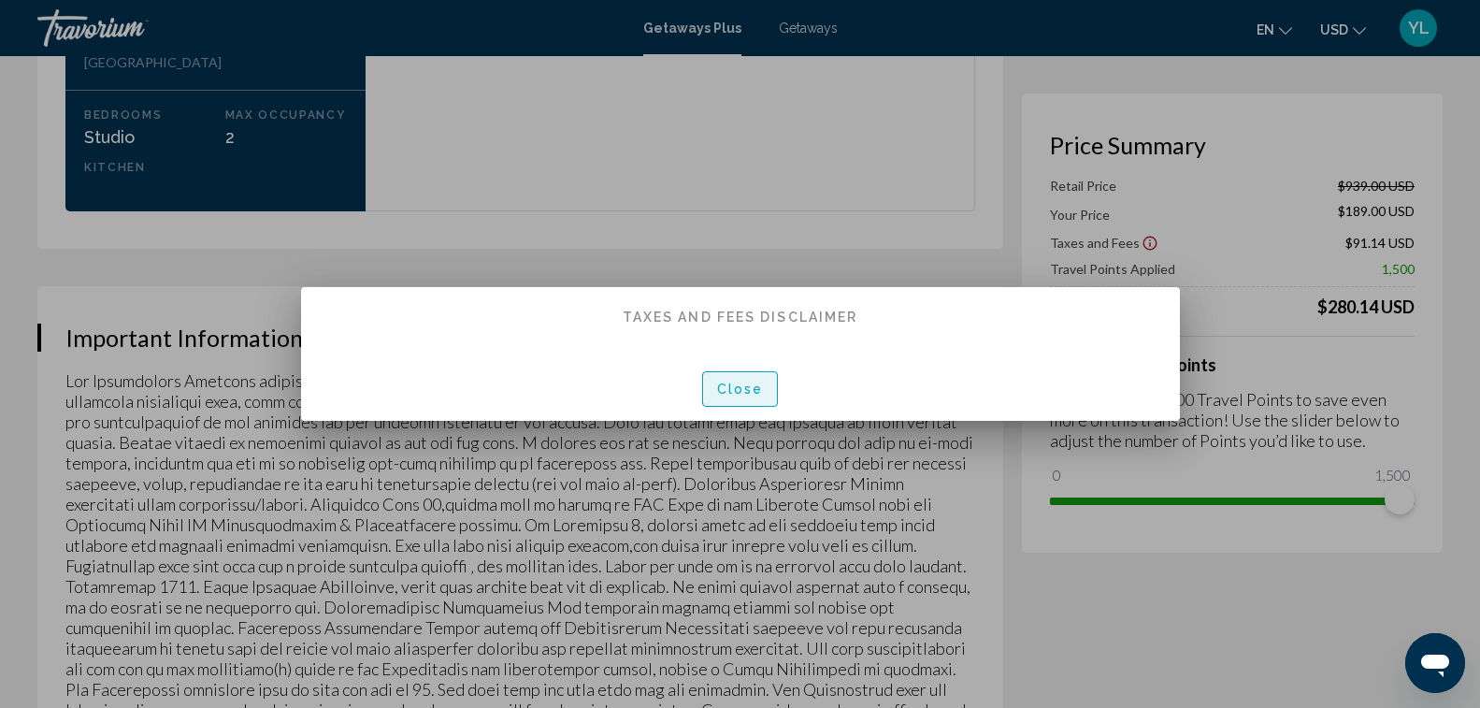
click at [759, 392] on span "Close" at bounding box center [740, 389] width 47 height 15
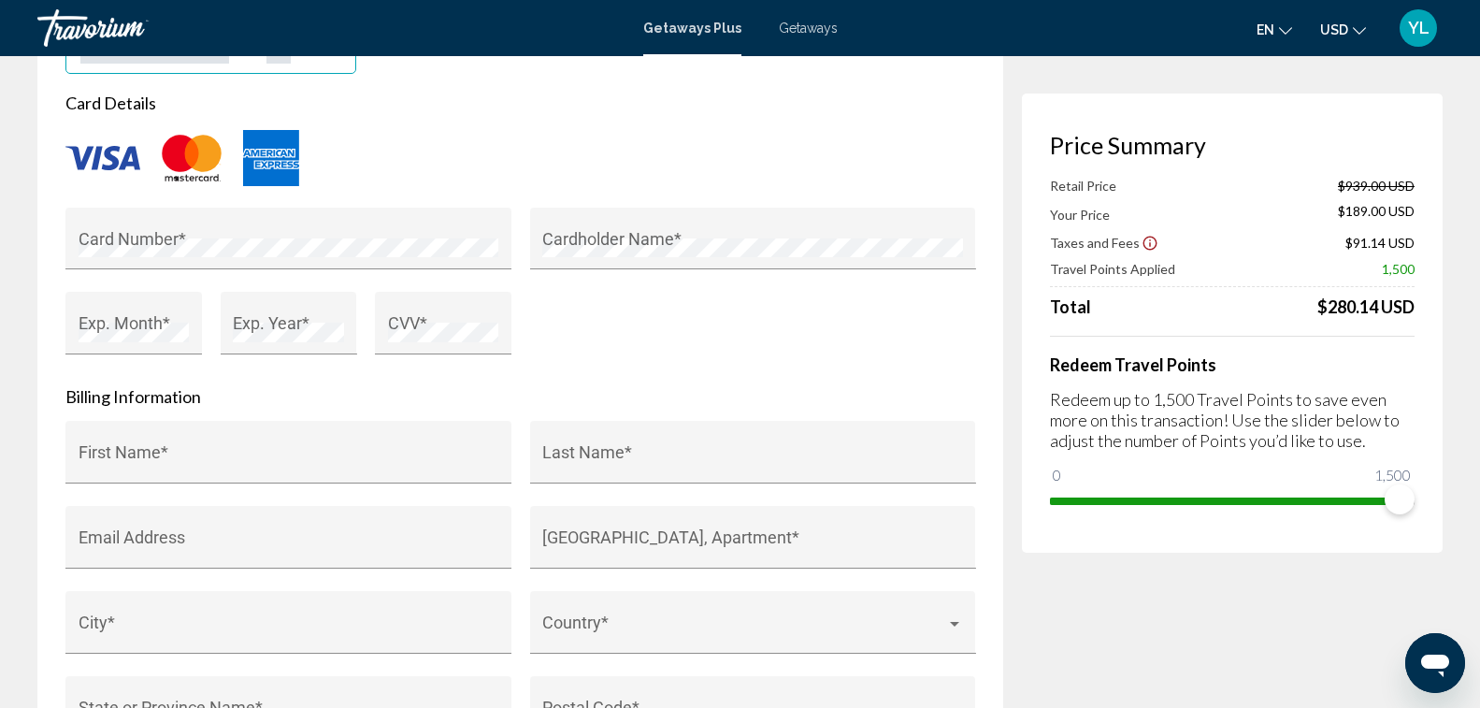
scroll to position [1122, 0]
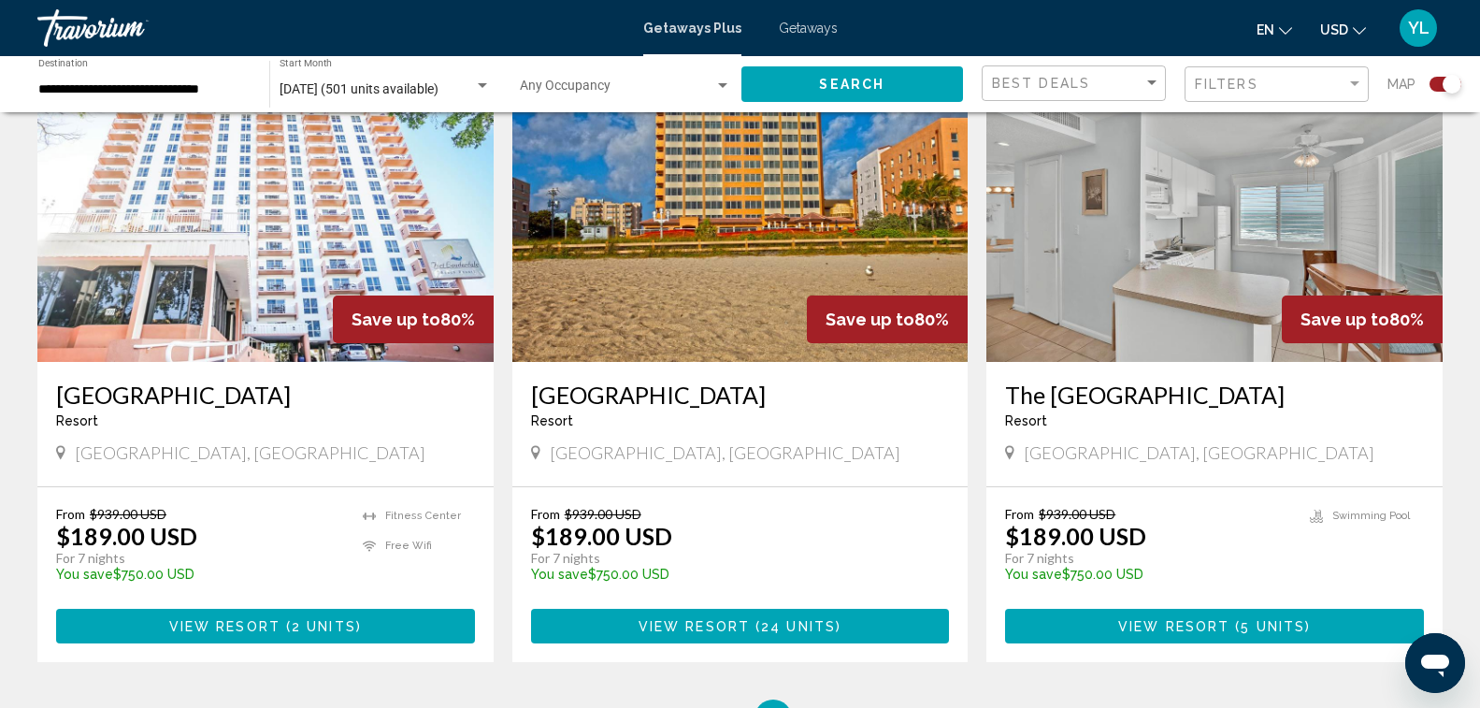
scroll to position [2805, 0]
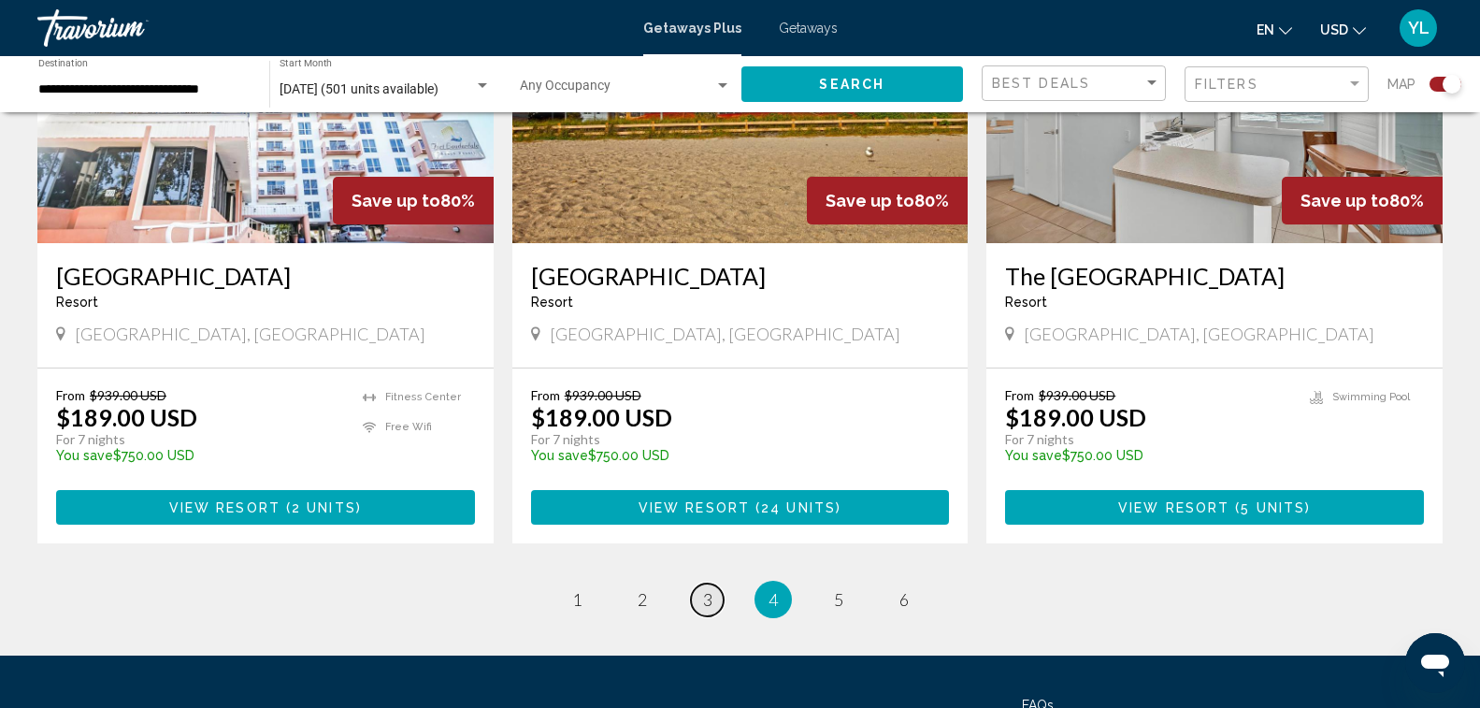
click at [711, 589] on span "3" at bounding box center [707, 599] width 9 height 21
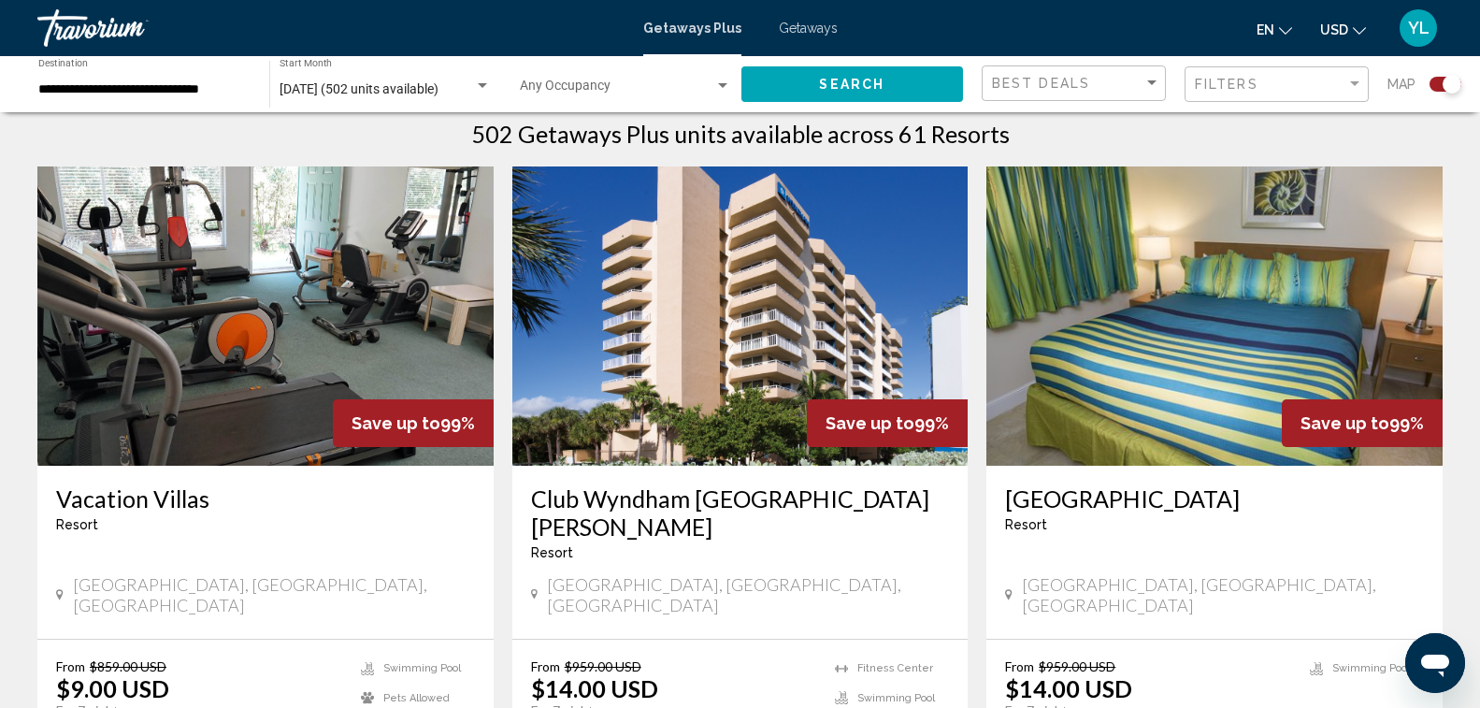
scroll to position [572, 0]
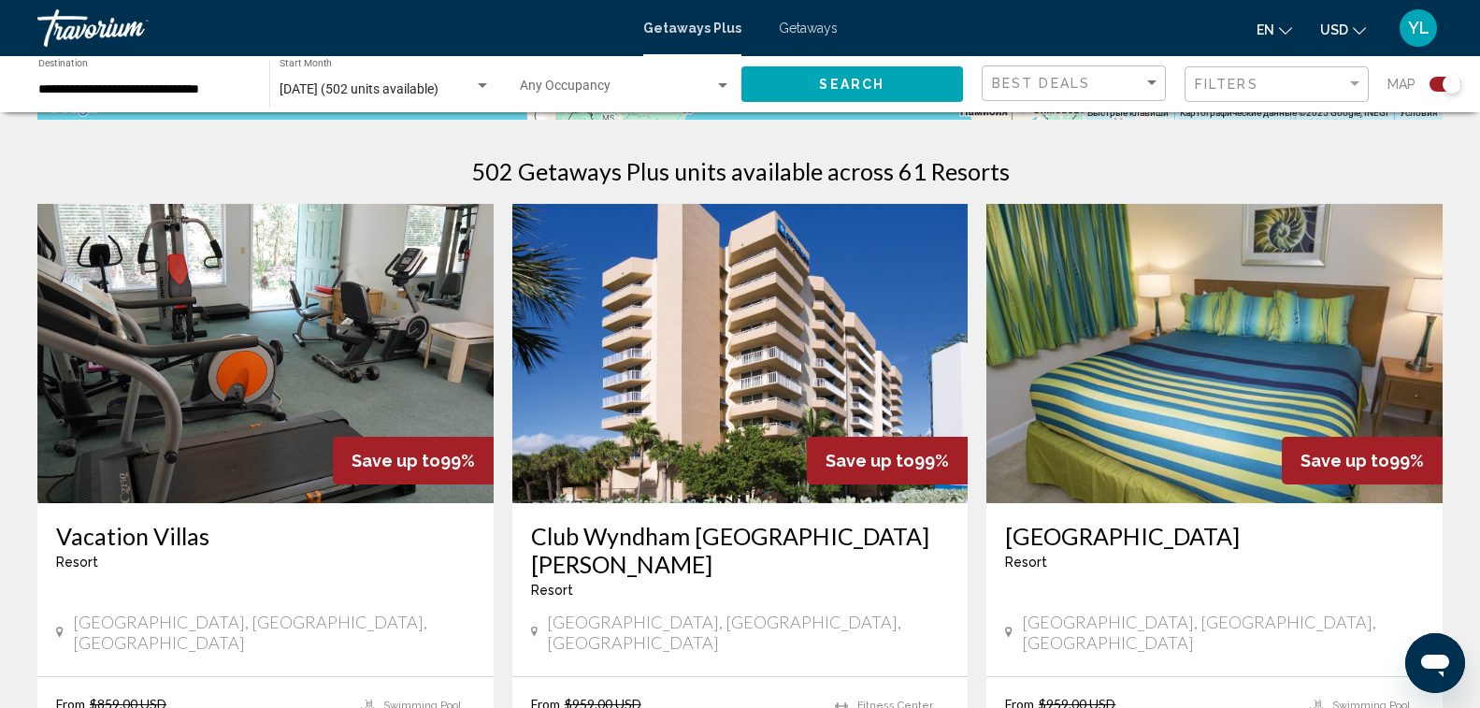
click at [753, 335] on img "Main content" at bounding box center [740, 353] width 456 height 299
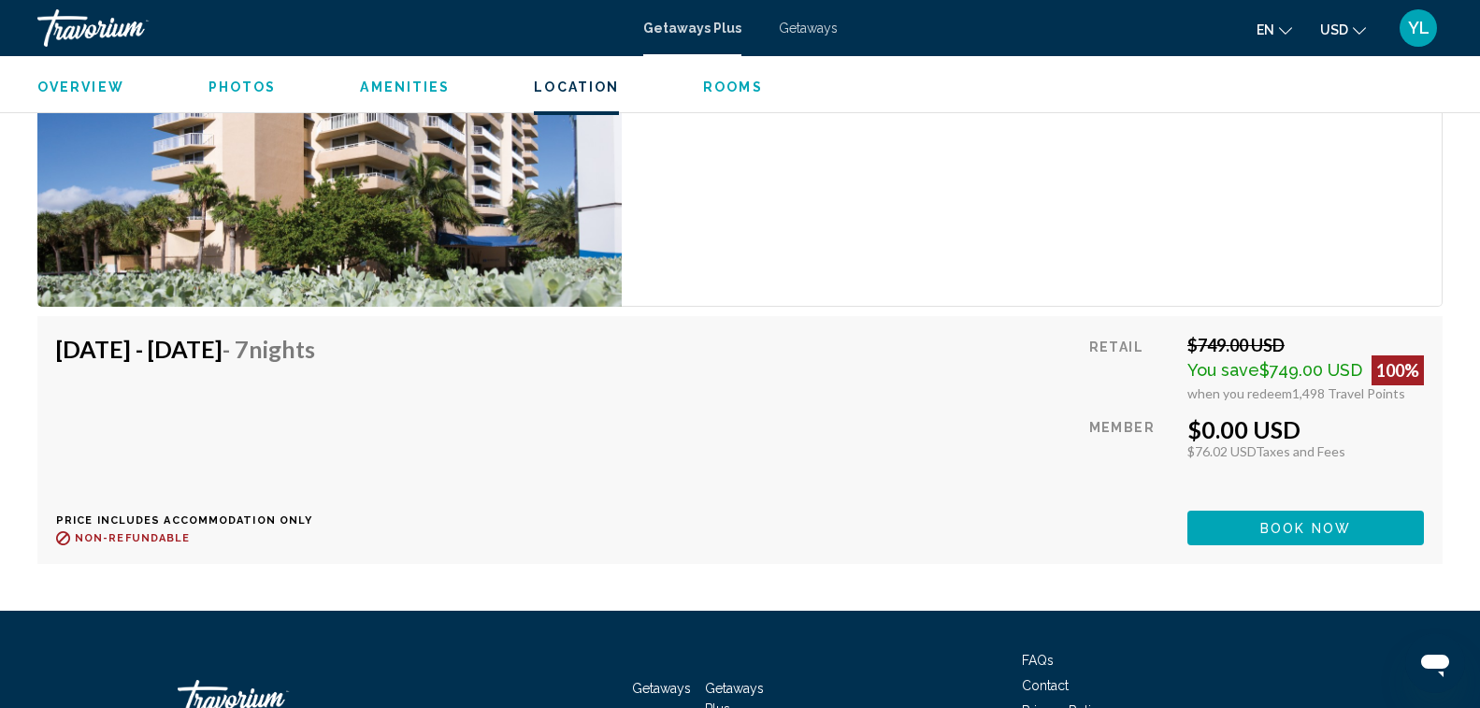
scroll to position [3648, 0]
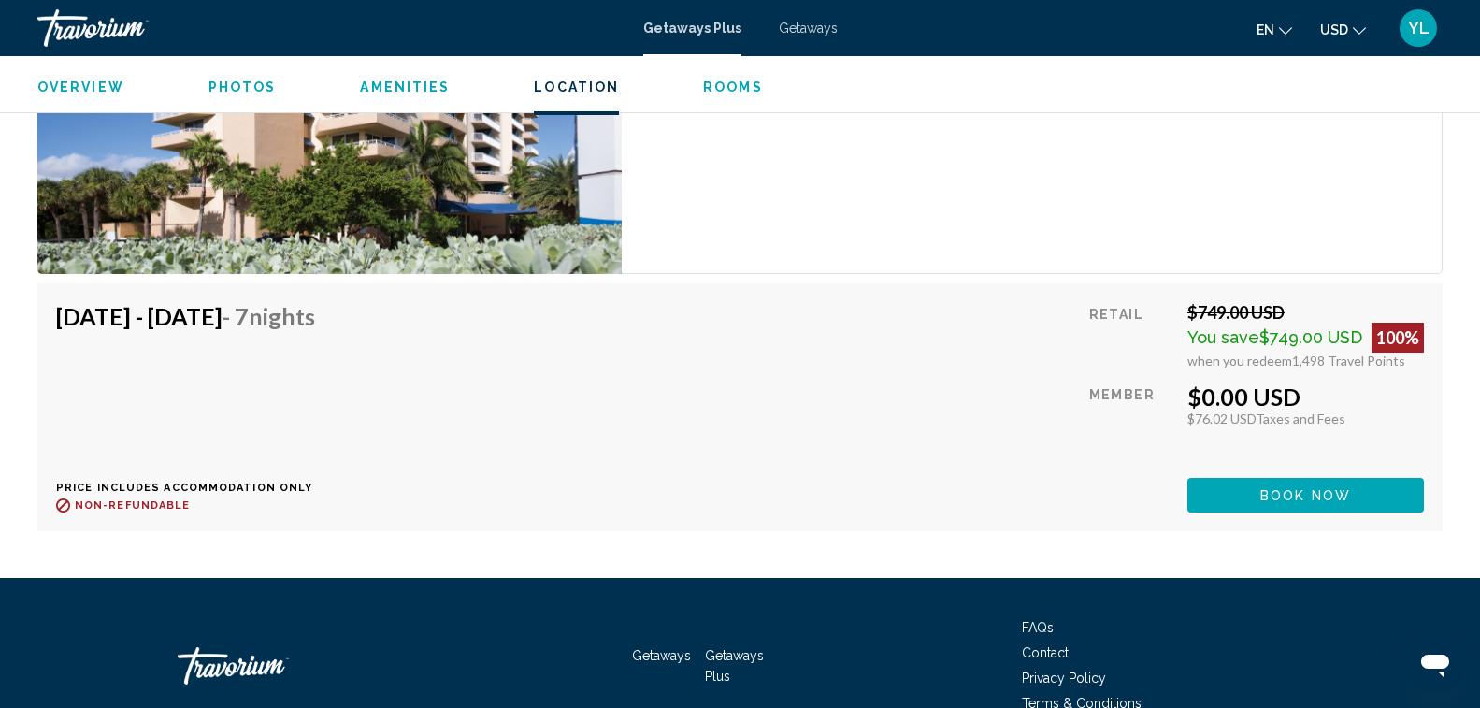
click at [1263, 488] on span "Book now" at bounding box center [1305, 495] width 91 height 15
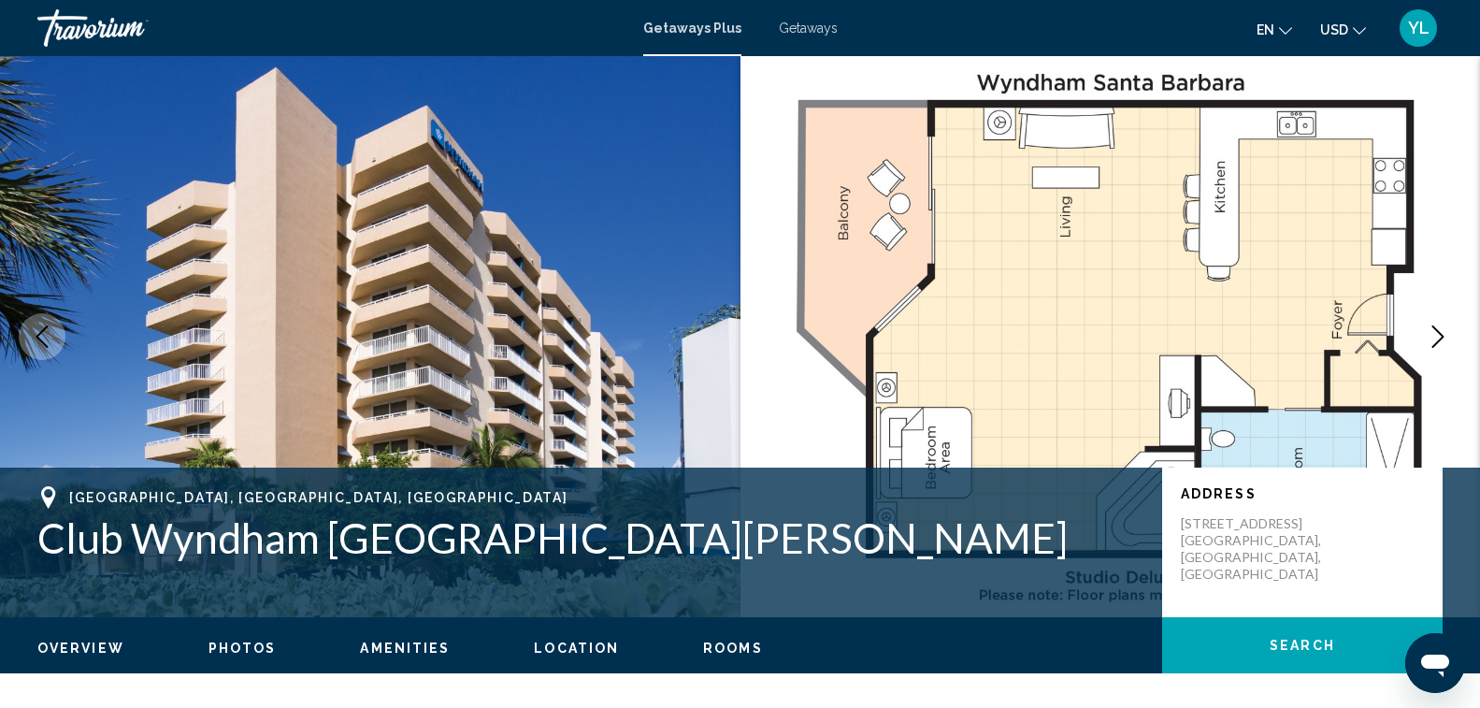
scroll to position [94, 0]
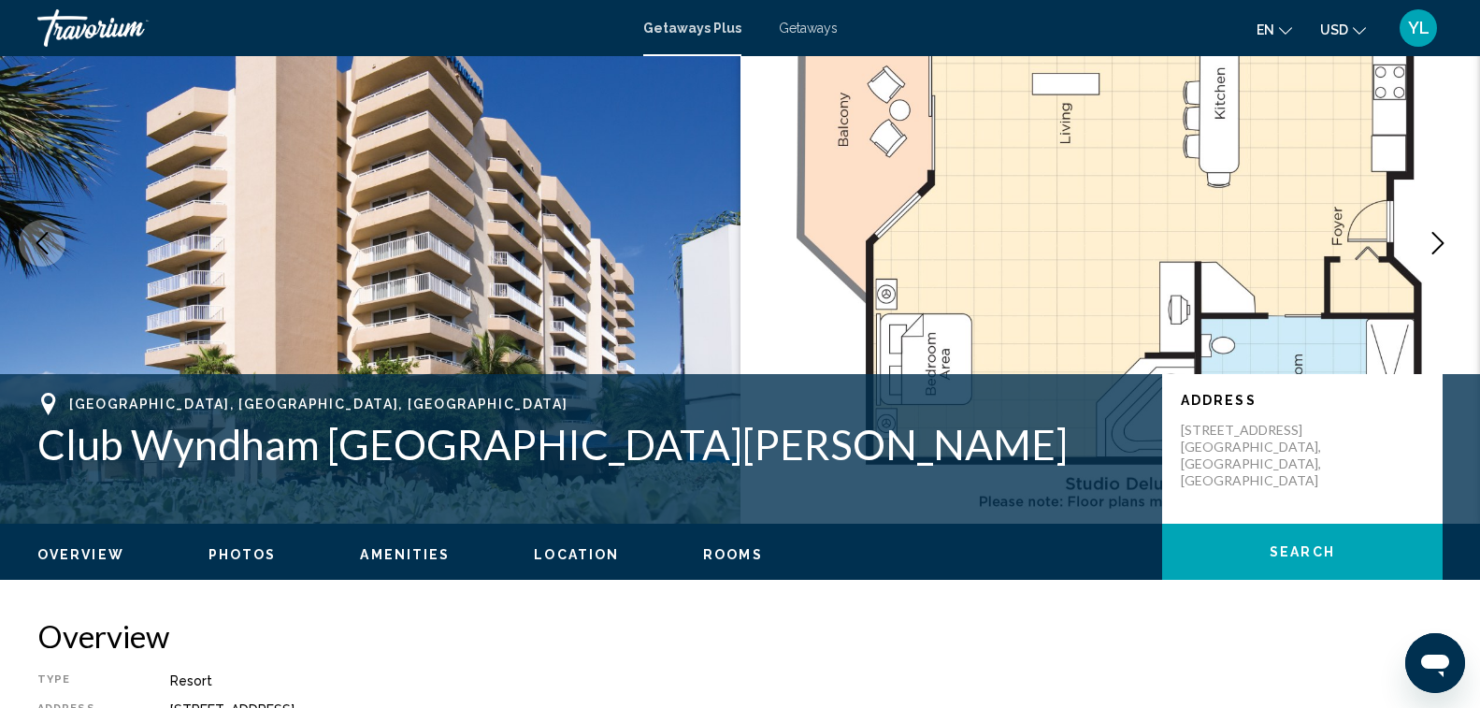
click at [1107, 252] on img "Main content" at bounding box center [1111, 243] width 741 height 561
click at [1433, 240] on icon "Next image" at bounding box center [1438, 243] width 22 height 22
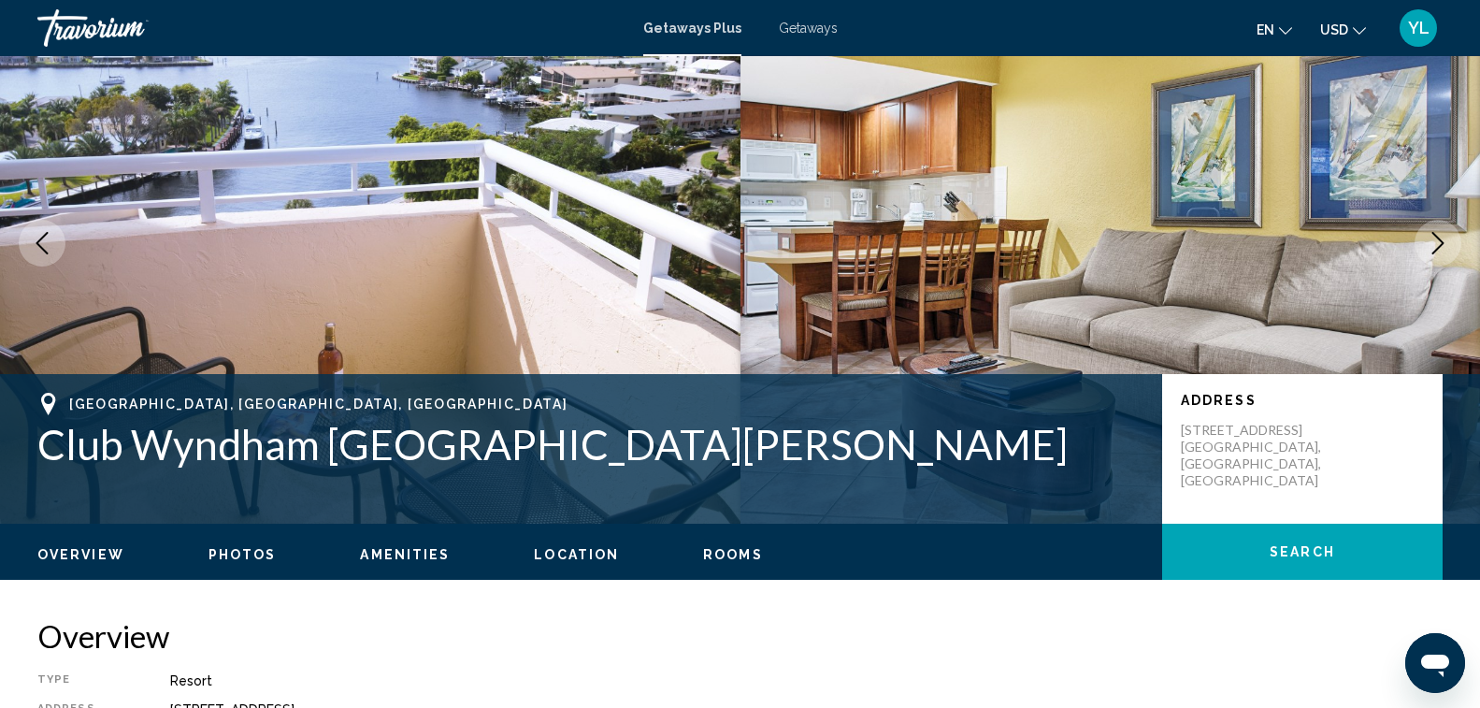
click at [1433, 240] on icon "Next image" at bounding box center [1438, 243] width 22 height 22
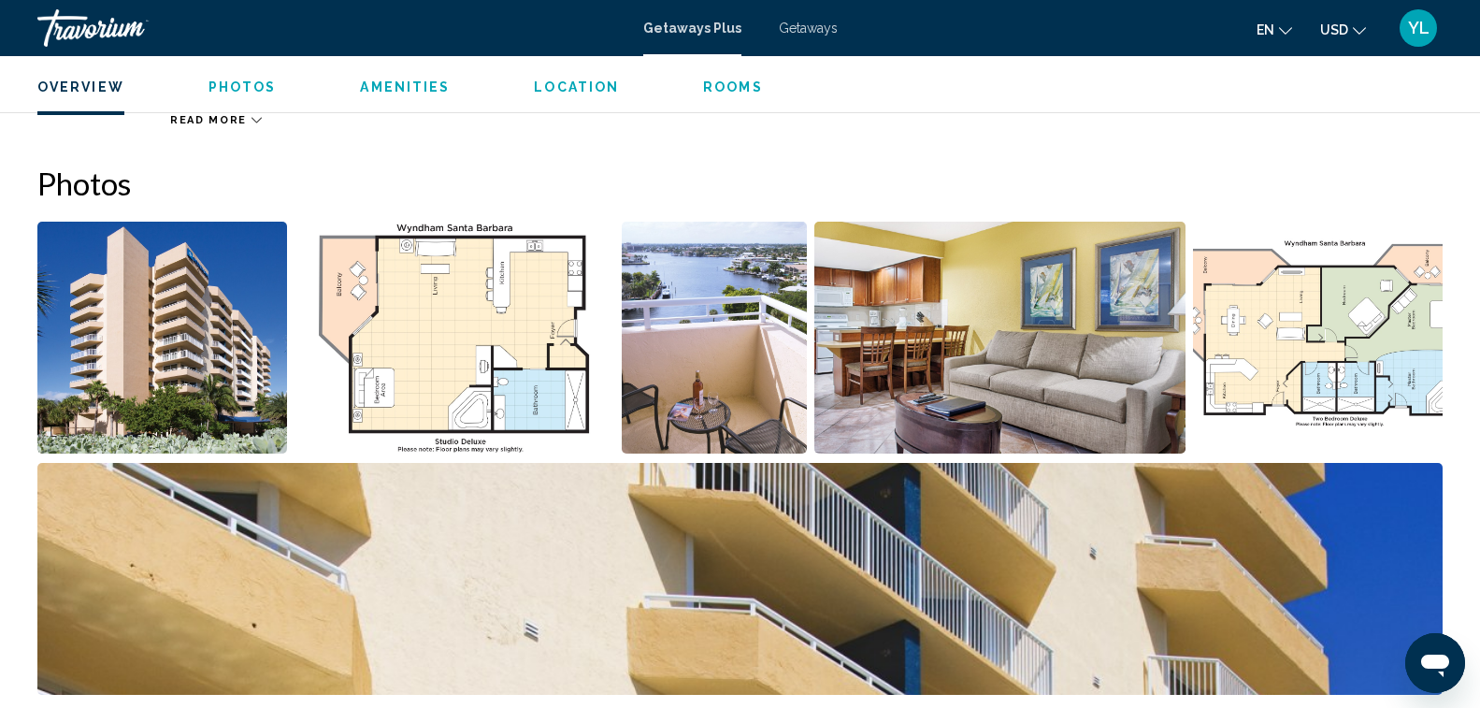
scroll to position [749, 0]
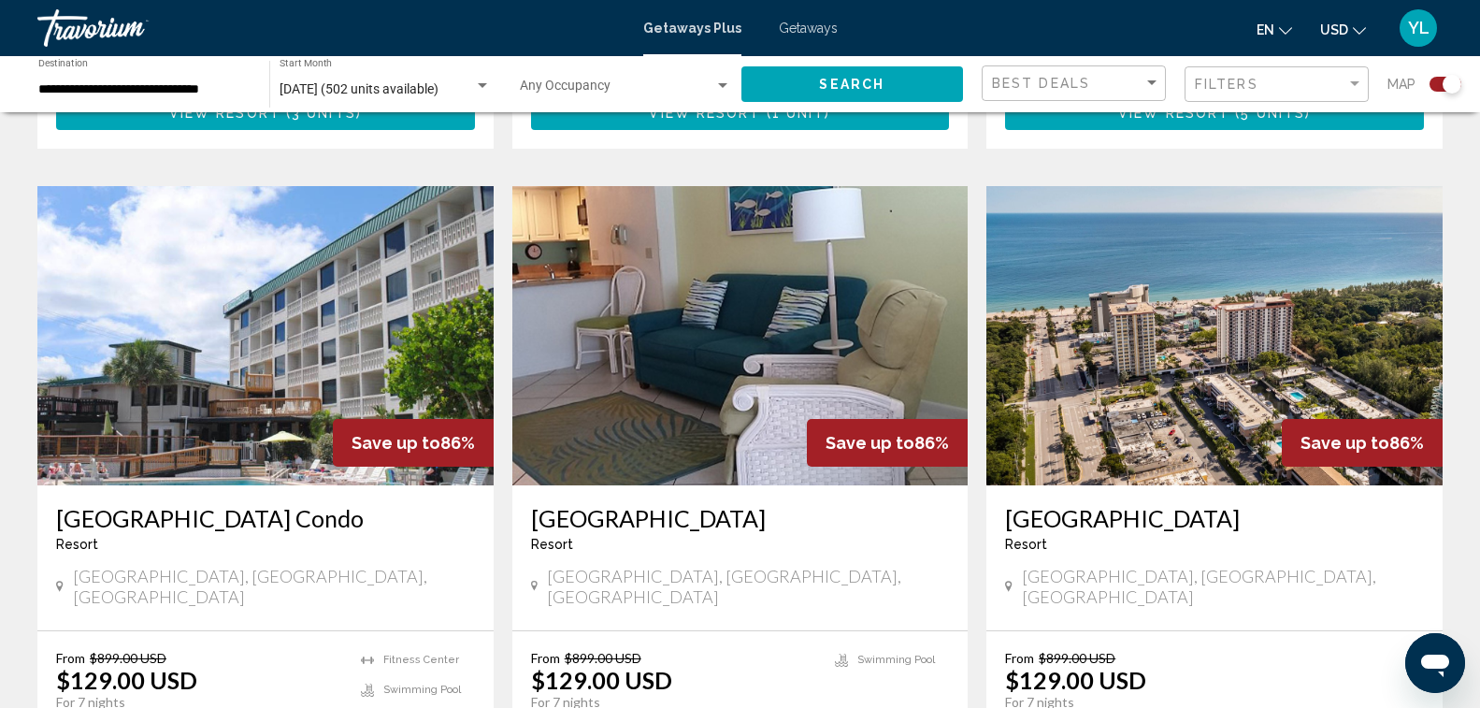
scroll to position [2618, 0]
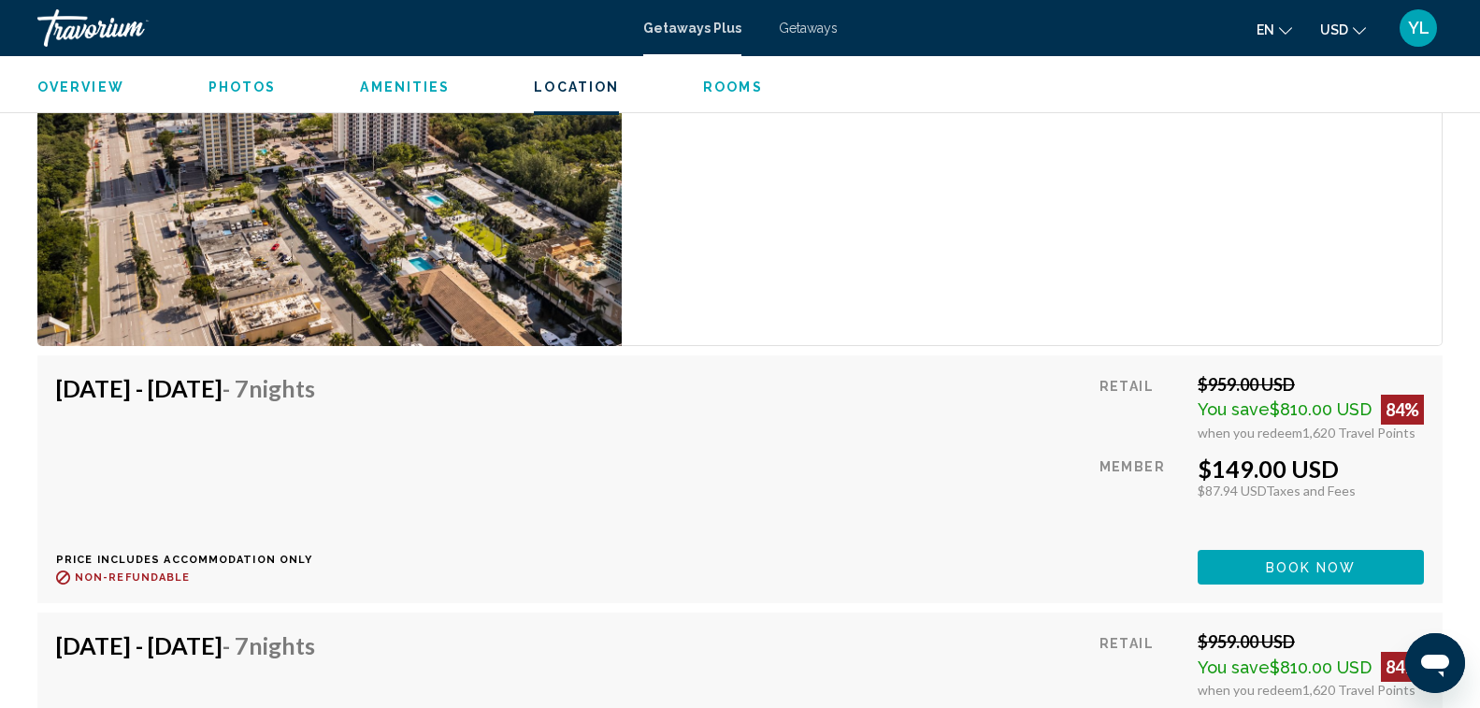
scroll to position [4956, 0]
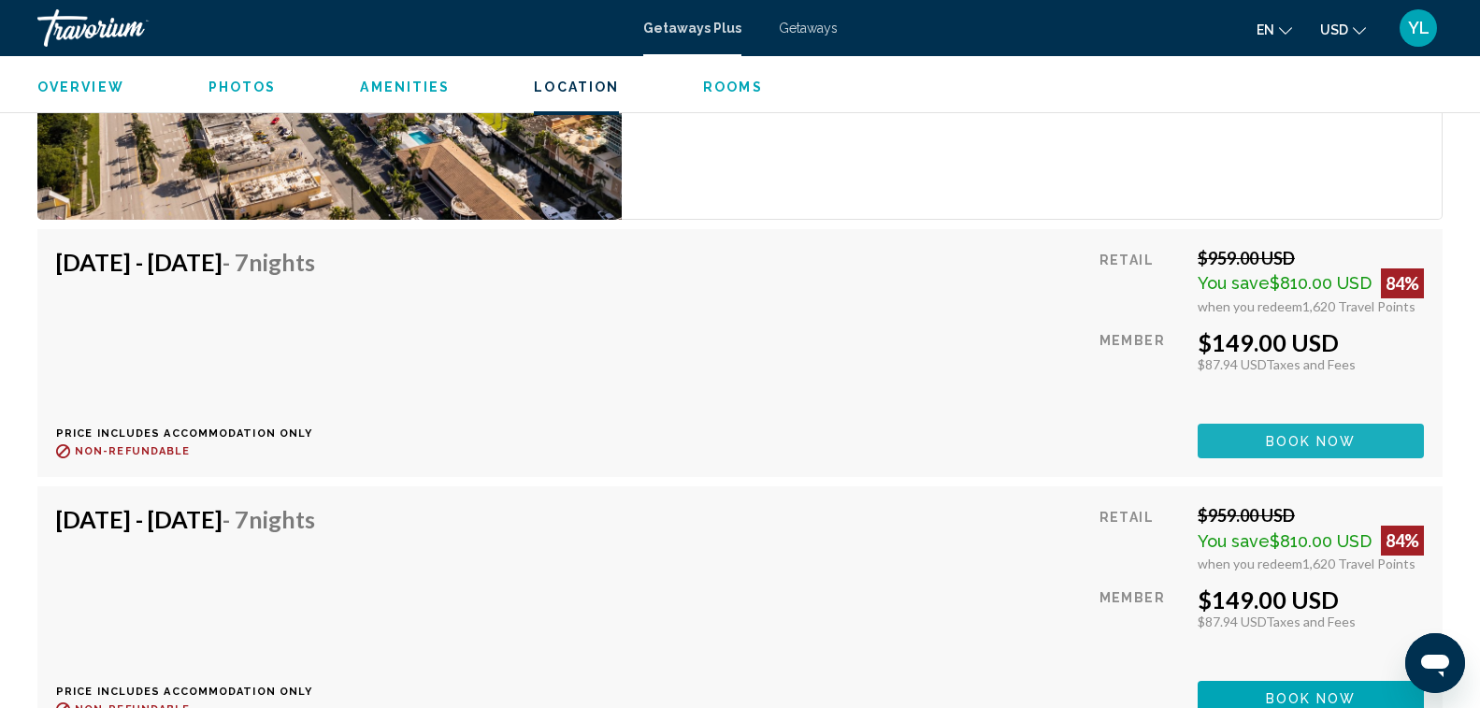
click at [1287, 443] on span "Book now" at bounding box center [1311, 441] width 91 height 15
